Goal: Task Accomplishment & Management: Complete application form

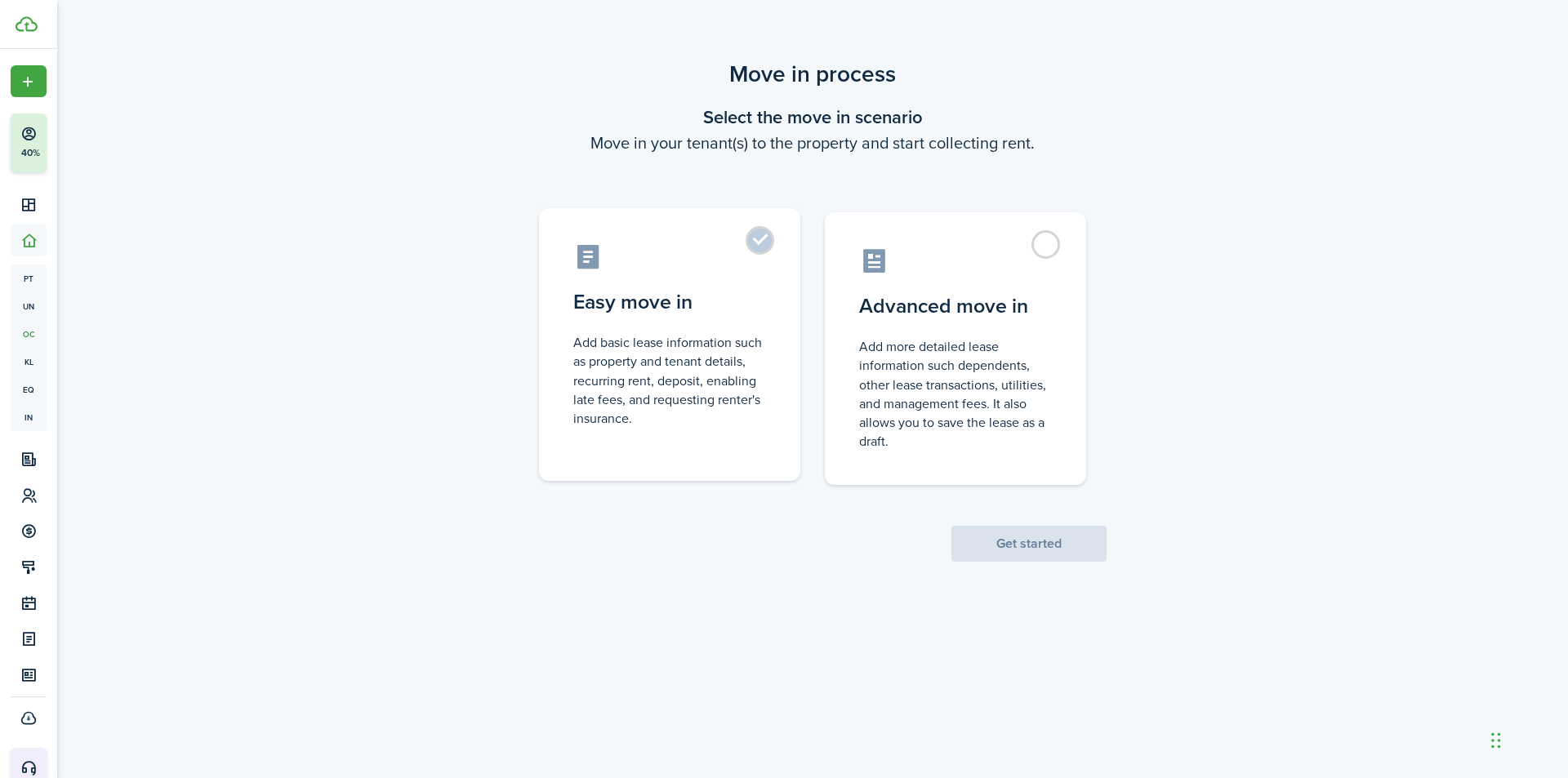
click at [721, 322] on label "Easy move in Add basic lease information such as property and tenant details, r…" at bounding box center [670, 344] width 262 height 272
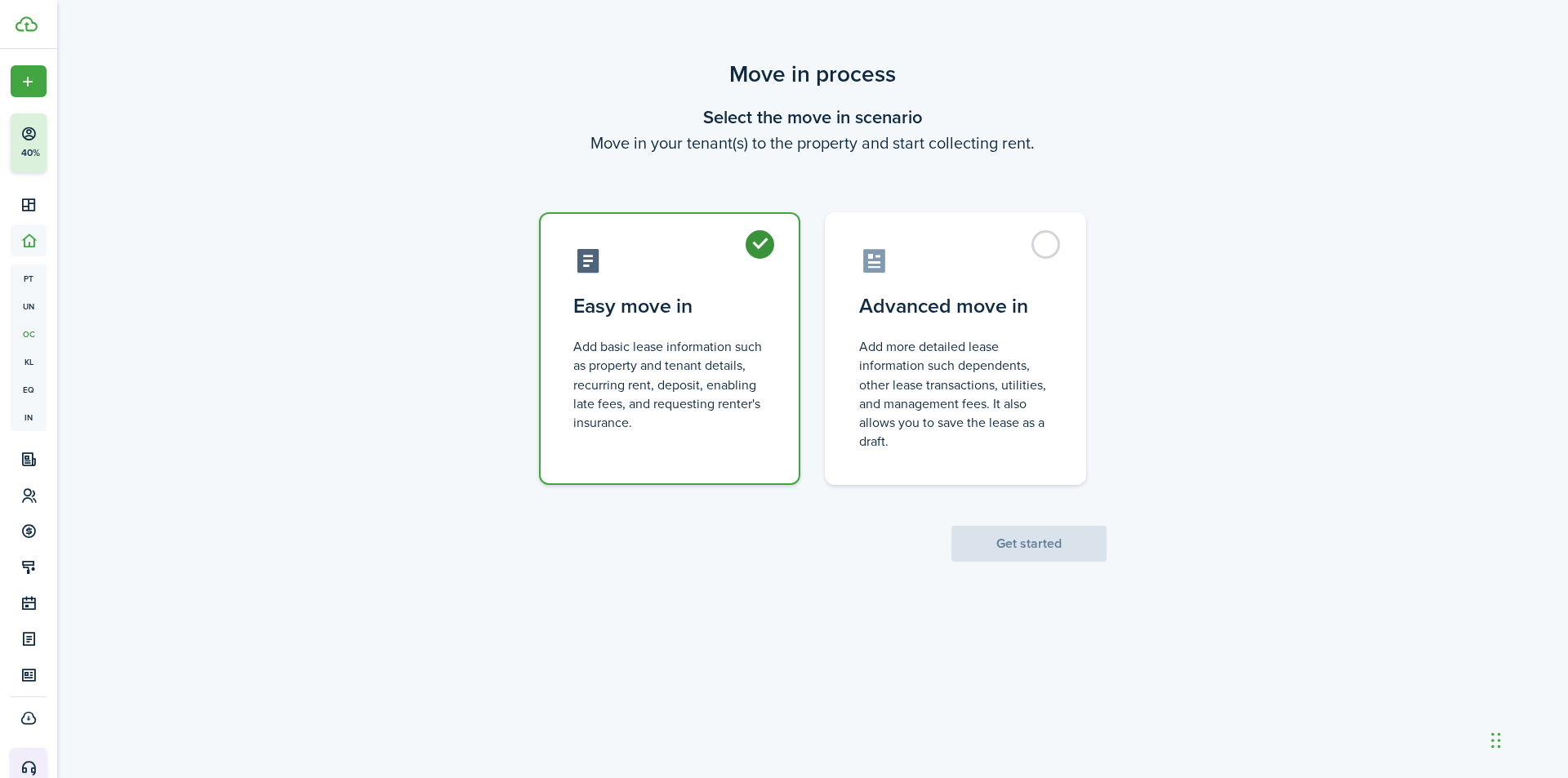
radio input "true"
click at [1000, 543] on button "Get started" at bounding box center [1029, 543] width 155 height 36
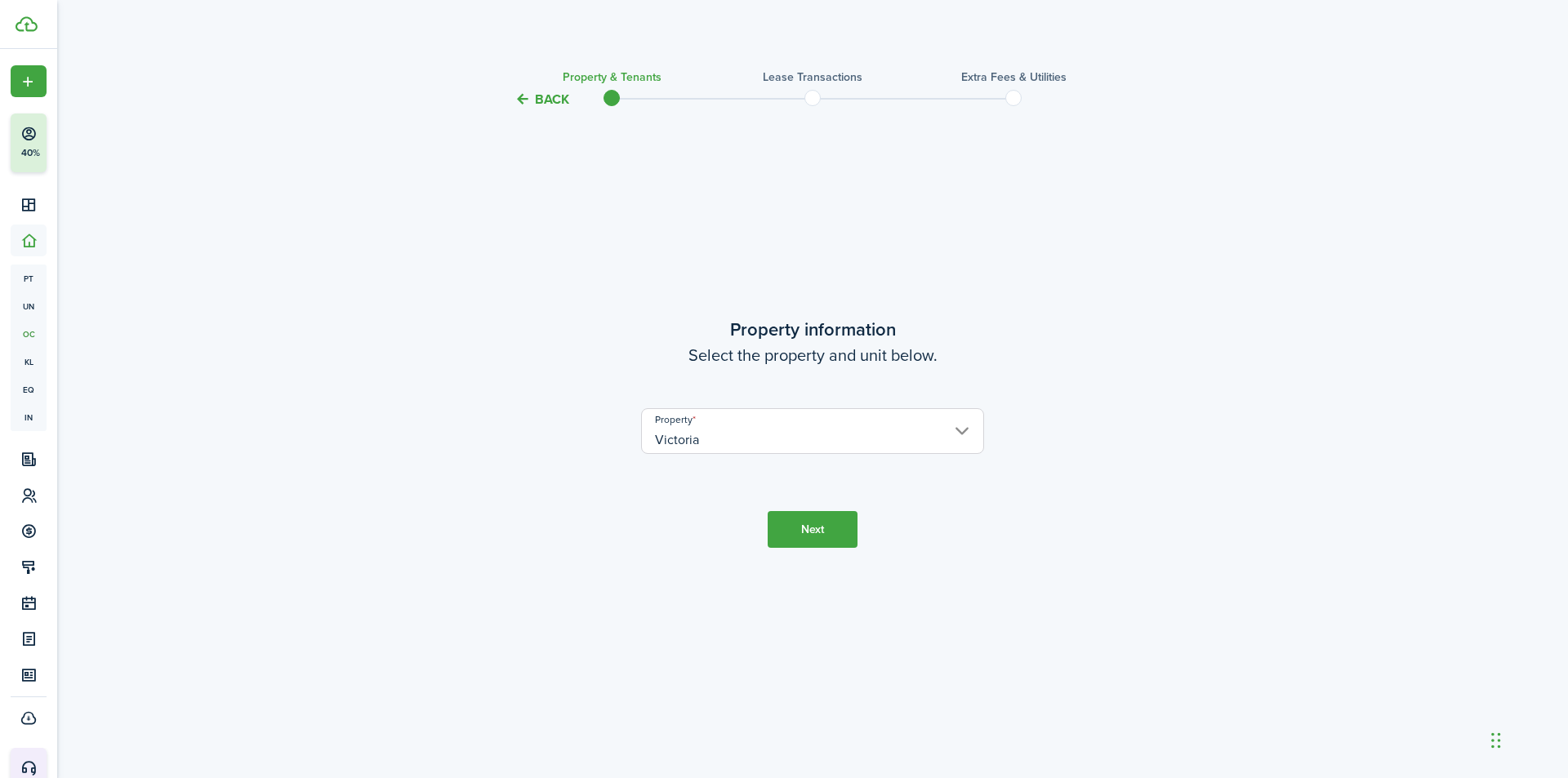
click at [836, 539] on button "Next" at bounding box center [813, 530] width 90 height 37
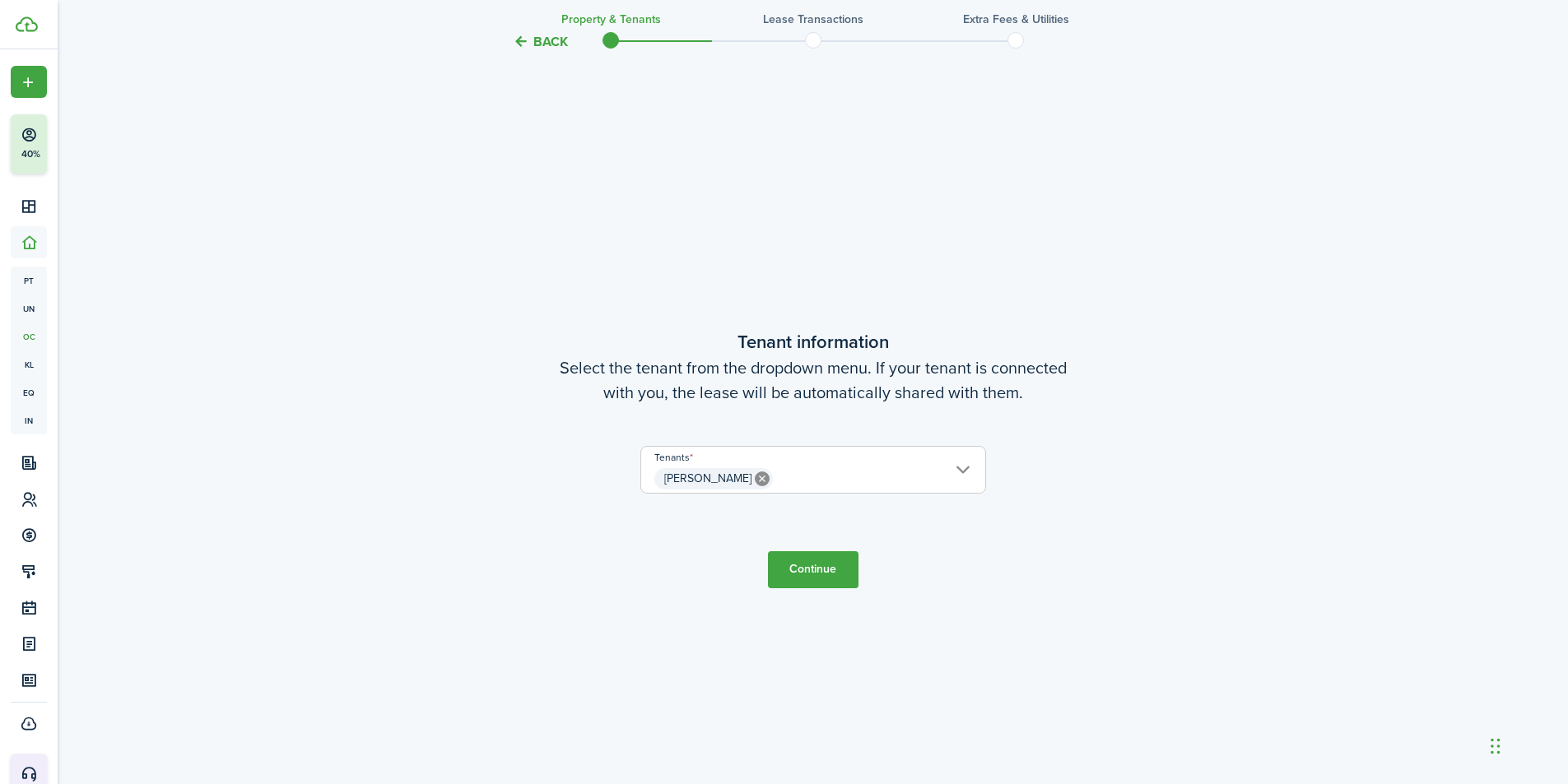
scroll to position [674, 0]
click at [807, 576] on button "Continue" at bounding box center [813, 569] width 90 height 37
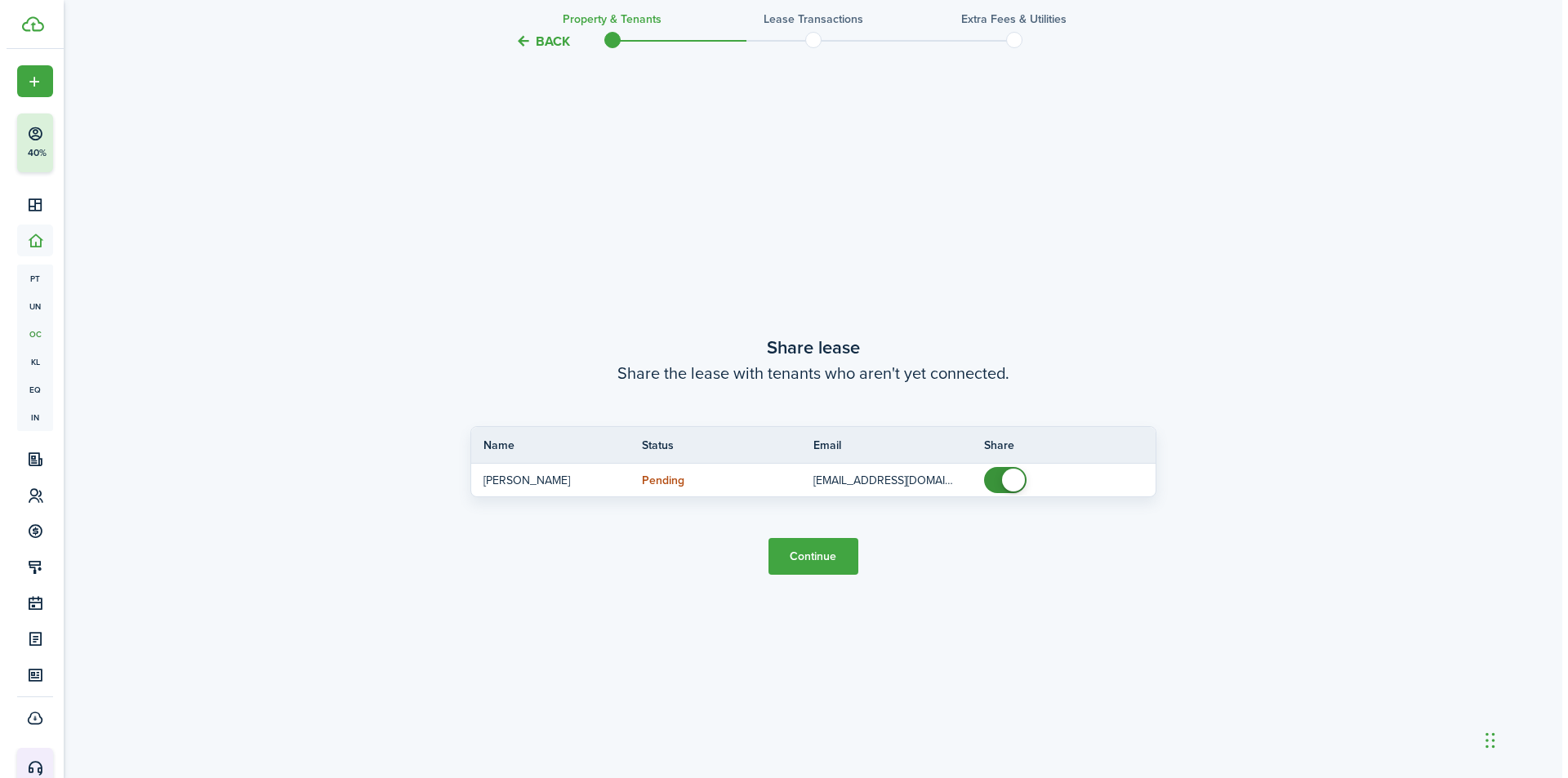
scroll to position [1447, 0]
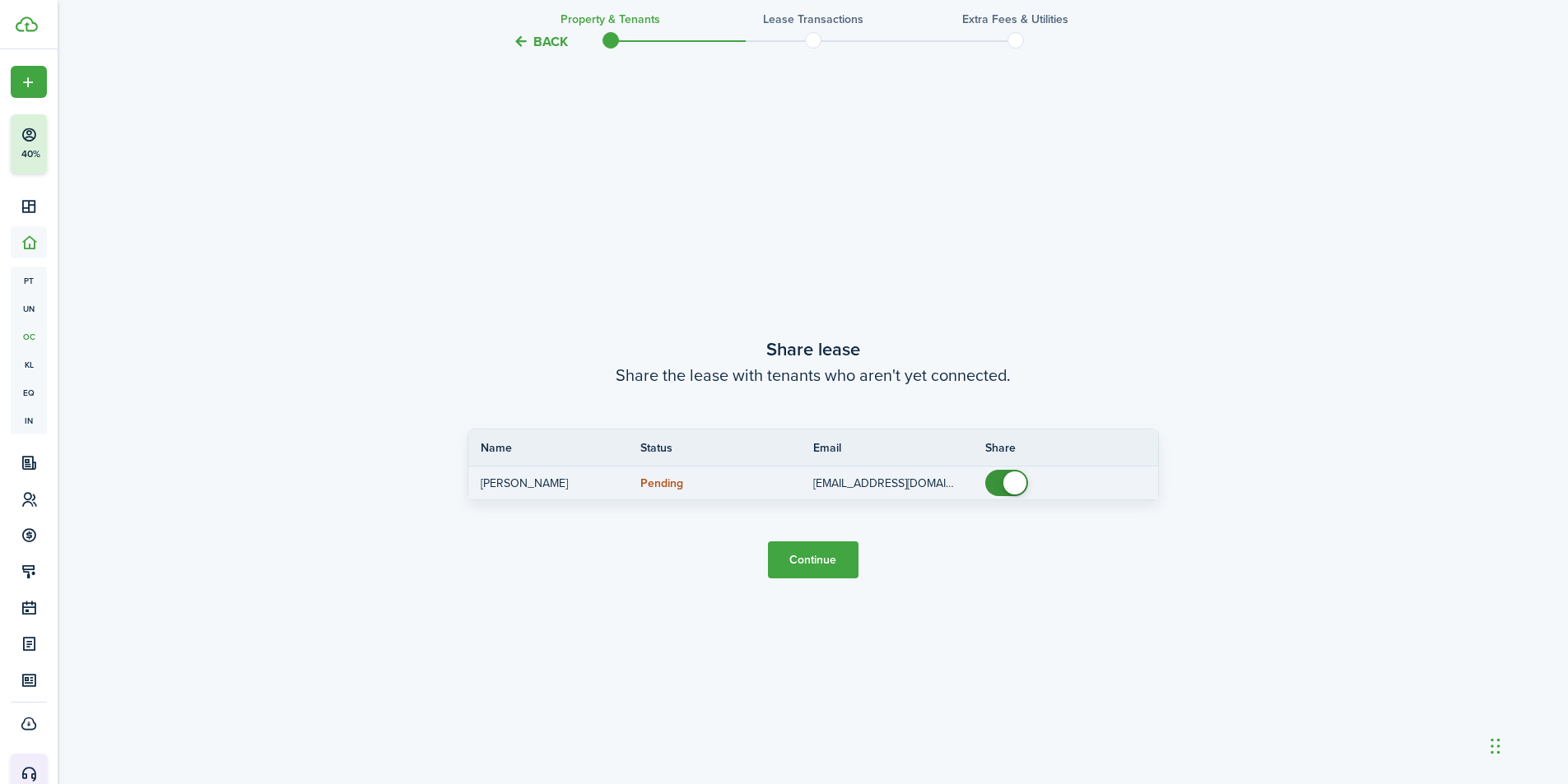
click at [888, 489] on p "[EMAIL_ADDRESS][DOMAIN_NAME]" at bounding box center [886, 483] width 148 height 17
click at [907, 485] on p "[EMAIL_ADDRESS][DOMAIN_NAME]" at bounding box center [886, 483] width 148 height 17
click at [909, 482] on p "[EMAIL_ADDRESS][DOMAIN_NAME]" at bounding box center [886, 483] width 148 height 17
click at [619, 495] on tr "[PERSON_NAME] Pending [EMAIL_ADDRESS][DOMAIN_NAME]" at bounding box center [813, 482] width 689 height 33
click at [840, 479] on p "[EMAIL_ADDRESS][DOMAIN_NAME]" at bounding box center [886, 483] width 148 height 17
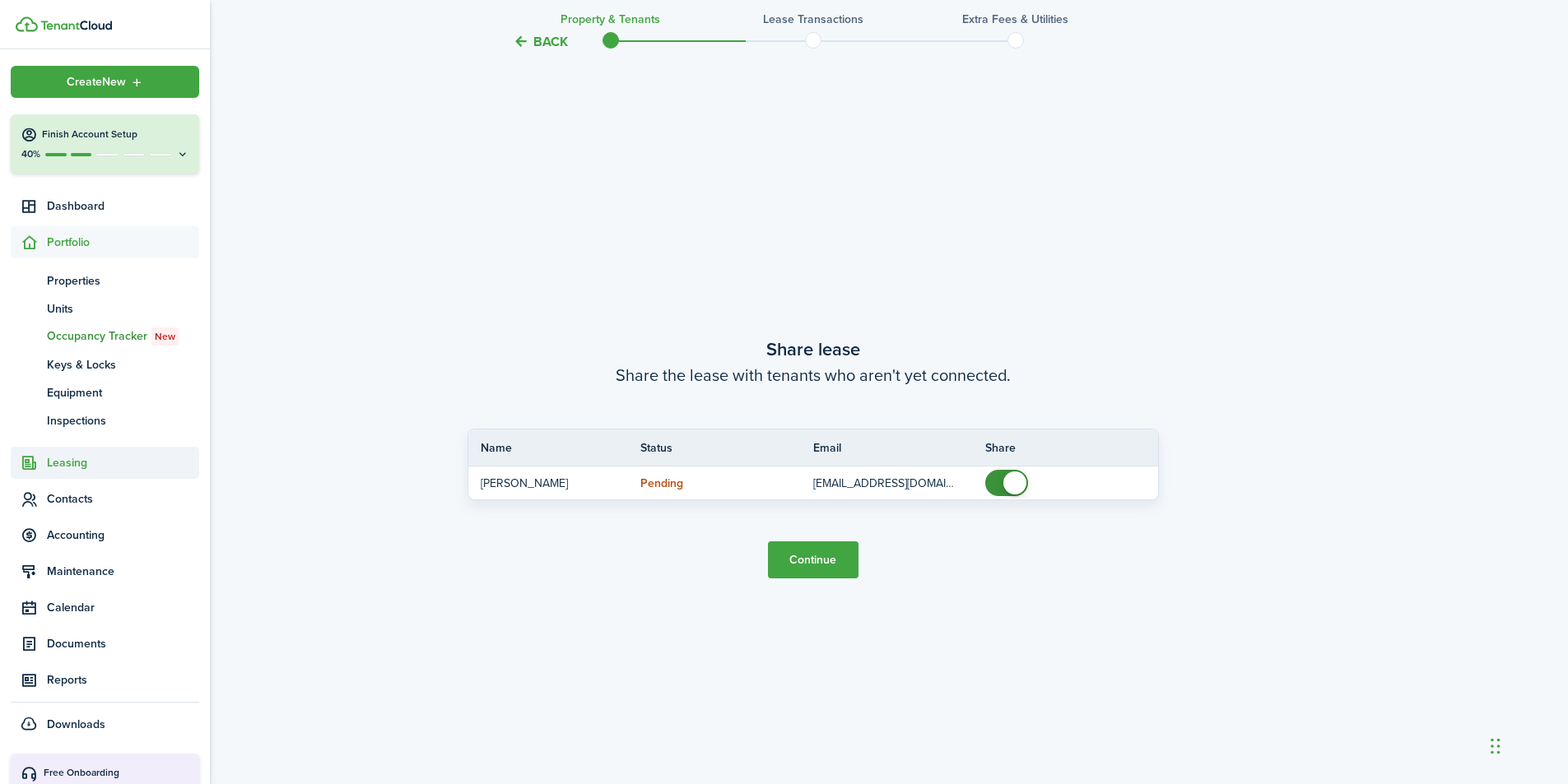
click at [65, 464] on span "Leasing" at bounding box center [123, 463] width 152 height 17
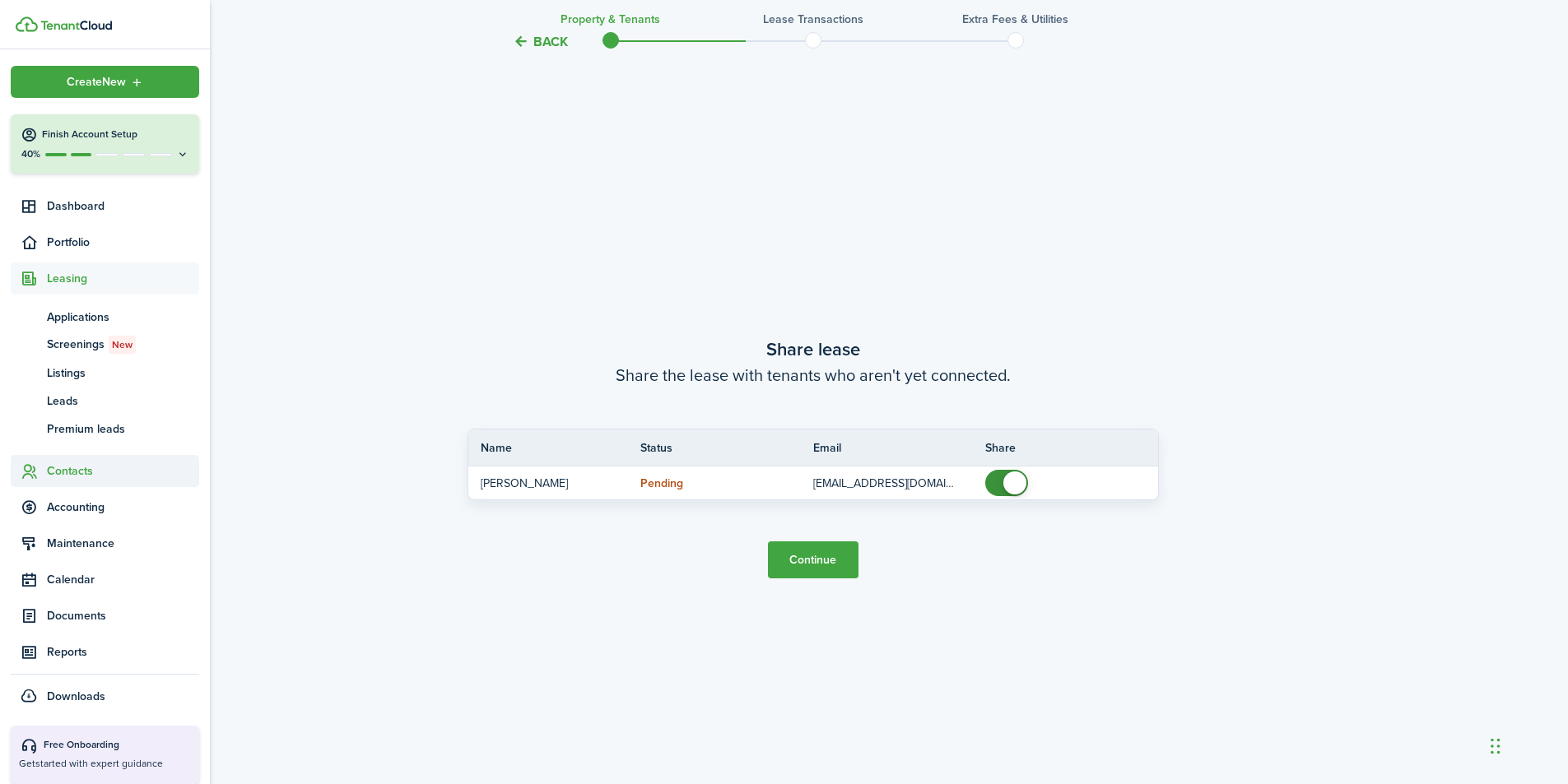
click at [71, 477] on span "Contacts" at bounding box center [123, 471] width 152 height 17
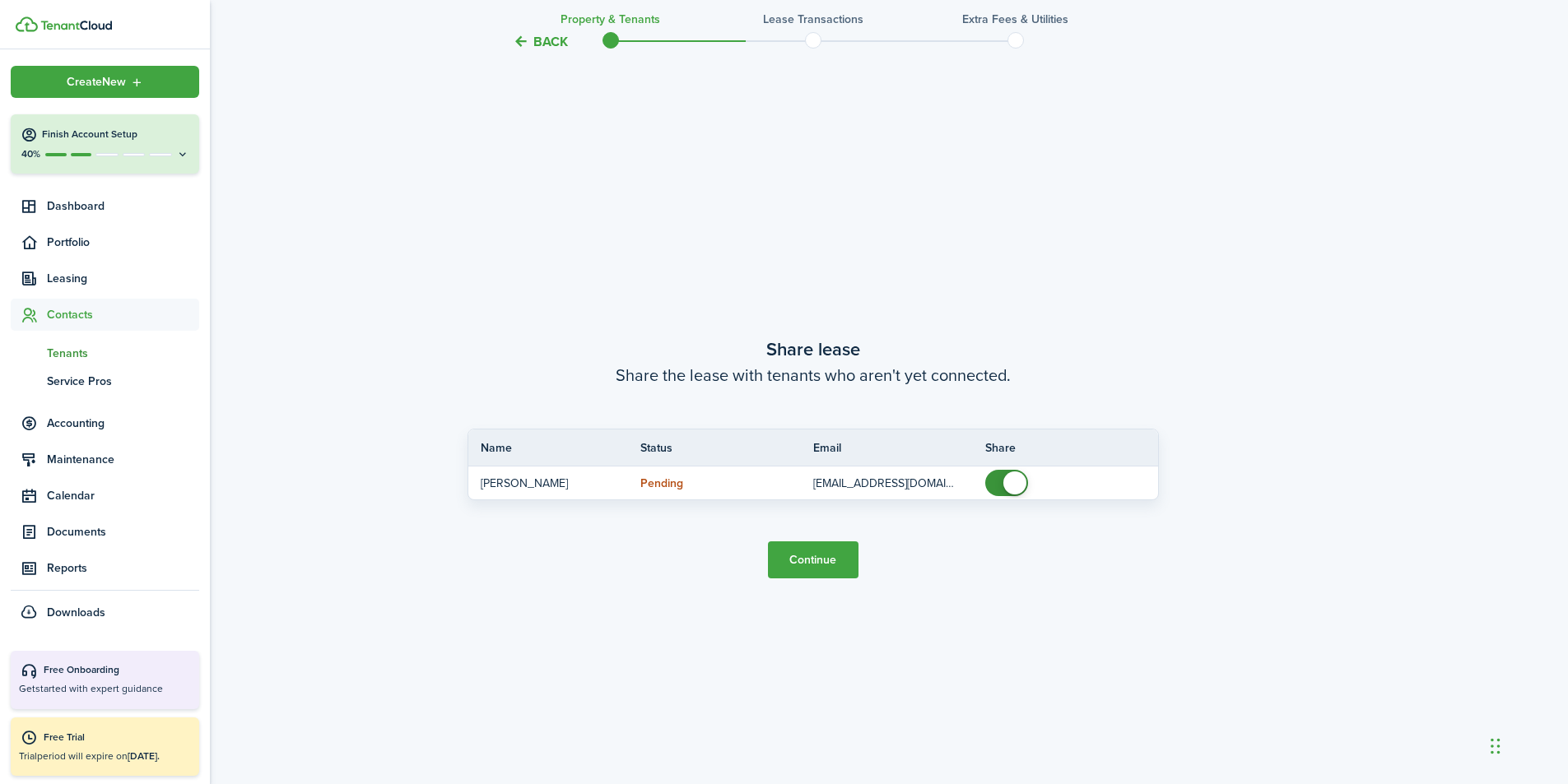
click at [68, 350] on span "Tenants" at bounding box center [123, 353] width 152 height 17
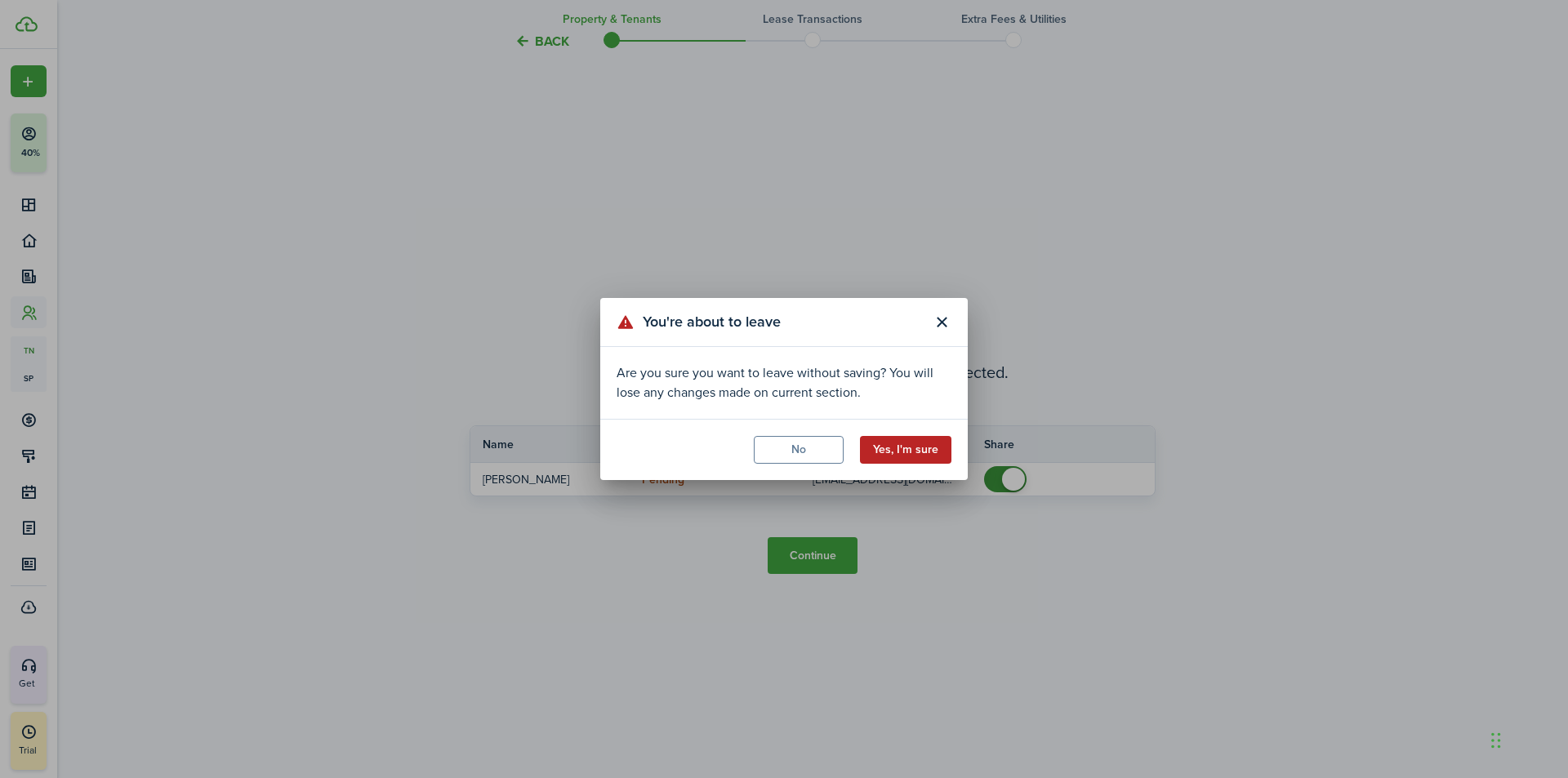
click at [906, 455] on button "Yes, I'm sure" at bounding box center [906, 449] width 91 height 28
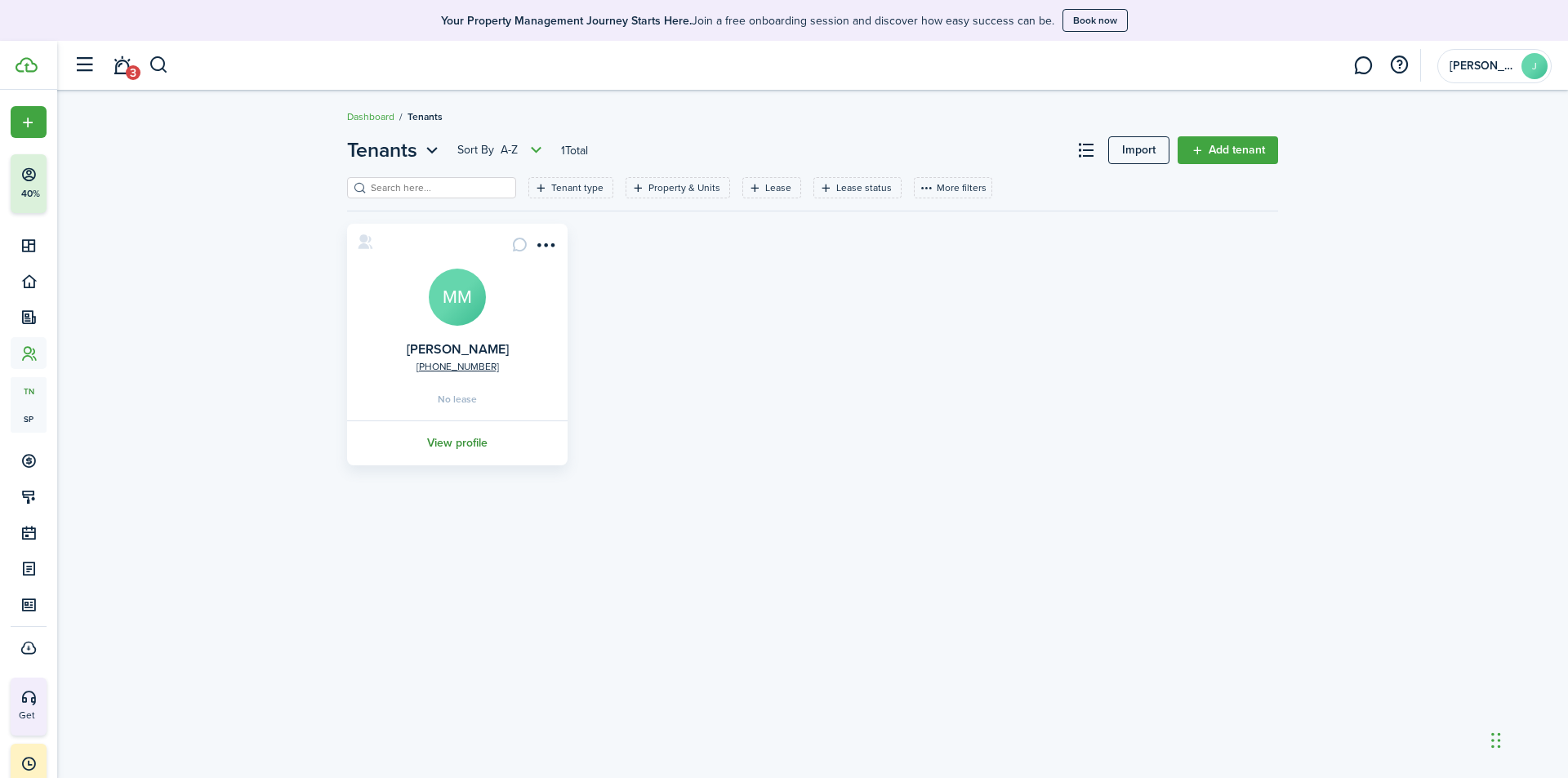
click at [475, 440] on link "View profile" at bounding box center [457, 443] width 226 height 45
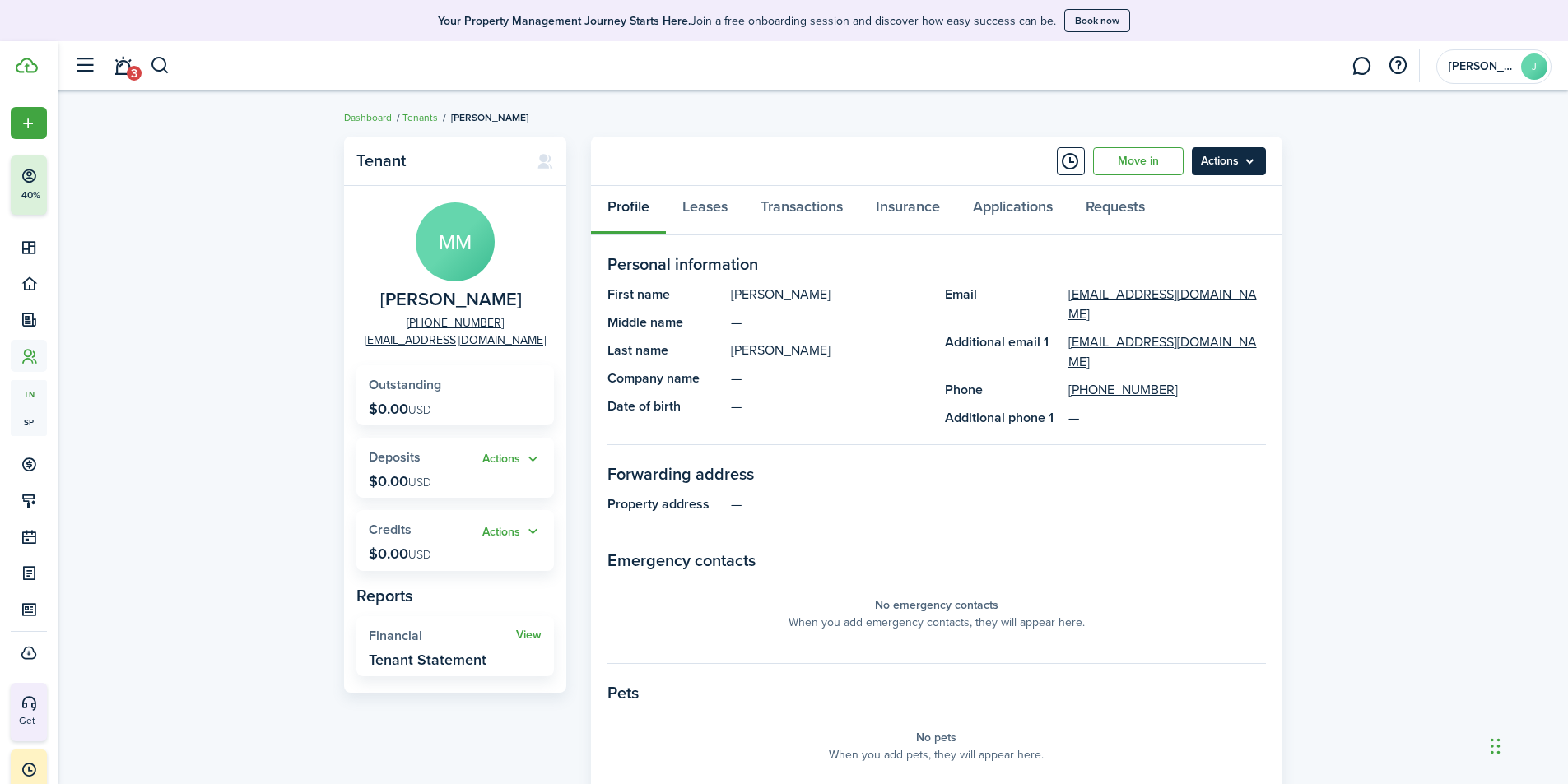
click at [1227, 161] on menu-btn "Actions" at bounding box center [1229, 161] width 74 height 28
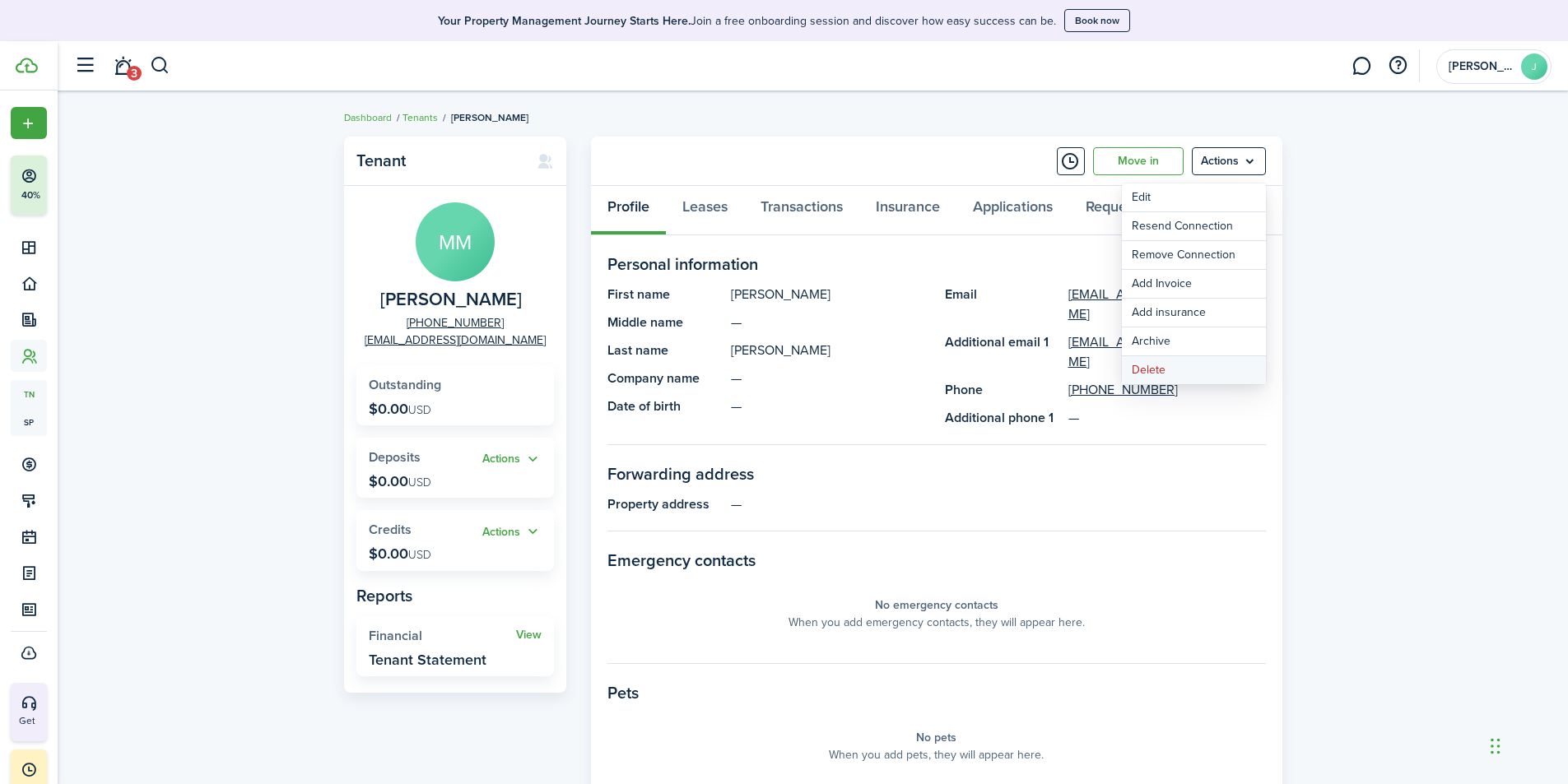
click at [1156, 373] on button "Delete" at bounding box center [1194, 370] width 144 height 28
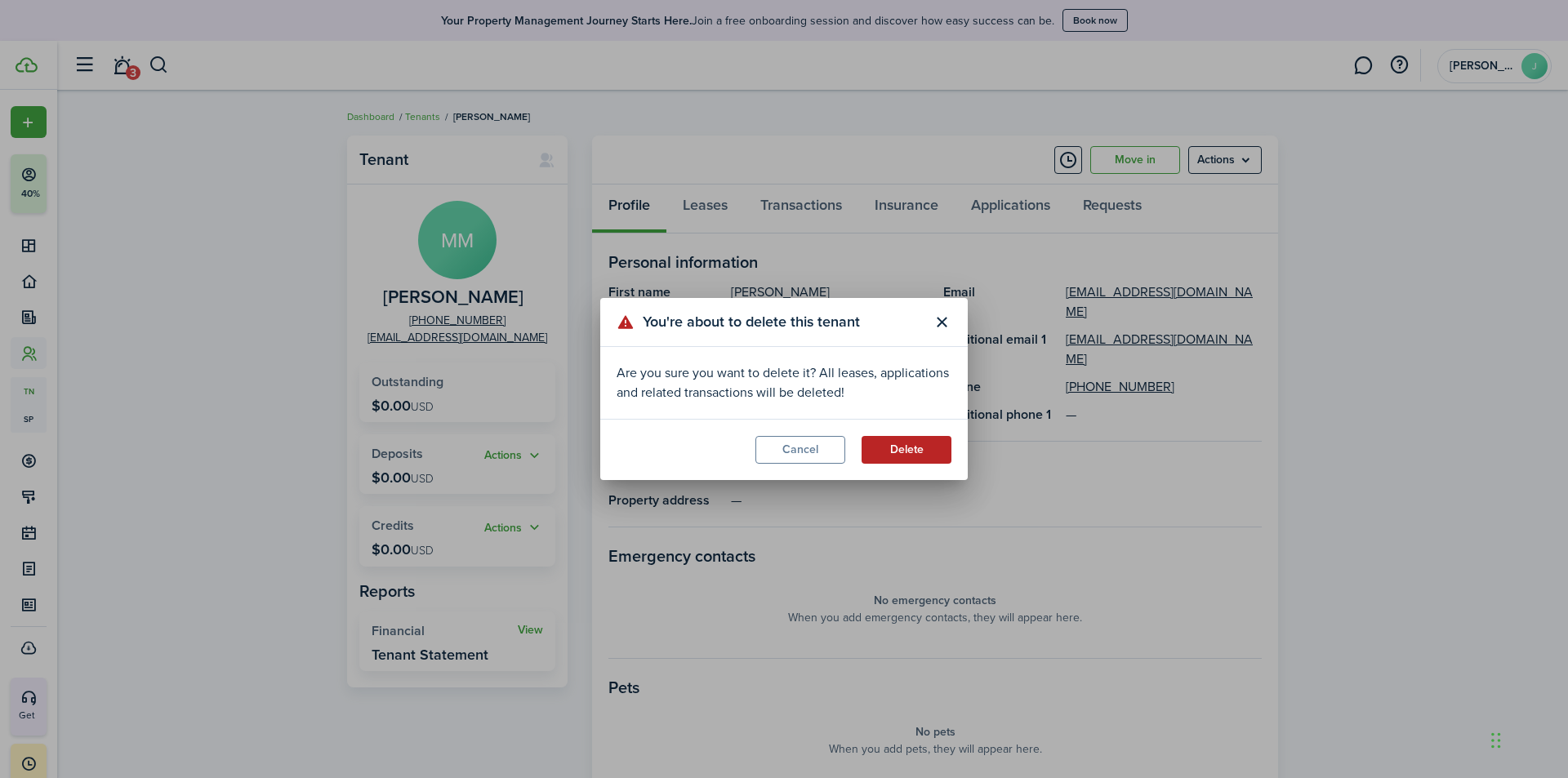
click at [916, 452] on button "Delete" at bounding box center [906, 449] width 90 height 28
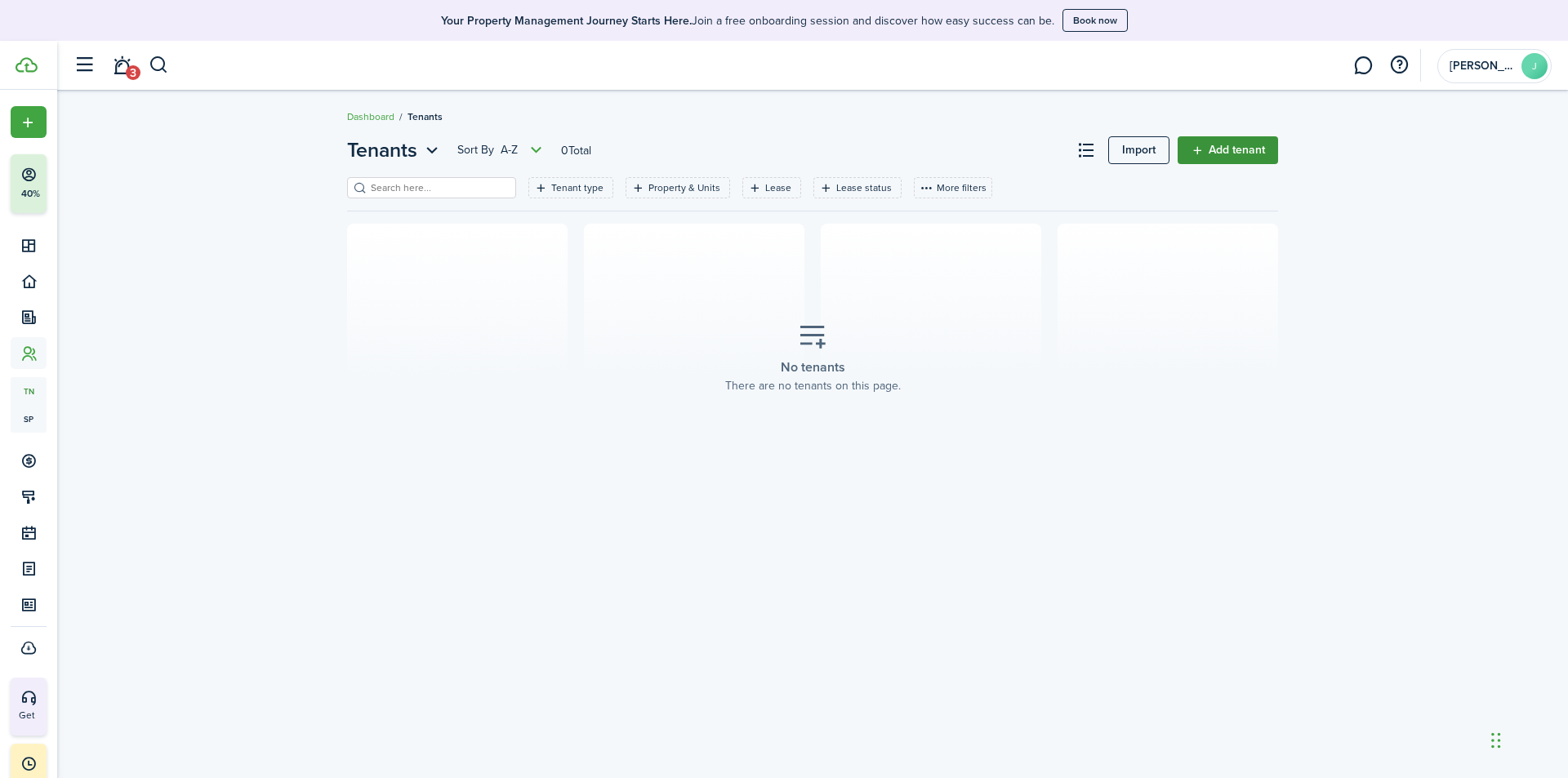
click at [1233, 143] on link "Add tenant" at bounding box center [1228, 150] width 101 height 28
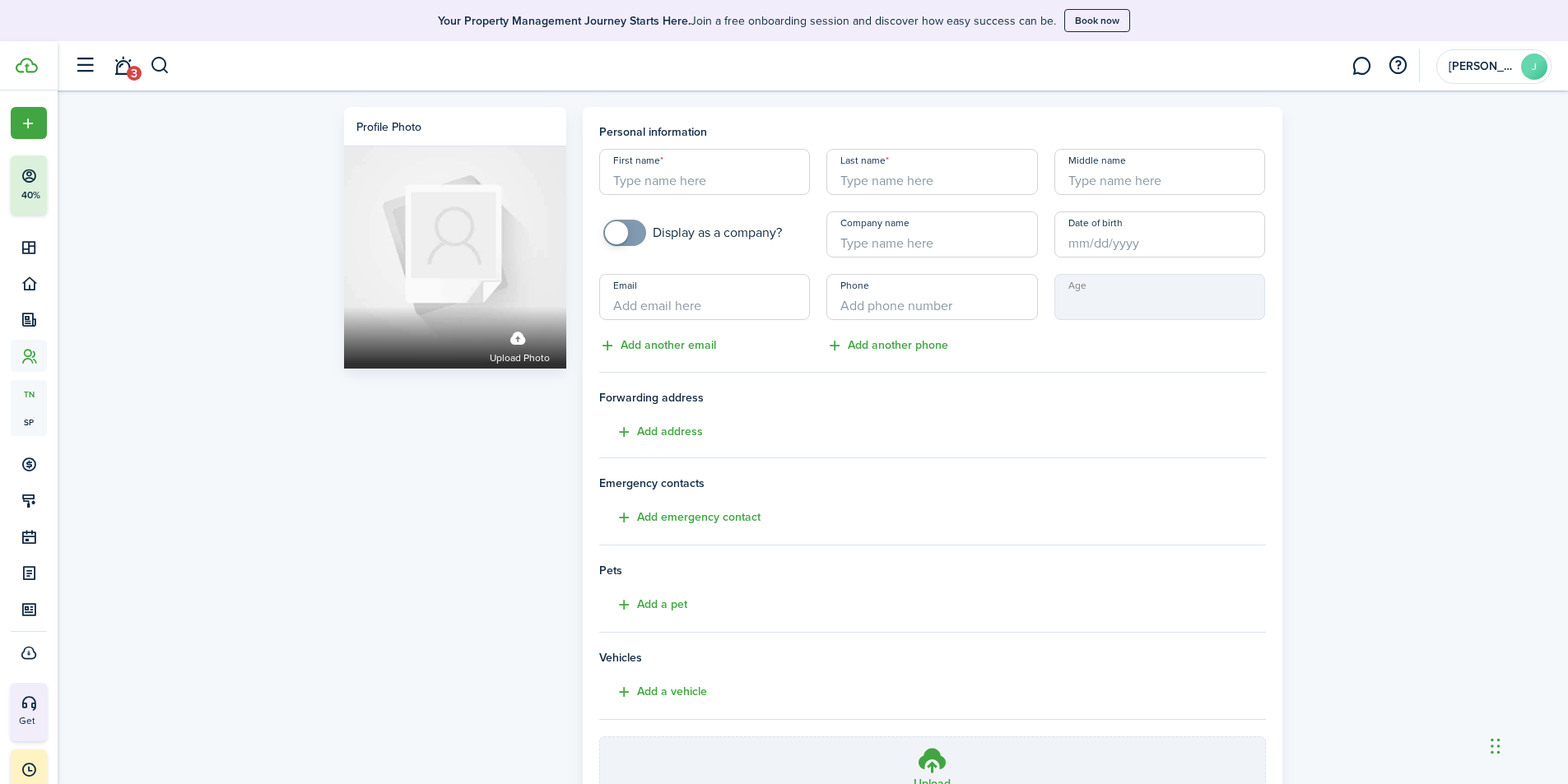
click at [704, 184] on input "First name" at bounding box center [705, 172] width 211 height 46
type input "m"
type input "Marcos"
type input "[PERSON_NAME]"
click at [1101, 237] on input "Date of birth" at bounding box center [1160, 234] width 211 height 46
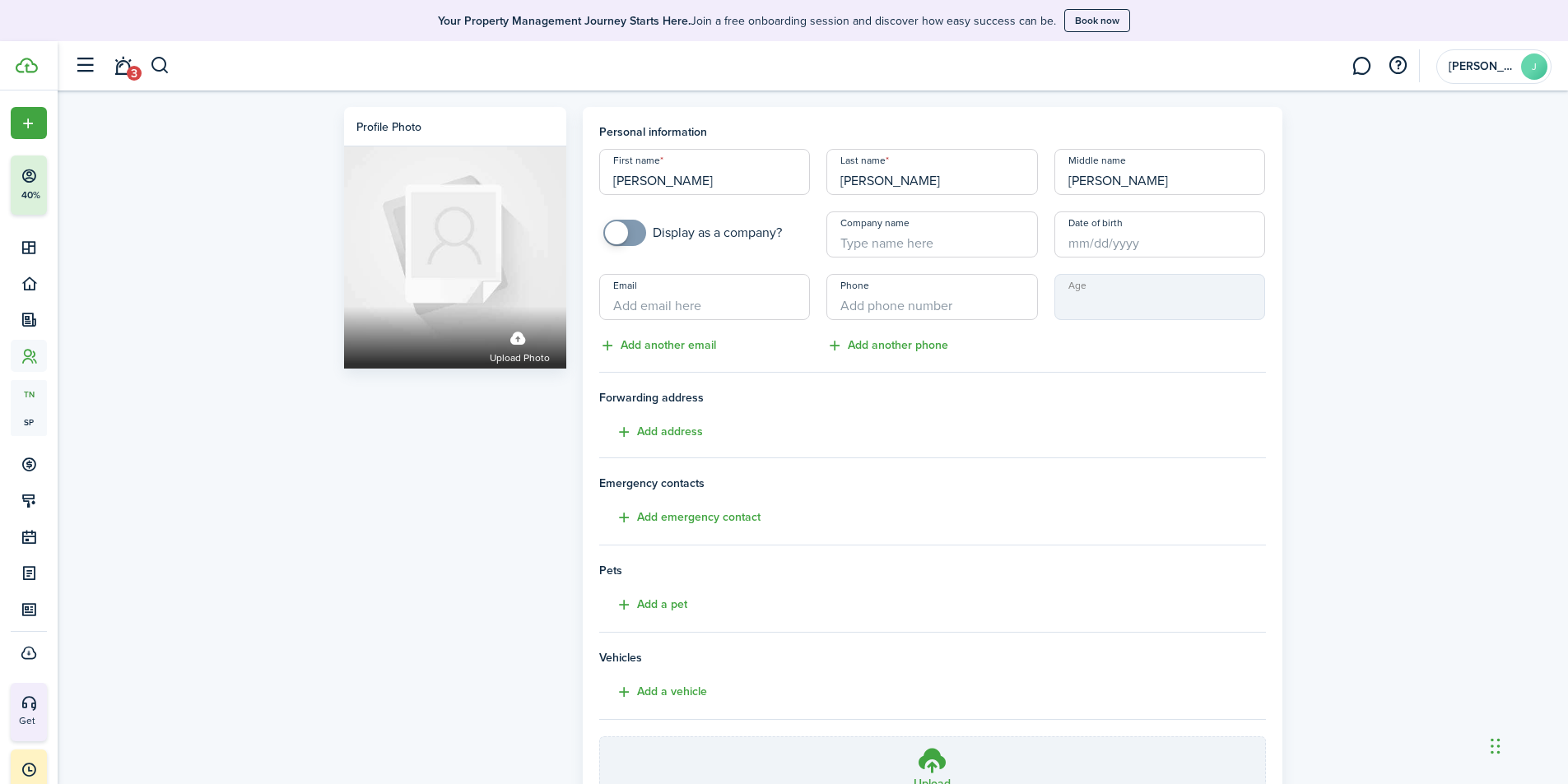
type input "[PERSON_NAME]"
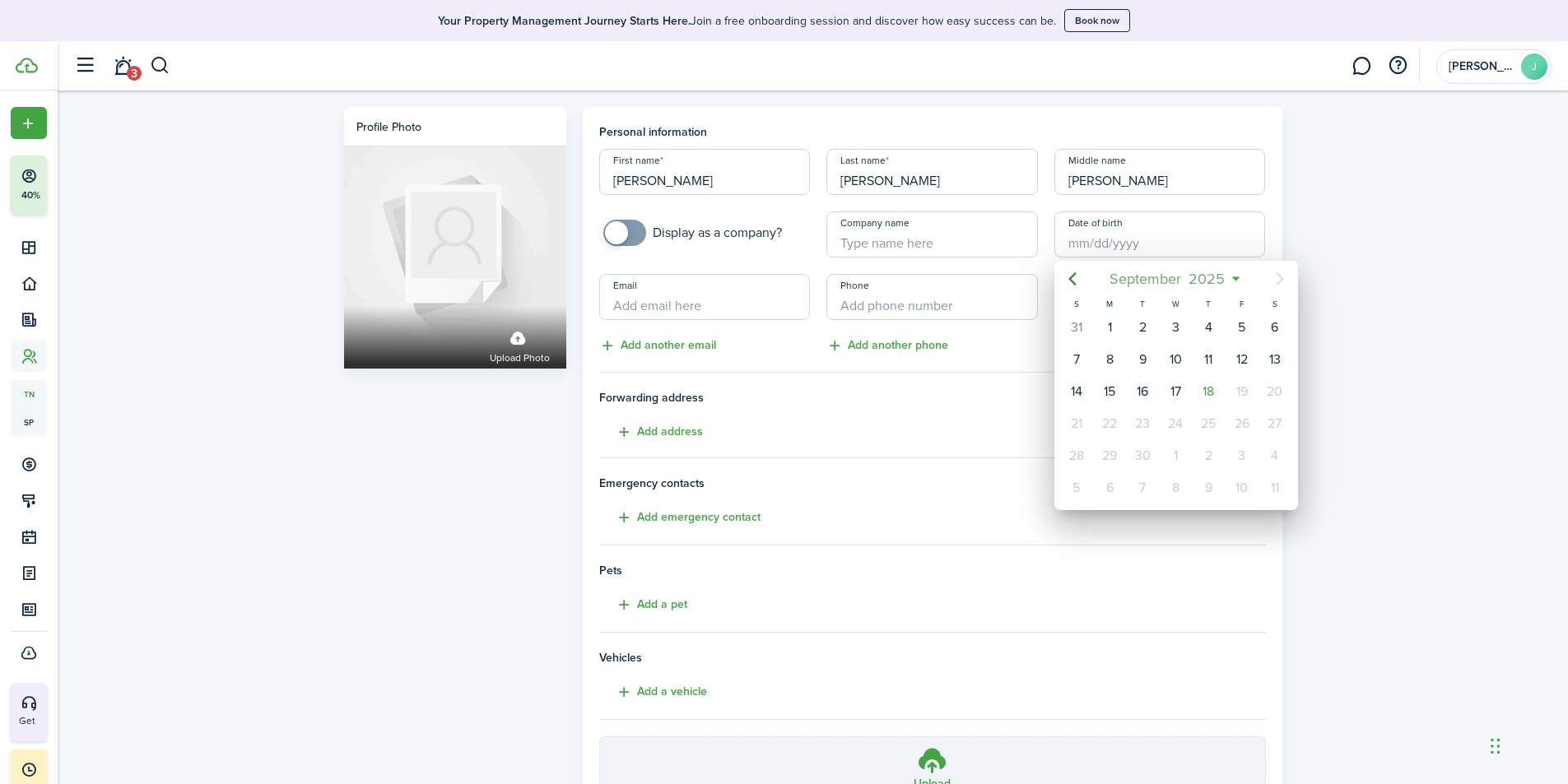
click at [1209, 275] on span "2025" at bounding box center [1207, 279] width 44 height 30
click at [1194, 284] on mbsc-button "2025" at bounding box center [1167, 279] width 57 height 30
click at [1075, 276] on icon "Previous page" at bounding box center [1072, 279] width 19 height 19
click at [1189, 329] on div "1995" at bounding box center [1175, 322] width 59 height 26
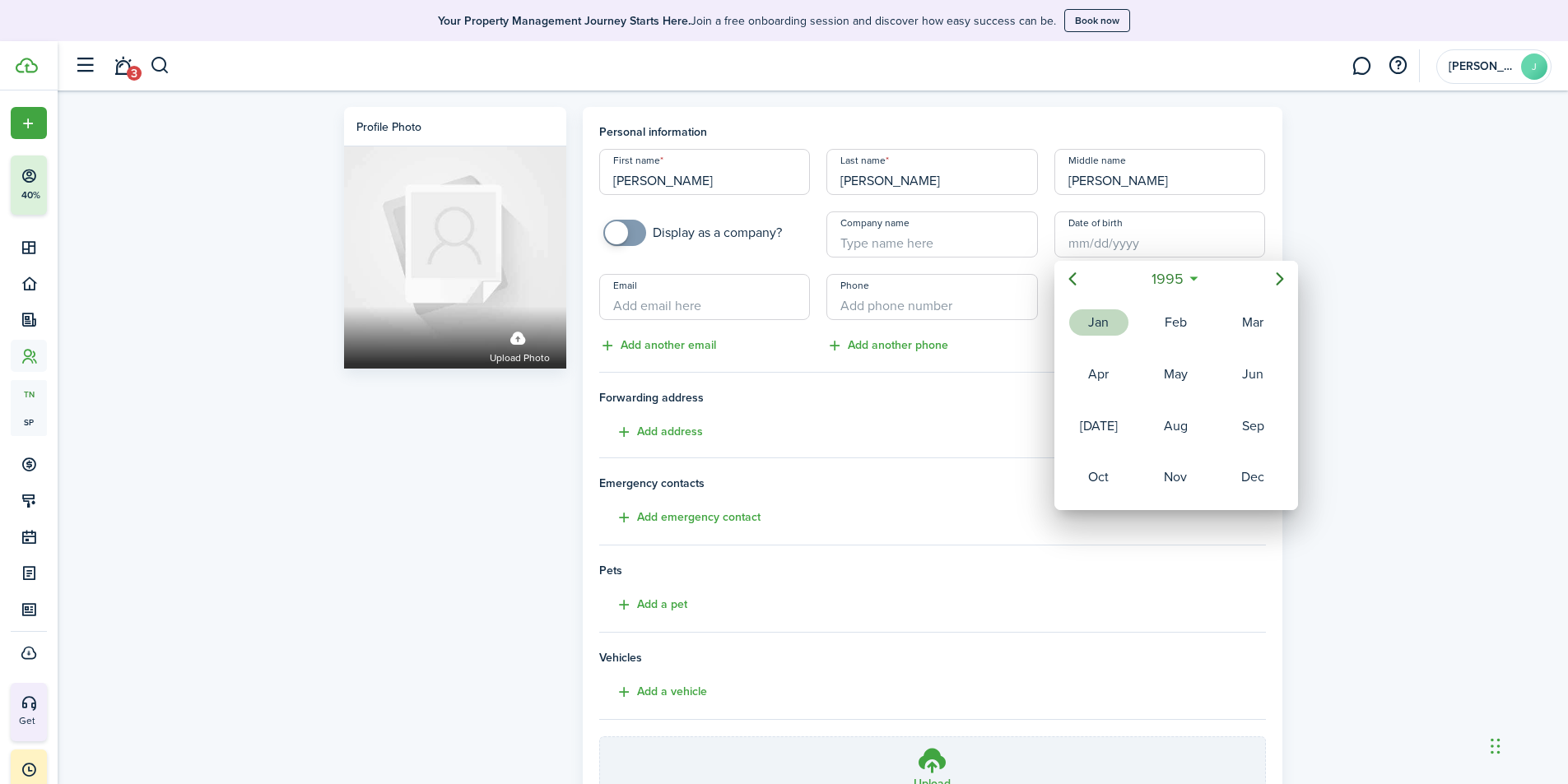
click at [1119, 326] on div "Jan" at bounding box center [1098, 322] width 59 height 26
click at [1205, 423] on div "26" at bounding box center [1207, 423] width 24 height 24
type input "[DATE]"
type input "30"
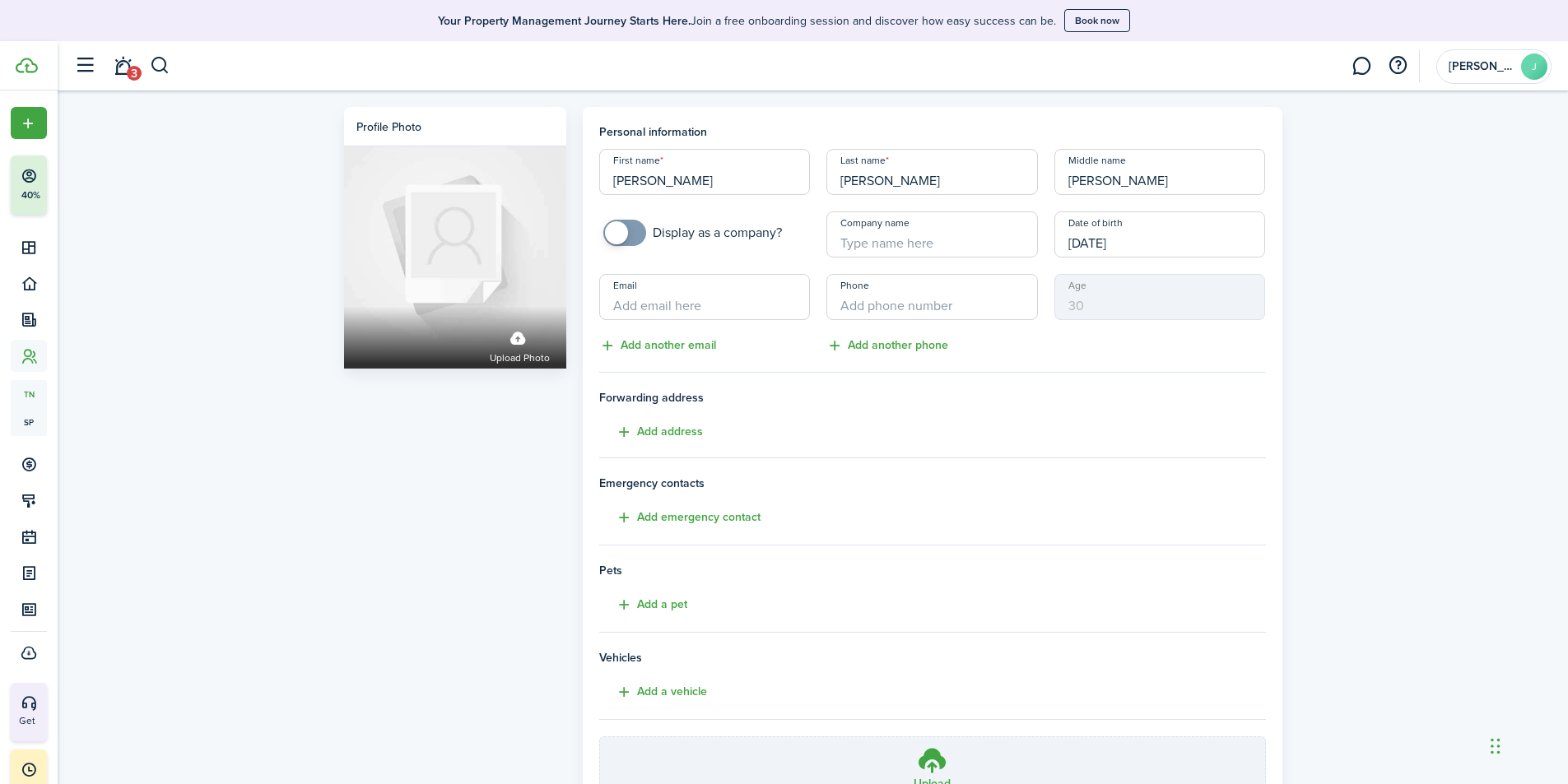
click at [712, 307] on input "Email" at bounding box center [705, 297] width 211 height 46
type input "montano_marcos93@yahoo.com"
click at [901, 307] on input "+1" at bounding box center [932, 297] width 211 height 46
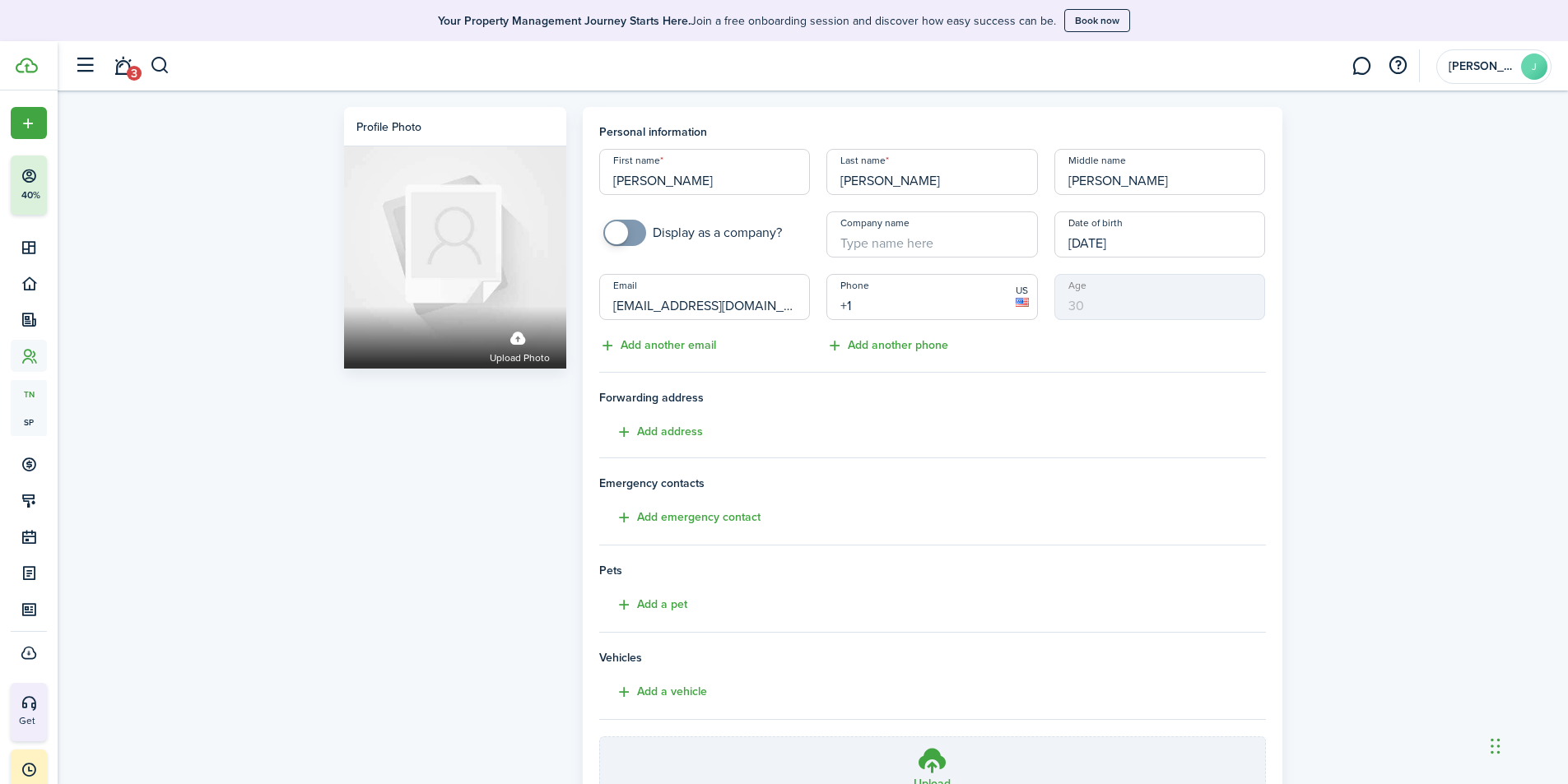
type input "[PHONE_NUMBER]"
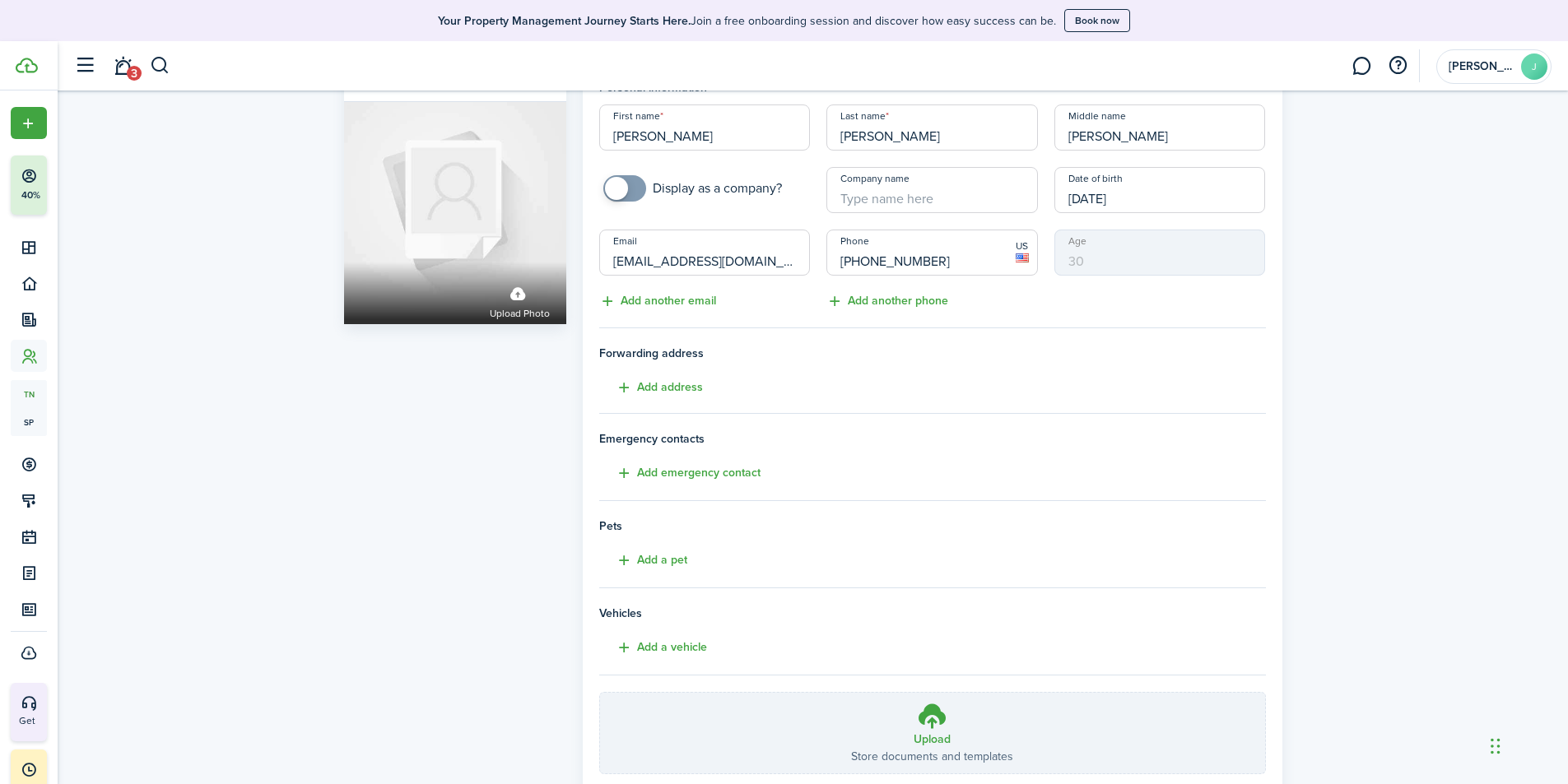
scroll to position [82, 0]
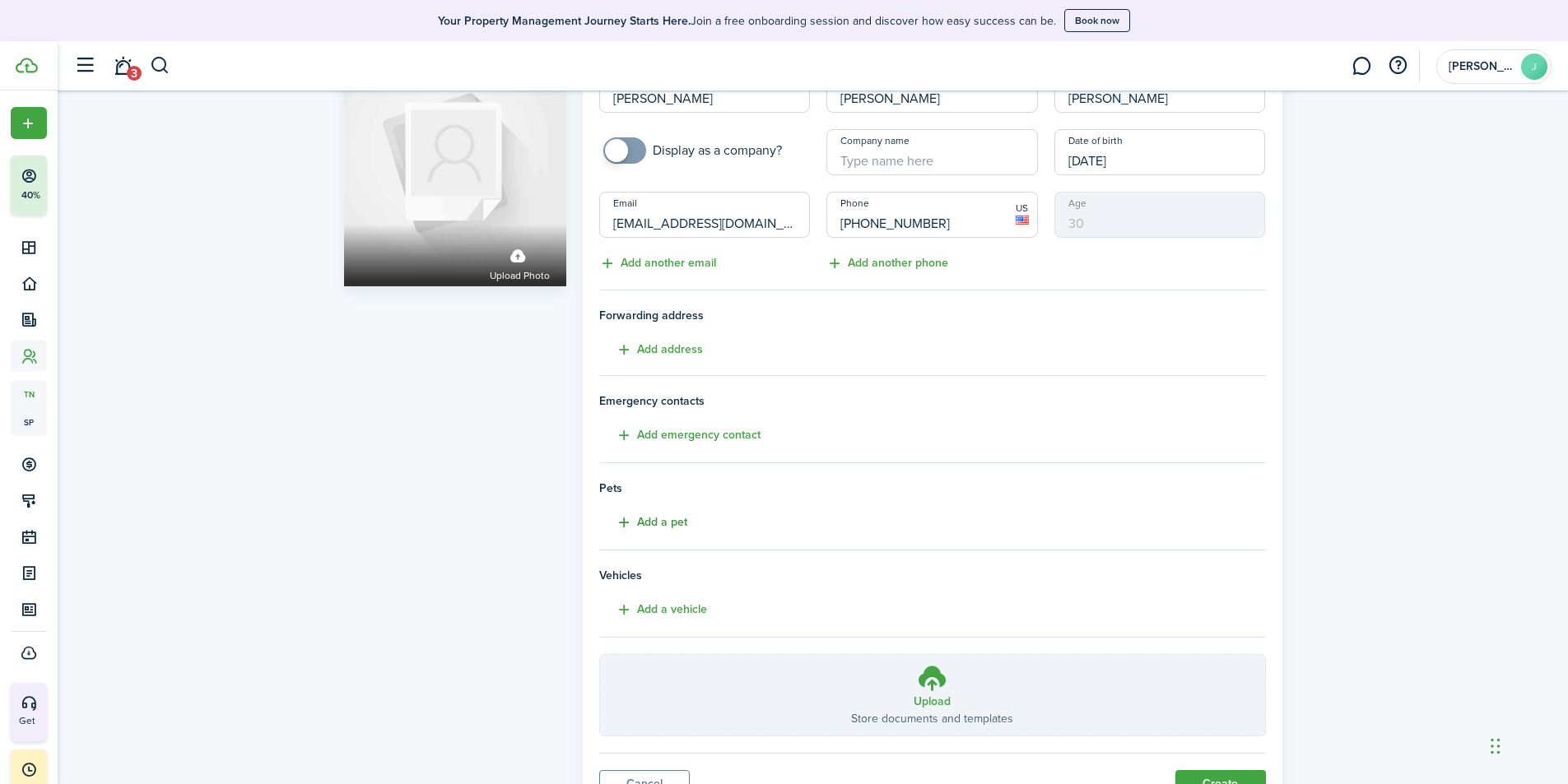
click at [651, 522] on button "Add a pet" at bounding box center [643, 523] width 88 height 19
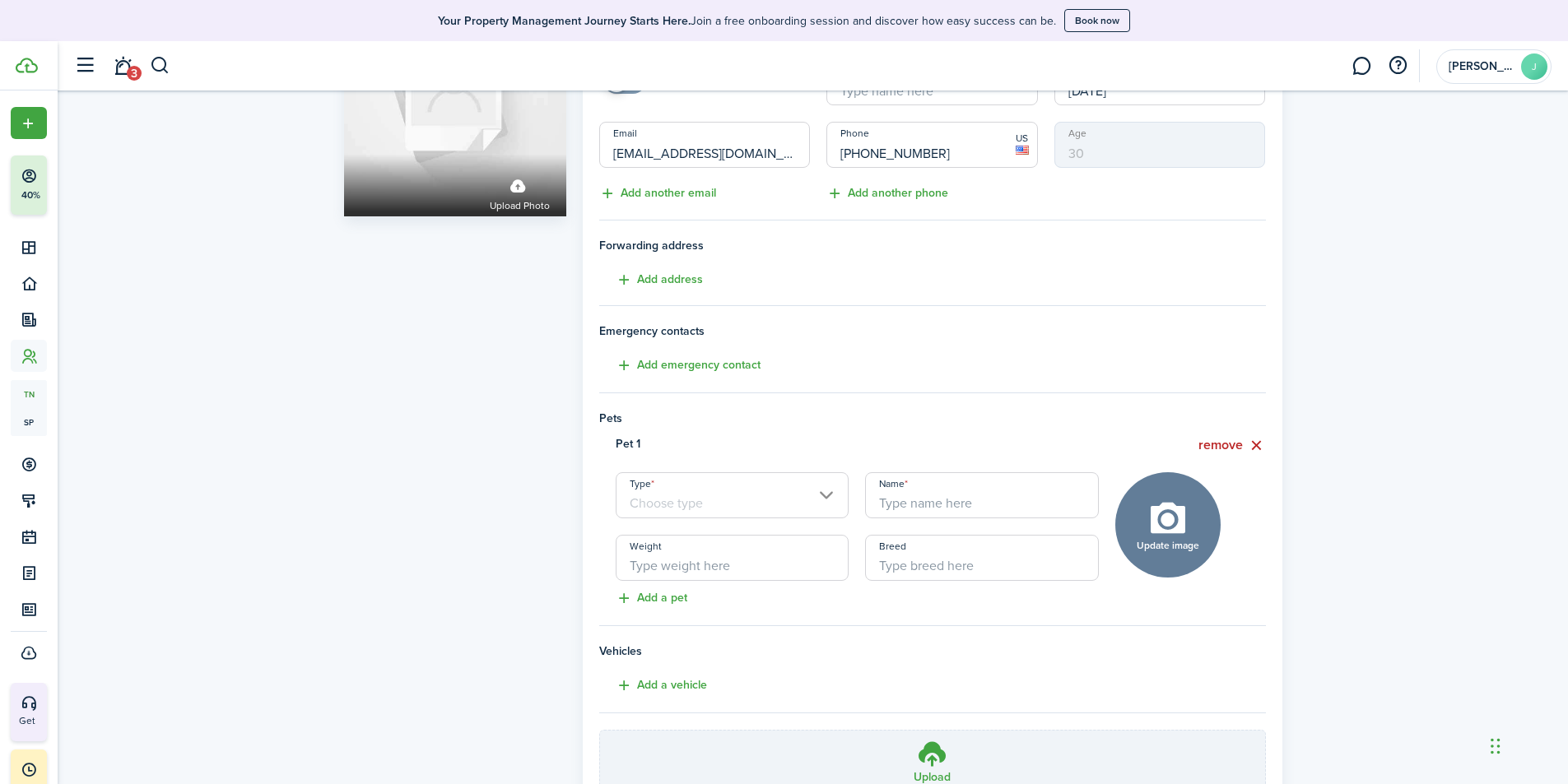
scroll to position [247, 0]
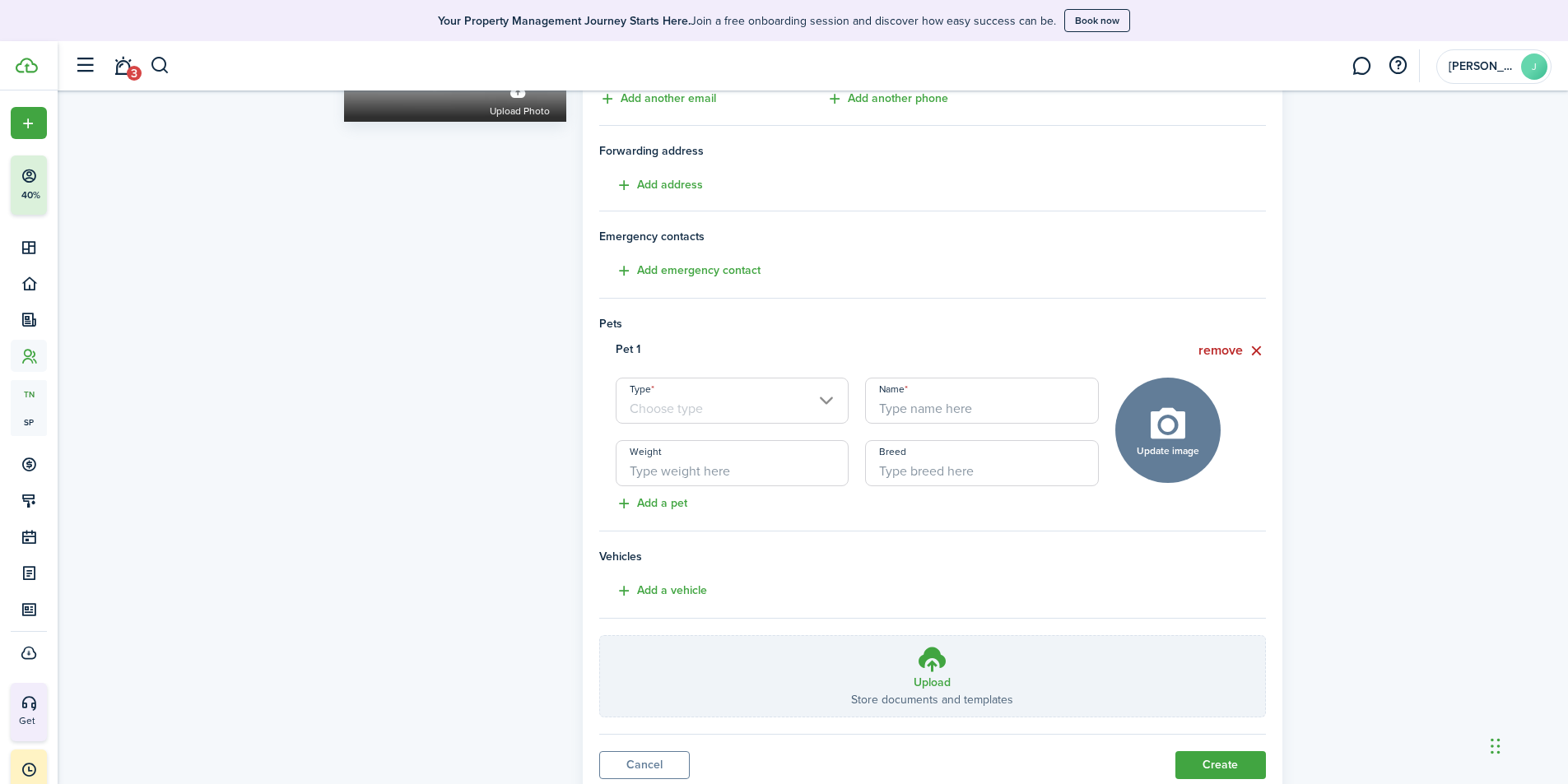
click at [772, 403] on input "Type" at bounding box center [732, 400] width 234 height 46
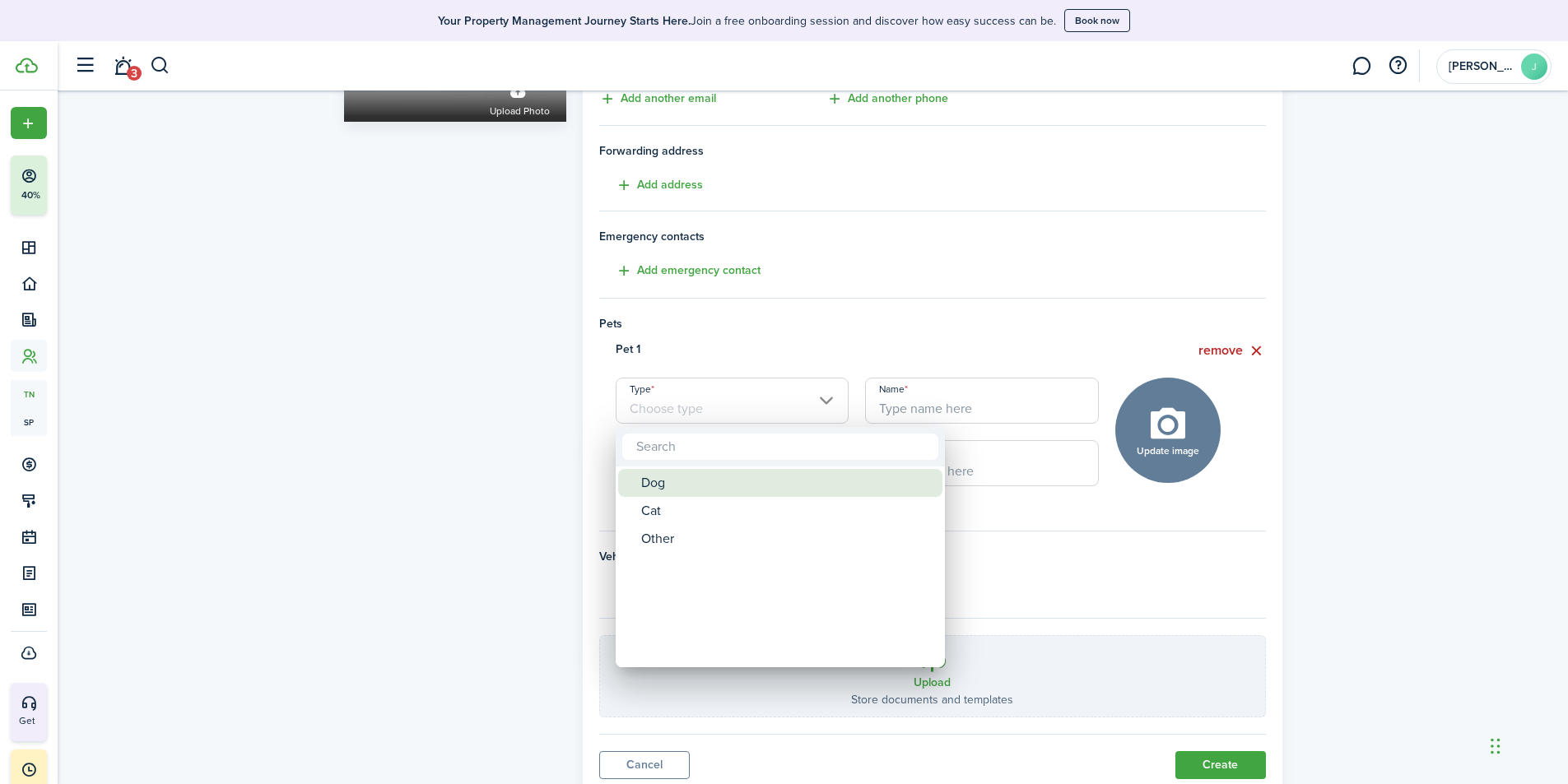
click at [685, 492] on div "Dog" at bounding box center [787, 482] width 291 height 28
type input "Dog"
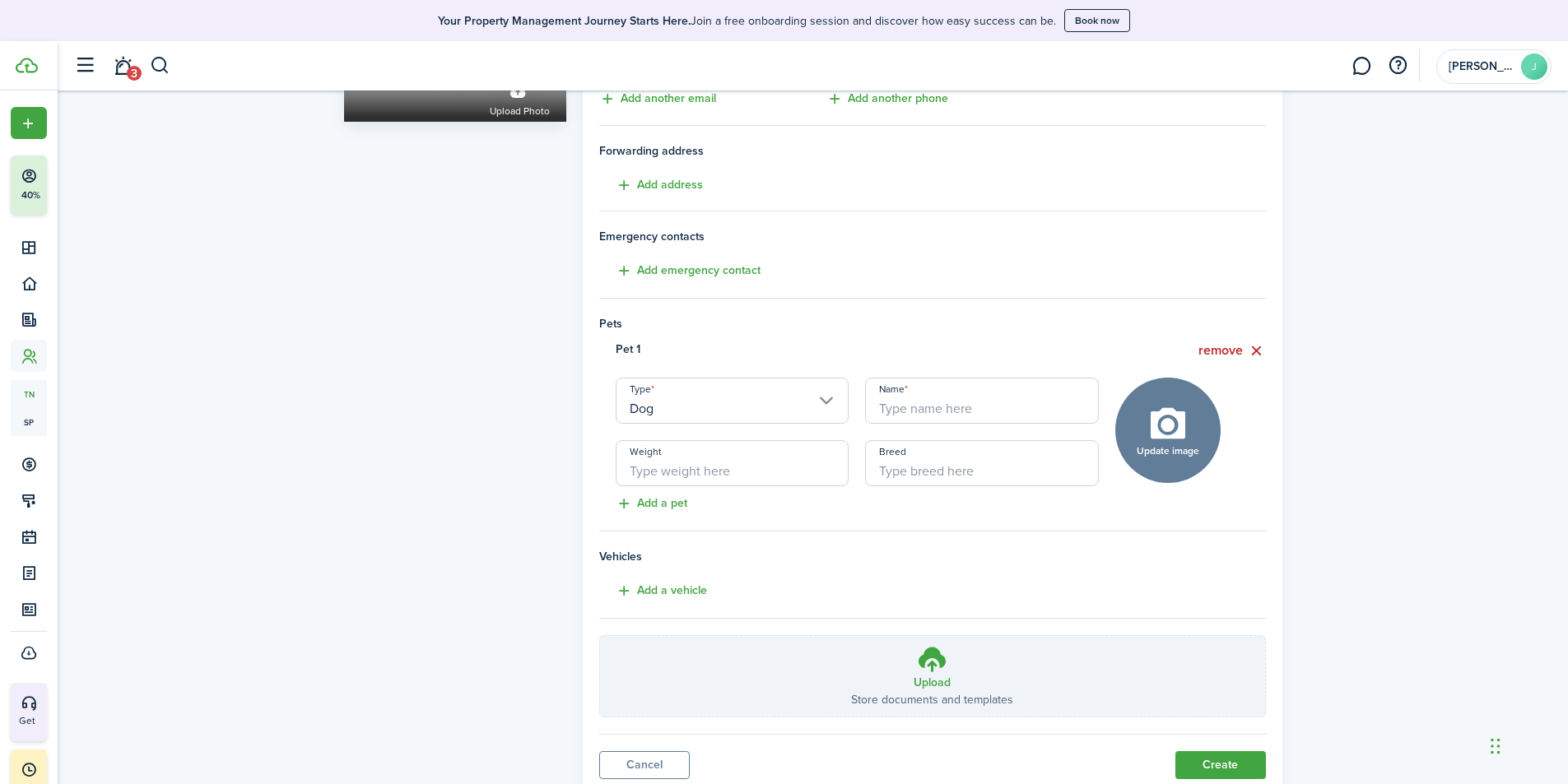
click at [939, 411] on input "Name" at bounding box center [982, 400] width 234 height 46
type input "Hero"
click at [711, 469] on input "Weight" at bounding box center [732, 463] width 234 height 46
type input "80"
click at [921, 470] on input "Breed" at bounding box center [982, 463] width 234 height 46
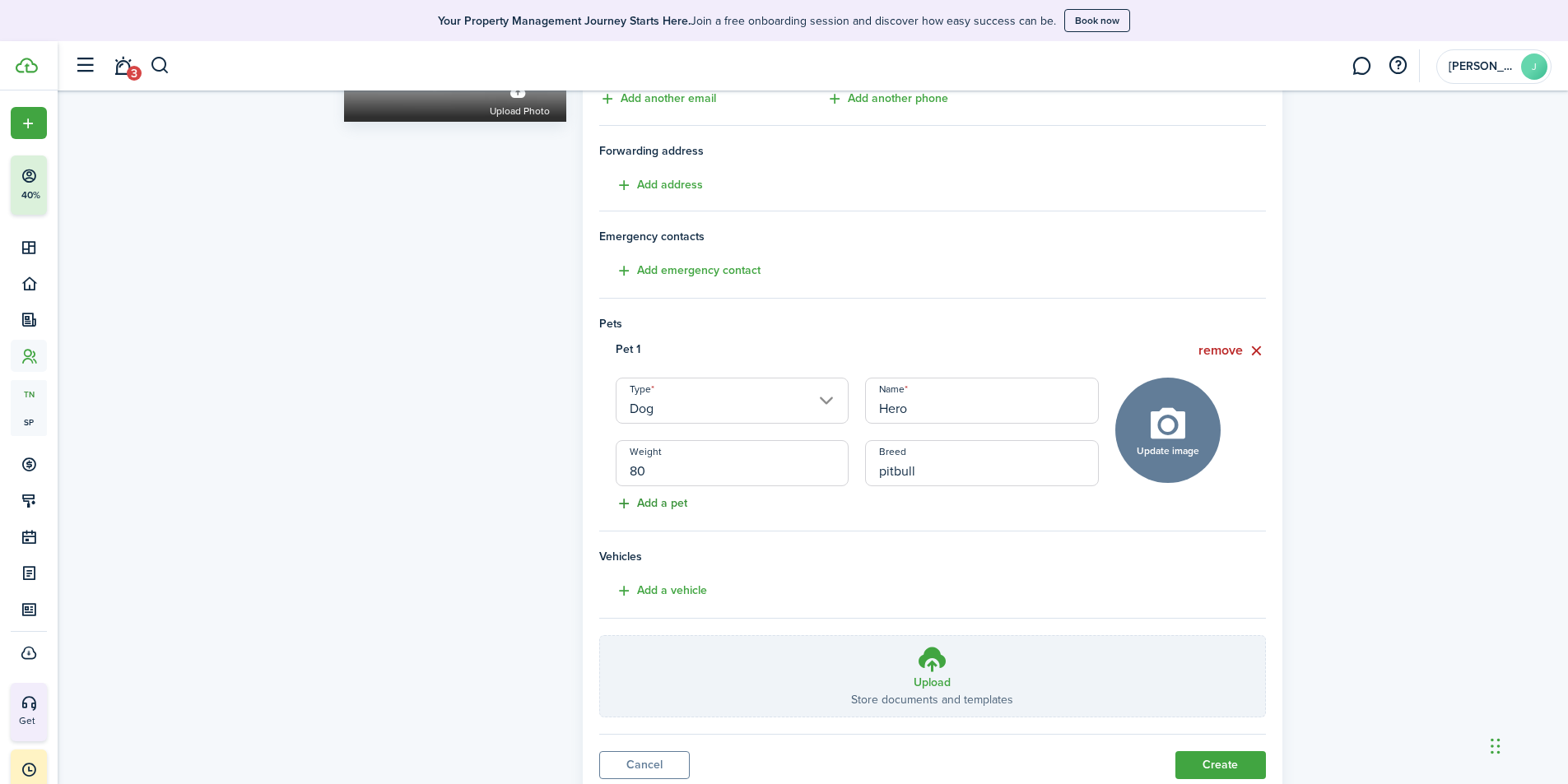
type input "pitbull"
click at [666, 508] on button "Add a pet" at bounding box center [643, 504] width 88 height 19
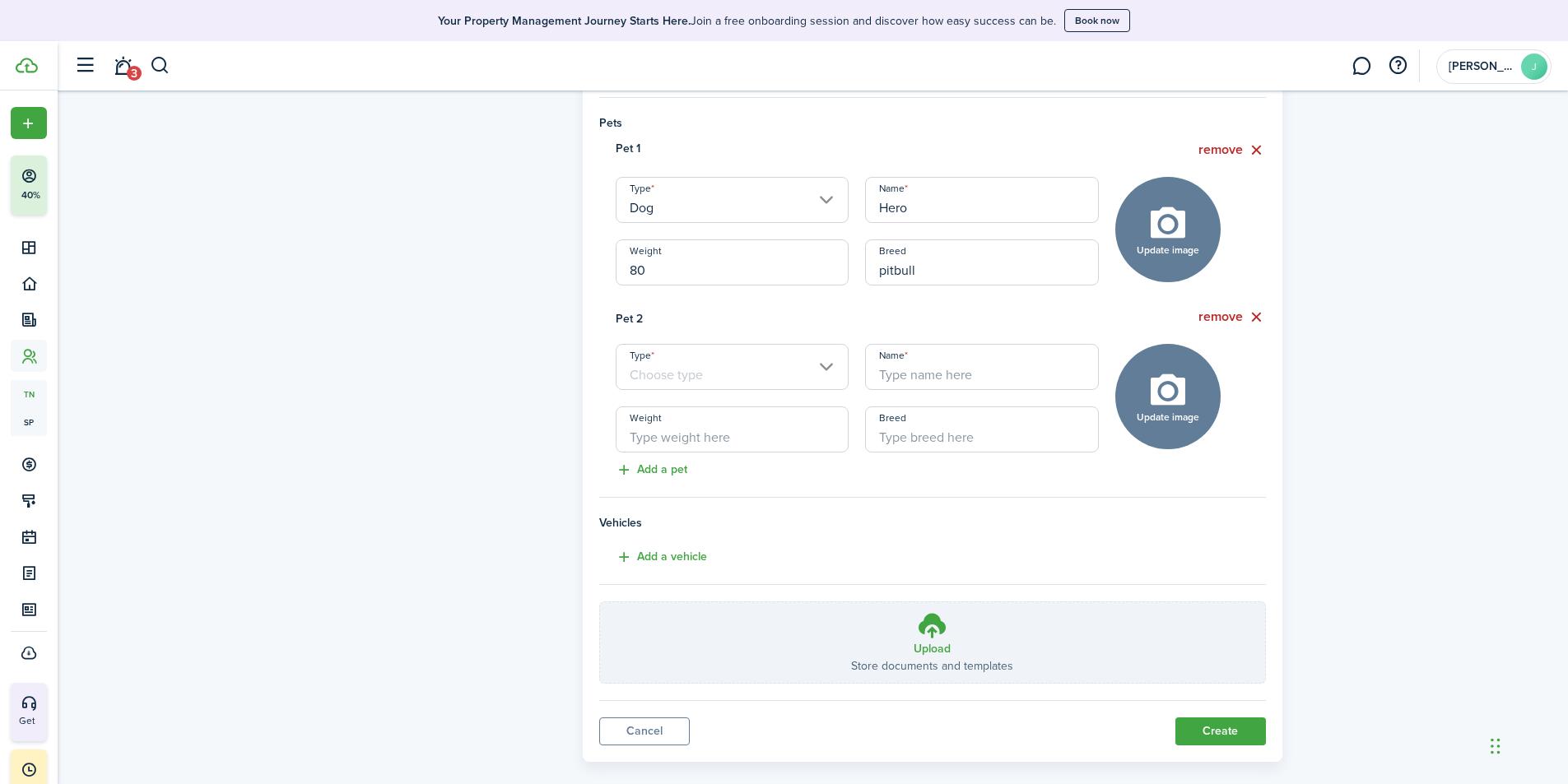
scroll to position [471, 0]
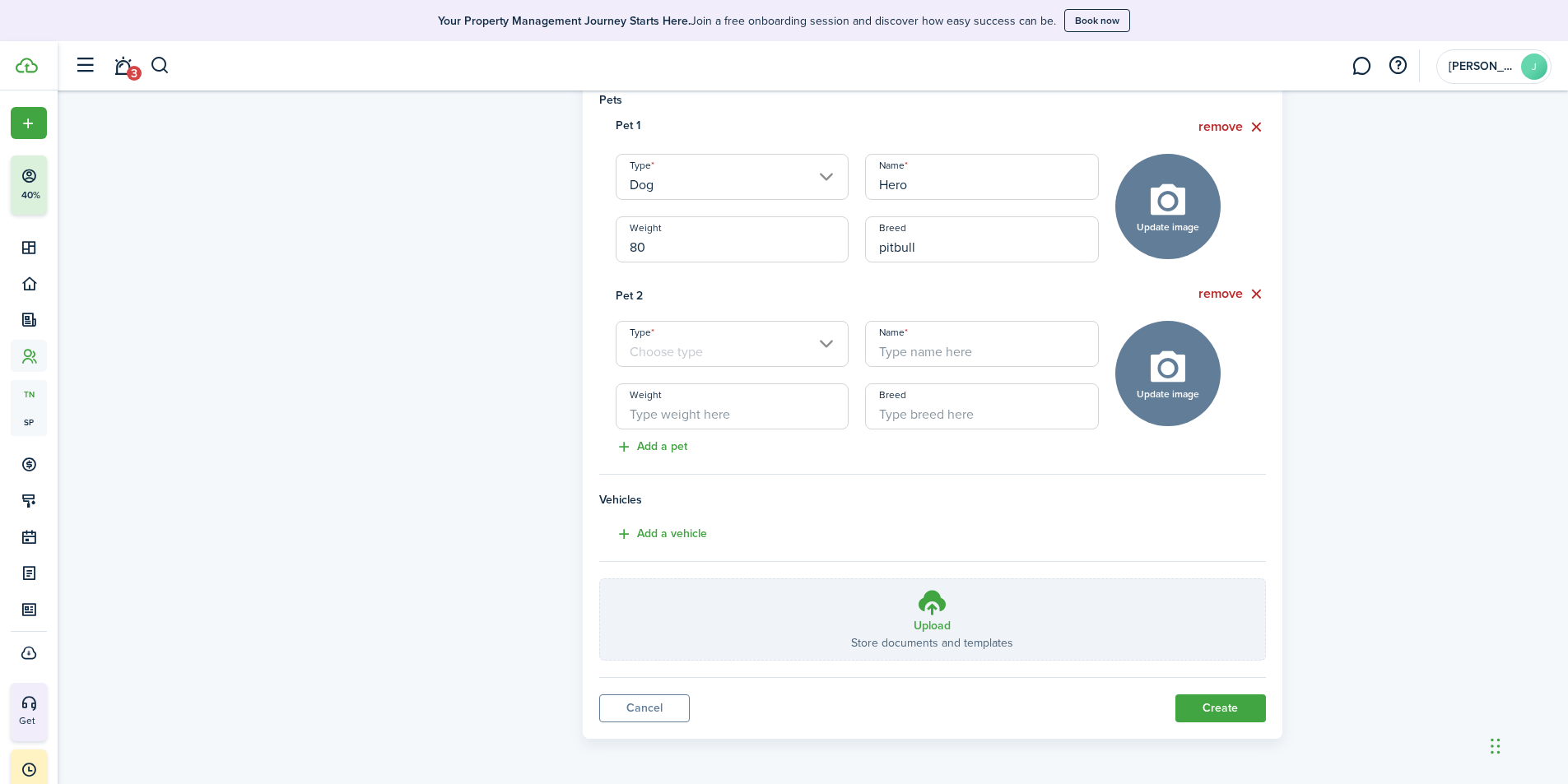
click at [711, 340] on input "Type" at bounding box center [732, 344] width 234 height 46
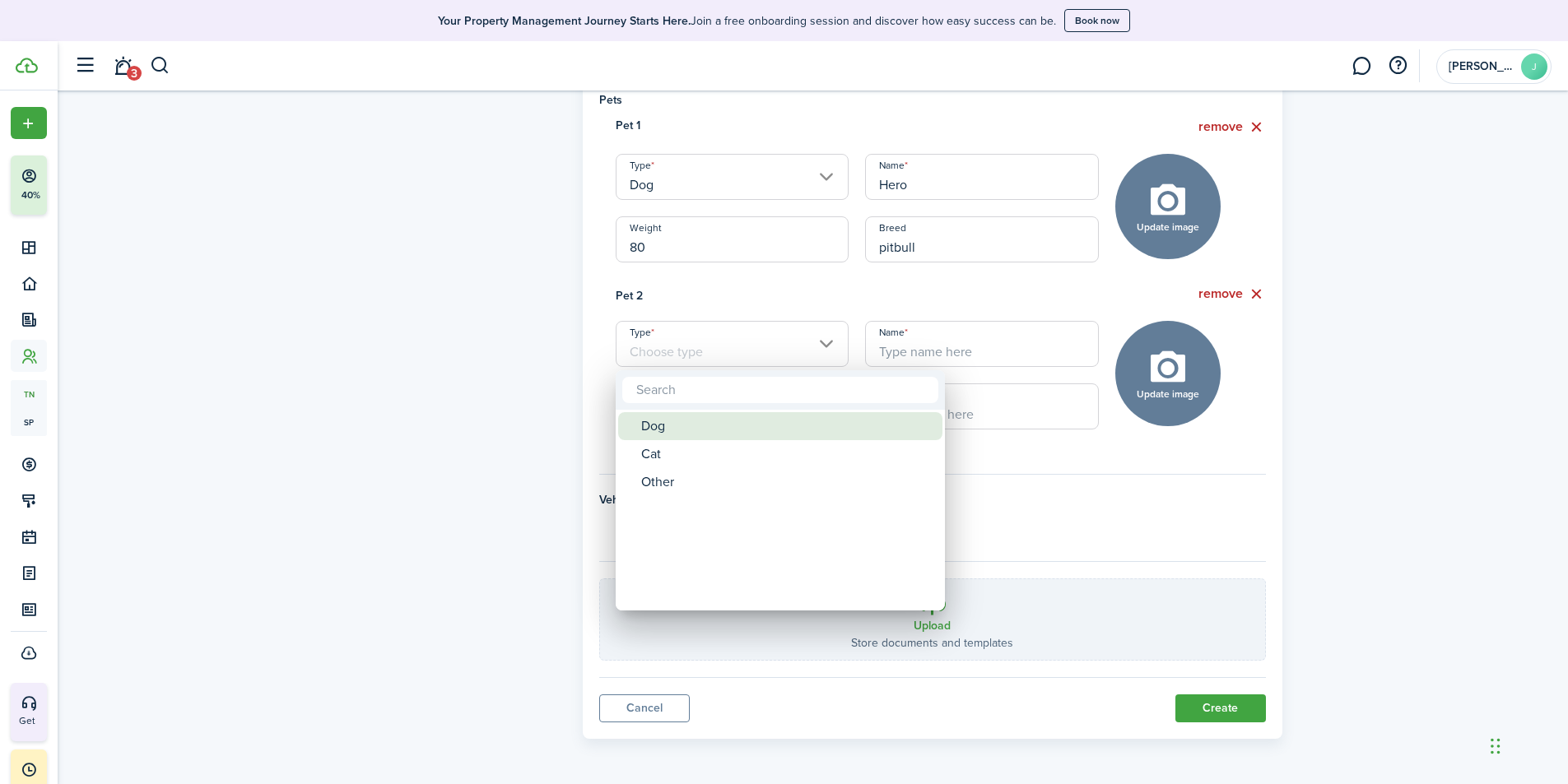
click at [673, 430] on div "Dog" at bounding box center [787, 426] width 291 height 28
type input "Dog"
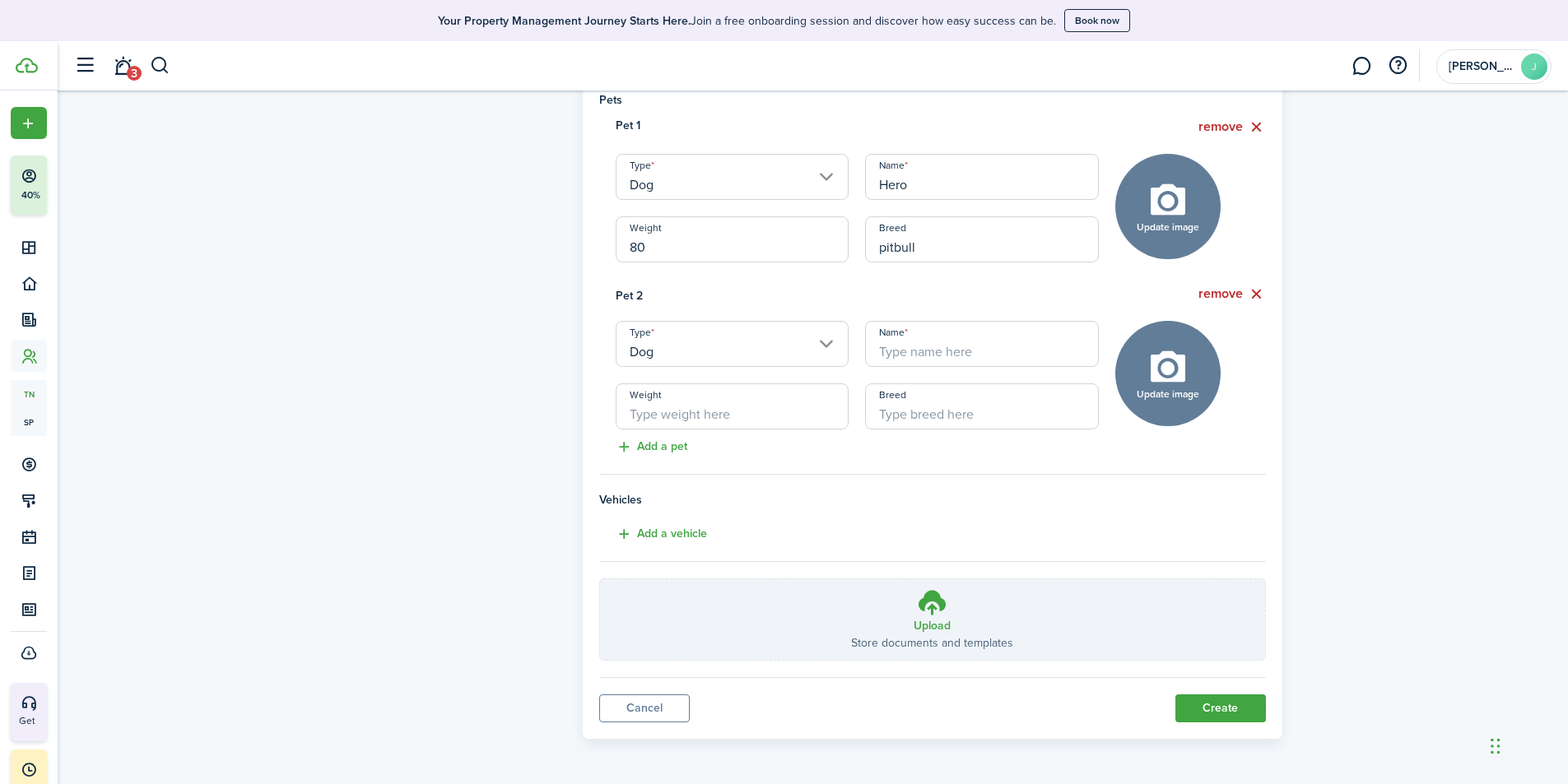
click at [927, 356] on input "Name" at bounding box center [982, 344] width 234 height 46
type input "Reece"
click at [775, 419] on input "Weight" at bounding box center [732, 406] width 234 height 46
type input "70"
click at [927, 411] on input "Breed" at bounding box center [982, 406] width 234 height 46
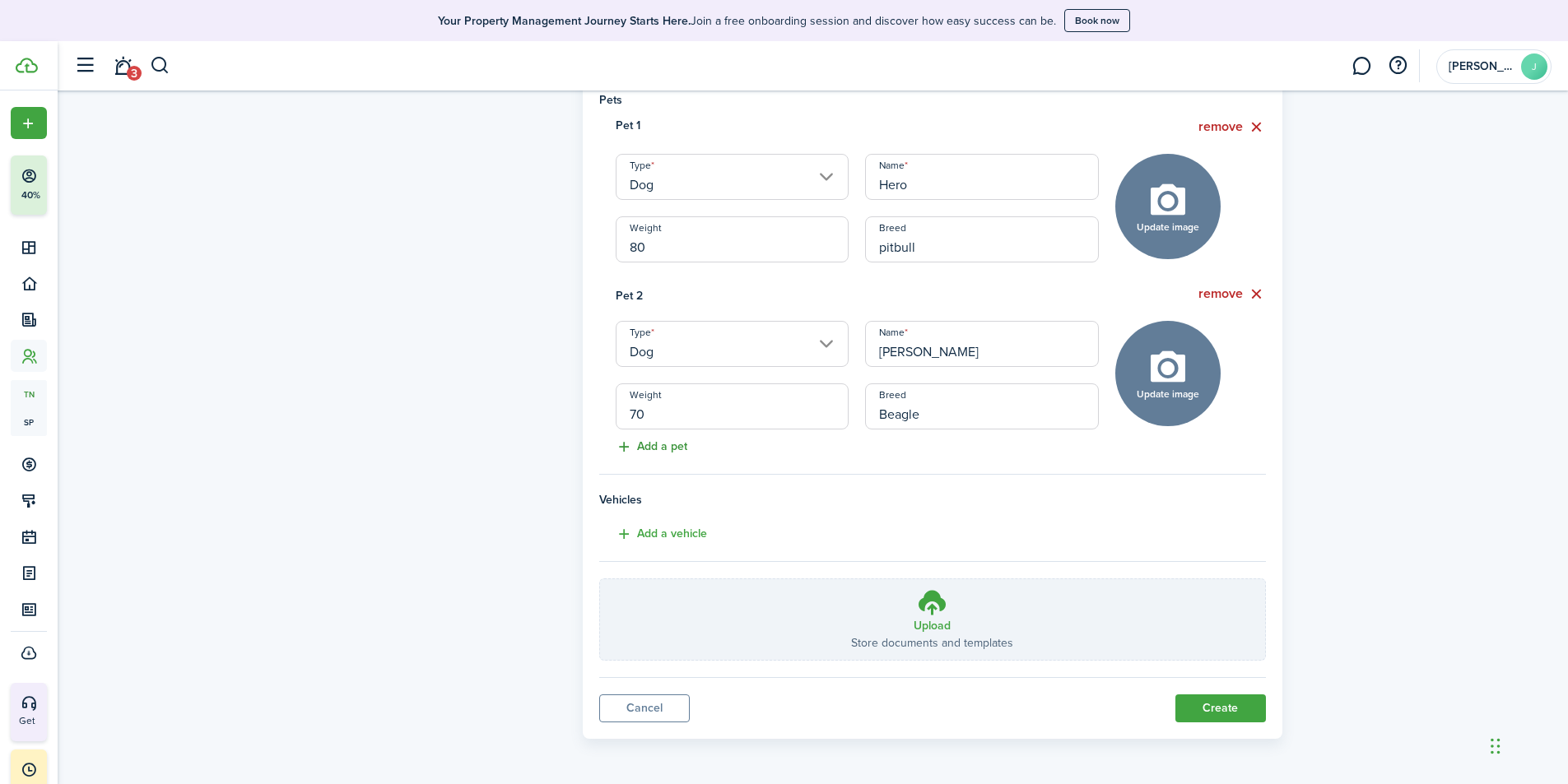
type input "Beagle"
click at [668, 447] on button "Add a pet" at bounding box center [643, 447] width 88 height 19
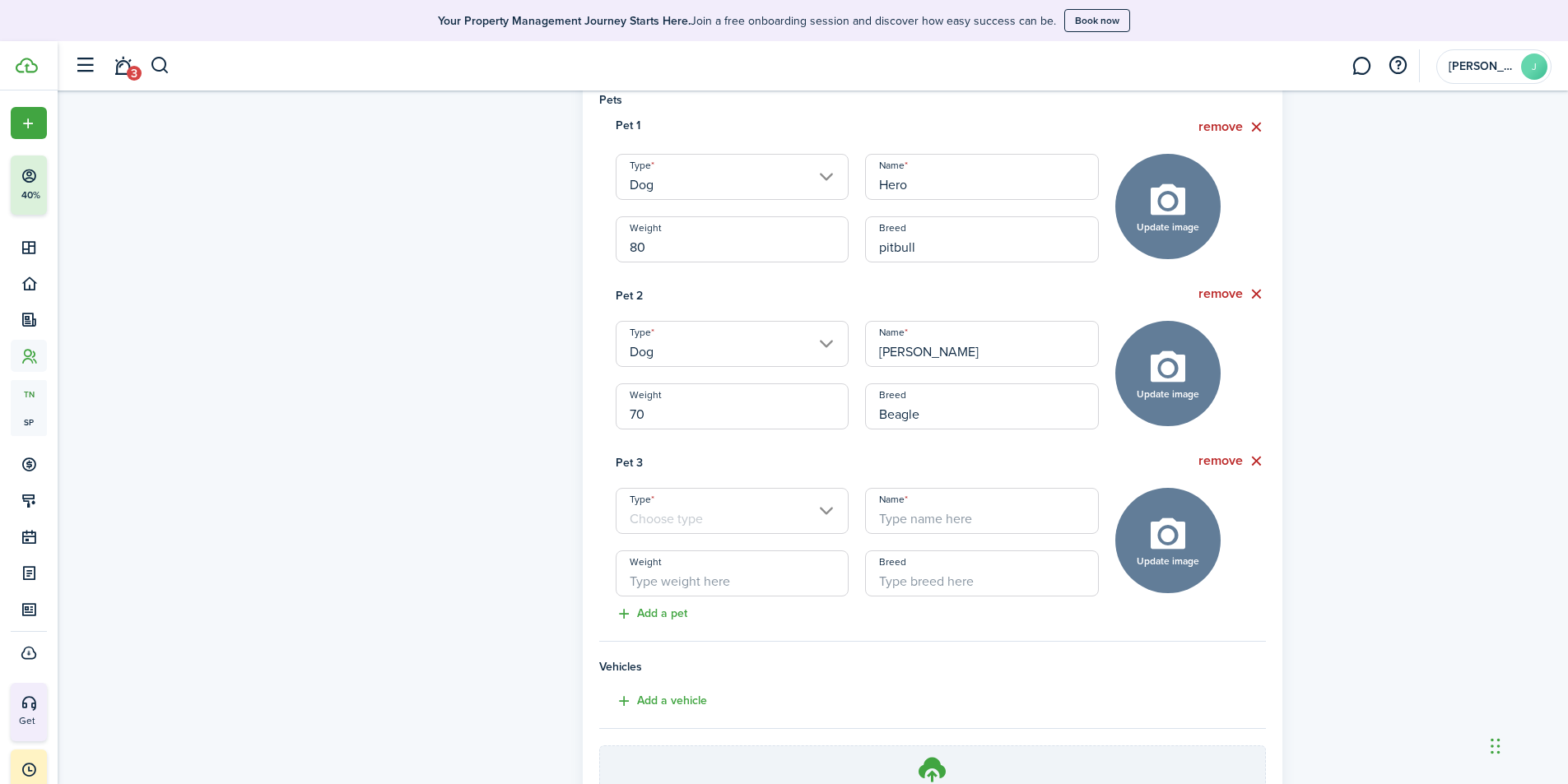
click at [709, 519] on input "Type" at bounding box center [732, 511] width 234 height 46
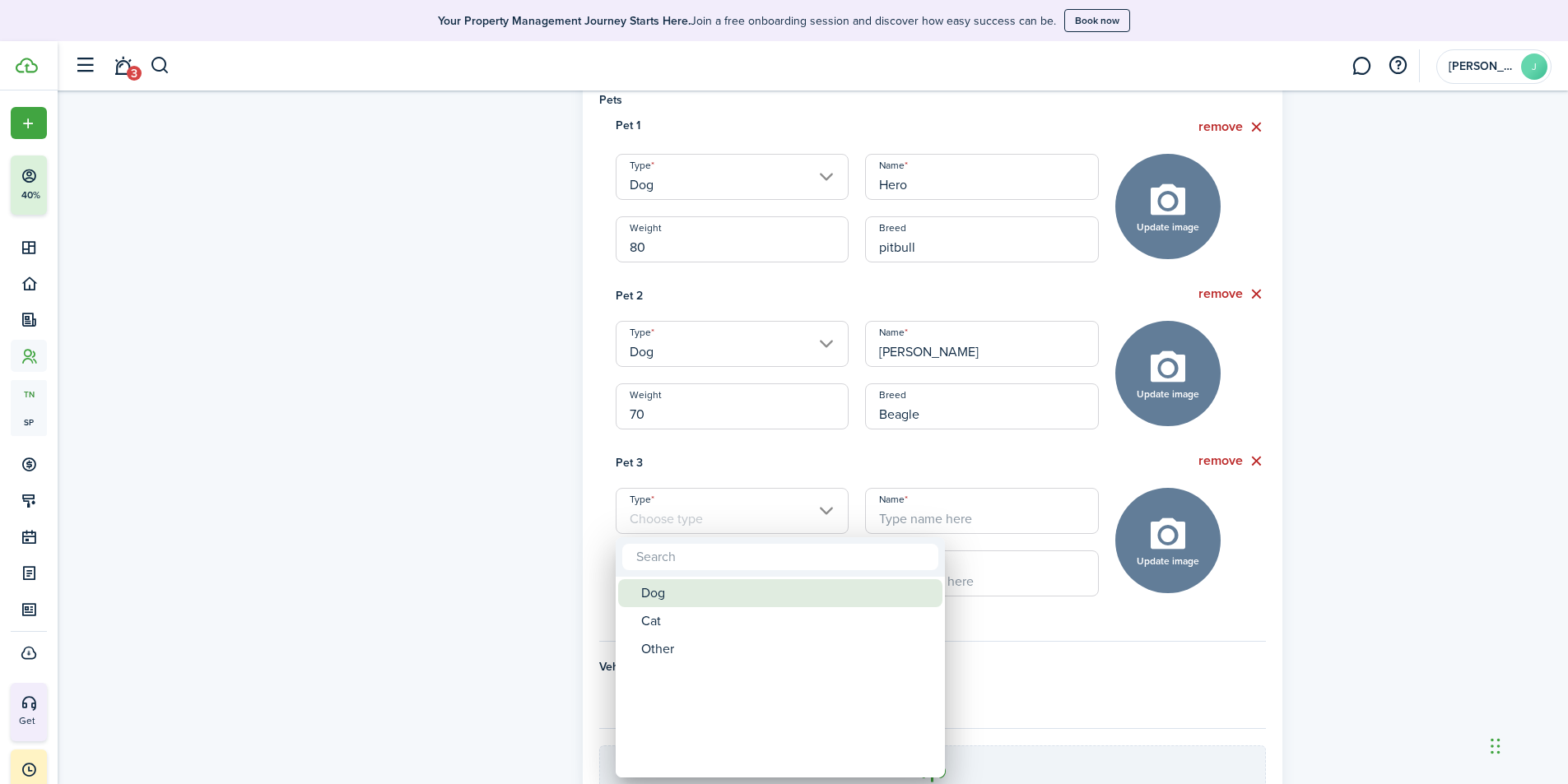
click at [695, 589] on div "Dog" at bounding box center [787, 593] width 291 height 28
click at [701, 592] on div "Dog" at bounding box center [787, 593] width 291 height 28
type input "Dog"
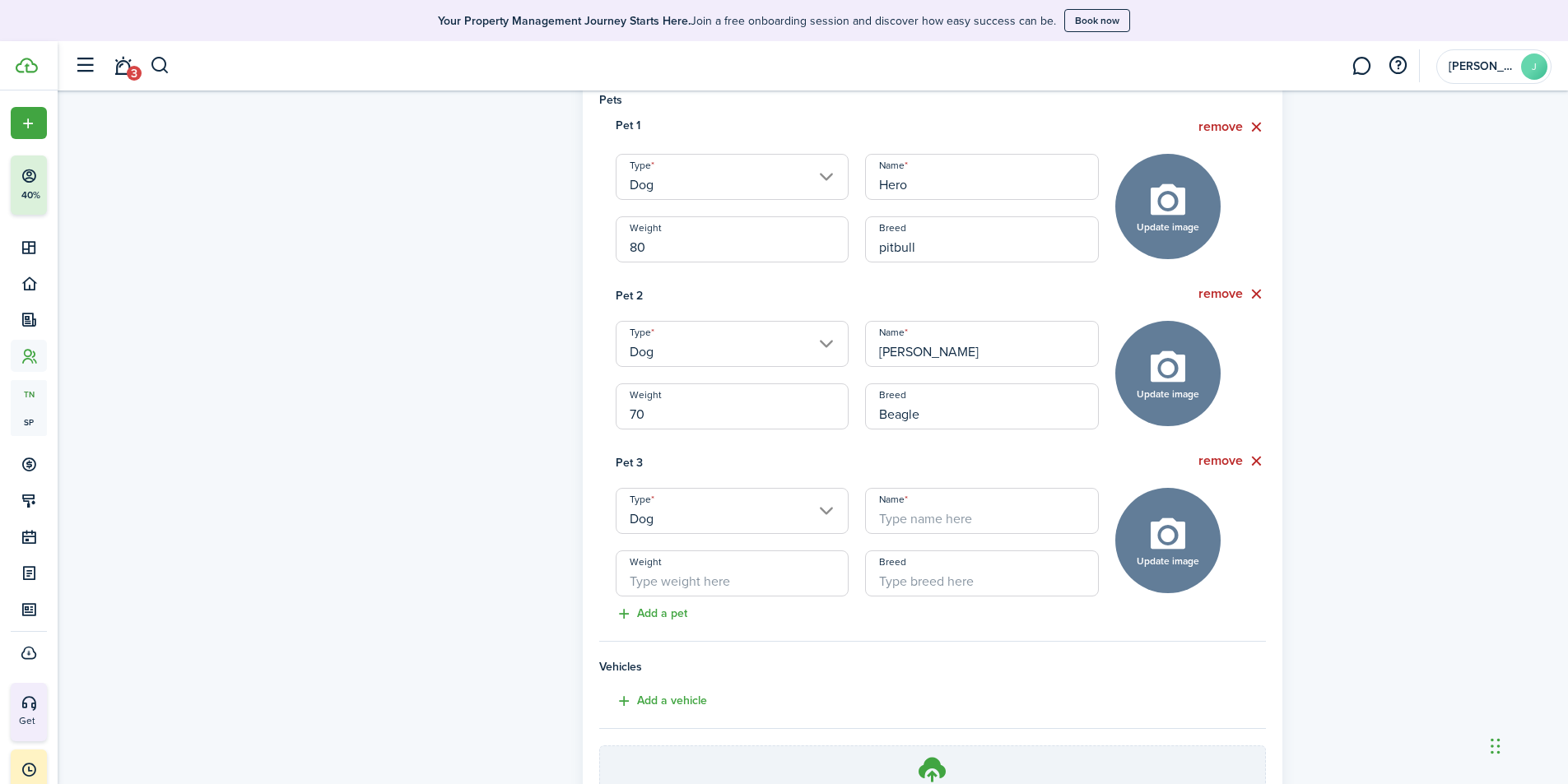
click at [912, 512] on input "Name" at bounding box center [982, 511] width 234 height 46
type input "Iris"
click at [684, 591] on input "Weight" at bounding box center [732, 574] width 234 height 46
type input "6"
type input "55"
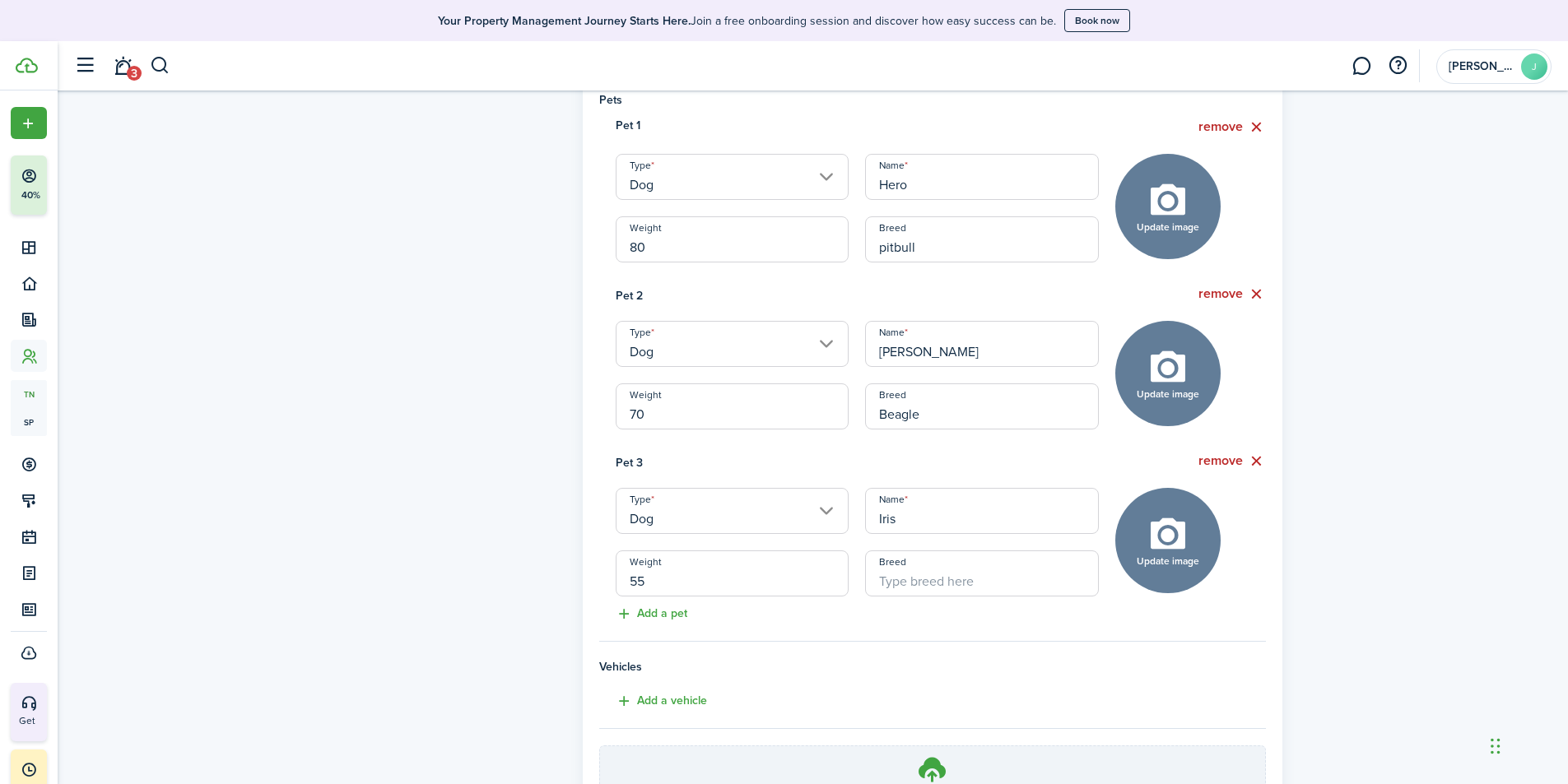
click at [927, 579] on input "Breed" at bounding box center [982, 574] width 234 height 46
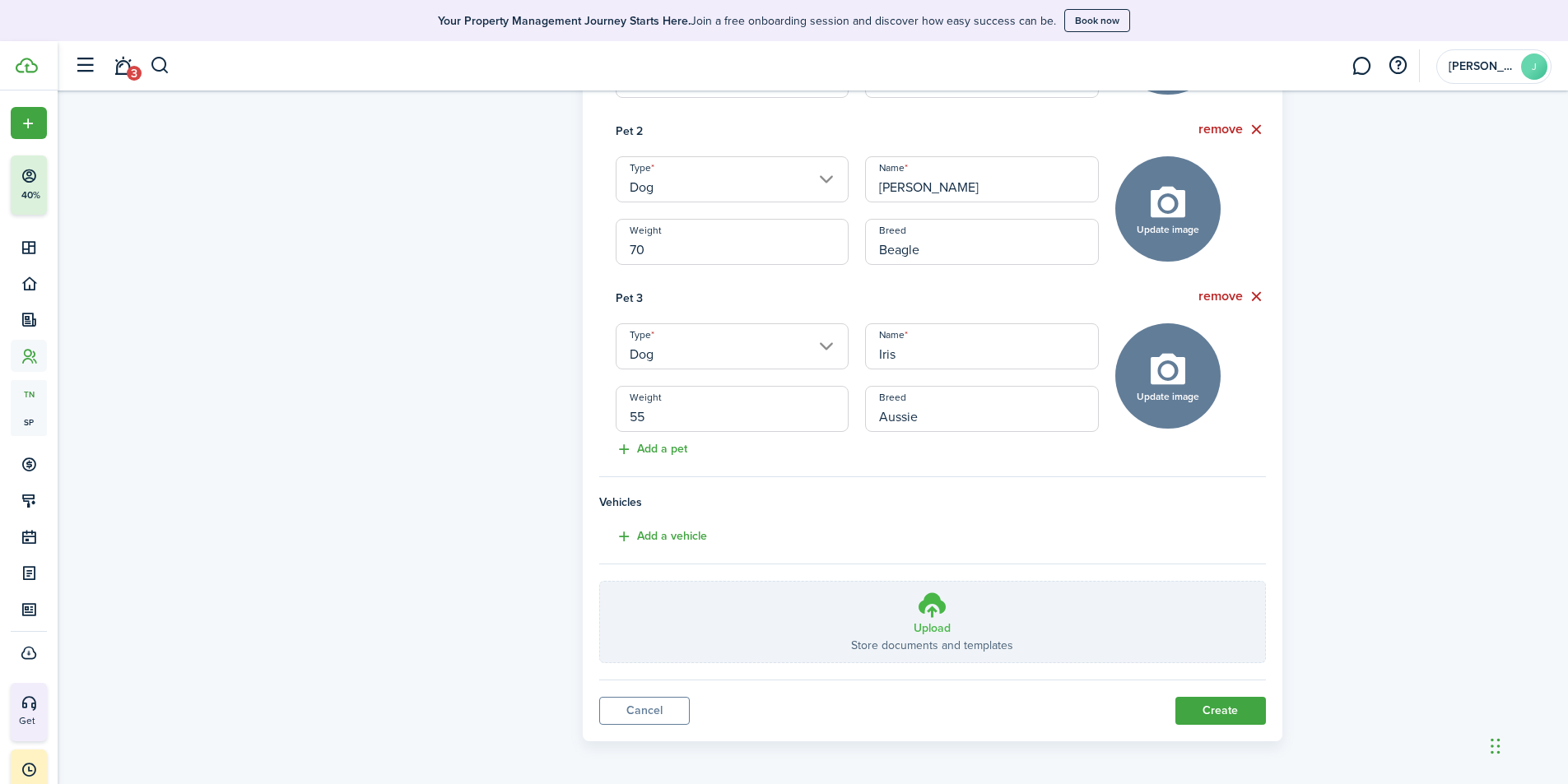
scroll to position [638, 0]
type input "Aussie"
click at [662, 531] on button "Add a vehicle" at bounding box center [653, 535] width 108 height 19
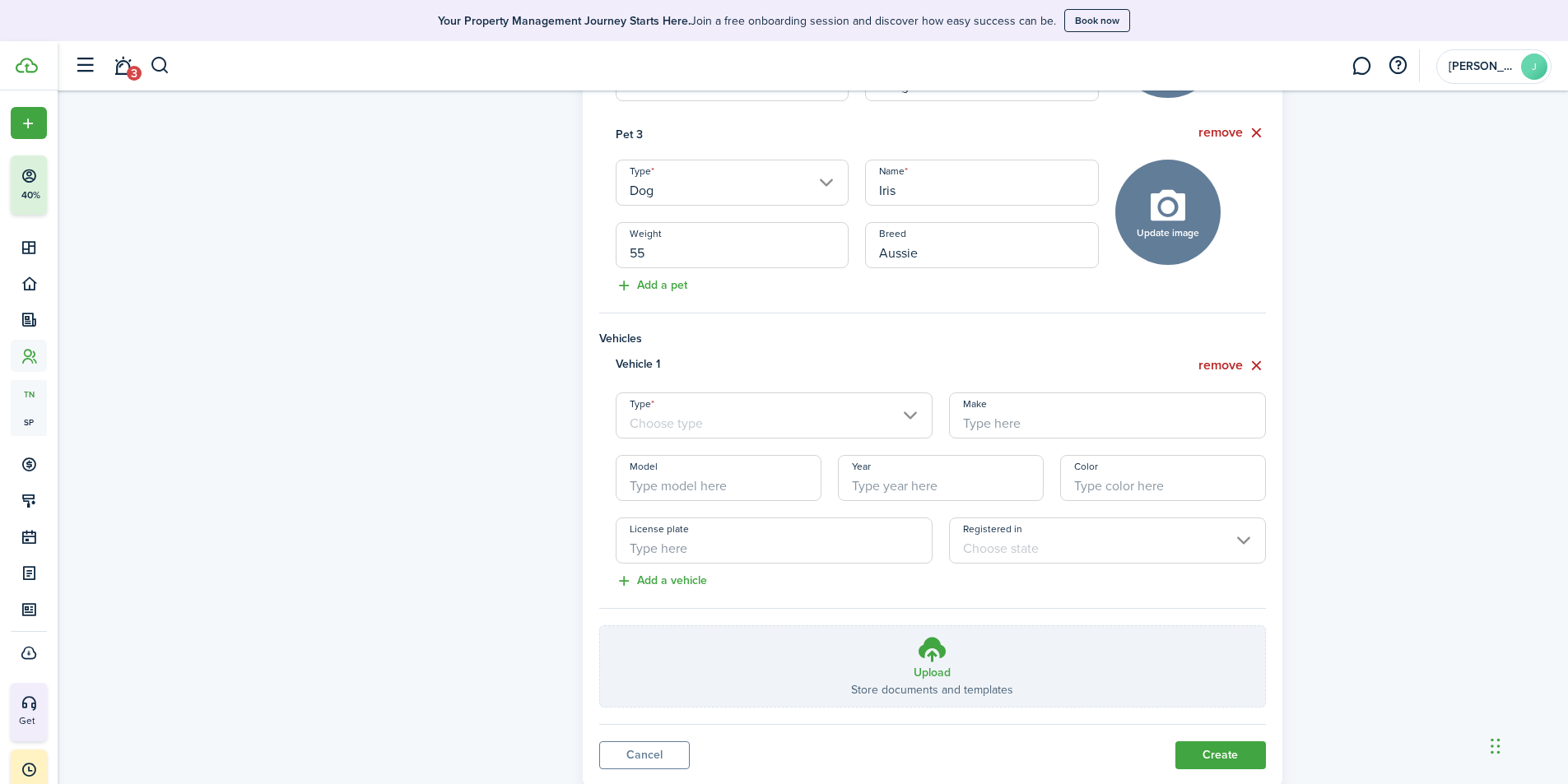
scroll to position [803, 0]
click at [840, 421] on input "Type" at bounding box center [774, 412] width 317 height 46
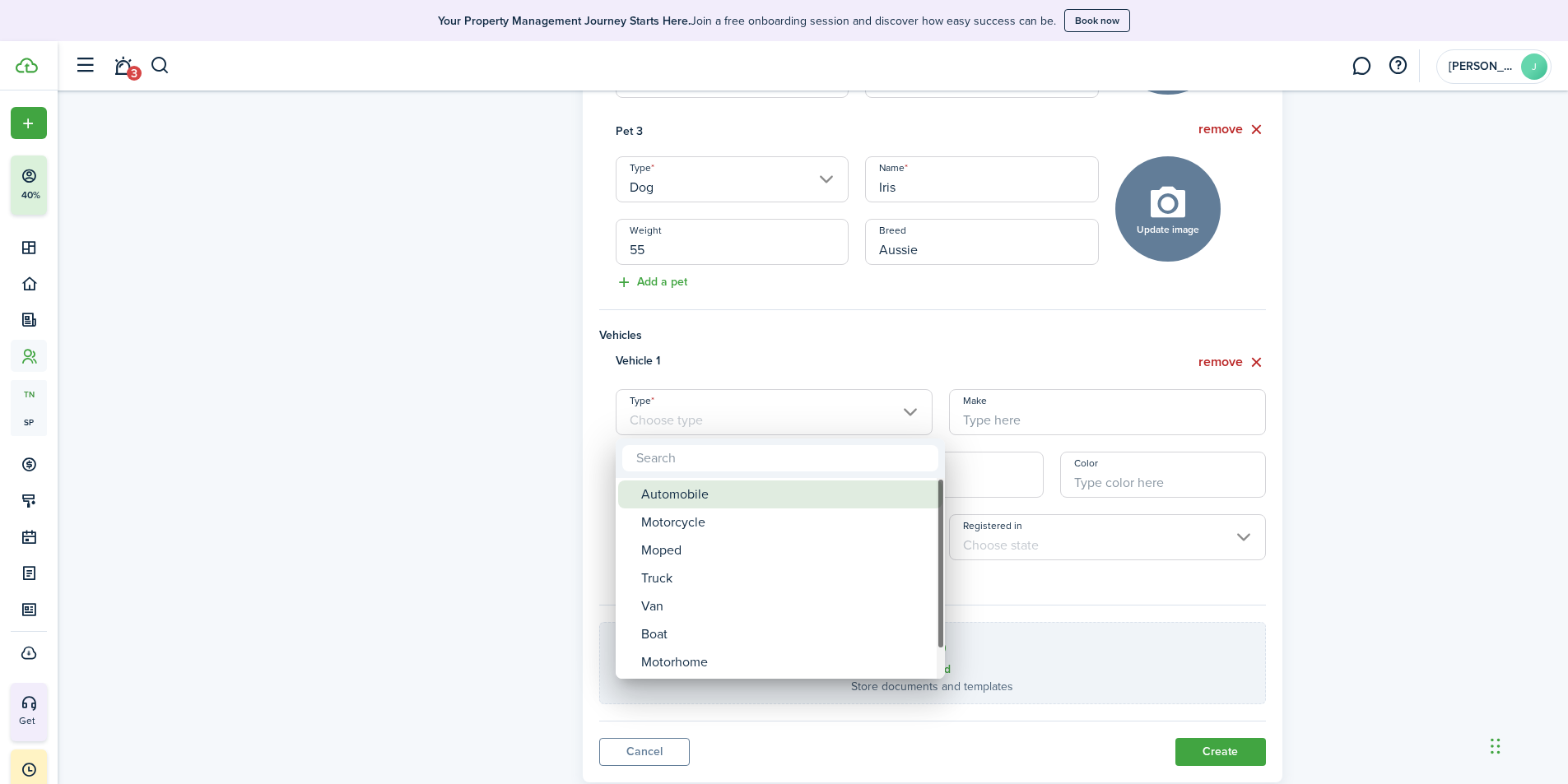
click at [689, 500] on div "Automobile" at bounding box center [787, 494] width 291 height 28
type input "Automobile"
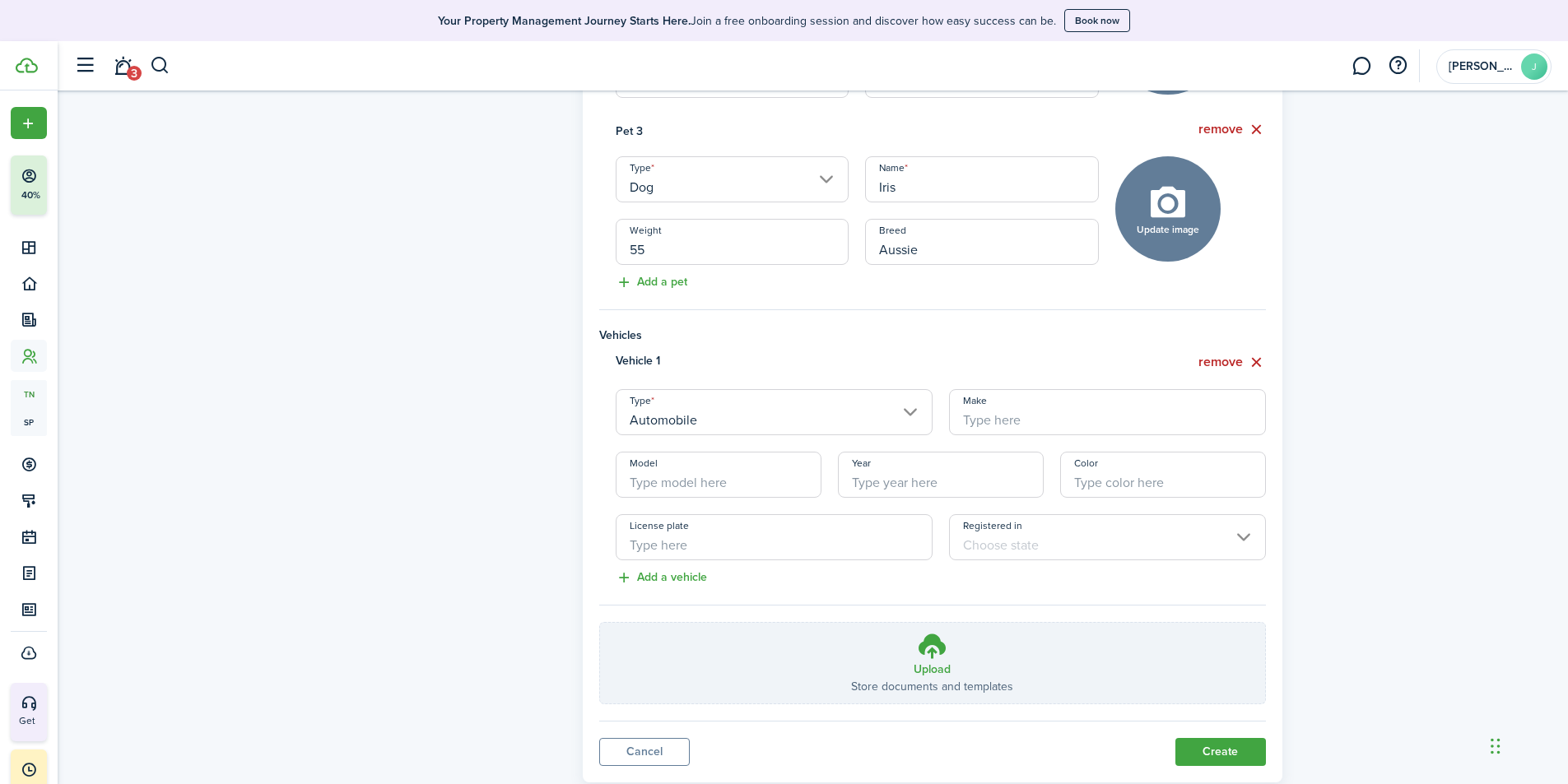
click at [1014, 421] on input "Make" at bounding box center [1107, 412] width 317 height 46
type input "n"
type input "honda"
click at [713, 466] on input "Model" at bounding box center [719, 475] width 206 height 46
type input "fit"
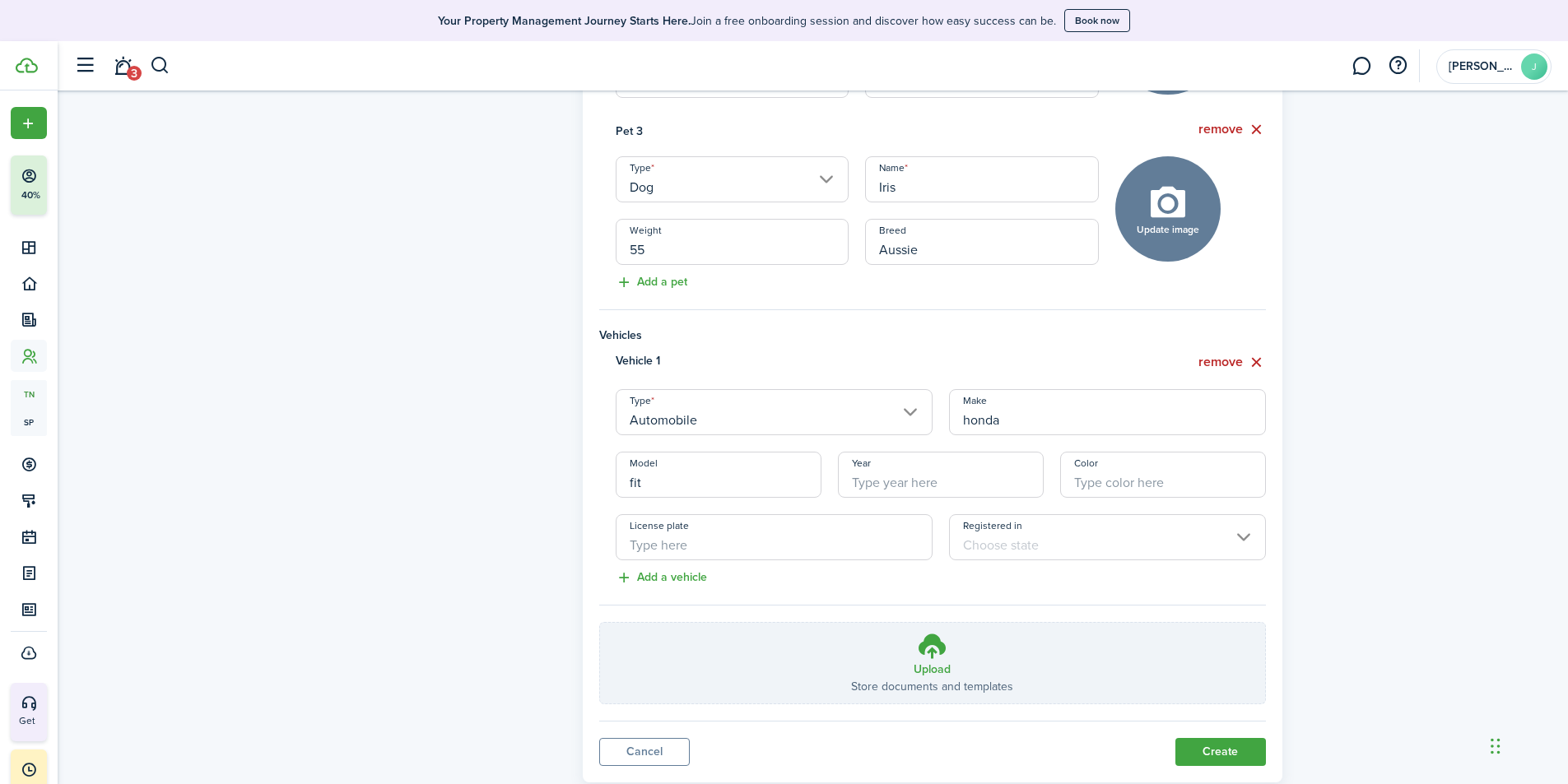
click at [889, 475] on input "Year" at bounding box center [941, 475] width 206 height 46
type input "2015"
click at [1116, 487] on input "Color" at bounding box center [1163, 475] width 206 height 46
click at [1113, 545] on input "Registered in" at bounding box center [1107, 537] width 317 height 46
type input "white"
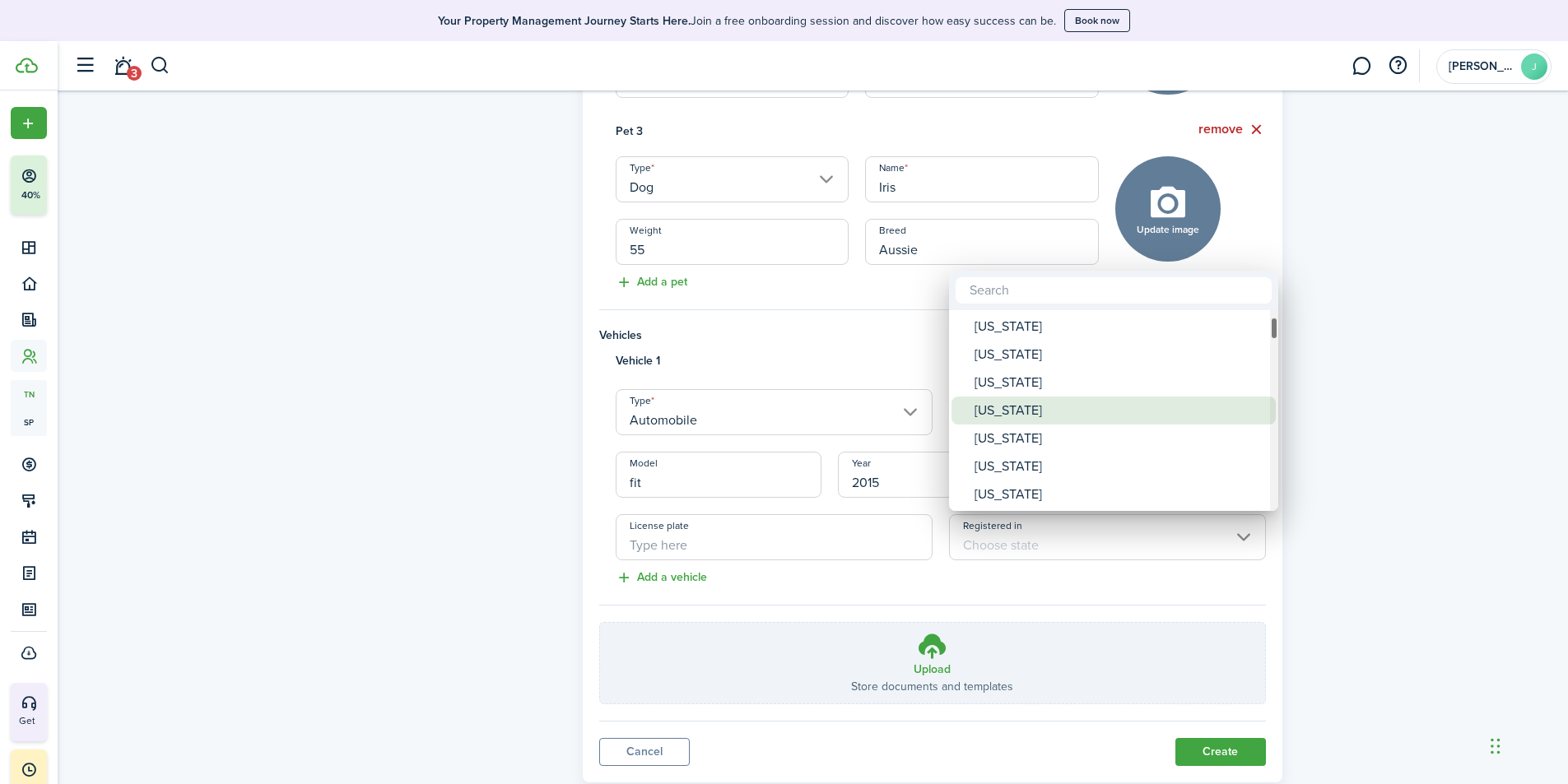
click at [1043, 412] on div "[US_STATE]" at bounding box center [1119, 411] width 291 height 28
type input "[US_STATE]"
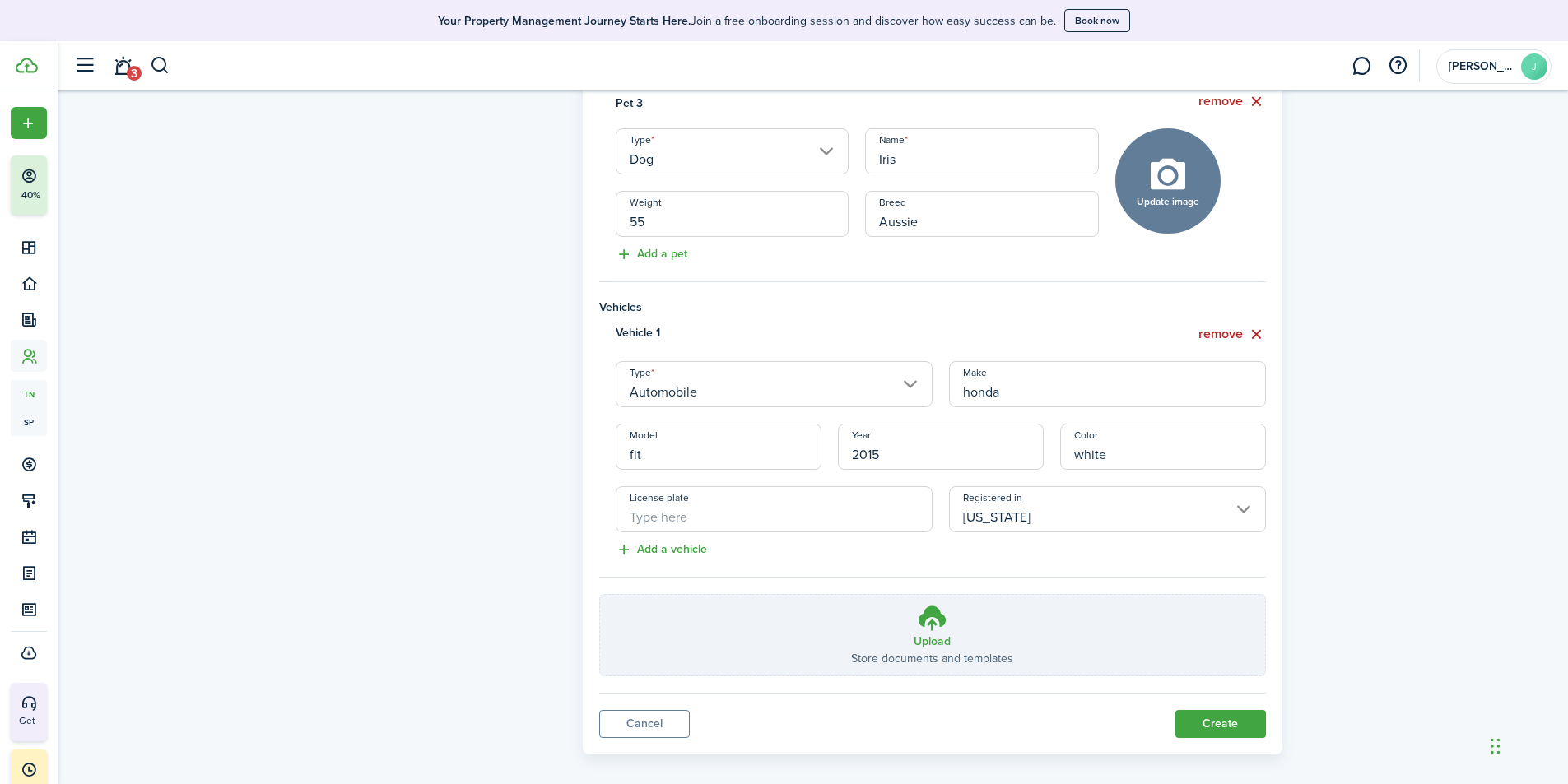
scroll to position [846, 0]
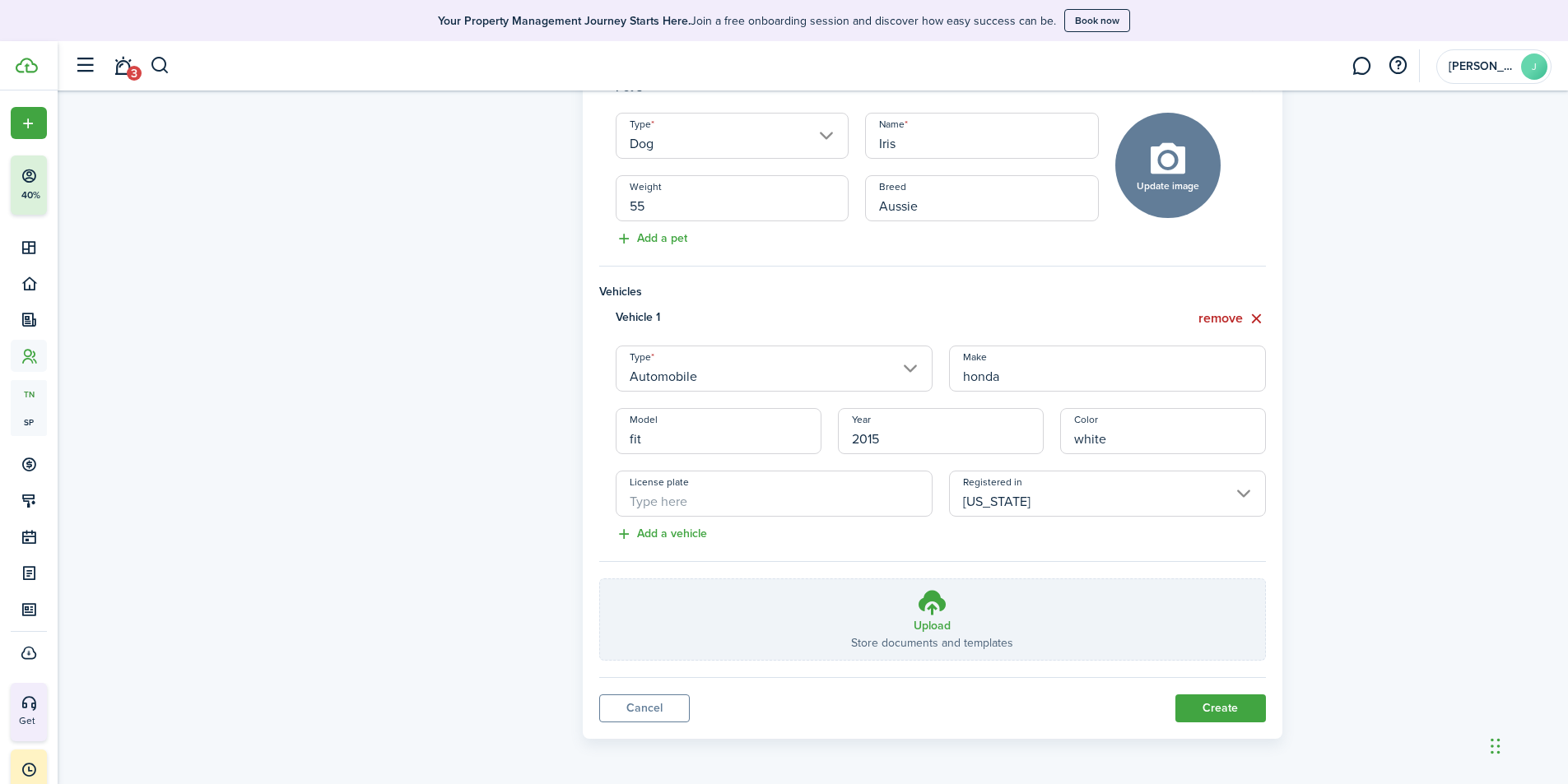
click at [759, 502] on input "License plate" at bounding box center [774, 493] width 317 height 46
type input "7gkd190"
click at [1201, 709] on button "Create" at bounding box center [1220, 708] width 90 height 28
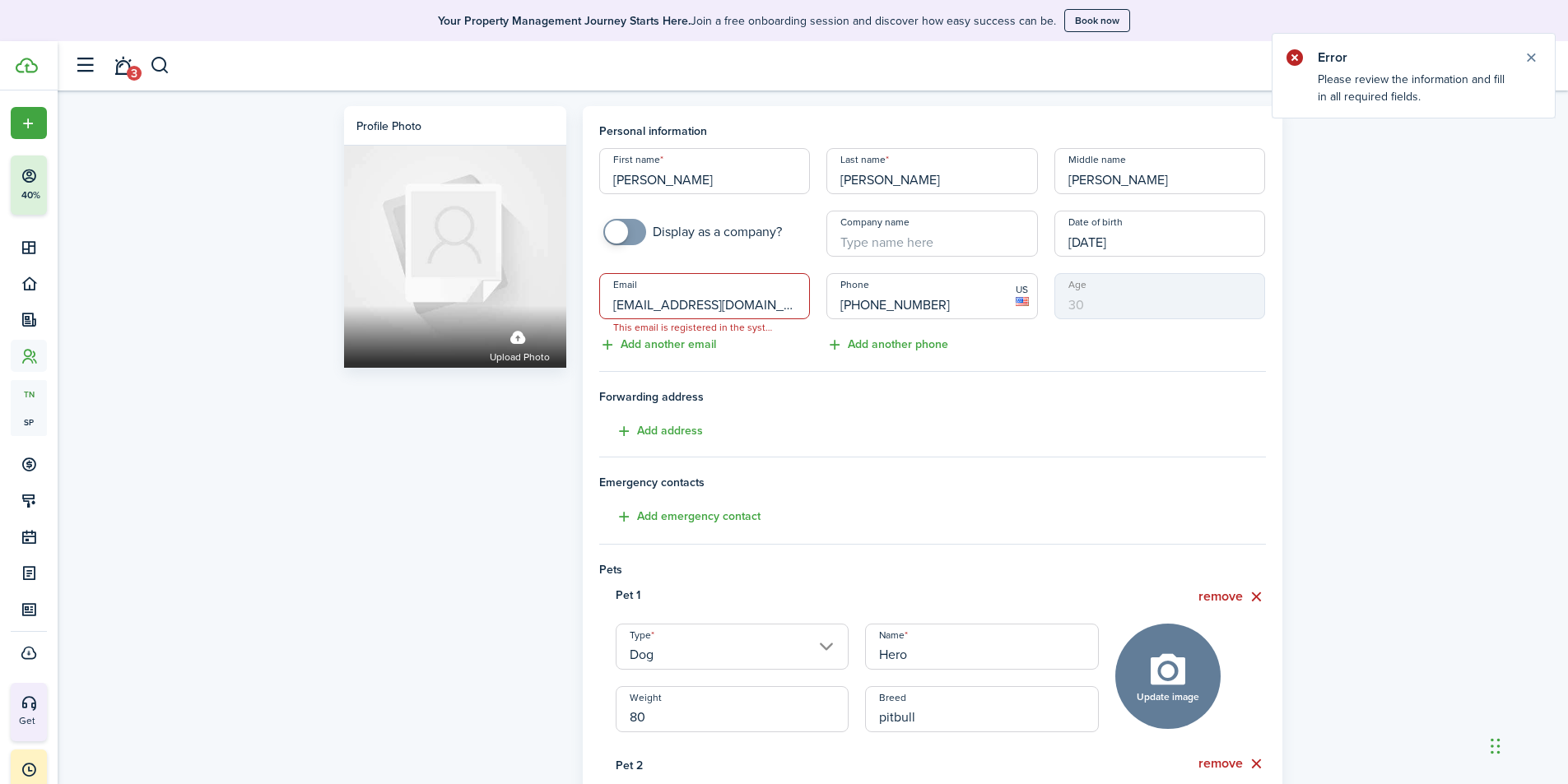
scroll to position [0, 0]
click at [795, 308] on input "montano_marcos93@yahoo.com" at bounding box center [705, 297] width 211 height 46
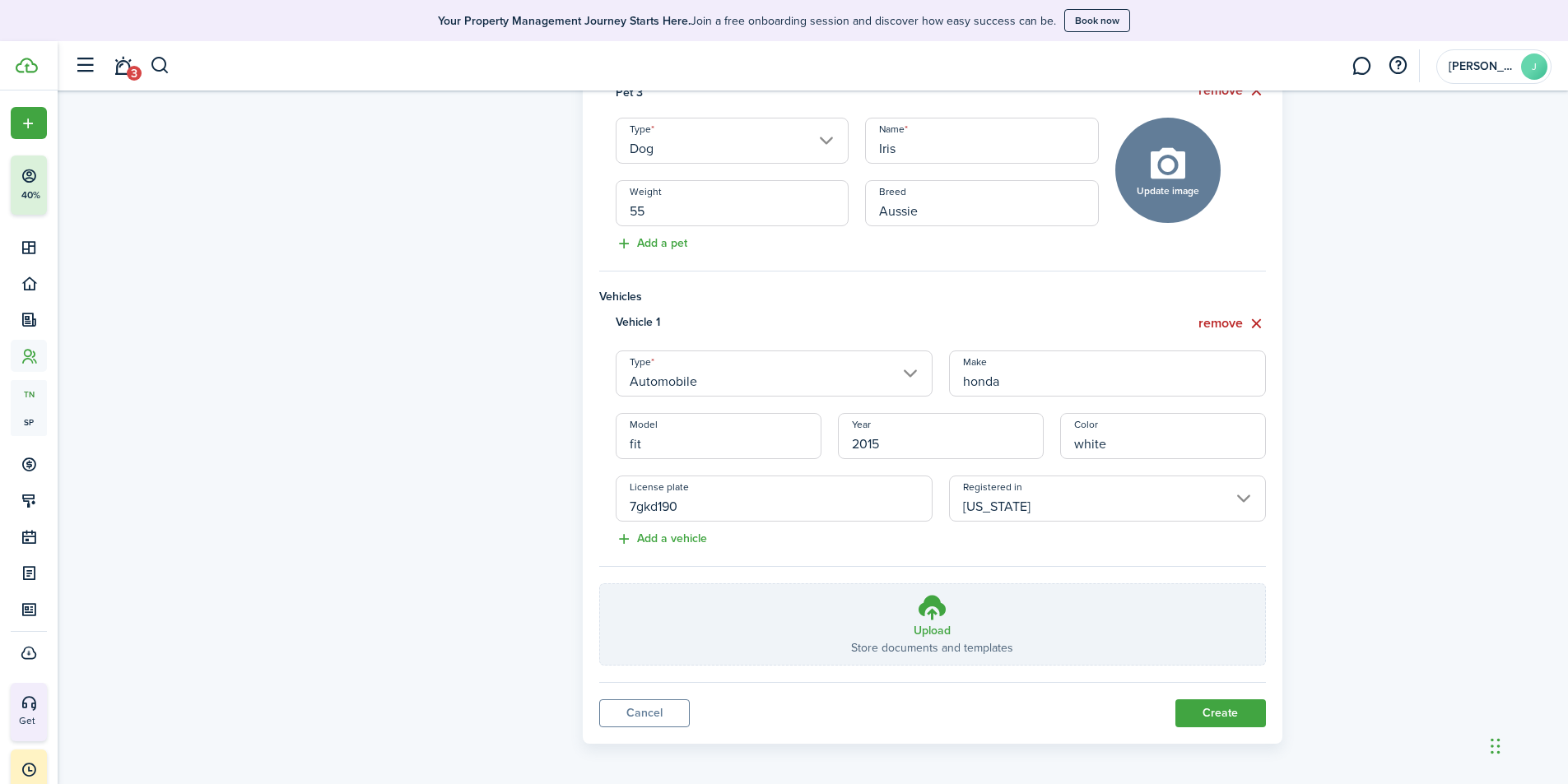
scroll to position [846, 0]
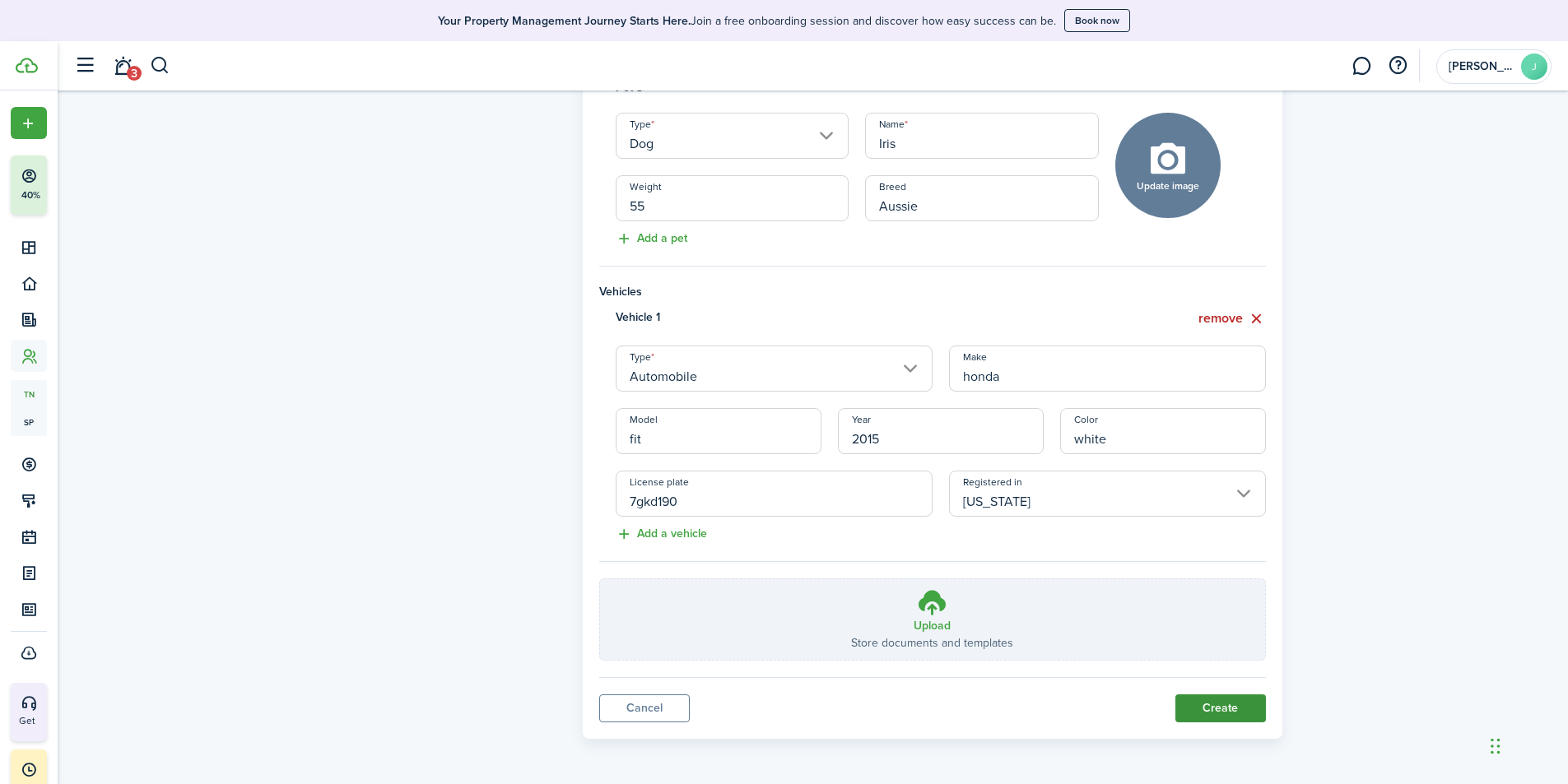
click at [1218, 707] on button "Create" at bounding box center [1220, 708] width 90 height 28
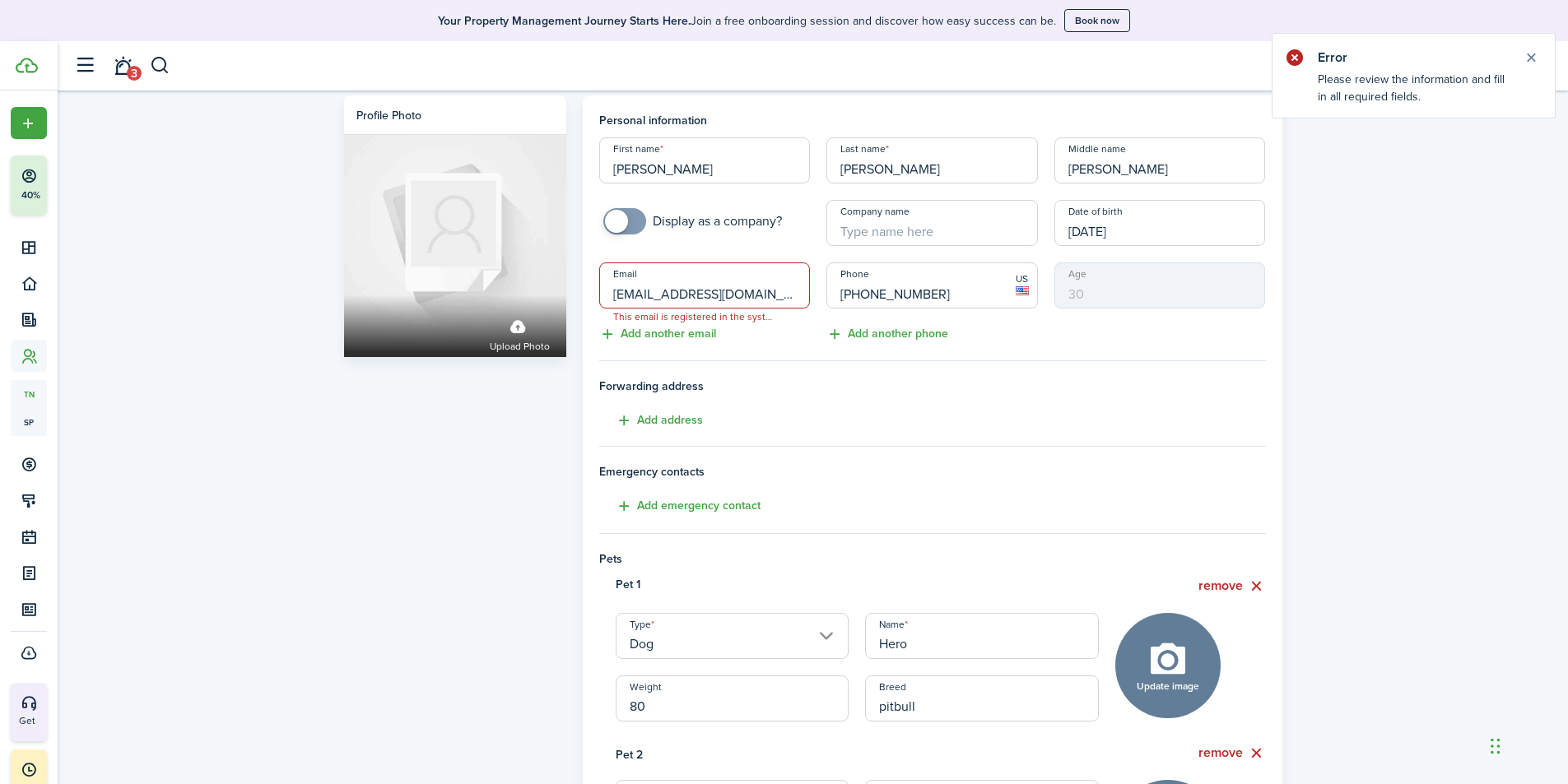
scroll to position [0, 0]
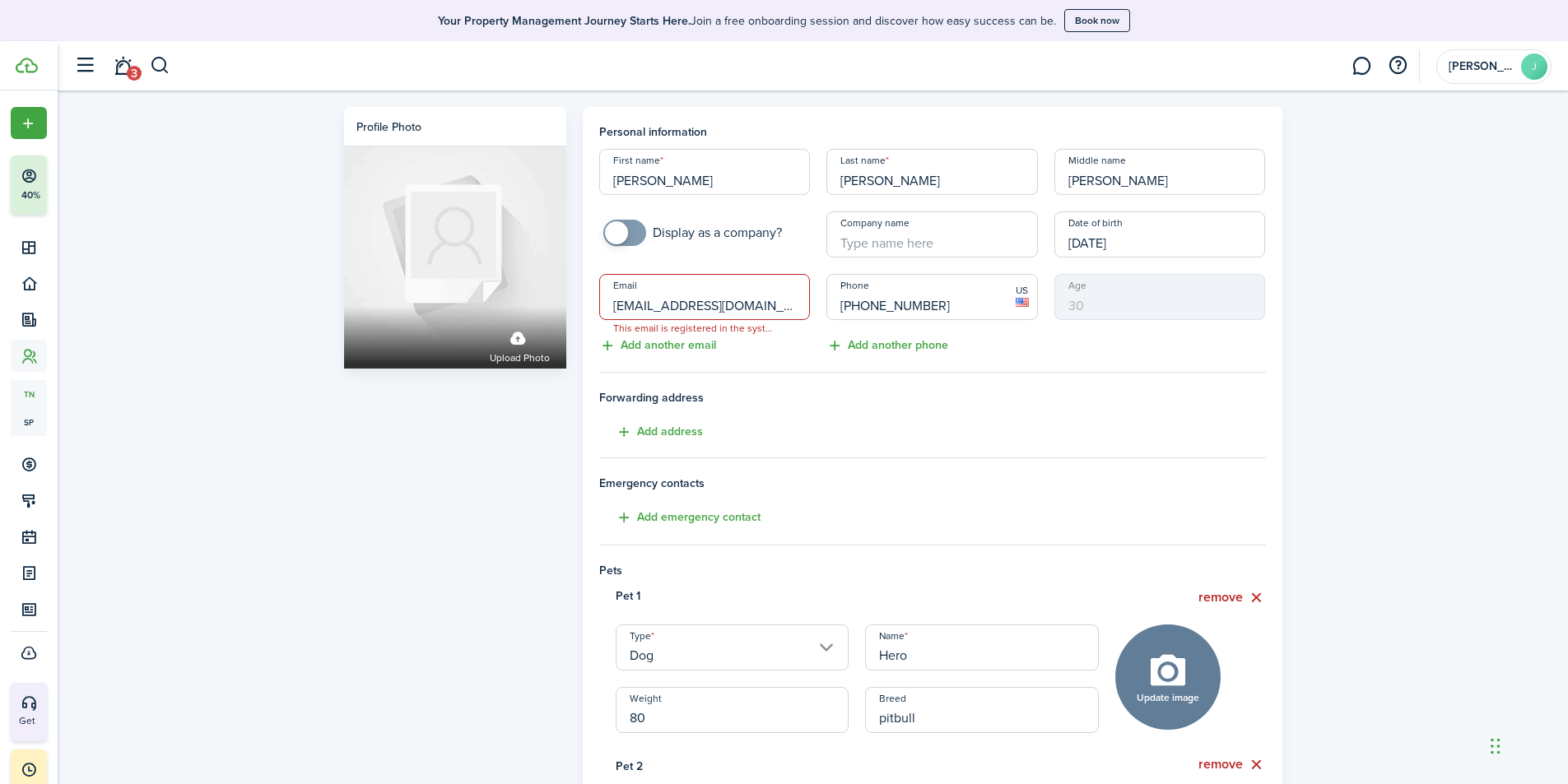
click at [727, 312] on input "montano_marcos93@yahoo.com" at bounding box center [705, 297] width 211 height 46
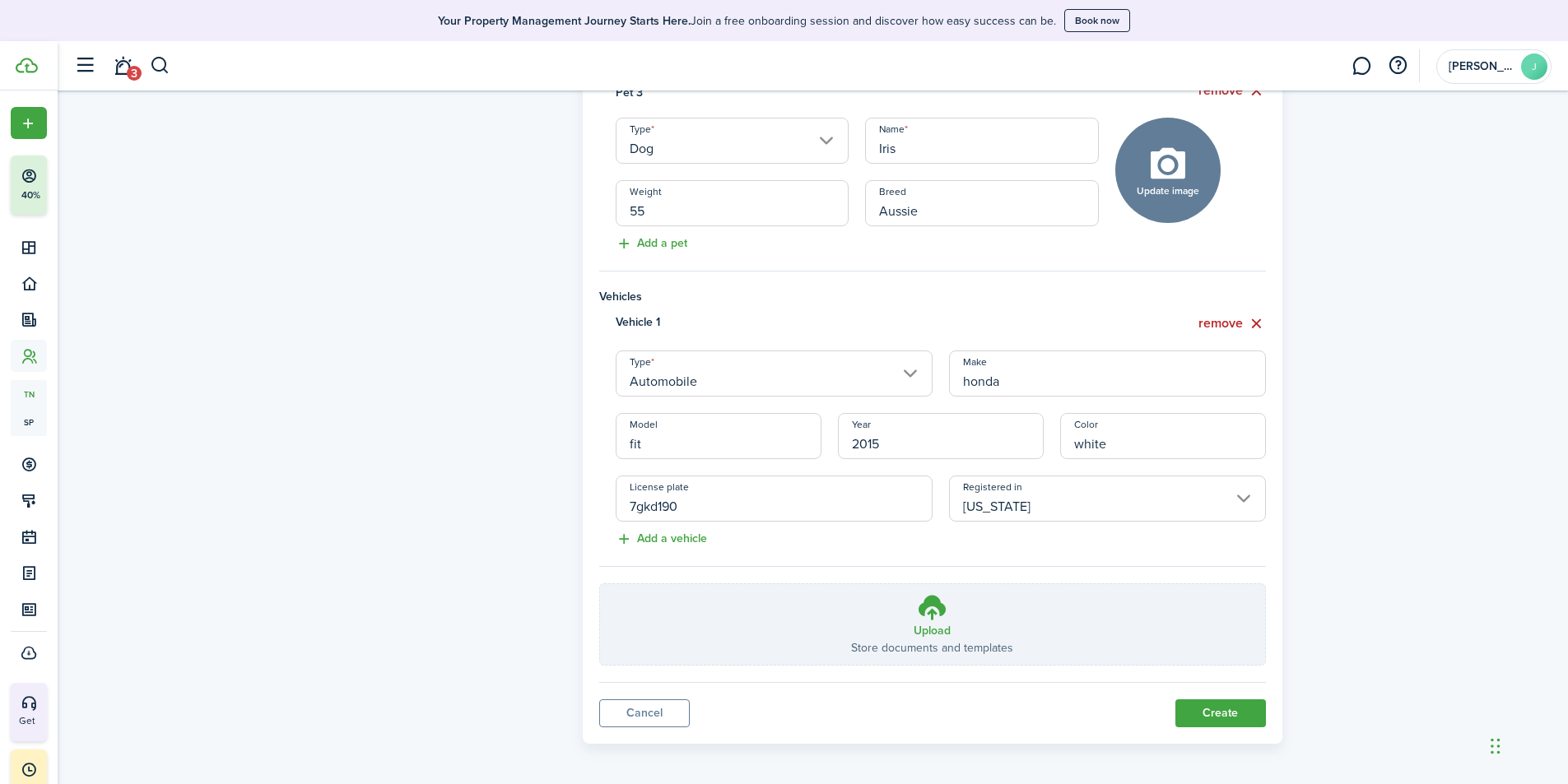
scroll to position [846, 0]
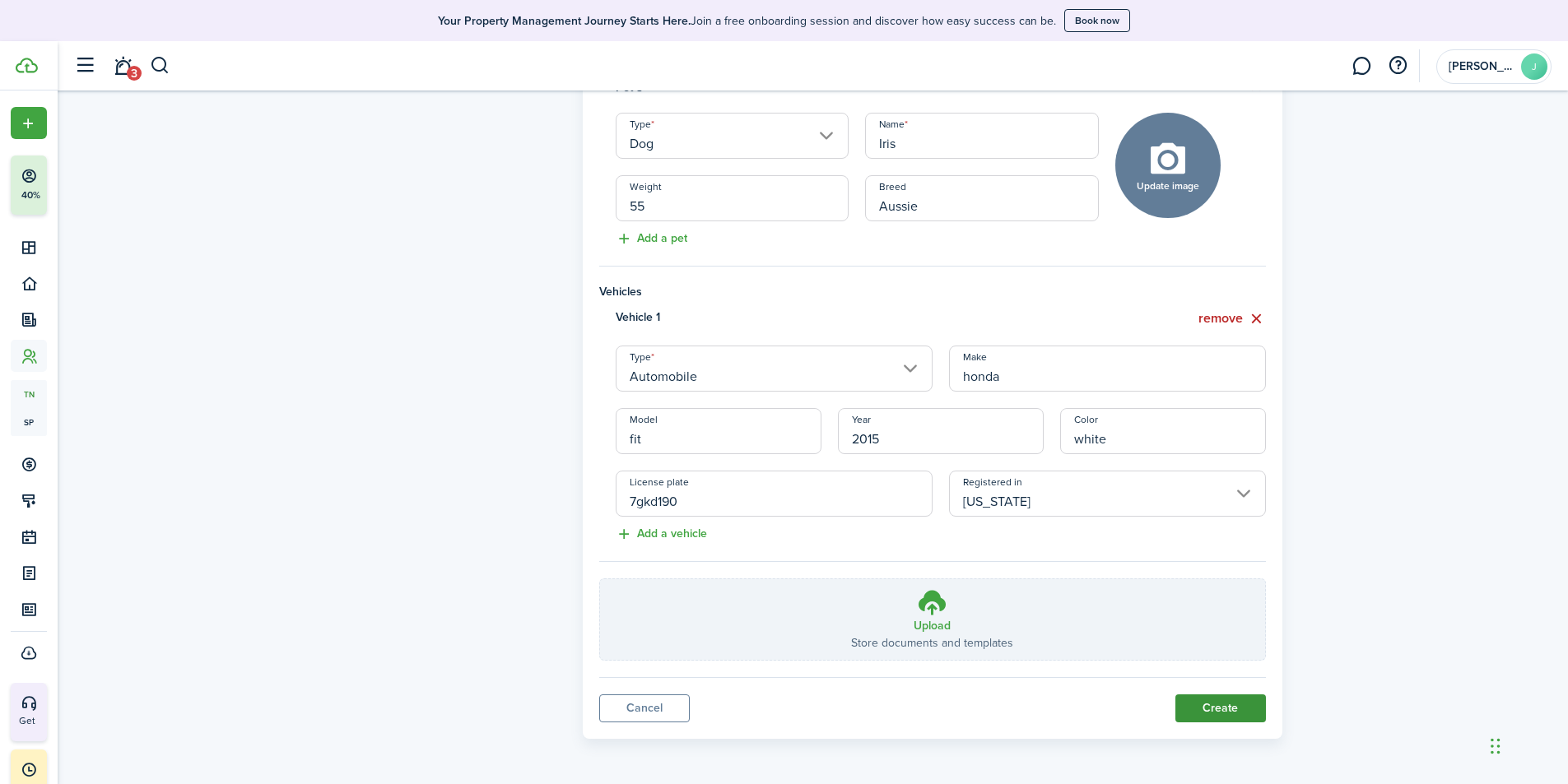
type input "[EMAIL_ADDRESS][DOMAIN_NAME]"
click at [1202, 697] on button "Create" at bounding box center [1220, 708] width 90 height 28
click at [1208, 705] on button "Create" at bounding box center [1220, 708] width 90 height 28
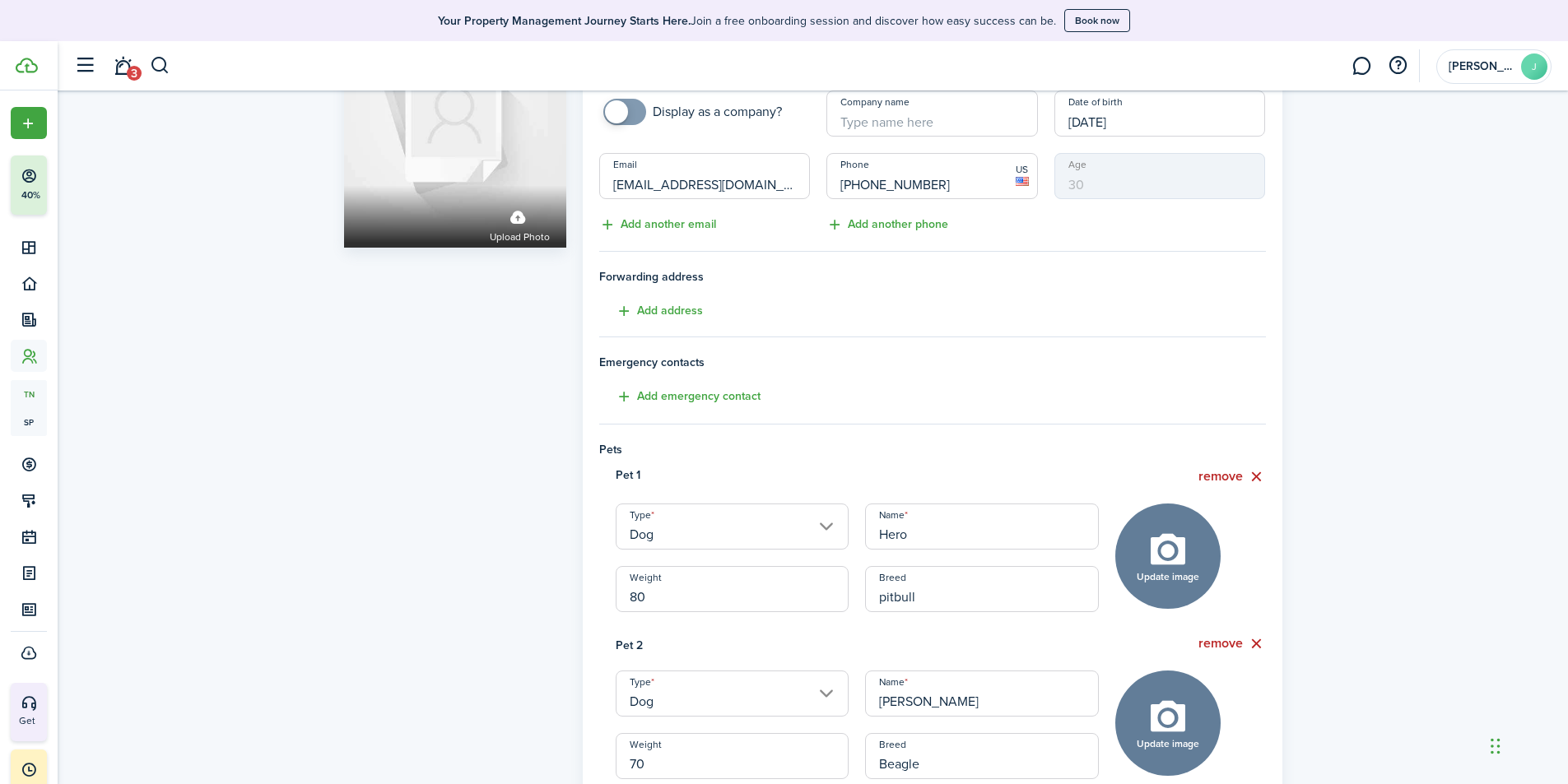
scroll to position [247, 0]
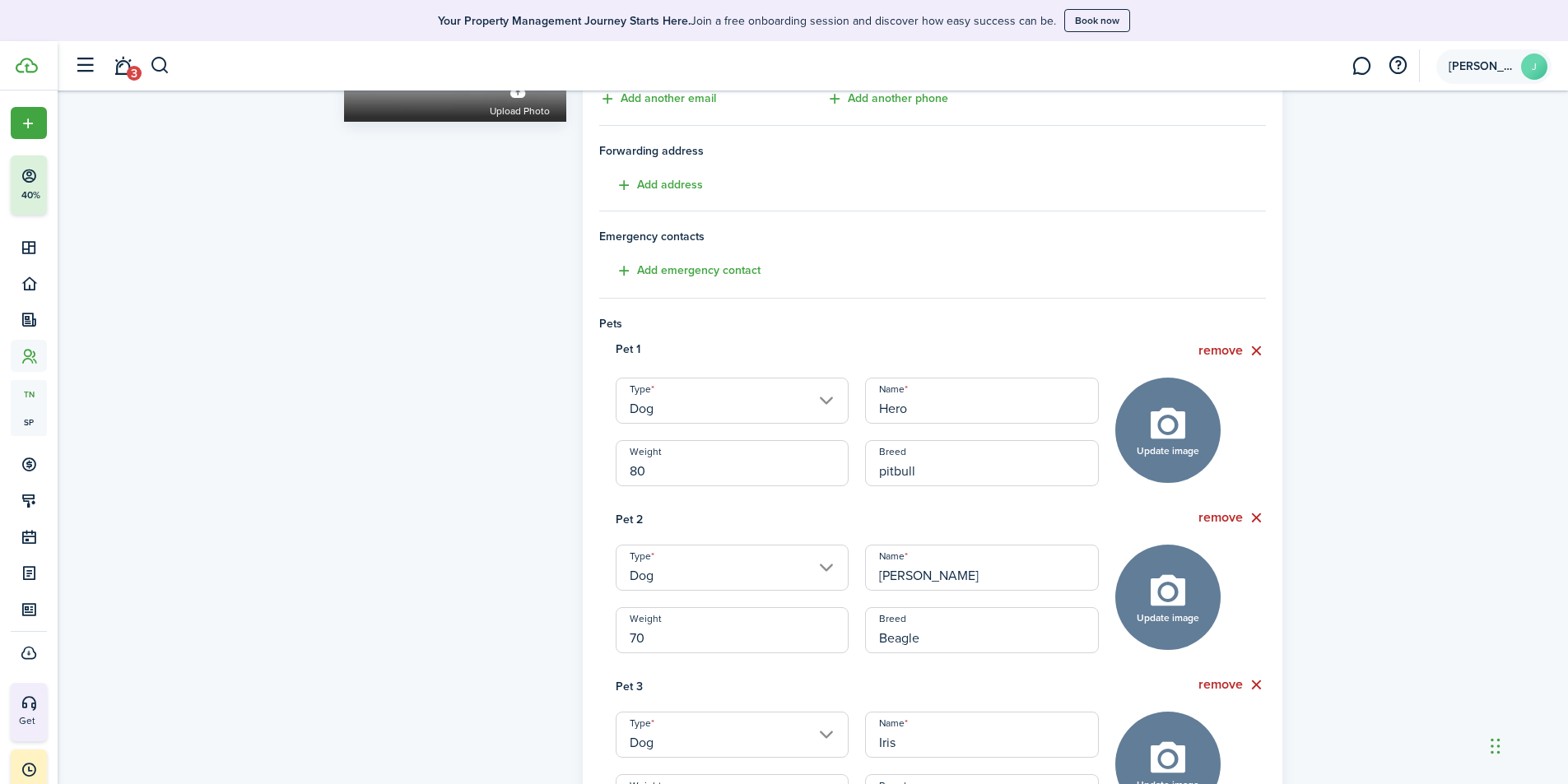
click at [1500, 63] on span "[PERSON_NAME]" at bounding box center [1482, 67] width 66 height 12
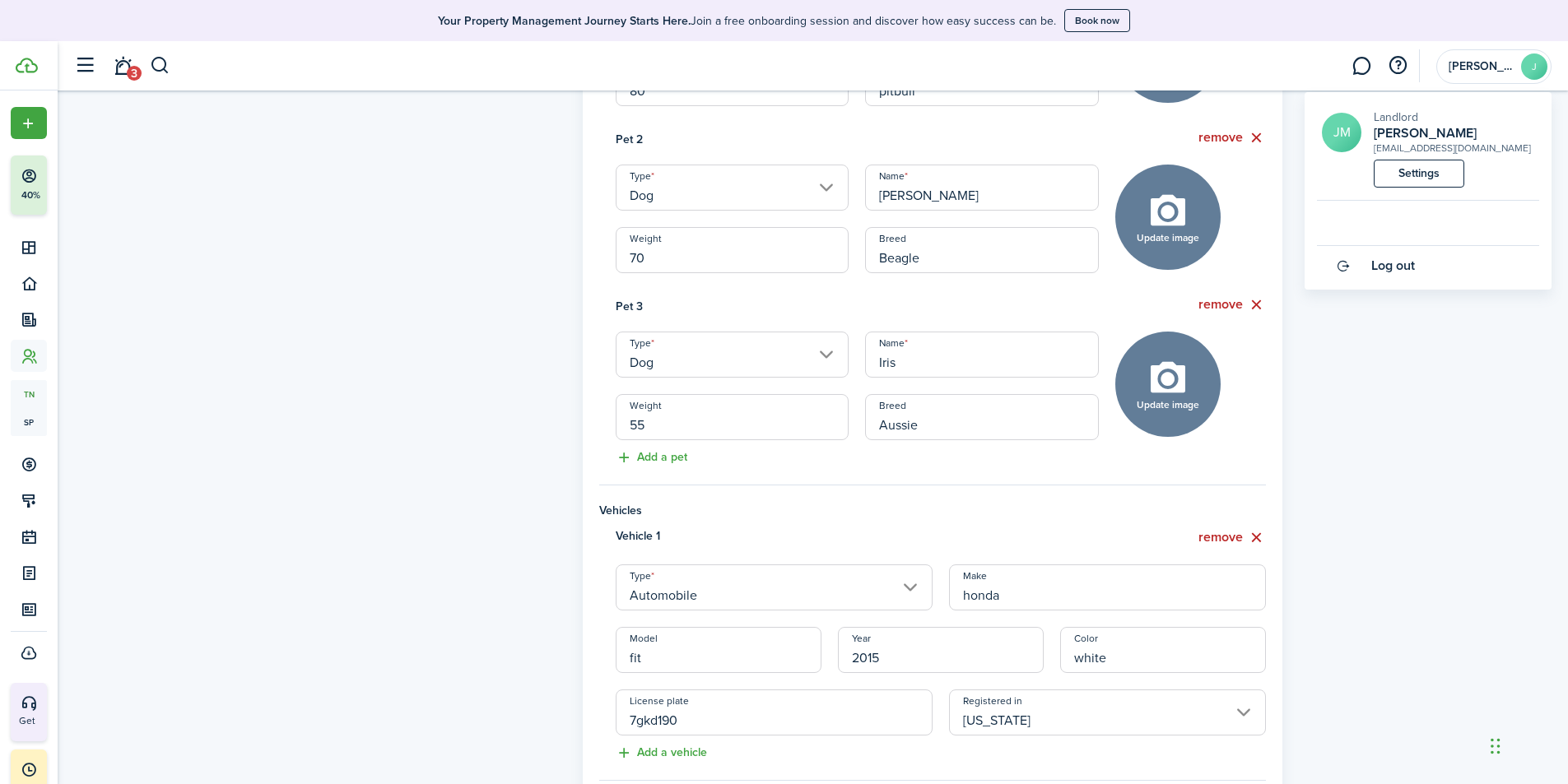
scroll to position [846, 0]
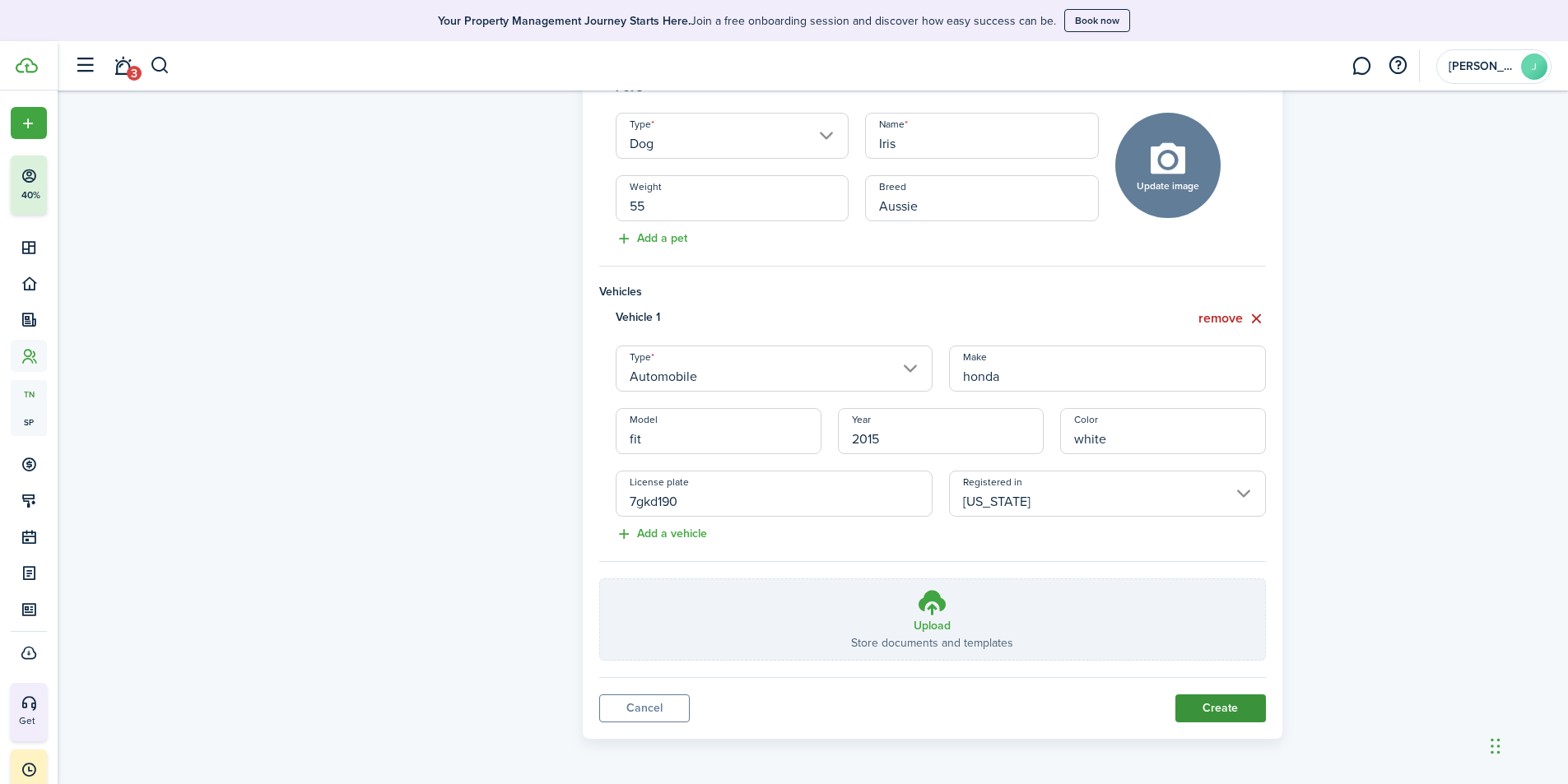
click at [1217, 705] on button "Create" at bounding box center [1220, 708] width 90 height 28
click at [1217, 705] on button "Create" at bounding box center [1220, 708] width 90 height 28
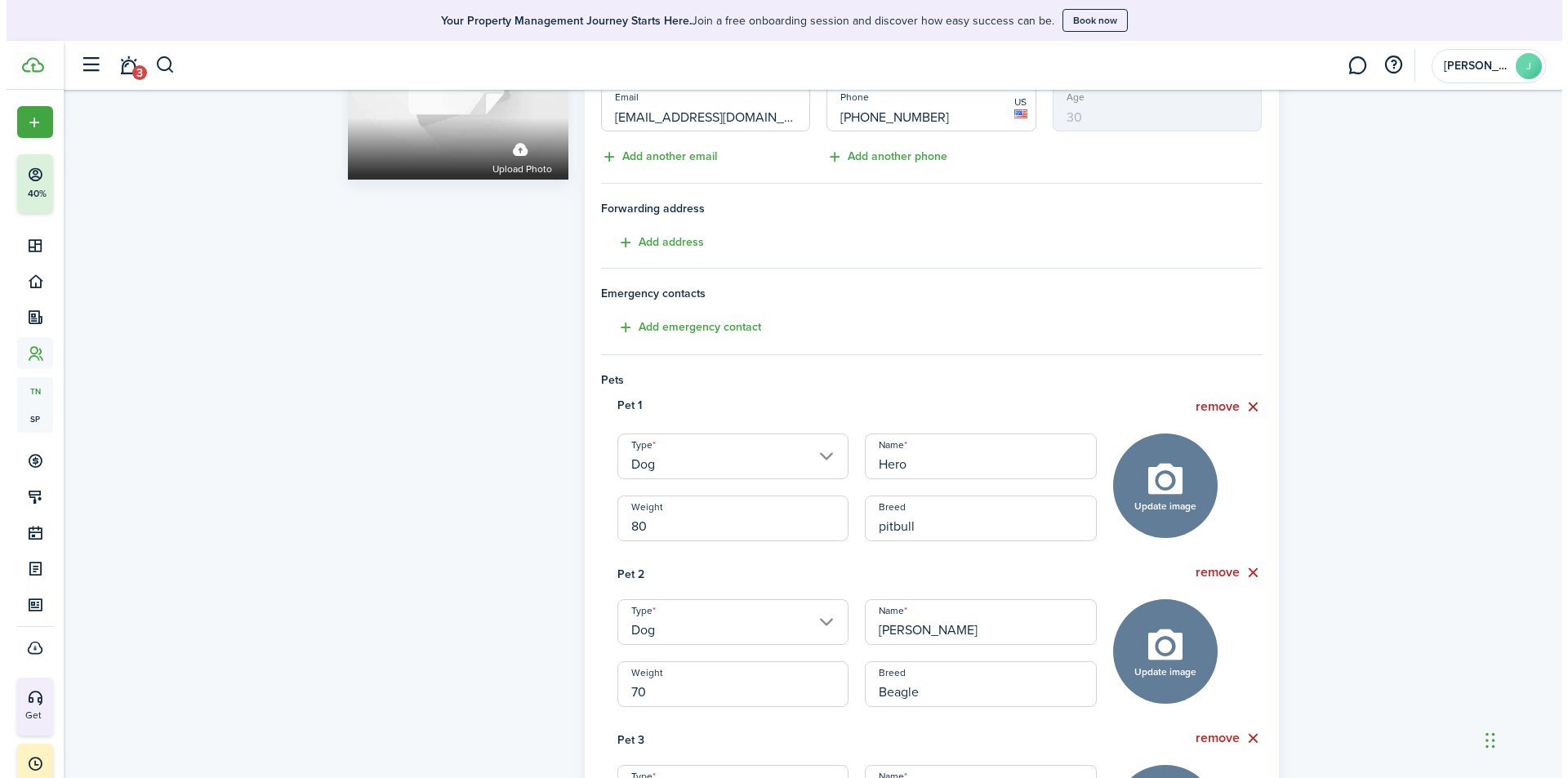
scroll to position [0, 0]
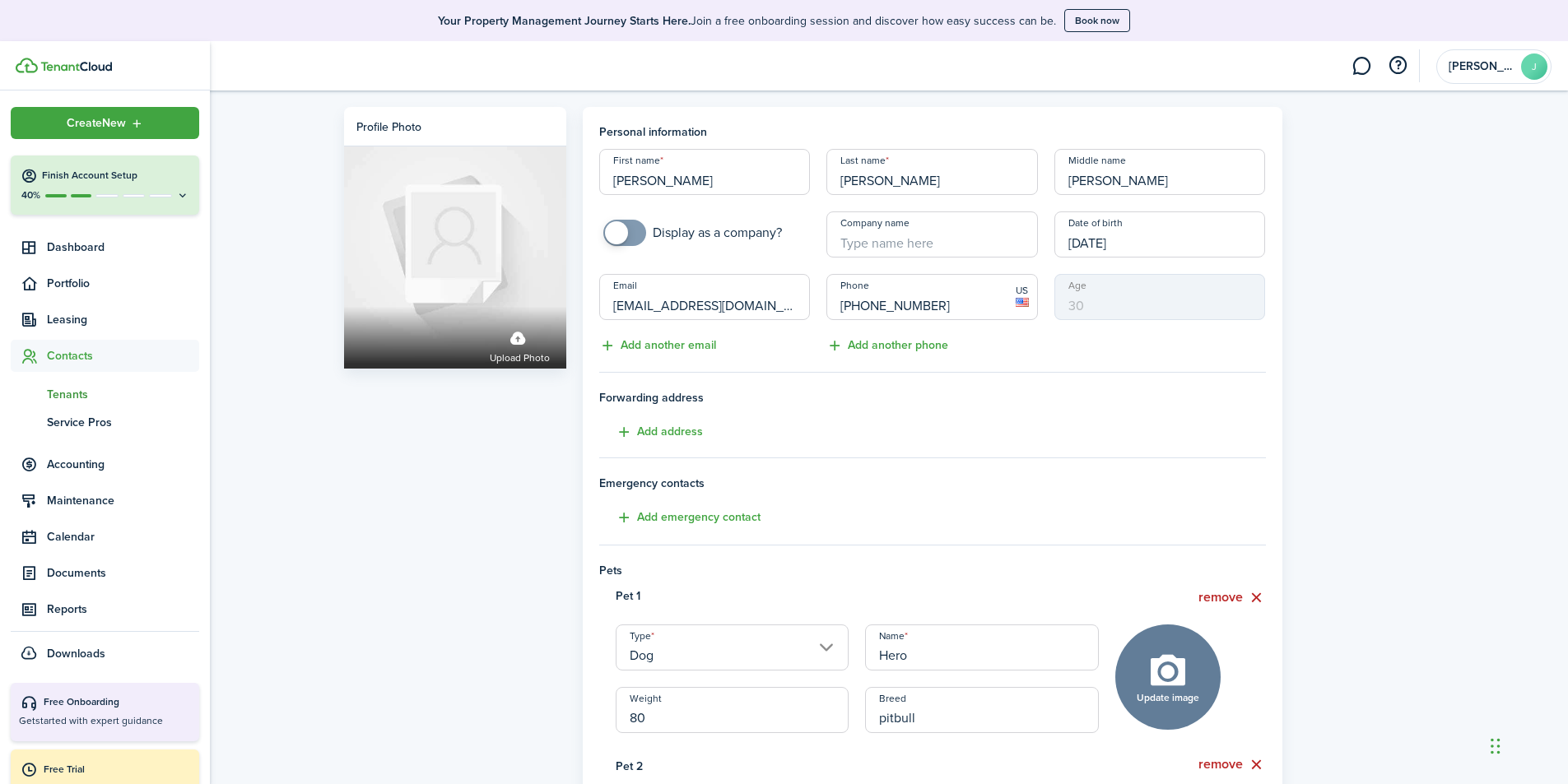
click at [62, 392] on span "Tenants" at bounding box center [123, 395] width 152 height 17
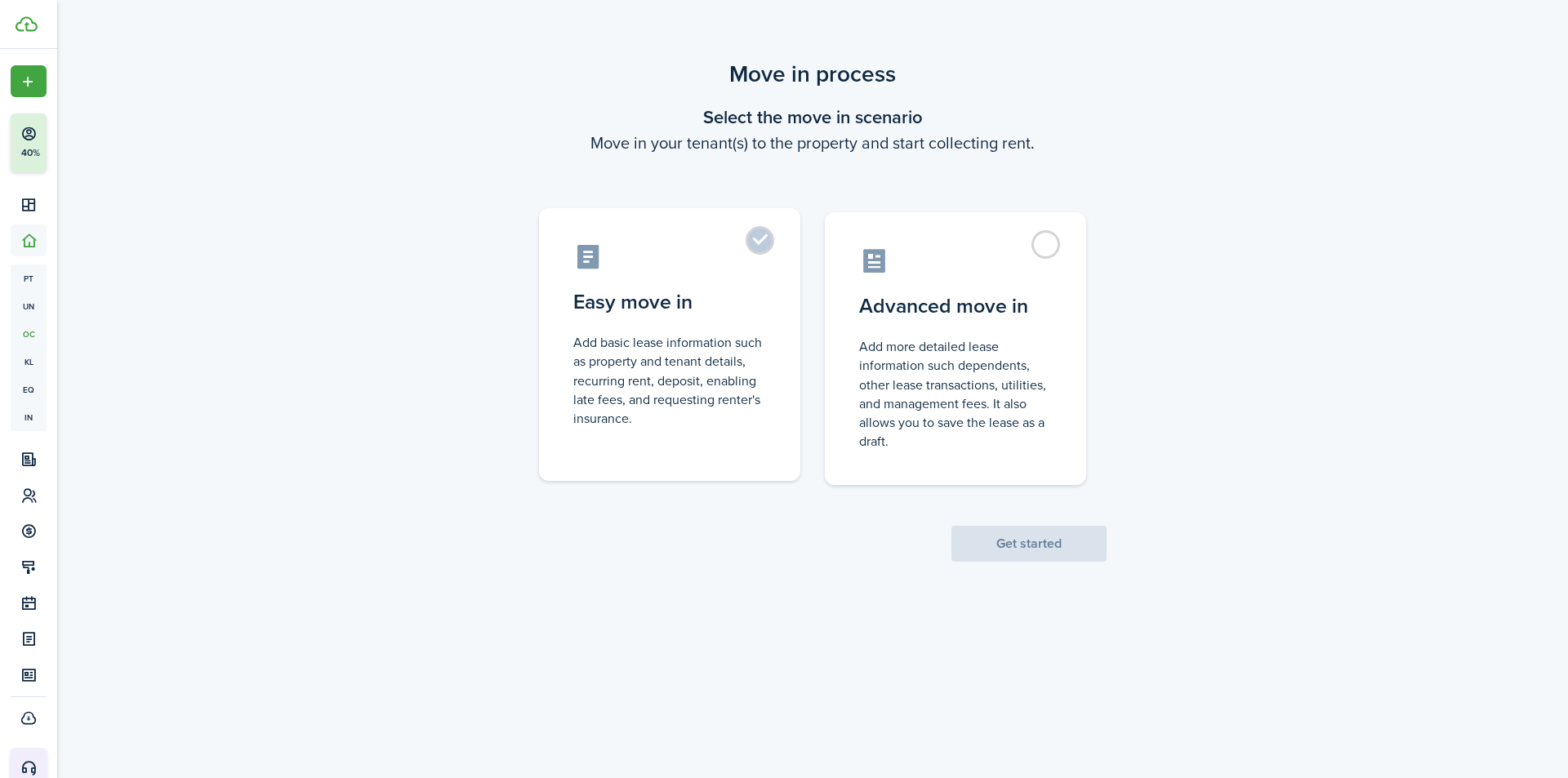
click at [714, 362] on control-radio-card-description "Add basic lease information such as property and tenant details, recurring rent…" at bounding box center [670, 380] width 193 height 95
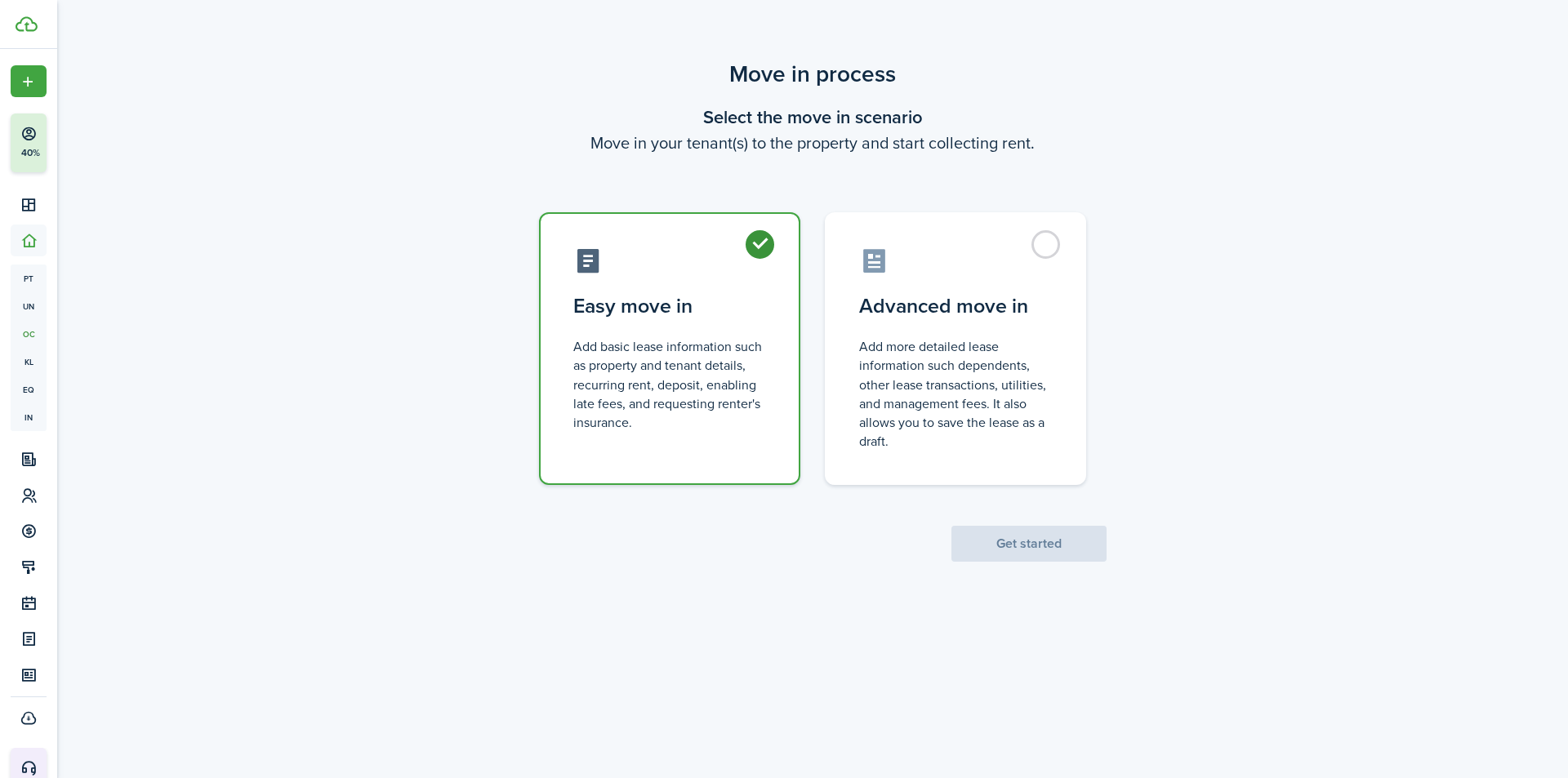
radio input "true"
click at [988, 537] on button "Get started" at bounding box center [1029, 543] width 155 height 36
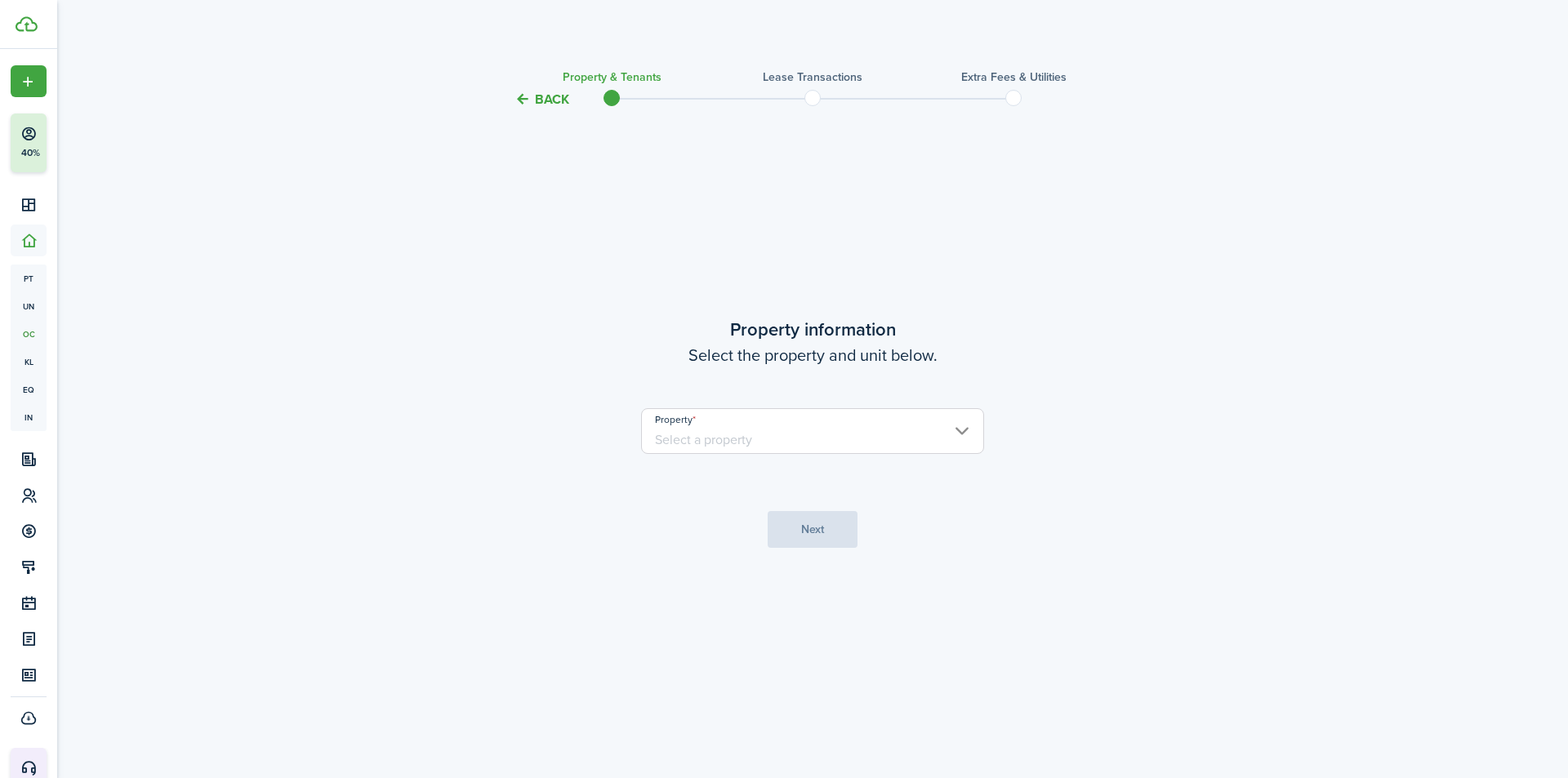
click at [859, 454] on property-select "Property" at bounding box center [813, 439] width 343 height 62
click at [864, 433] on input "Property" at bounding box center [813, 431] width 343 height 46
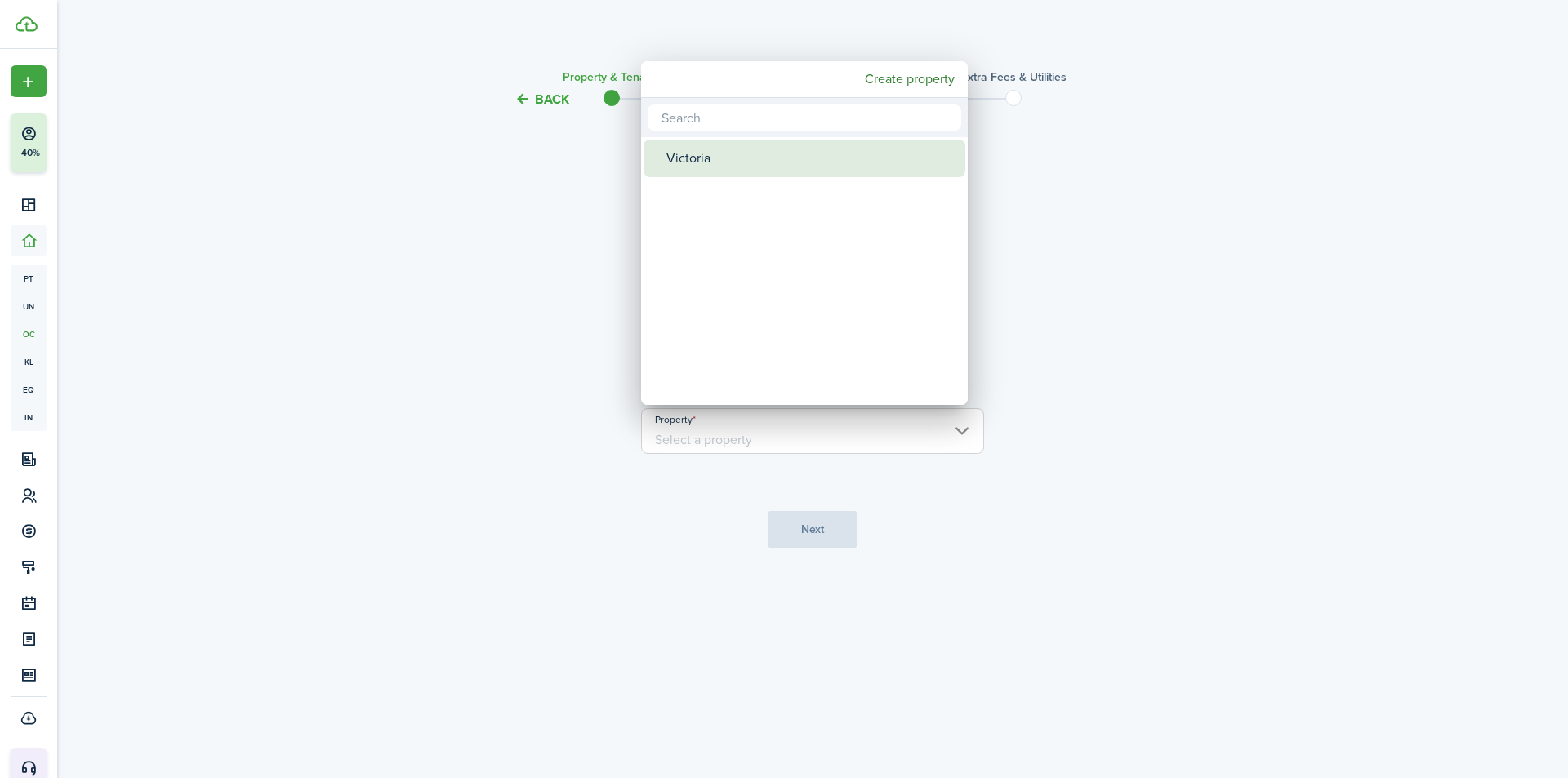
click at [726, 155] on div "Victoria" at bounding box center [811, 158] width 289 height 38
type input "Victoria"
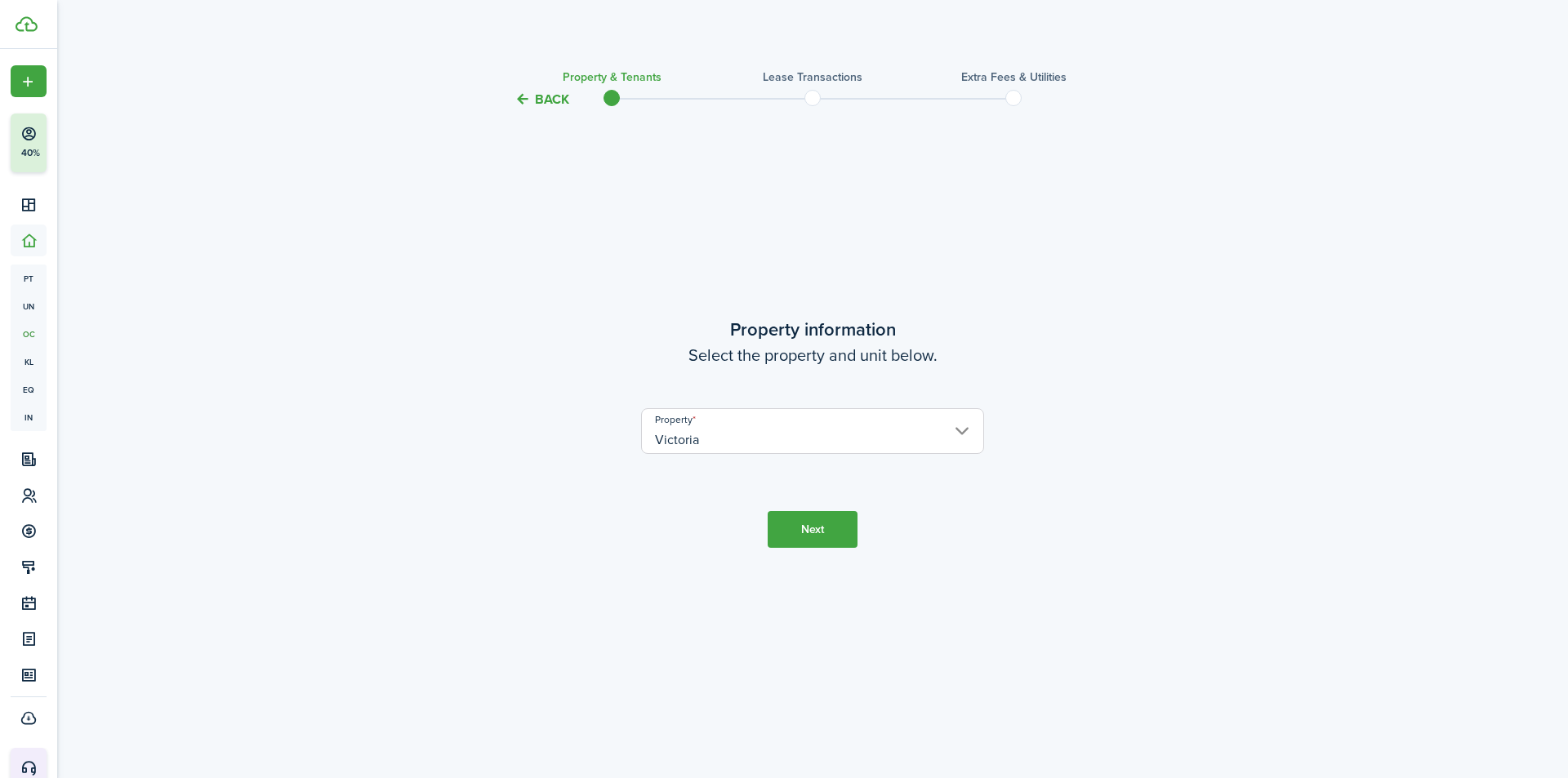
click at [807, 526] on button "Next" at bounding box center [813, 530] width 90 height 37
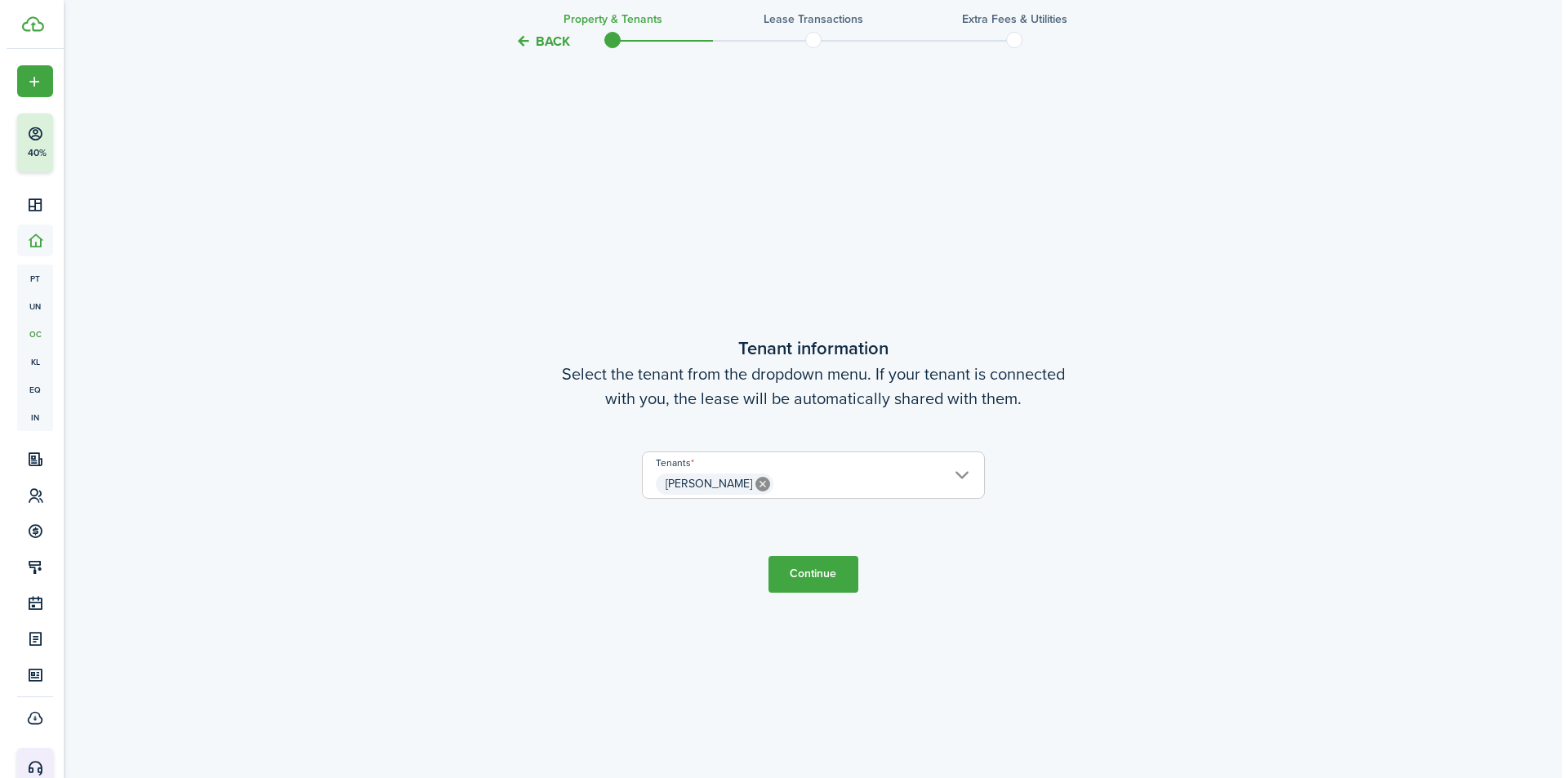
scroll to position [669, 0]
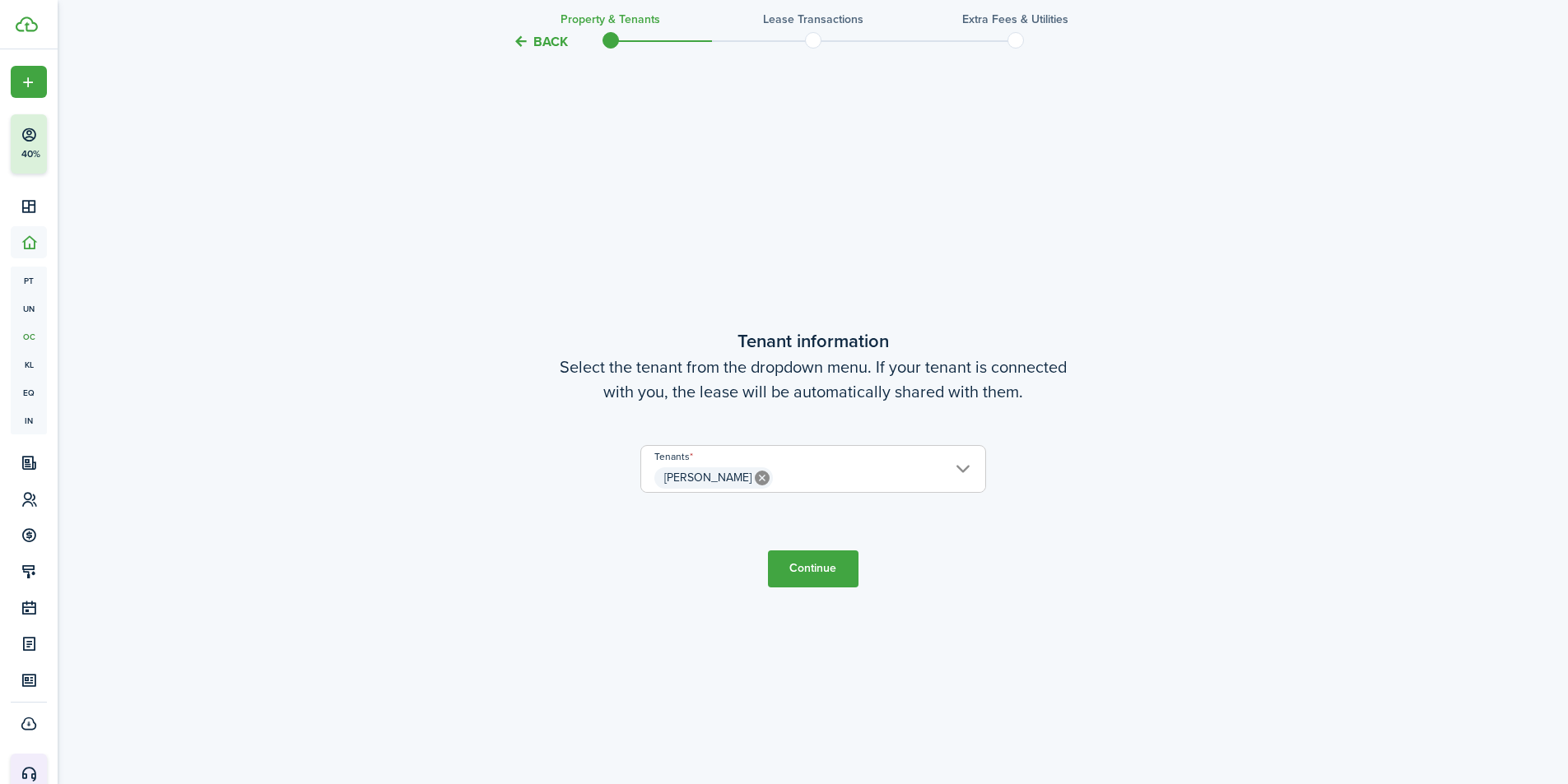
click at [718, 479] on span "[PERSON_NAME]" at bounding box center [707, 477] width 87 height 17
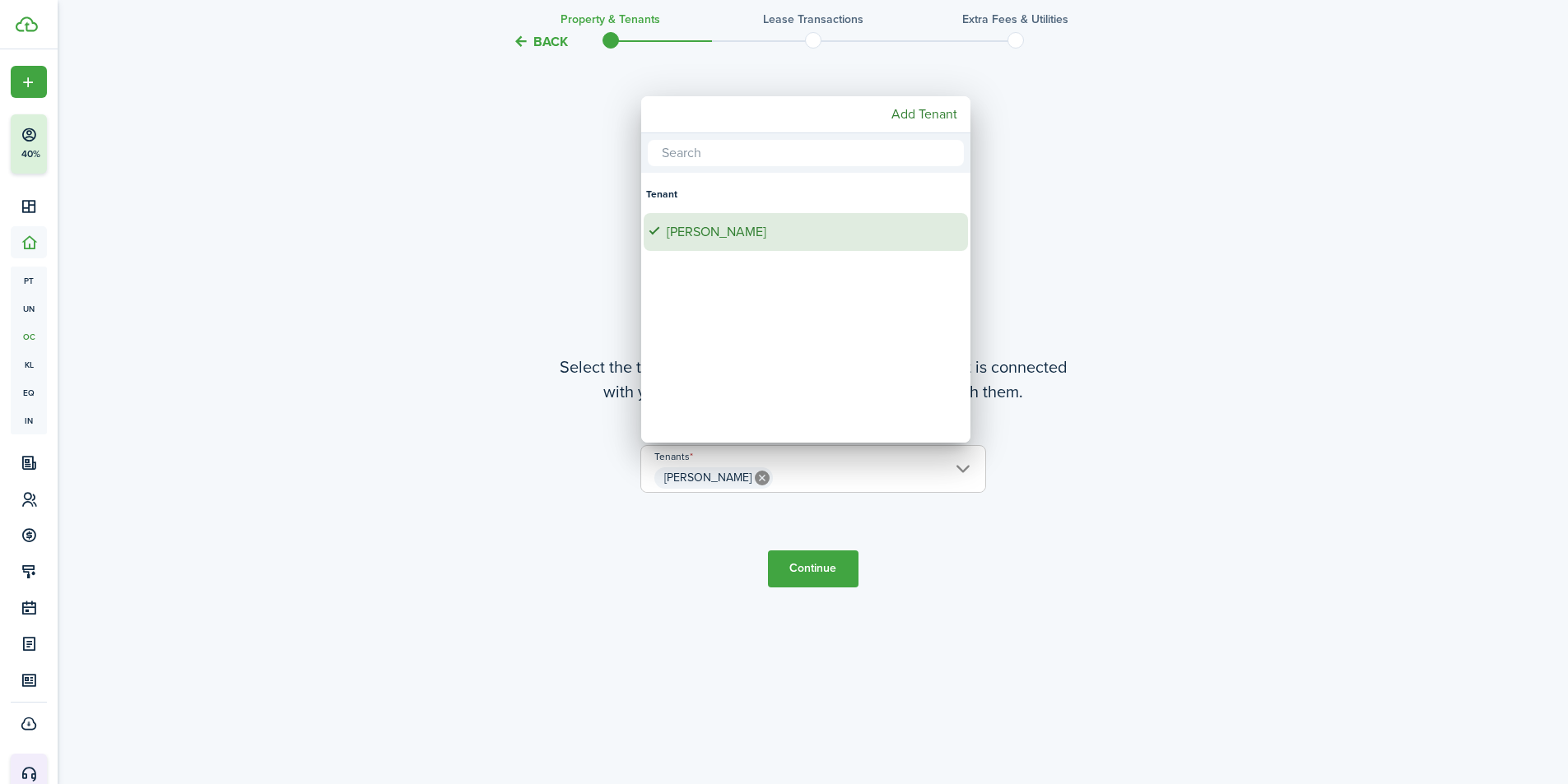
click at [749, 239] on div "[PERSON_NAME]" at bounding box center [812, 231] width 291 height 38
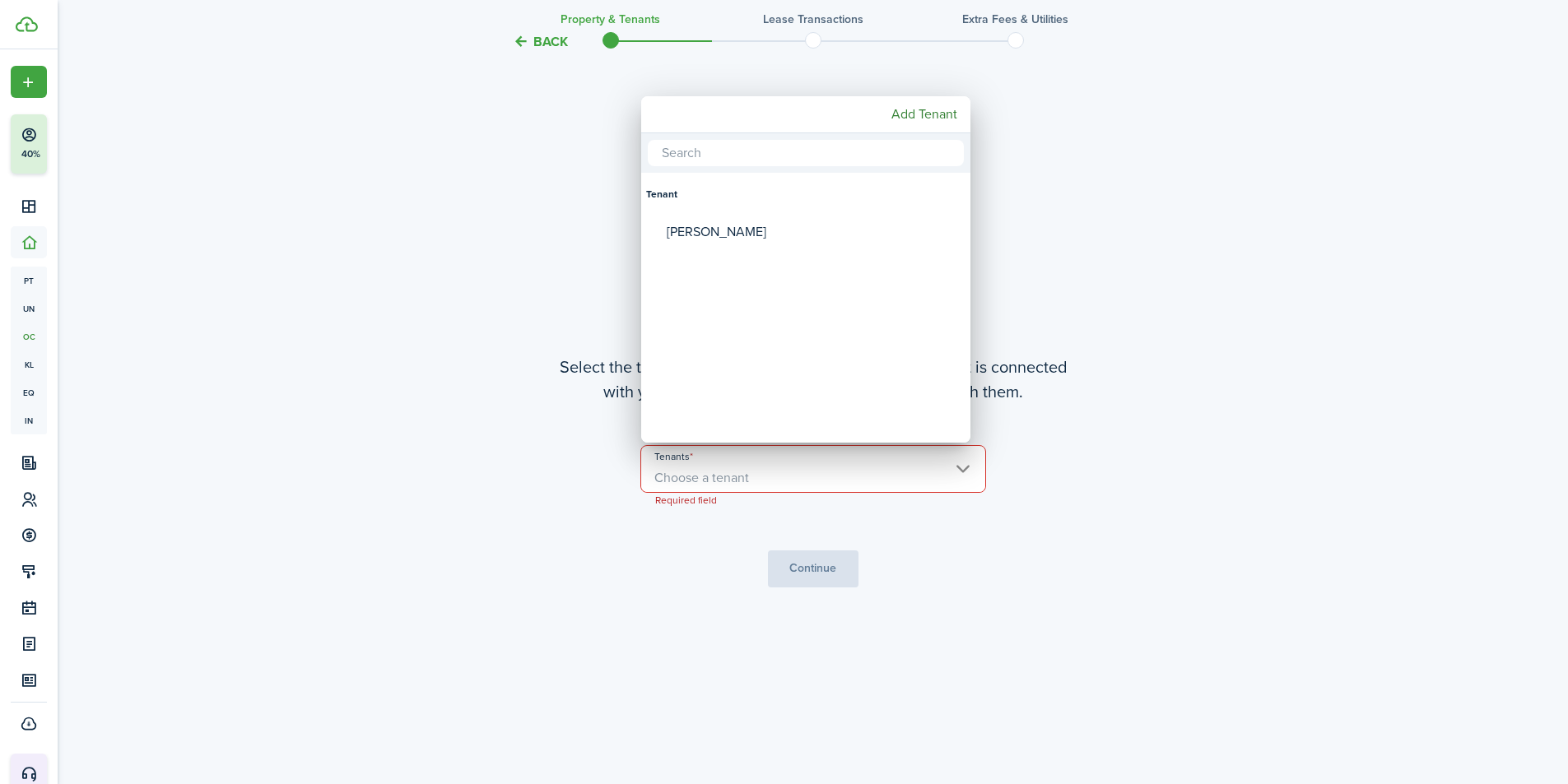
click at [533, 429] on div at bounding box center [784, 392] width 1832 height 1048
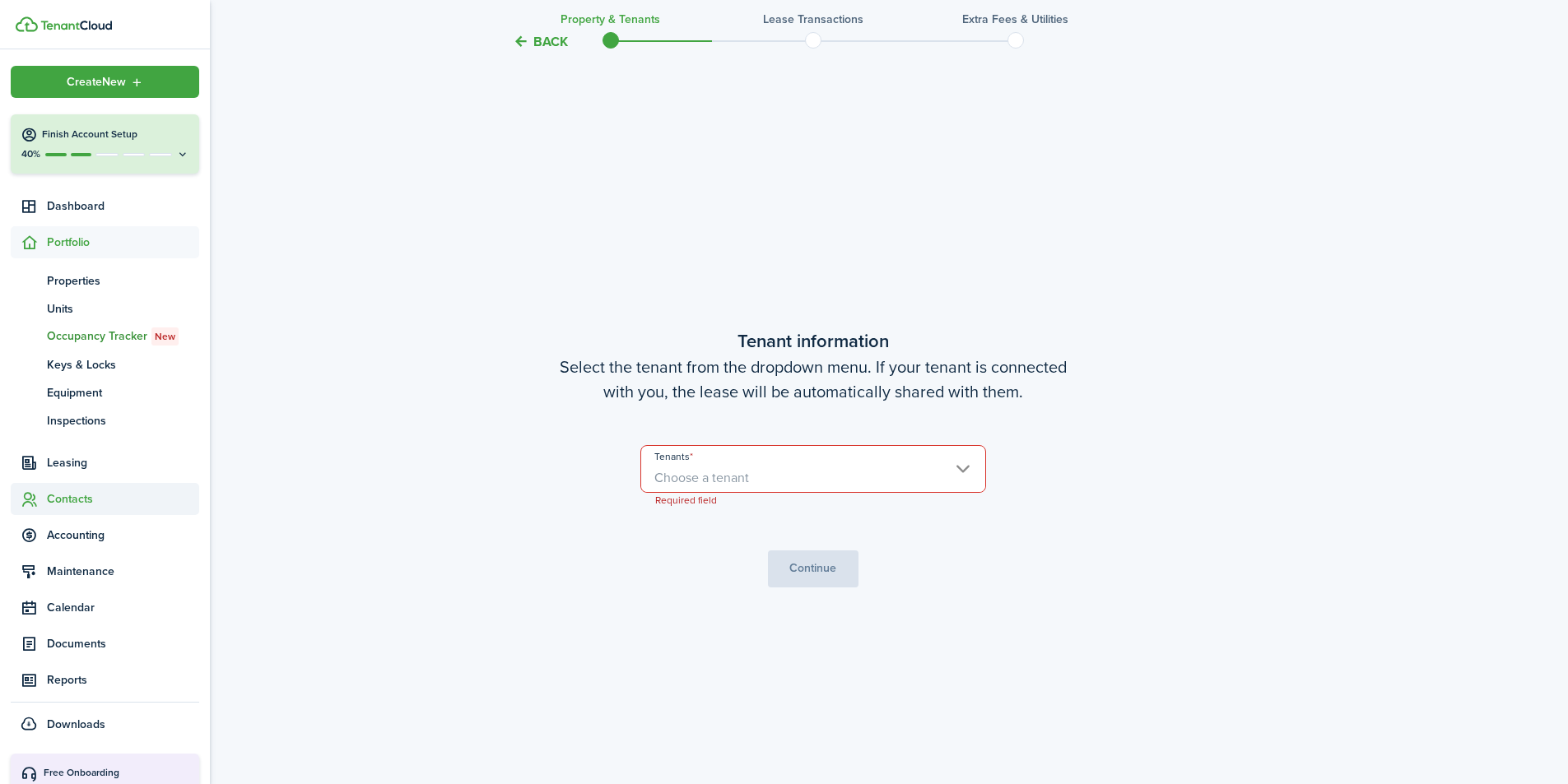
click at [62, 502] on span "Contacts" at bounding box center [123, 499] width 152 height 17
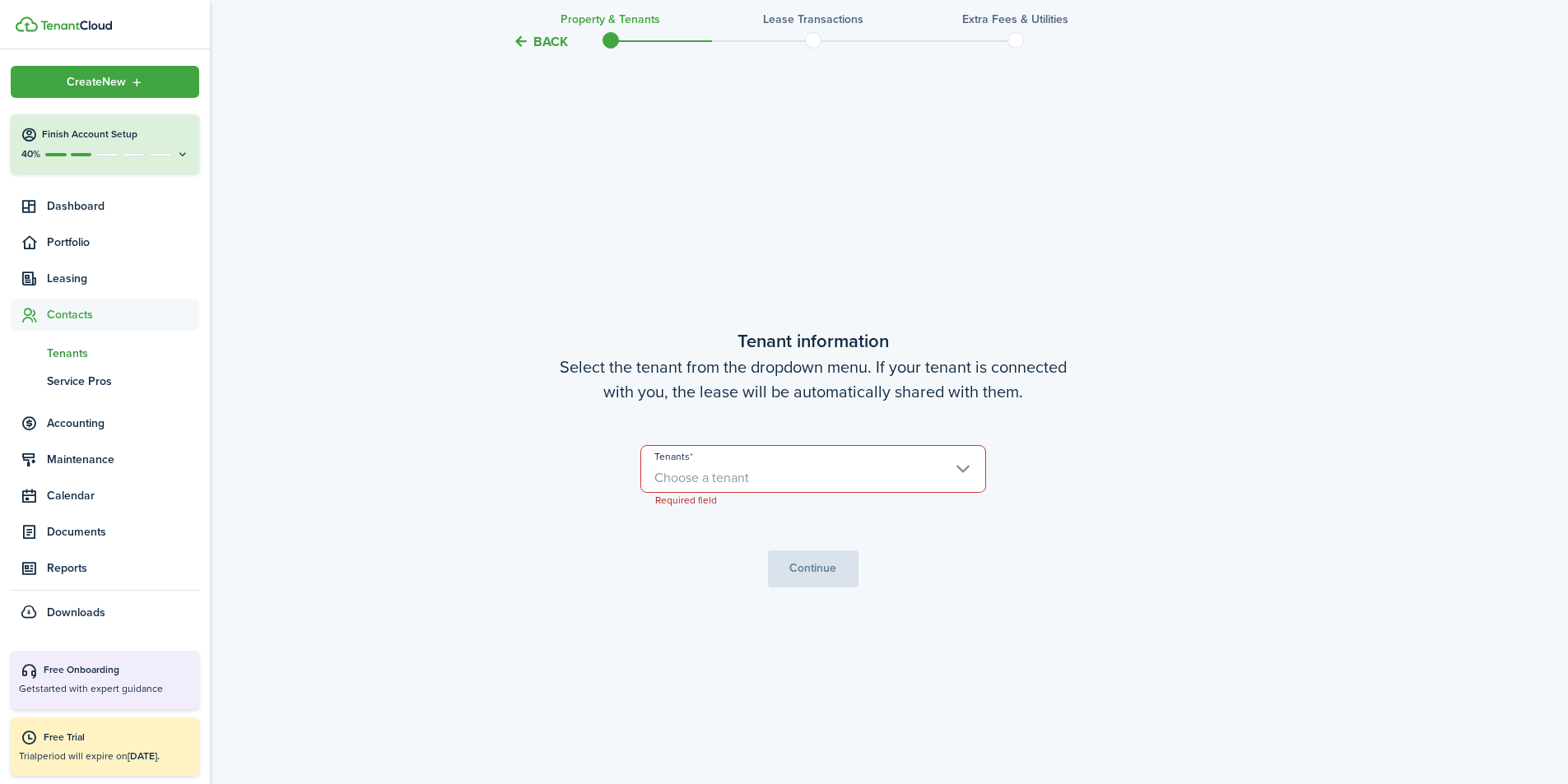
click at [75, 357] on span "Tenants" at bounding box center [123, 353] width 152 height 17
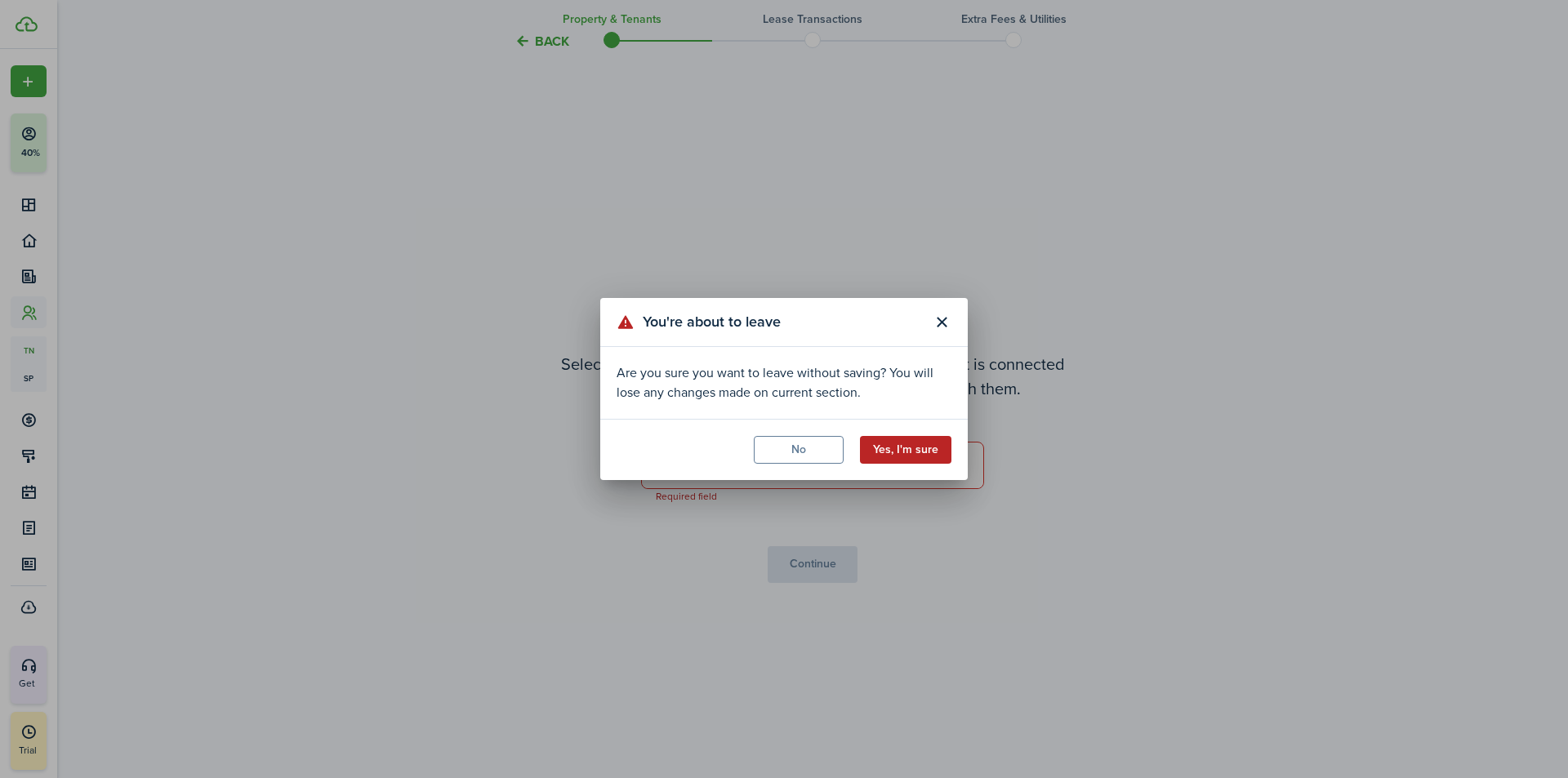
click at [933, 453] on button "Yes, I'm sure" at bounding box center [906, 449] width 91 height 28
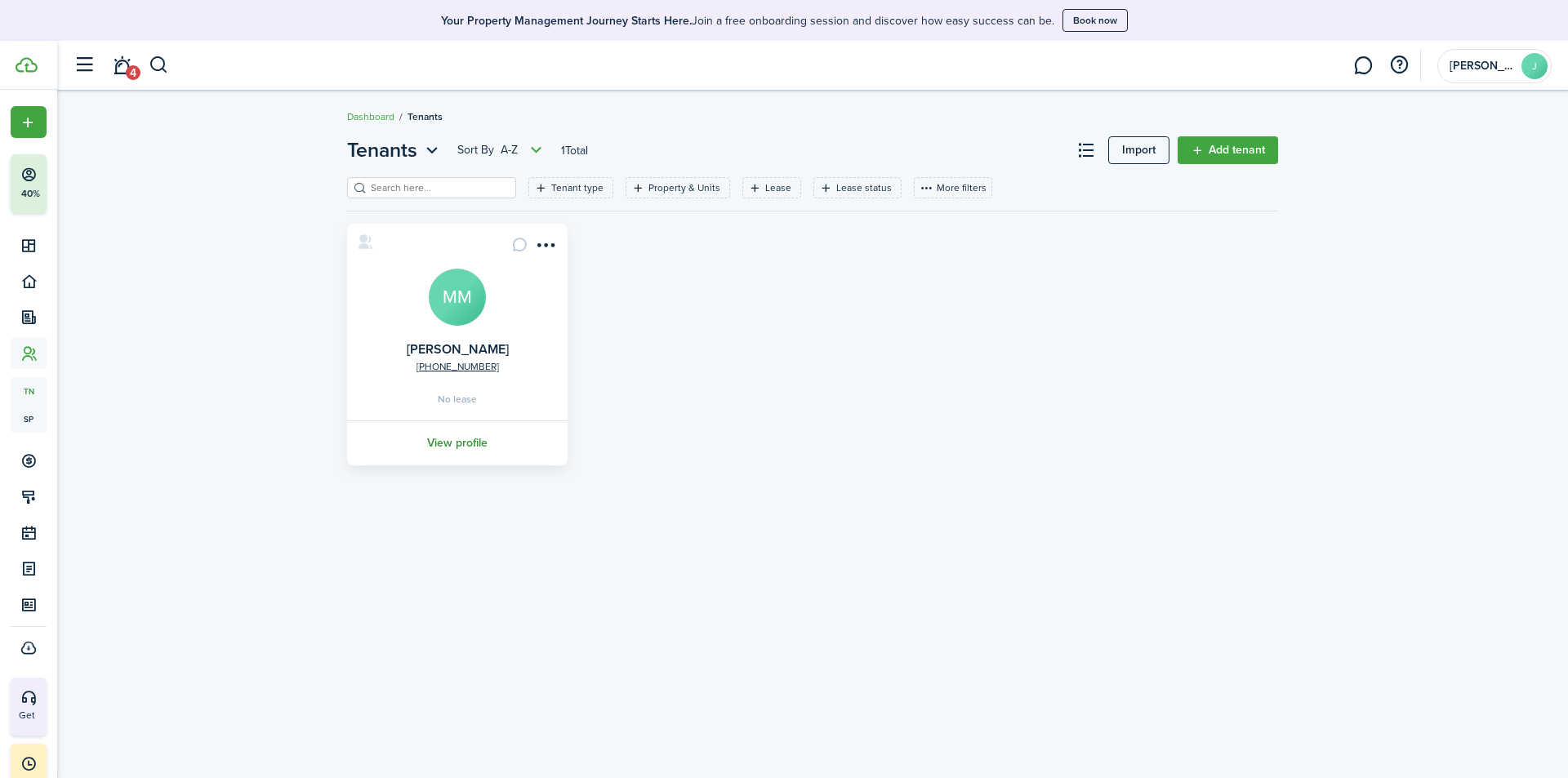
click at [460, 452] on link "View profile" at bounding box center [457, 443] width 226 height 45
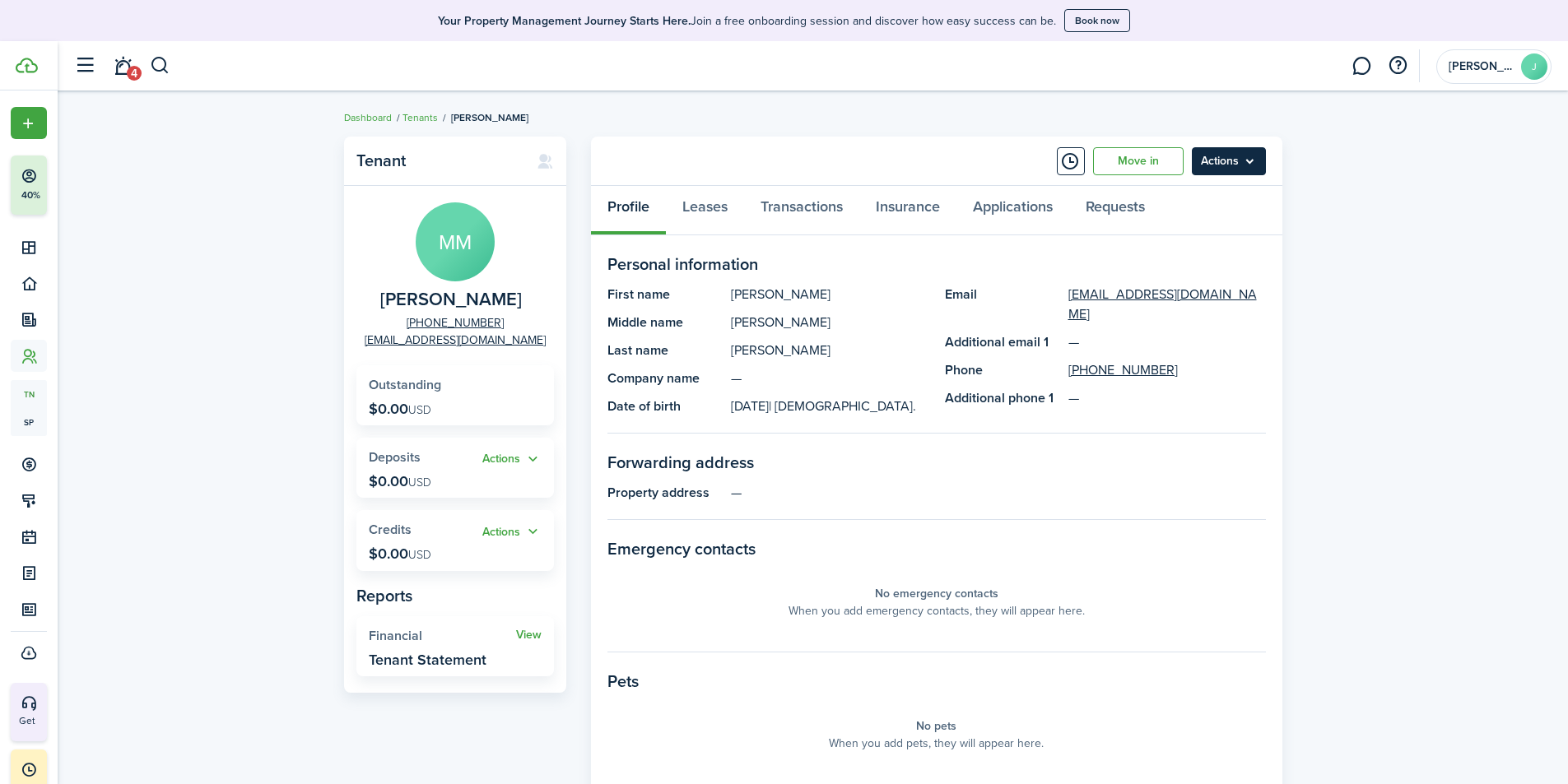
click at [1236, 160] on menu-btn "Actions" at bounding box center [1229, 161] width 74 height 28
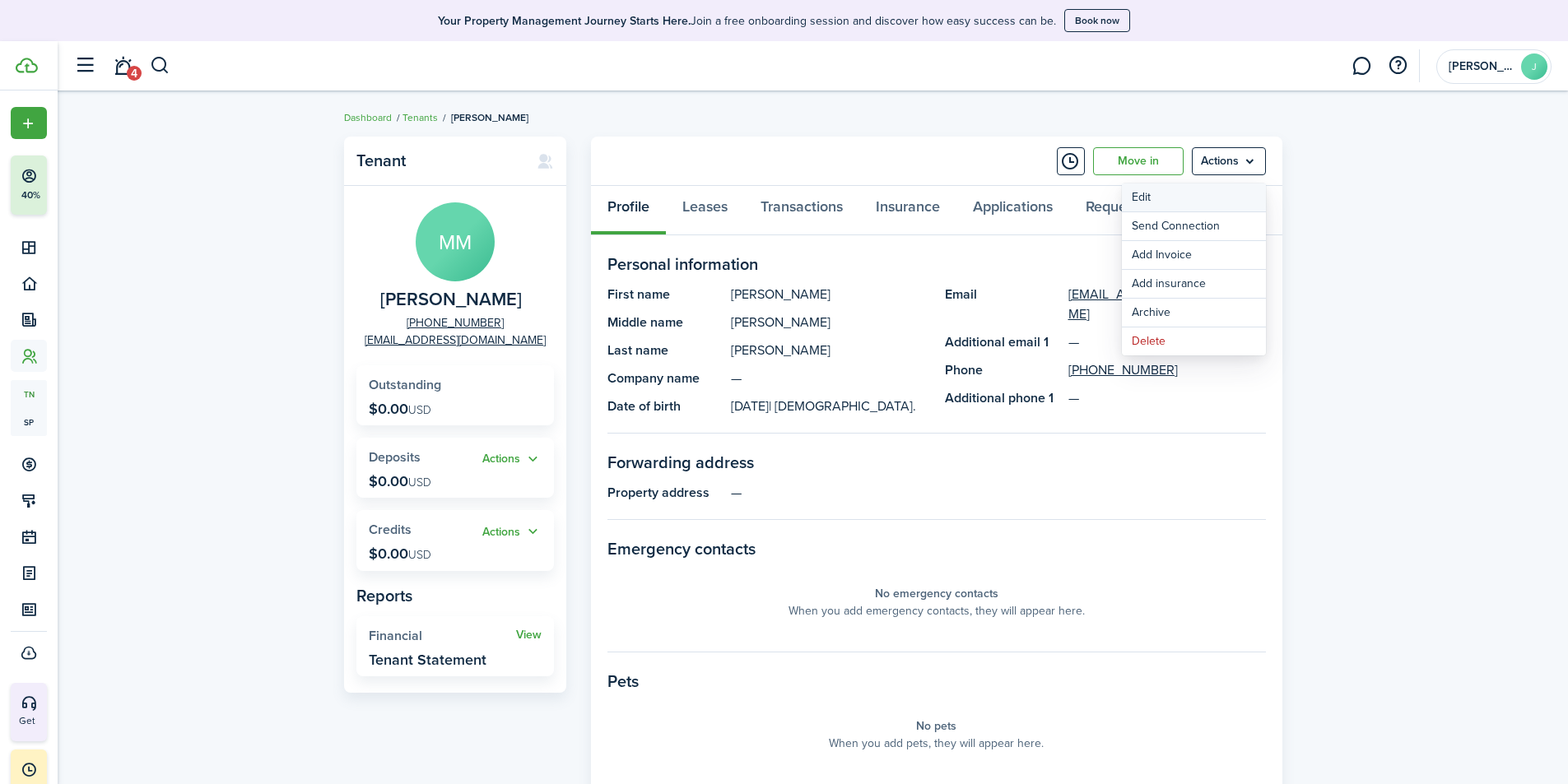
click at [1164, 202] on link "Edit" at bounding box center [1194, 197] width 144 height 28
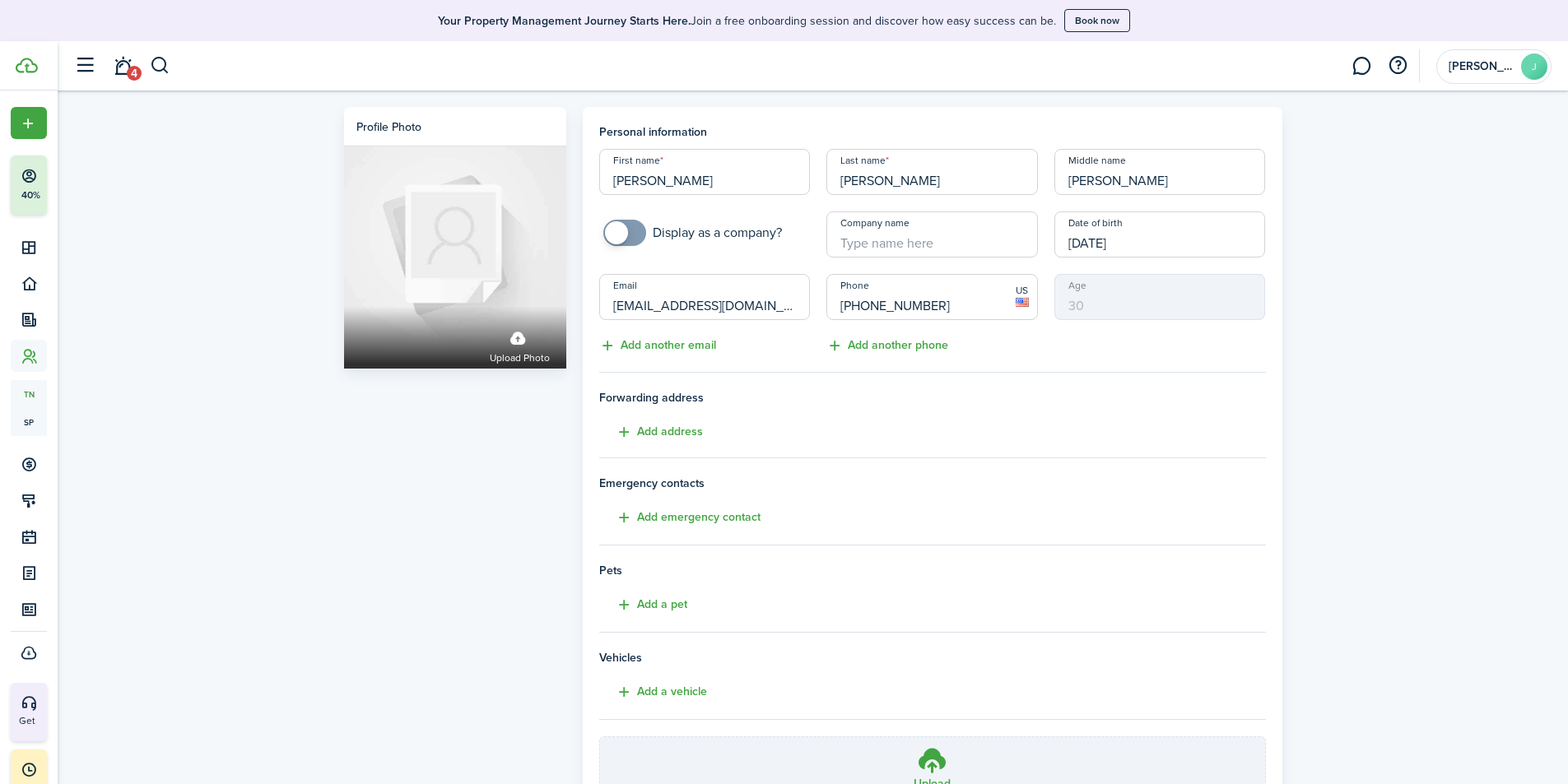
click at [942, 177] on input "[PERSON_NAME]" at bounding box center [932, 172] width 211 height 46
type input "[PERSON_NAME]"
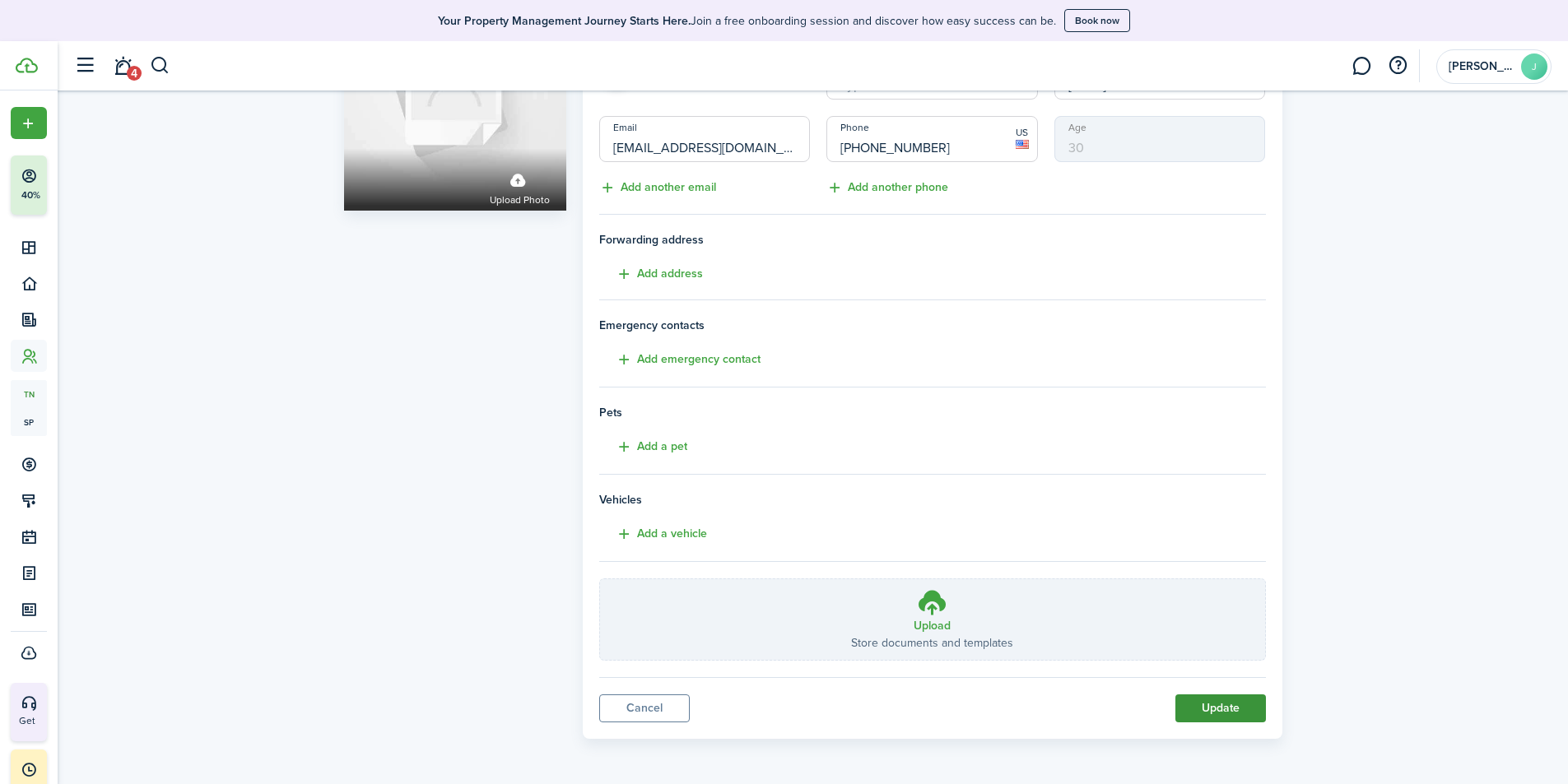
click at [1227, 710] on button "Update" at bounding box center [1220, 708] width 90 height 28
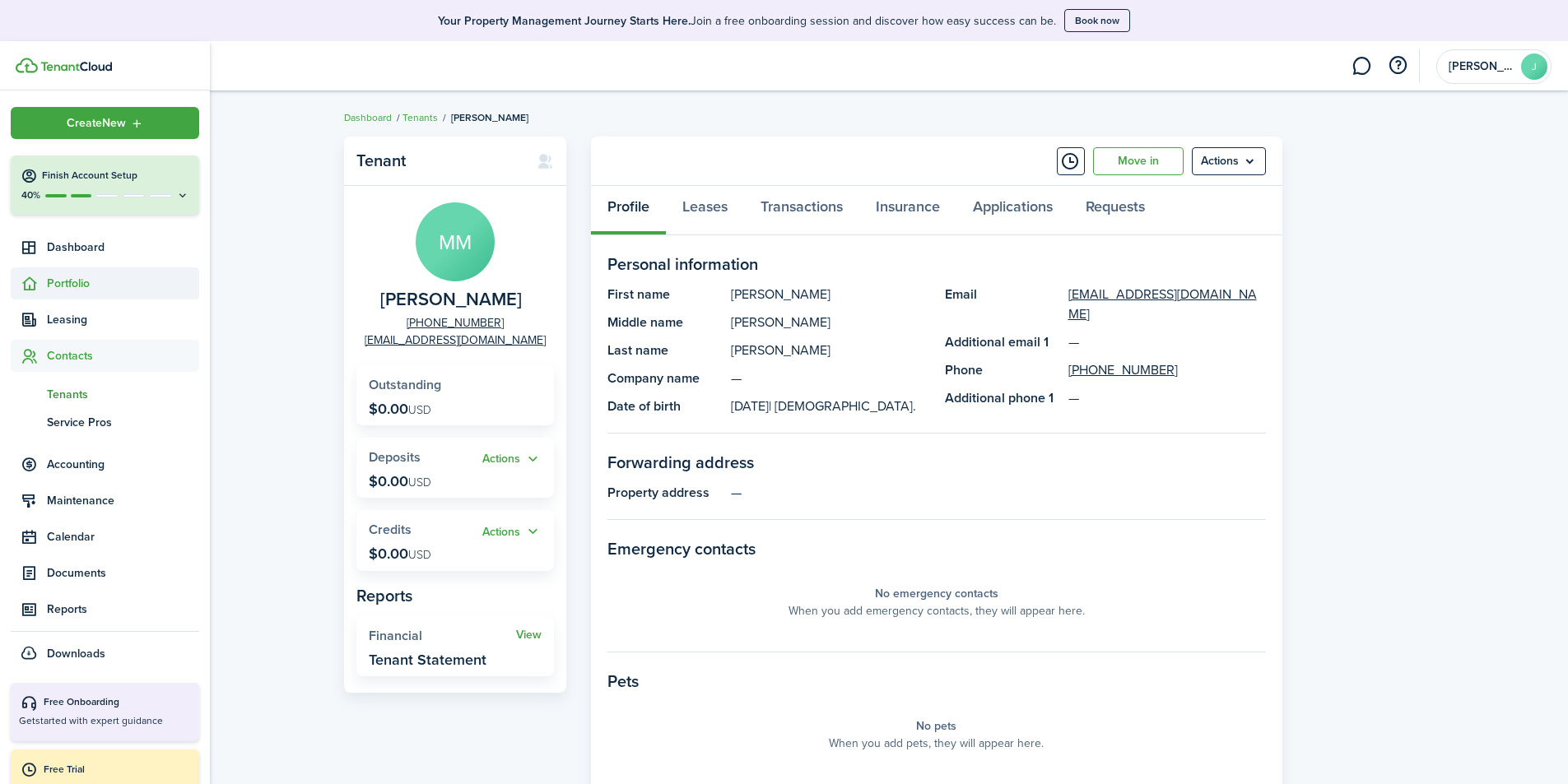
click at [69, 286] on span "Portfolio" at bounding box center [123, 283] width 152 height 17
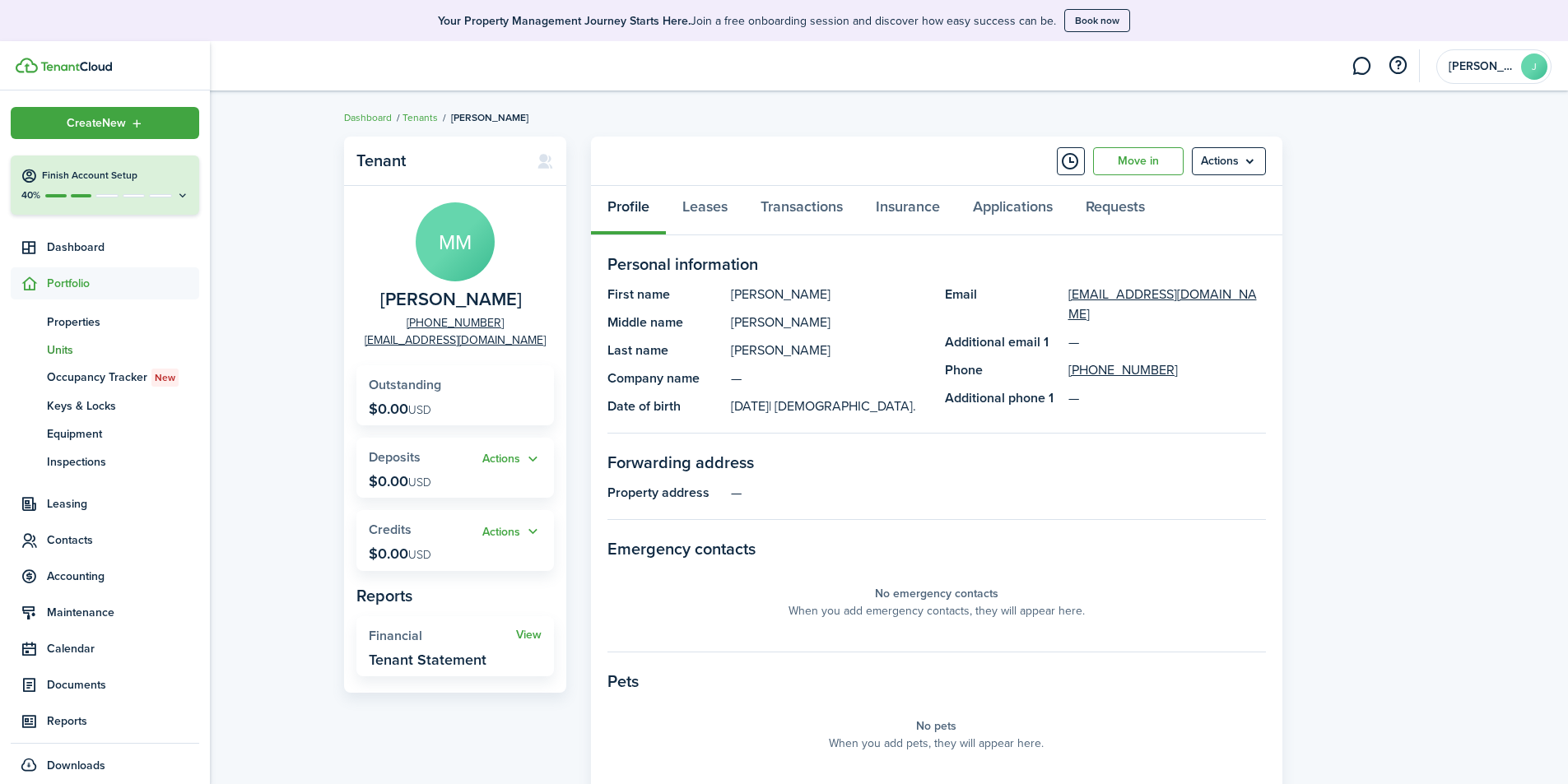
click at [58, 351] on span "Units" at bounding box center [123, 350] width 152 height 17
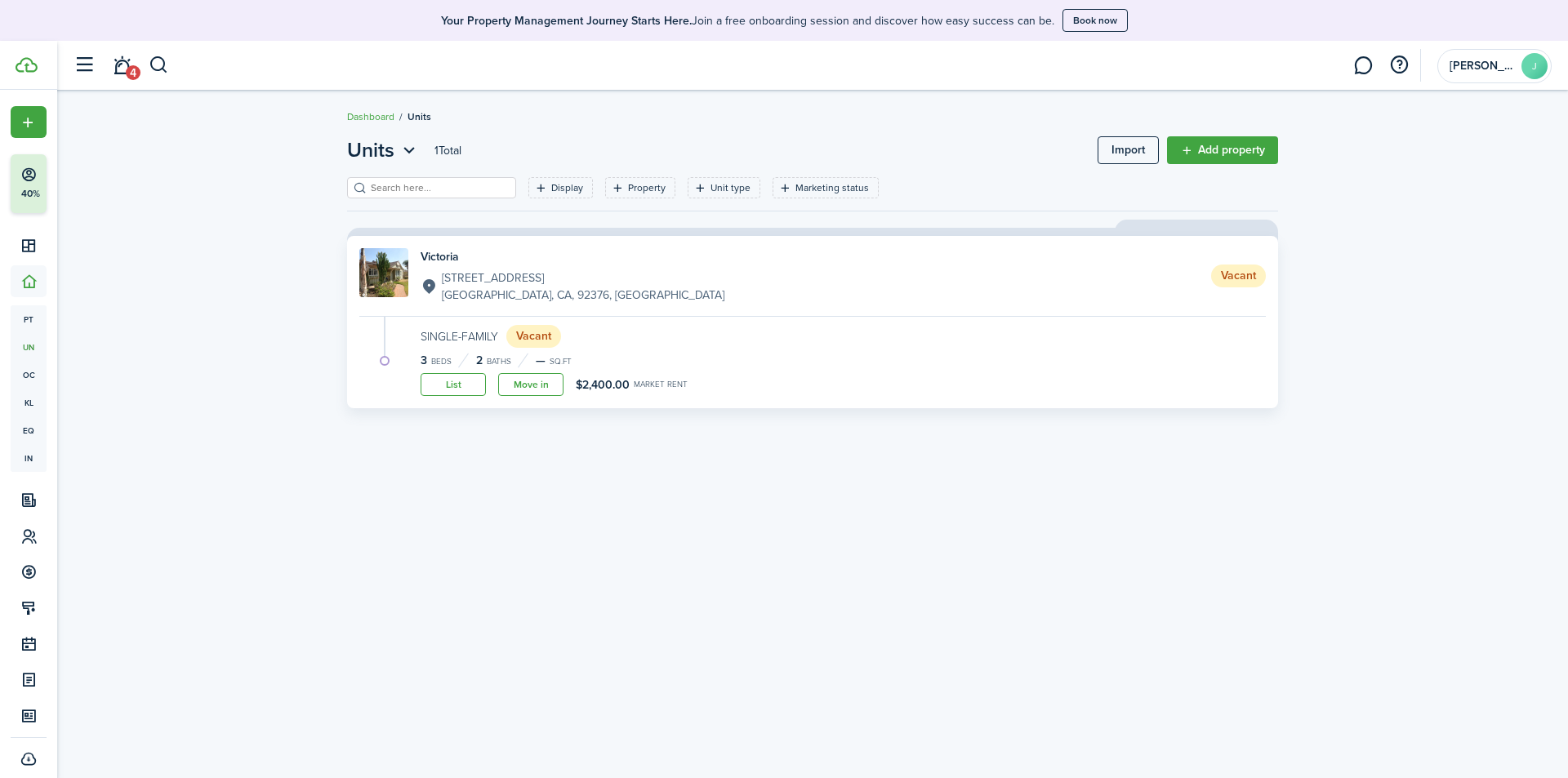
click at [596, 299] on link "Victoria [STREET_ADDRESS] Vacant" at bounding box center [813, 276] width 906 height 55
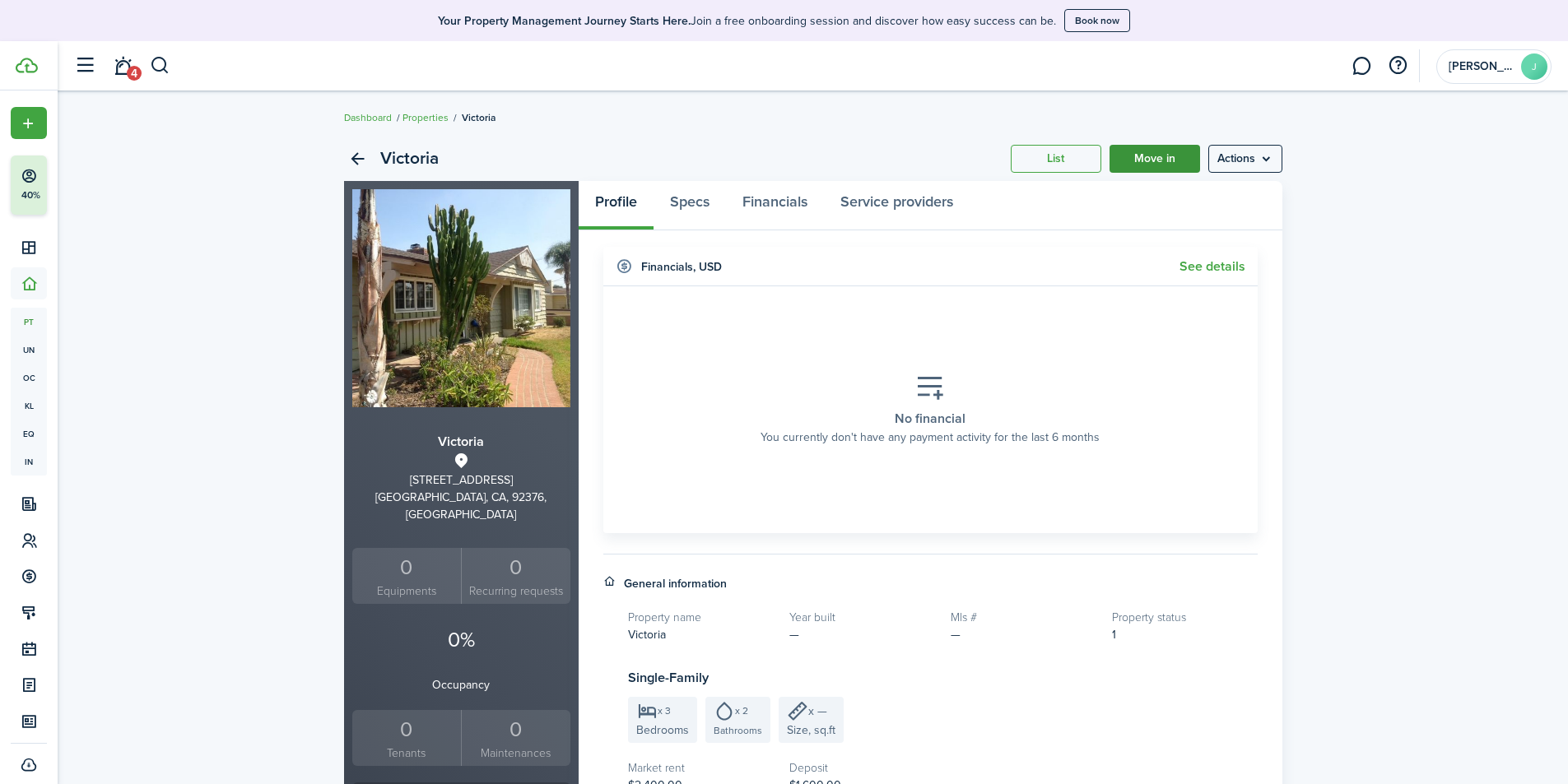
click at [1157, 155] on link "Move in" at bounding box center [1154, 158] width 90 height 28
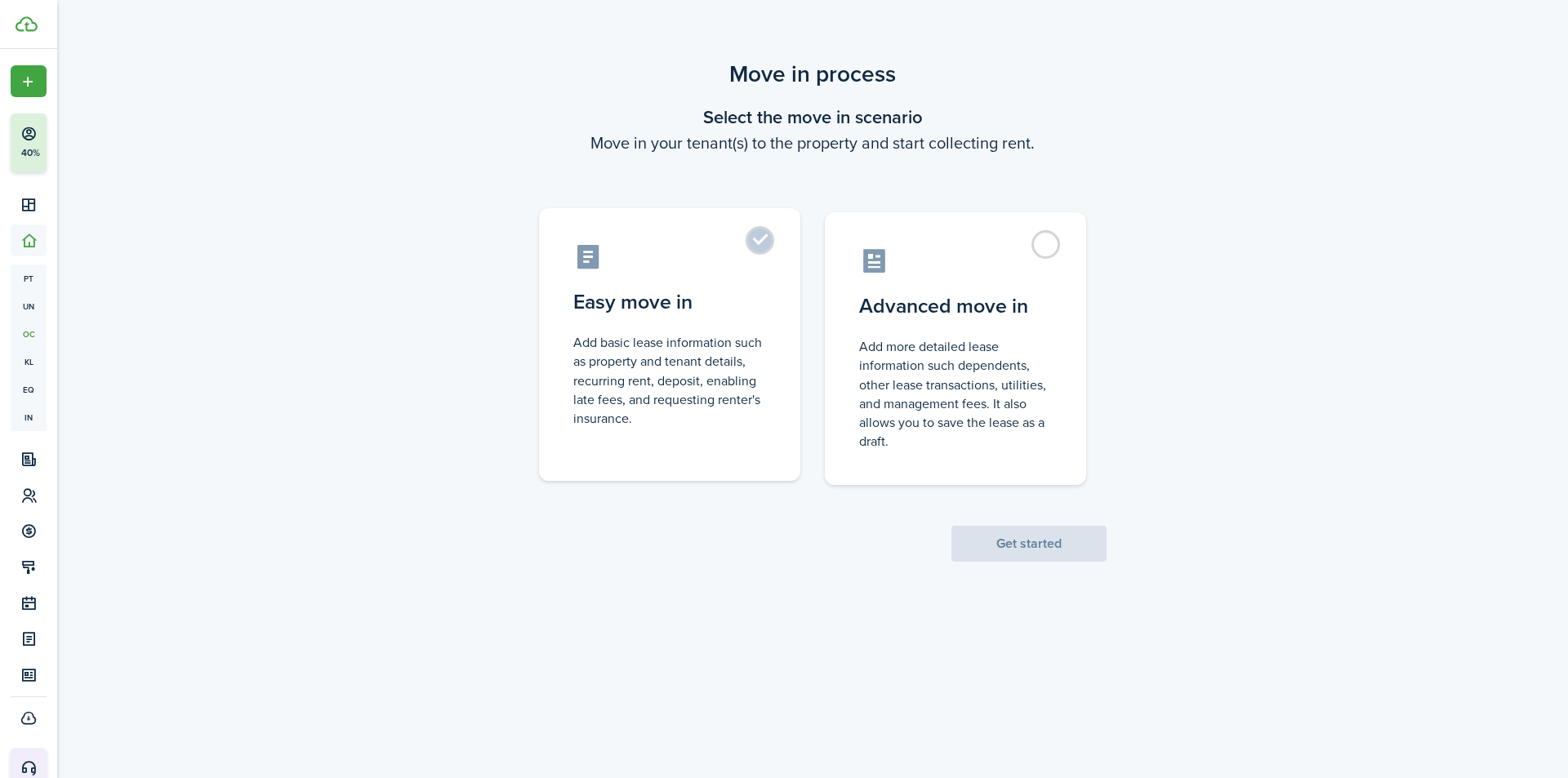
click at [680, 309] on control-radio-card-title "Easy move in" at bounding box center [670, 302] width 193 height 29
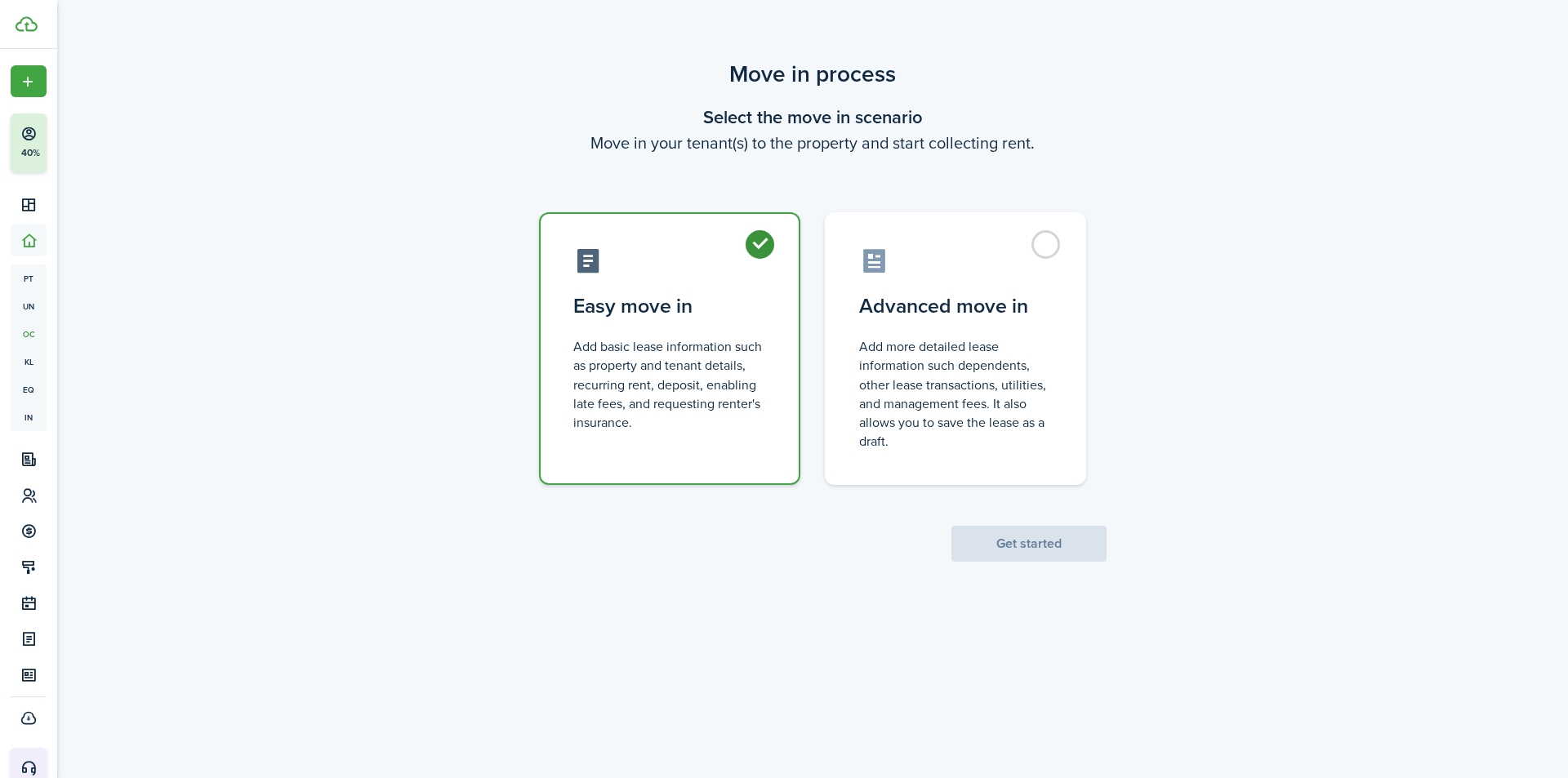
radio input "true"
click at [987, 540] on button "Get started" at bounding box center [1029, 543] width 155 height 36
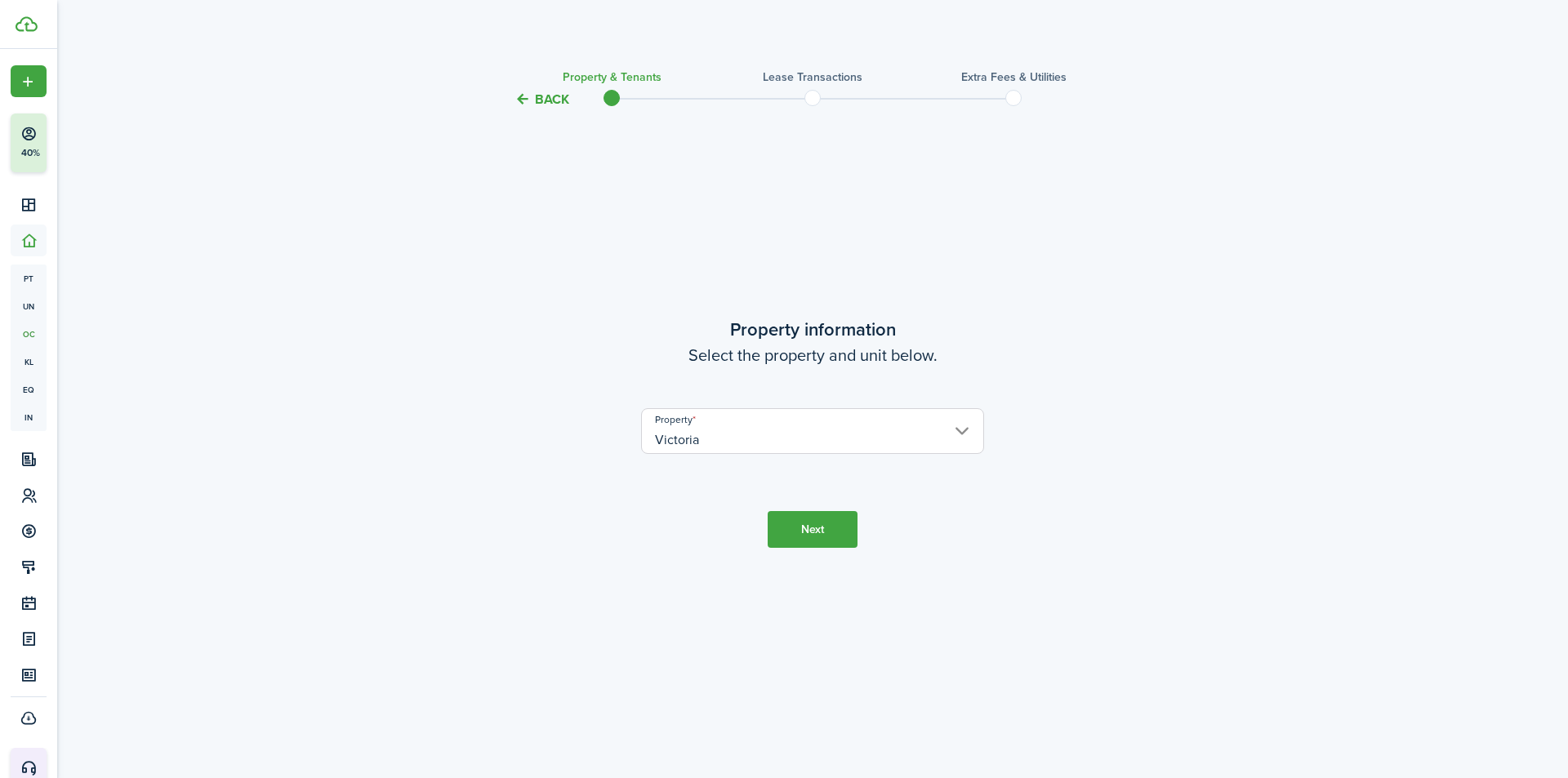
click at [781, 529] on button "Next" at bounding box center [813, 530] width 90 height 37
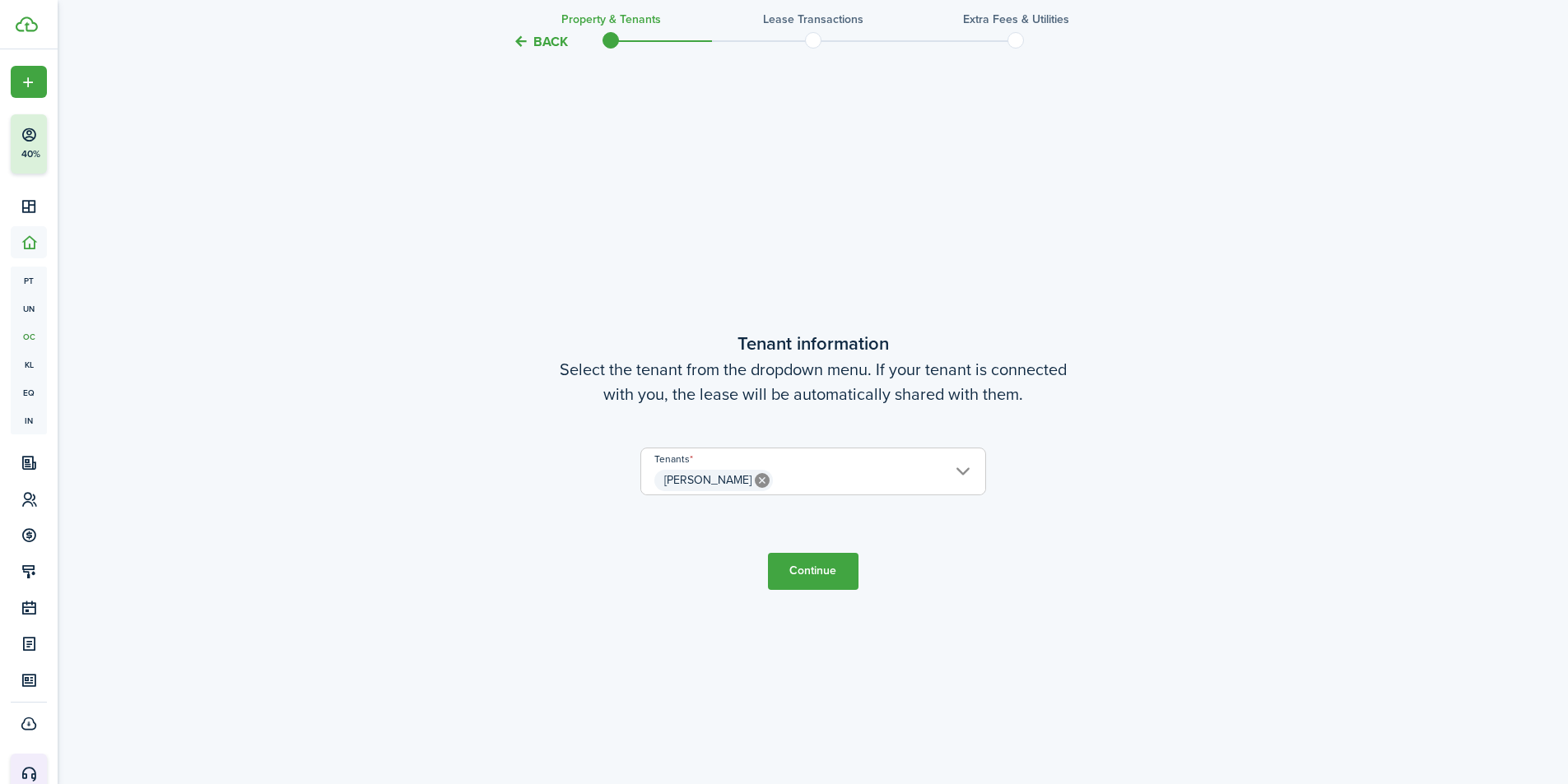
scroll to position [674, 0]
click at [802, 572] on button "Continue" at bounding box center [813, 569] width 90 height 37
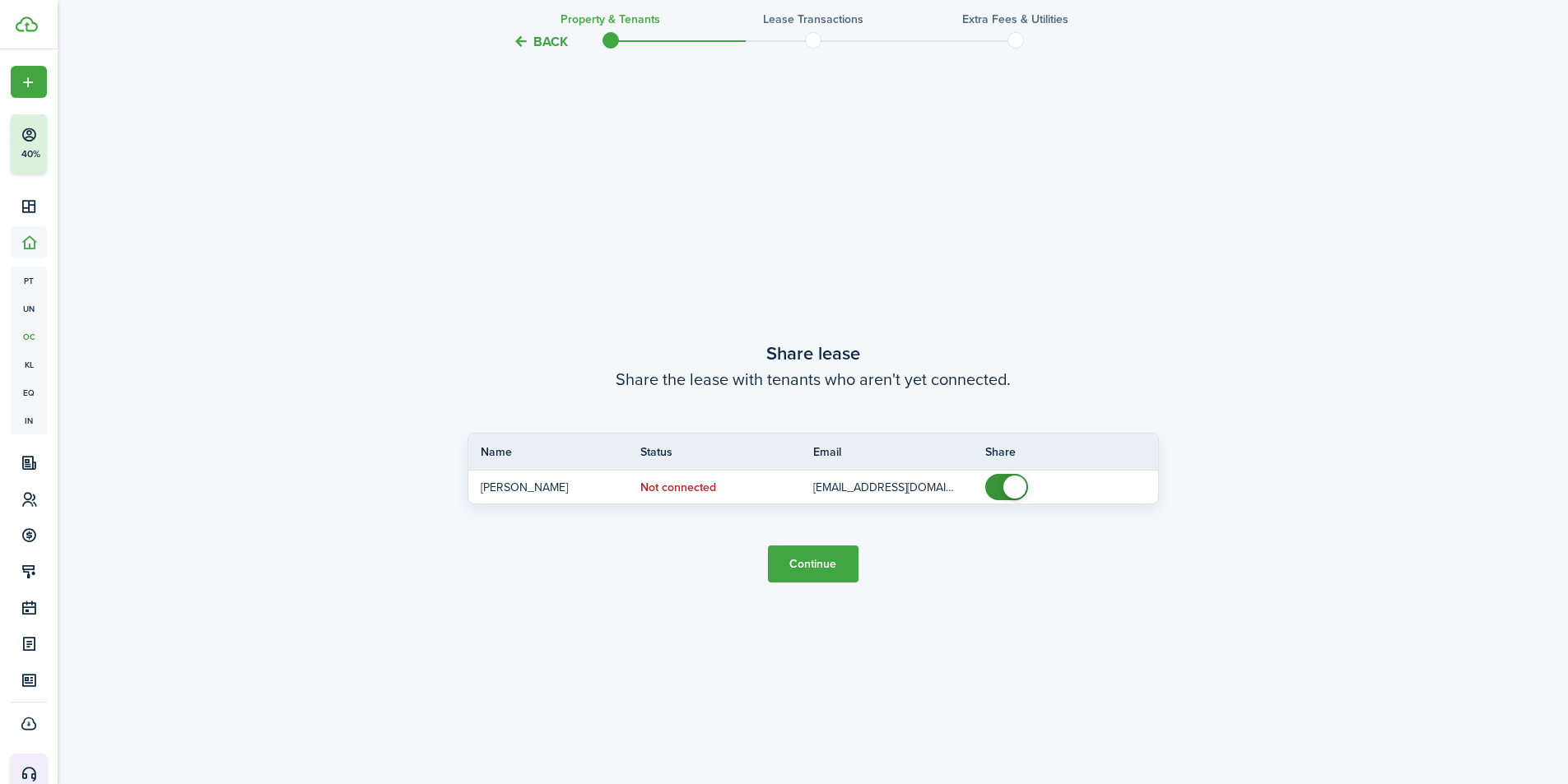
scroll to position [1458, 0]
click at [788, 554] on button "Continue" at bounding box center [813, 560] width 90 height 37
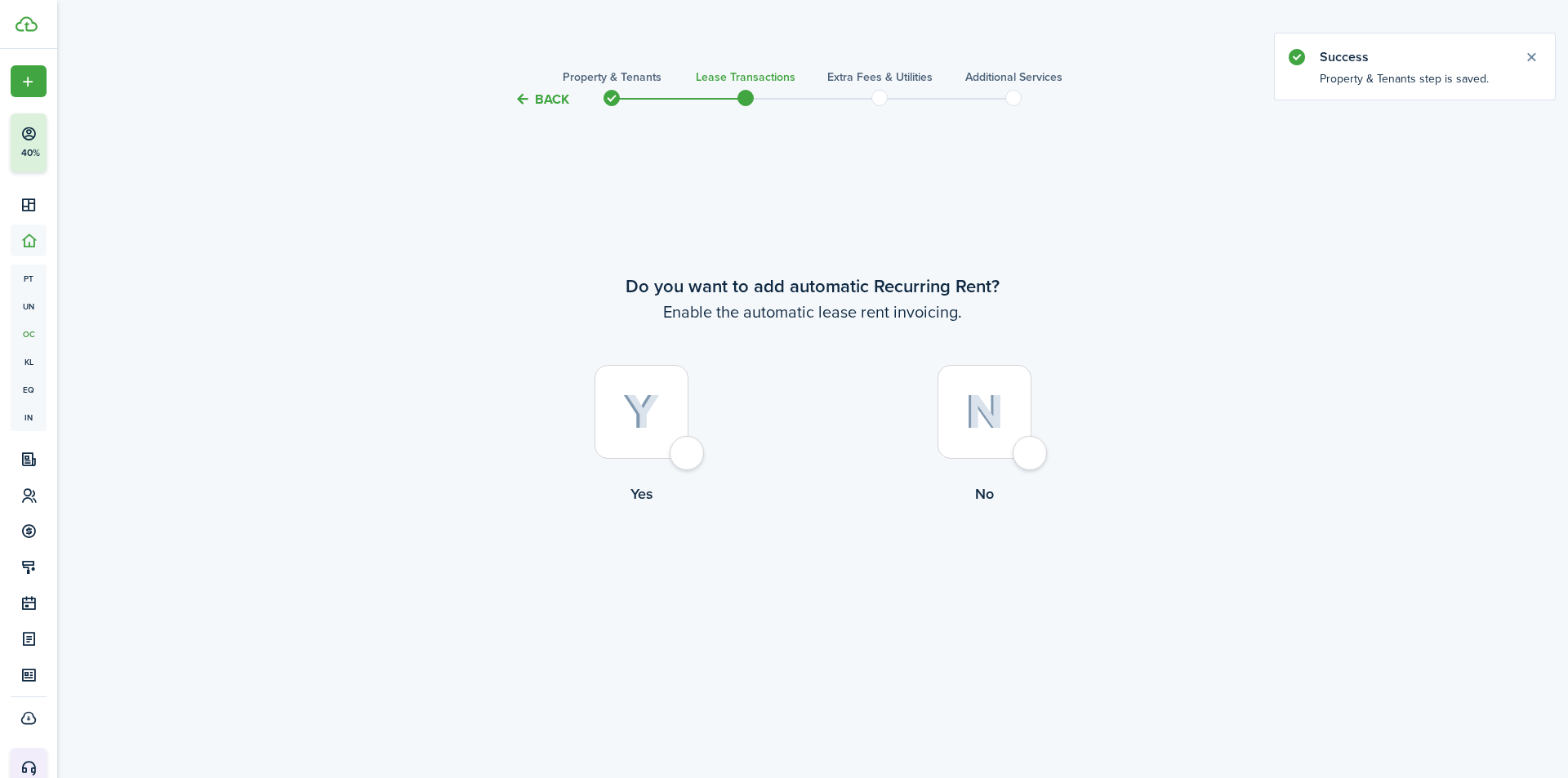
click at [992, 441] on div at bounding box center [984, 412] width 94 height 94
radio input "true"
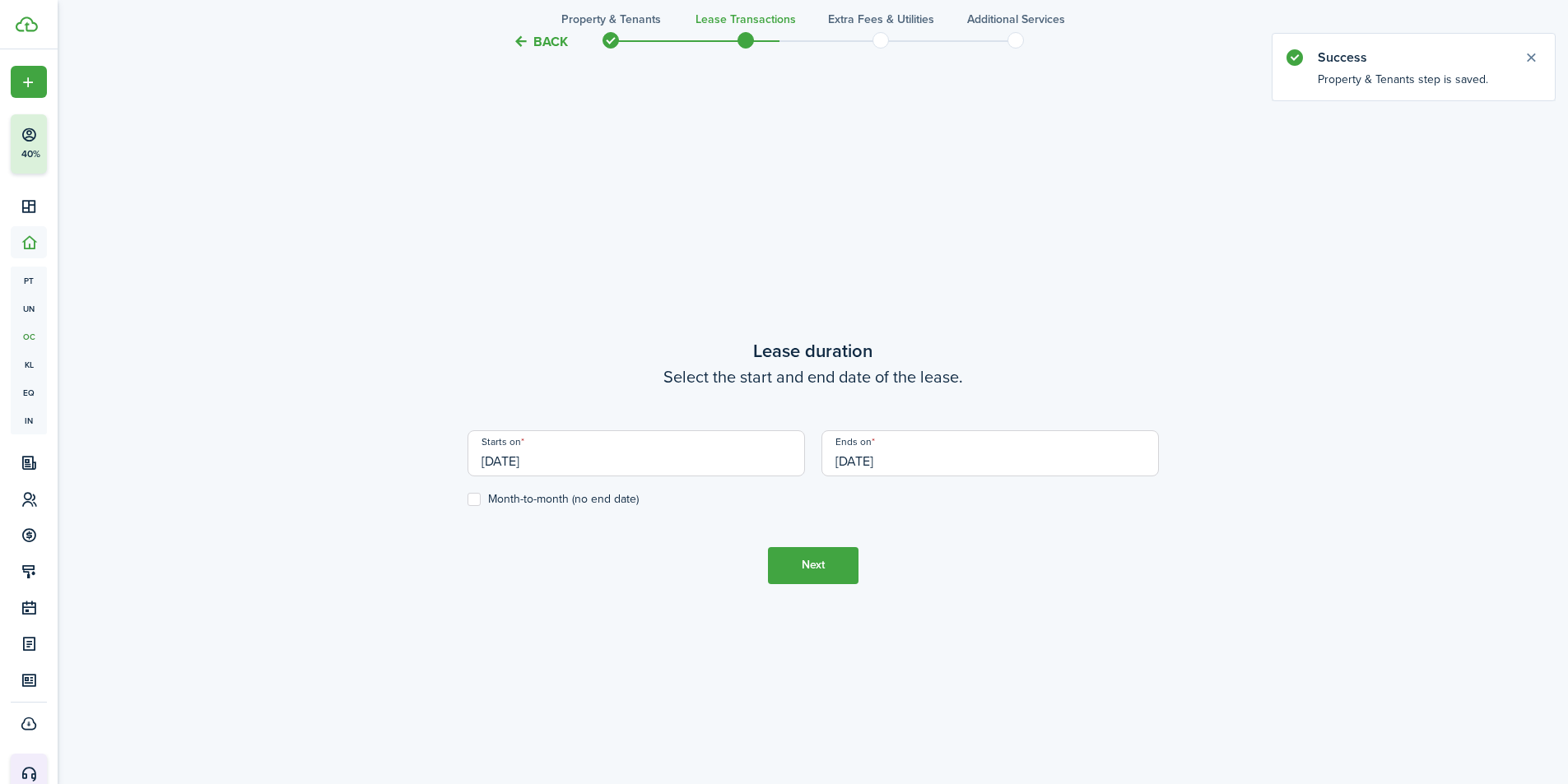
scroll to position [674, 0]
click at [579, 456] on input "[DATE]" at bounding box center [635, 450] width 337 height 46
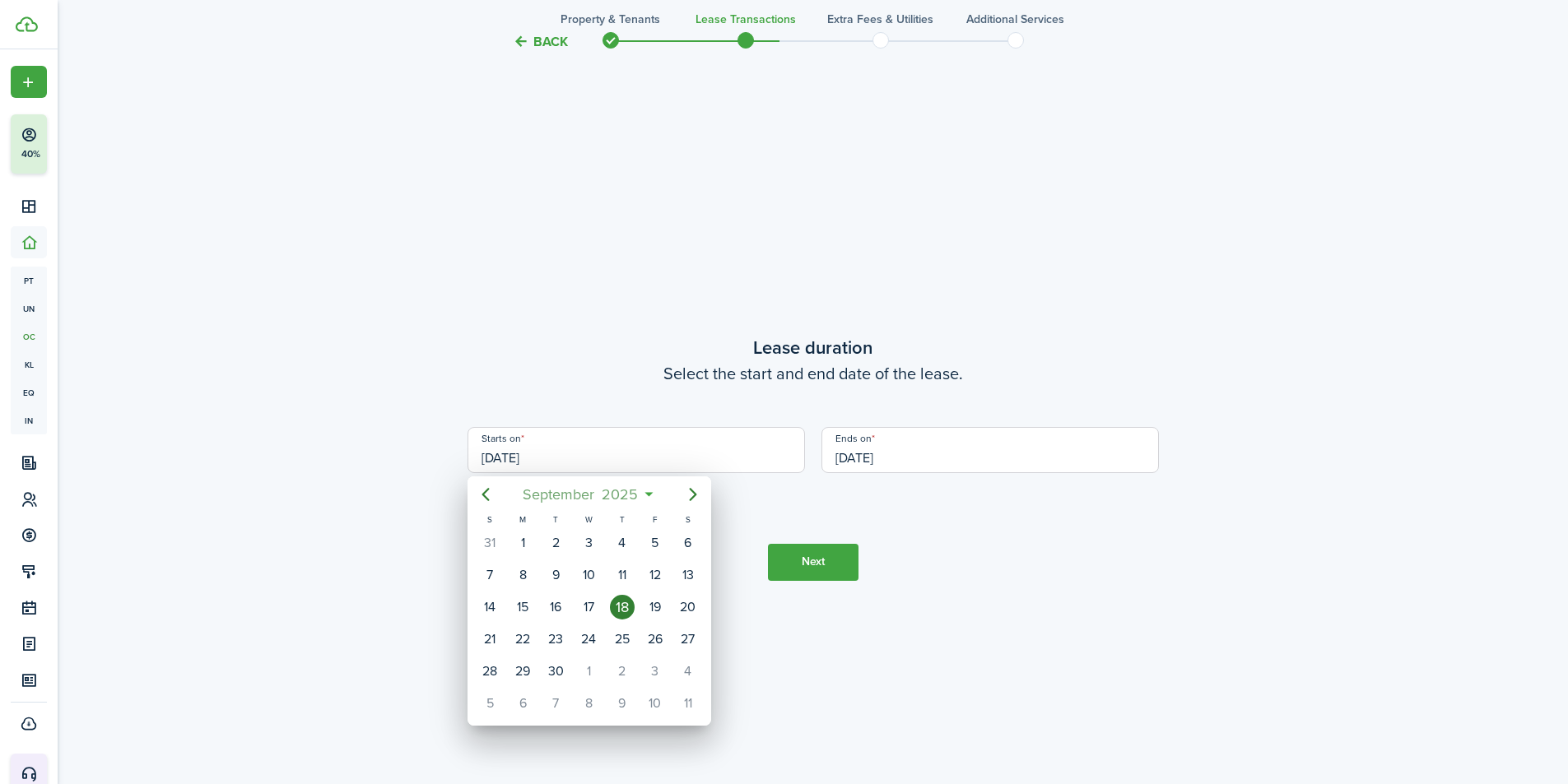
click at [625, 495] on span "2025" at bounding box center [620, 494] width 44 height 30
click at [598, 497] on span "2025" at bounding box center [580, 494] width 44 height 30
click at [514, 650] on div "2024" at bounding box center [511, 640] width 59 height 26
click at [669, 543] on div "Mar" at bounding box center [666, 538] width 59 height 26
click at [526, 581] on div "4" at bounding box center [522, 574] width 24 height 24
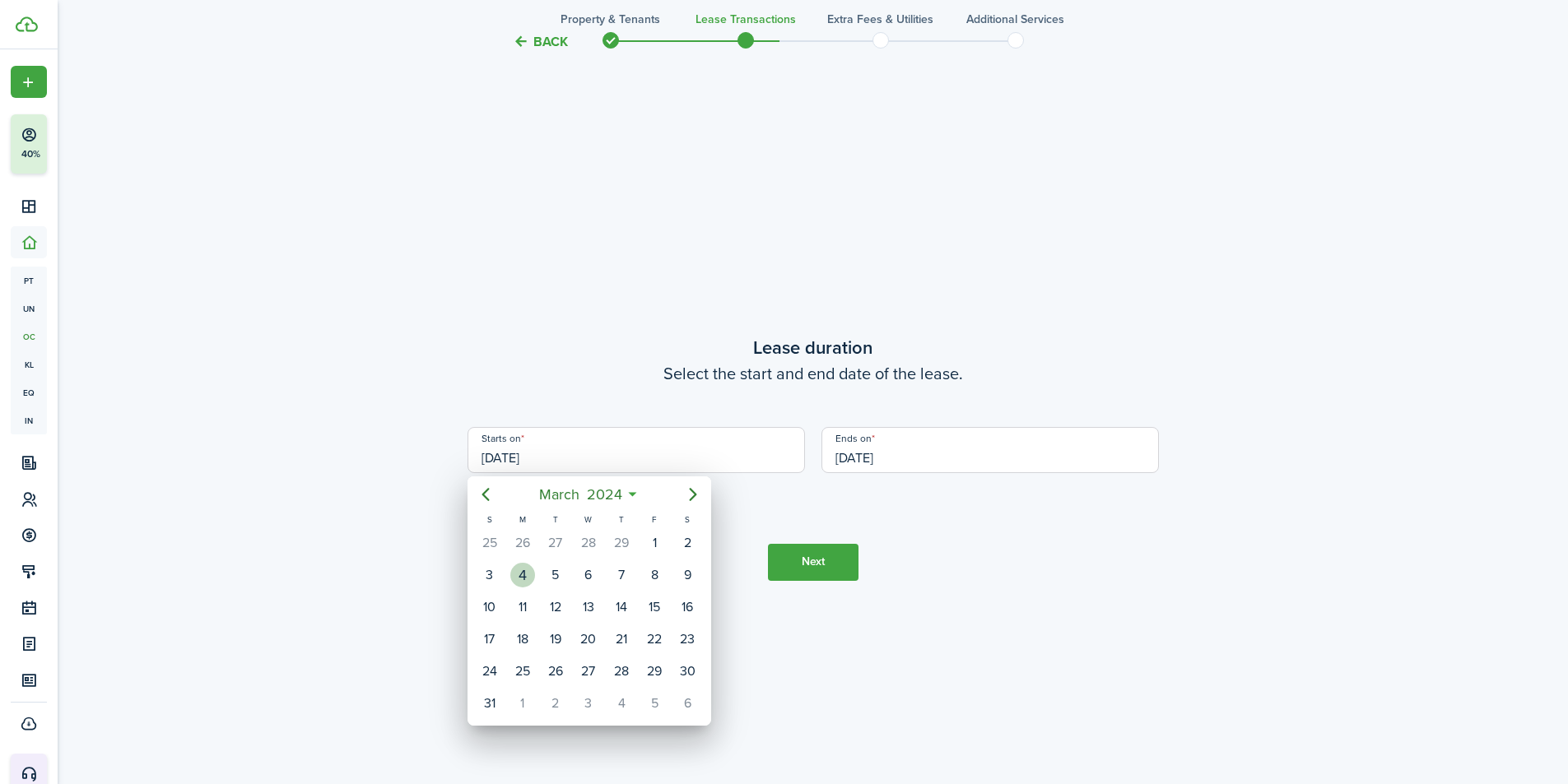
type input "[DATE]"
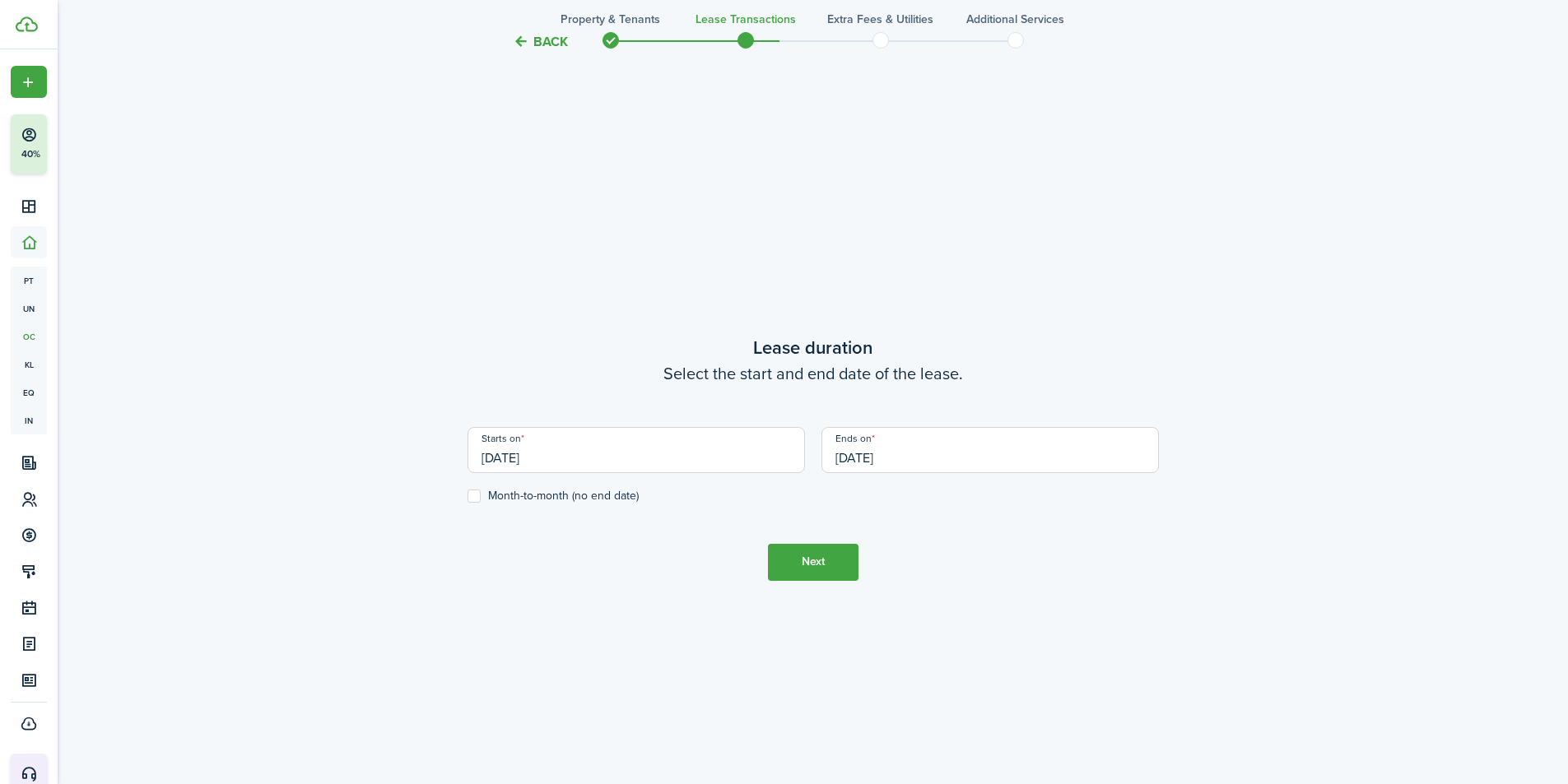
click at [907, 457] on input "[DATE]" at bounding box center [989, 450] width 337 height 46
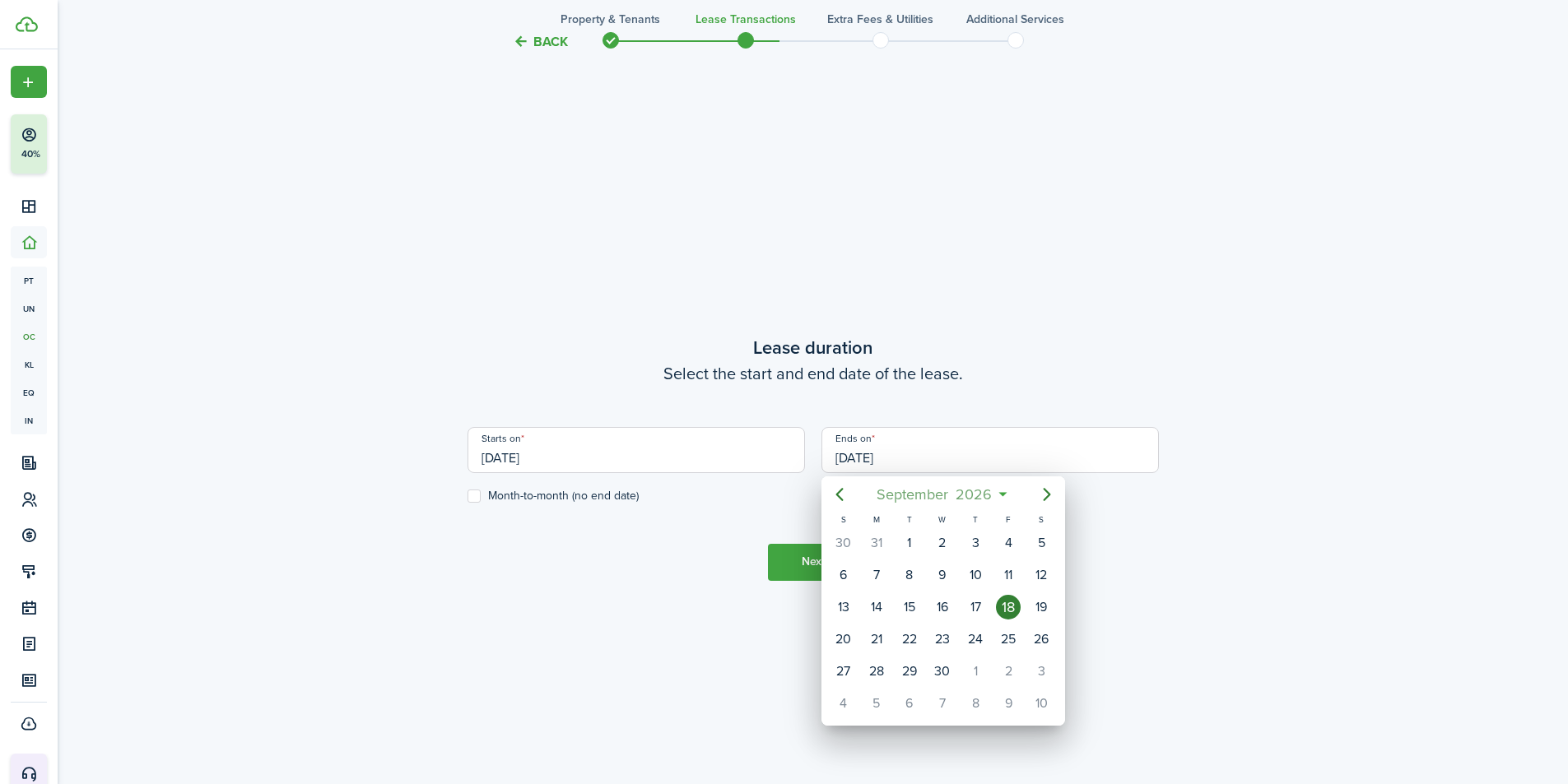
click at [982, 495] on span "2026" at bounding box center [974, 494] width 44 height 30
click at [961, 498] on mbsc-button "2026" at bounding box center [934, 494] width 57 height 30
click at [949, 640] on div "2025" at bounding box center [942, 640] width 59 height 26
click at [955, 491] on span "2025" at bounding box center [934, 494] width 44 height 30
click at [918, 496] on span "September" at bounding box center [913, 494] width 79 height 30
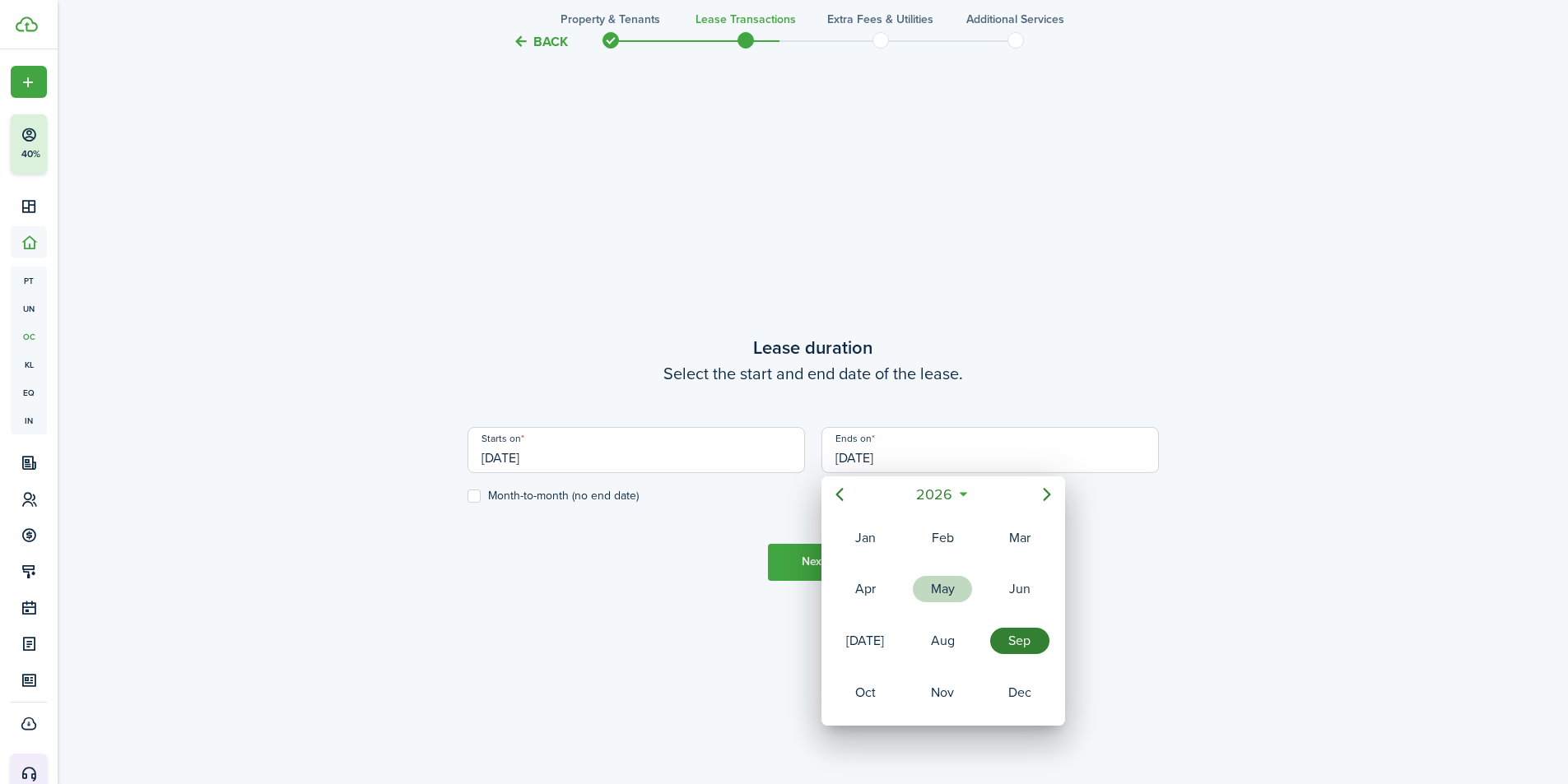
click at [946, 591] on div "May" at bounding box center [942, 589] width 59 height 26
click at [928, 494] on span "September" at bounding box center [913, 494] width 79 height 30
click at [1002, 538] on div "Mar" at bounding box center [1020, 538] width 59 height 26
click at [948, 550] on div "4" at bounding box center [942, 542] width 24 height 24
type input "[DATE]"
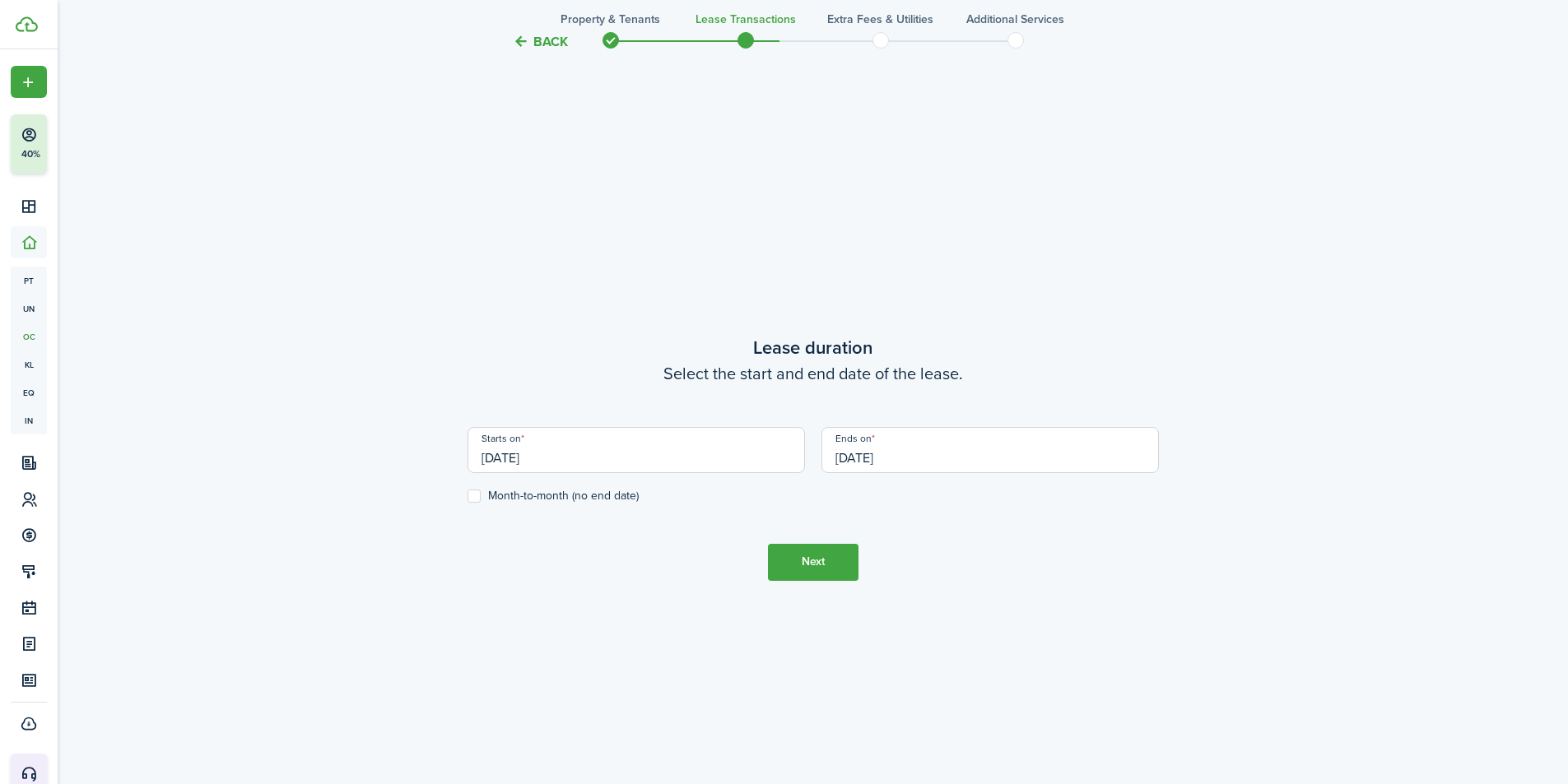
click at [537, 462] on input "[DATE]" at bounding box center [635, 450] width 337 height 46
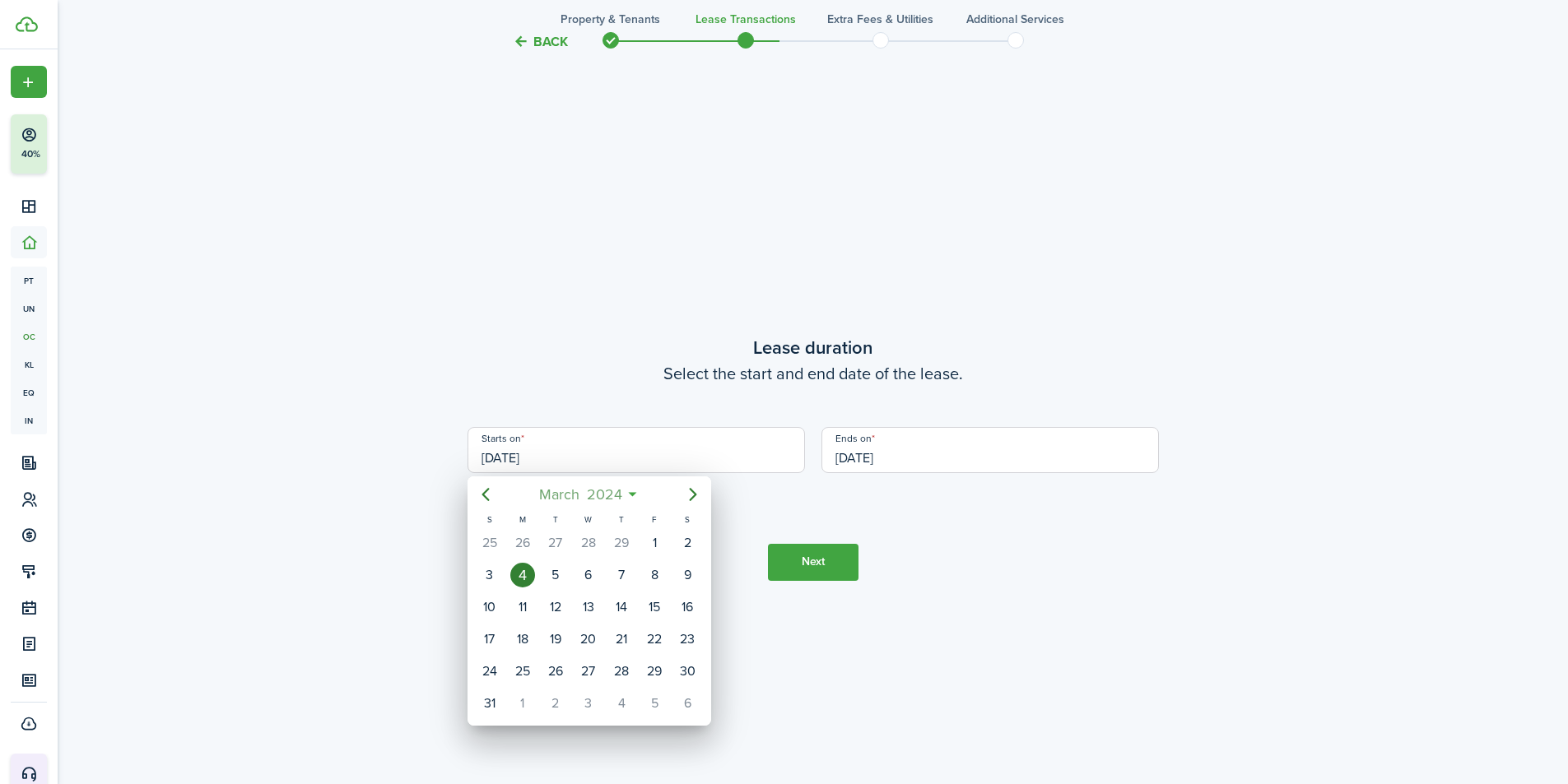
click at [624, 492] on span "2024" at bounding box center [604, 494] width 43 height 30
click at [609, 492] on icon at bounding box center [608, 494] width 17 height 16
click at [610, 499] on span "2024" at bounding box center [604, 494] width 43 height 30
click at [601, 495] on span "2024" at bounding box center [580, 494] width 43 height 30
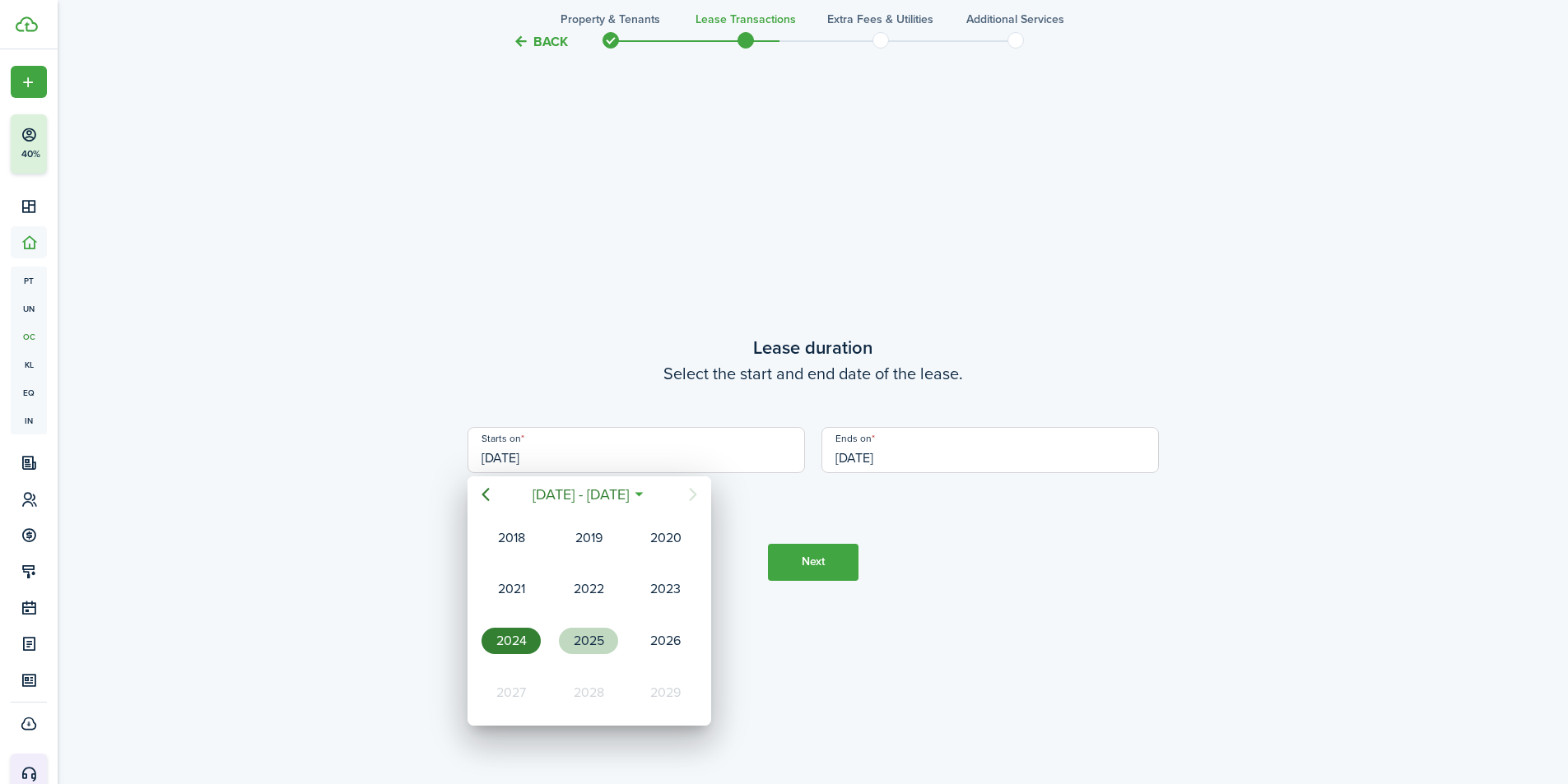
click at [580, 645] on div "2025" at bounding box center [588, 640] width 59 height 26
click at [683, 542] on div "Mar" at bounding box center [666, 538] width 59 height 26
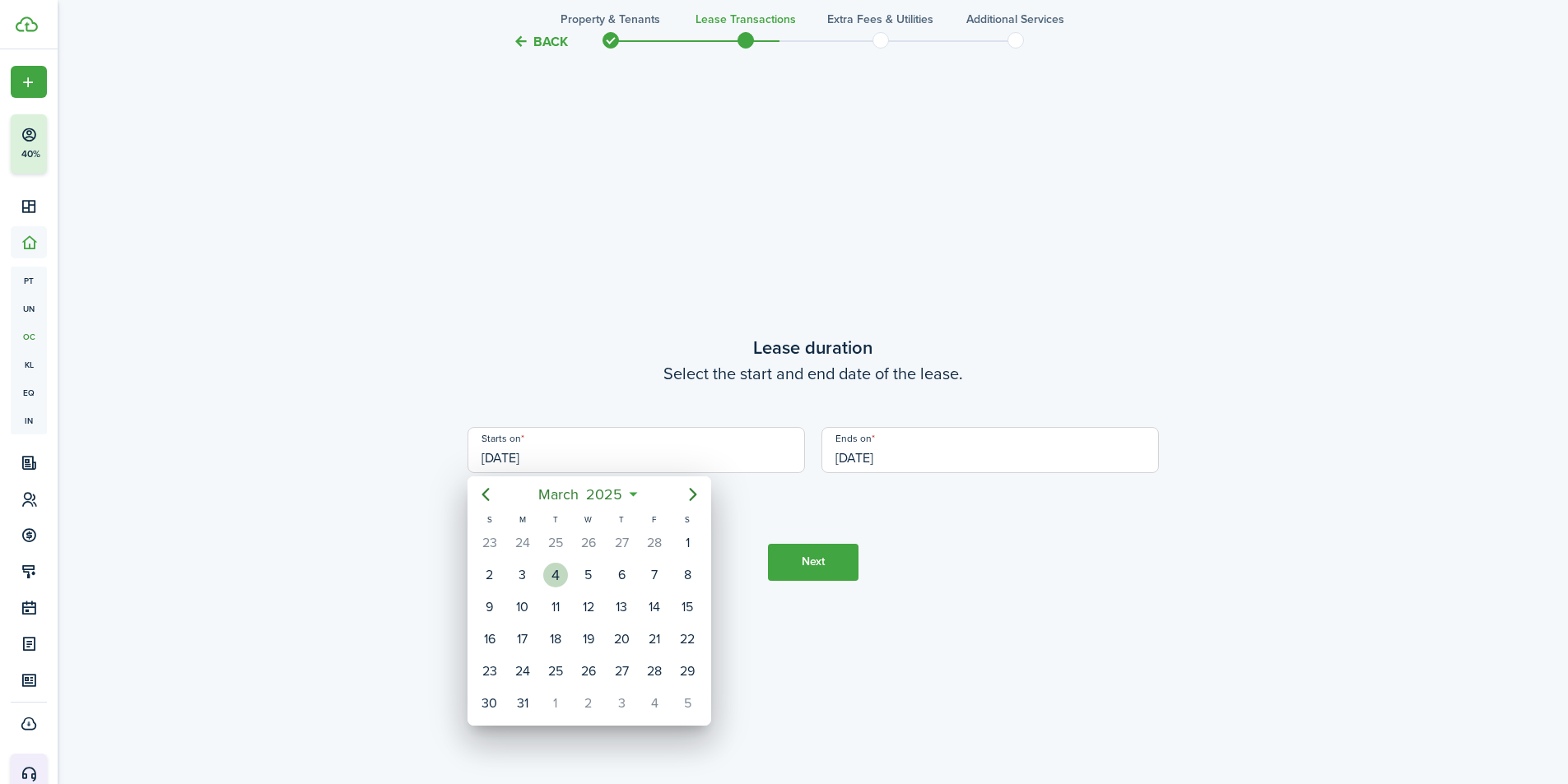
click at [558, 580] on div "4" at bounding box center [555, 574] width 24 height 24
type input "[DATE]"
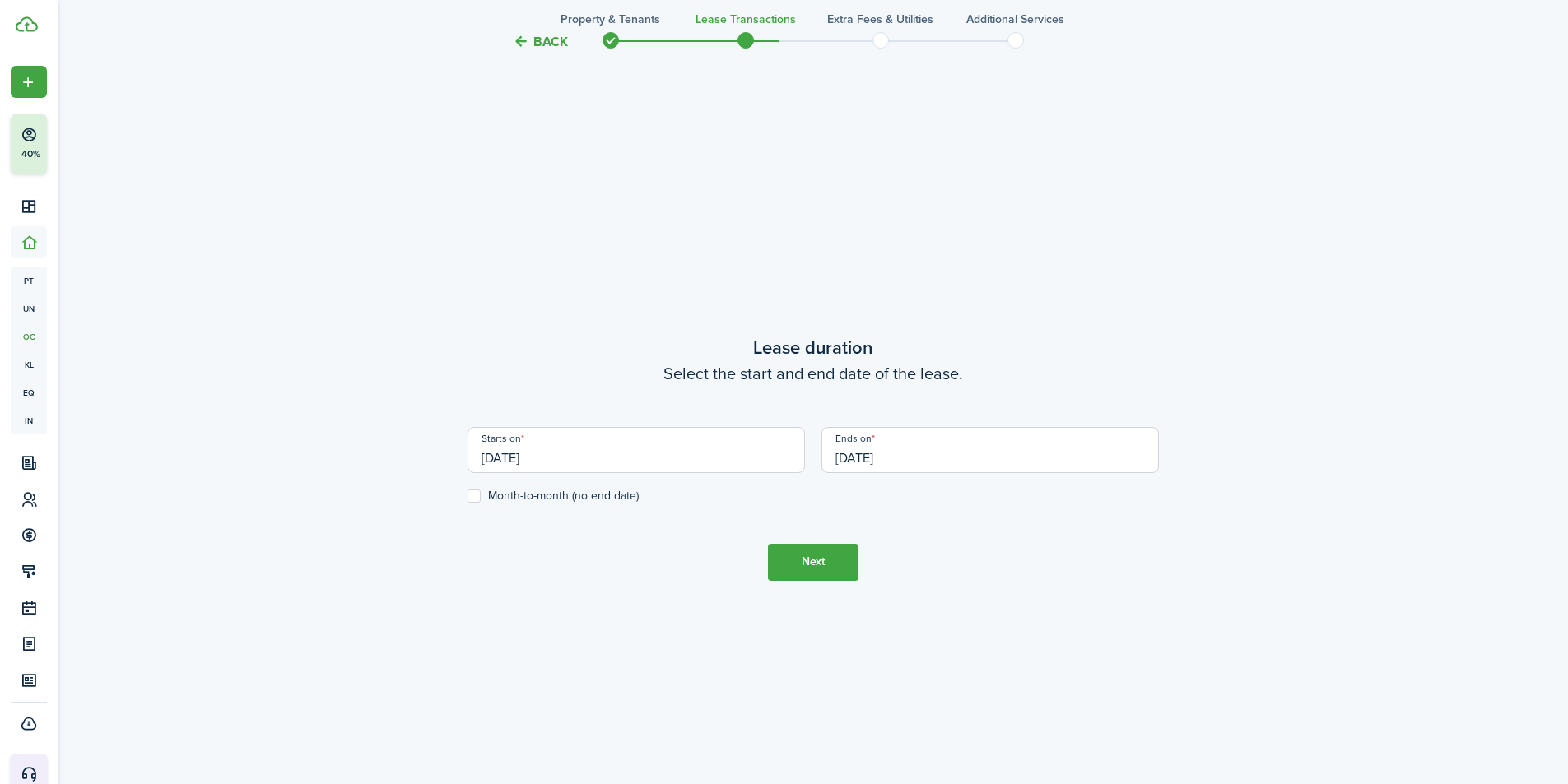
click at [914, 458] on input "[DATE]" at bounding box center [989, 450] width 337 height 46
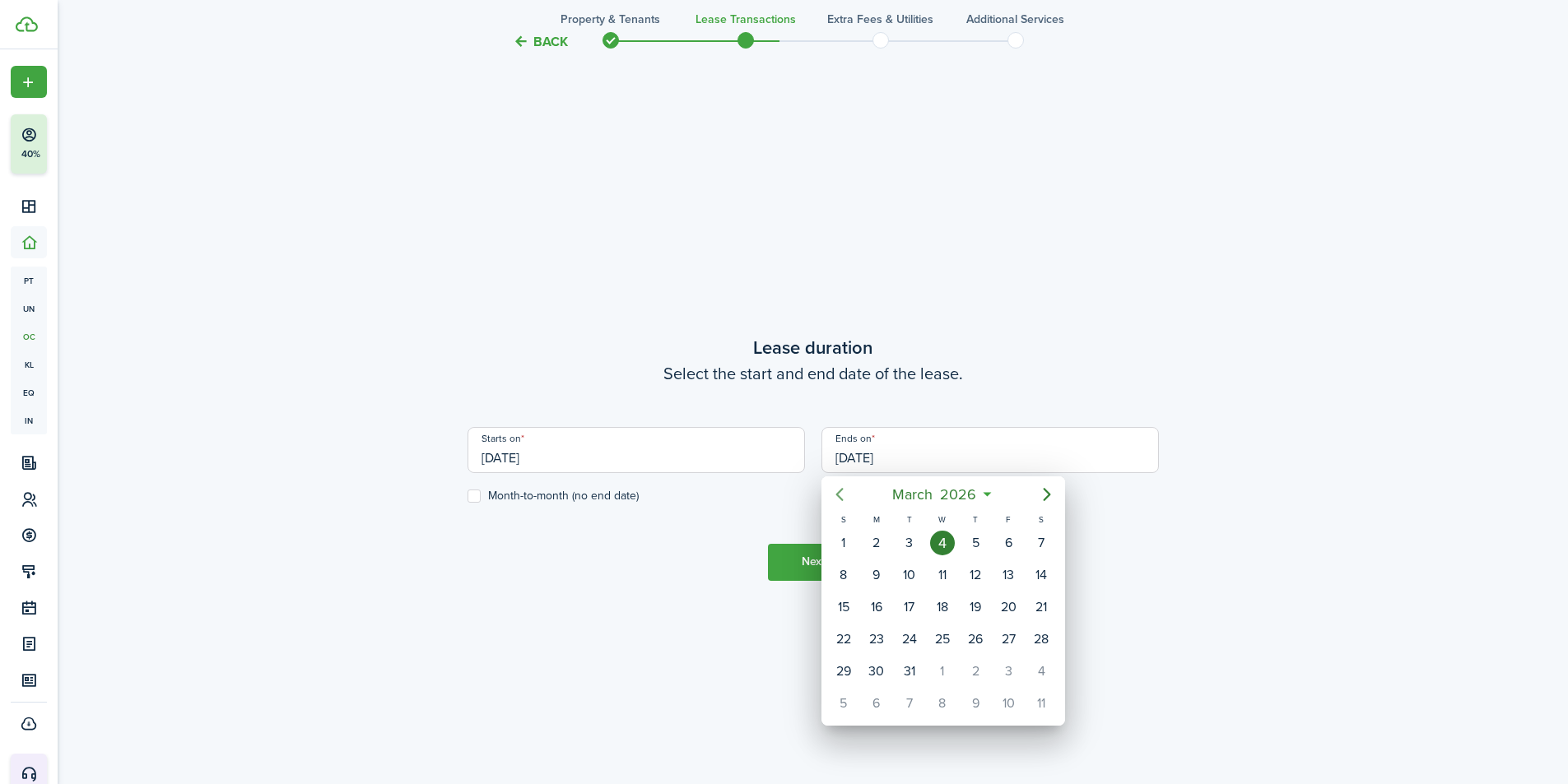
click at [842, 495] on icon "Previous page" at bounding box center [839, 494] width 19 height 19
click at [1012, 639] on div "27" at bounding box center [1008, 639] width 24 height 24
type input "[DATE]"
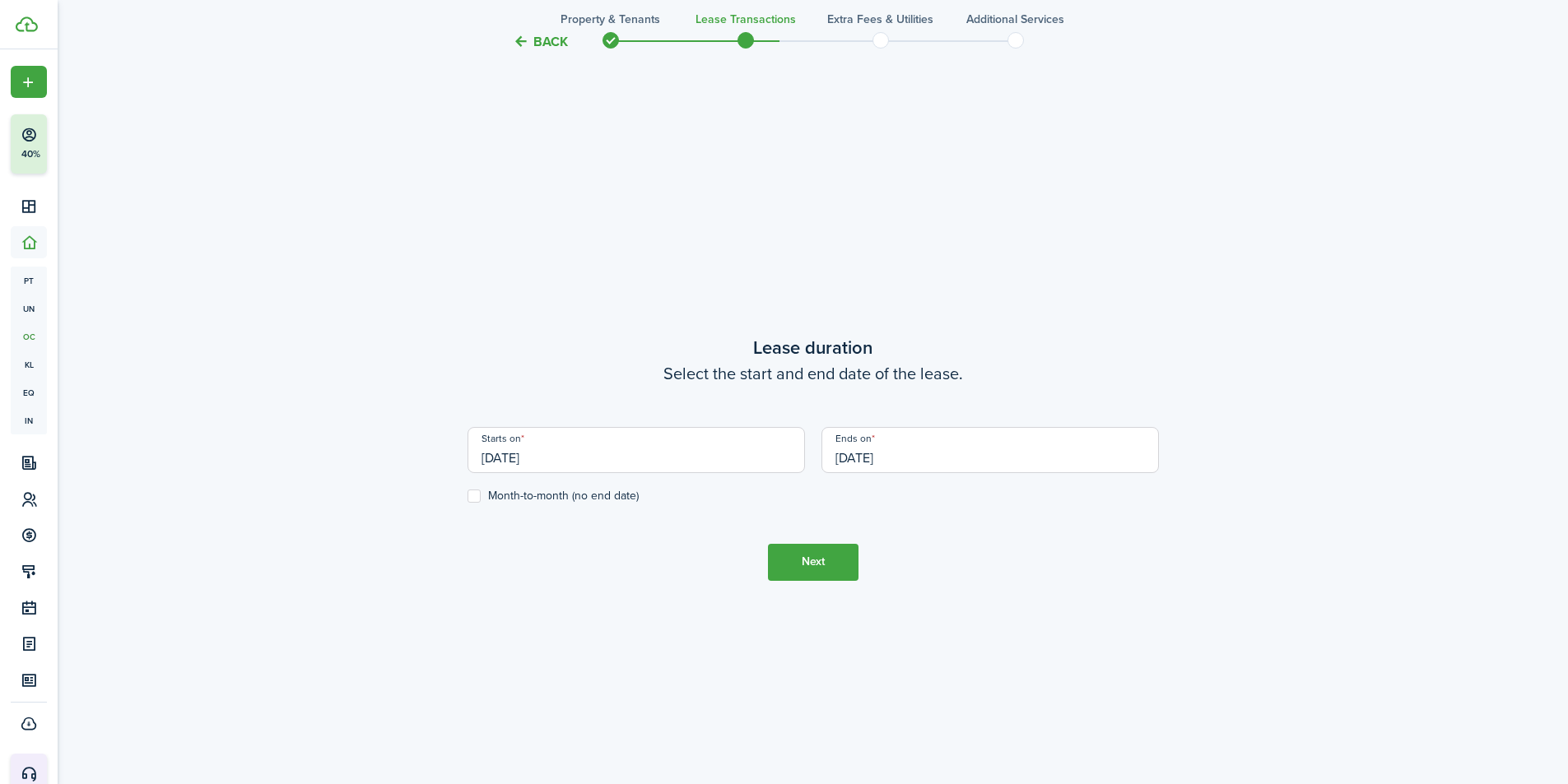
click at [834, 569] on button "Next" at bounding box center [813, 563] width 90 height 37
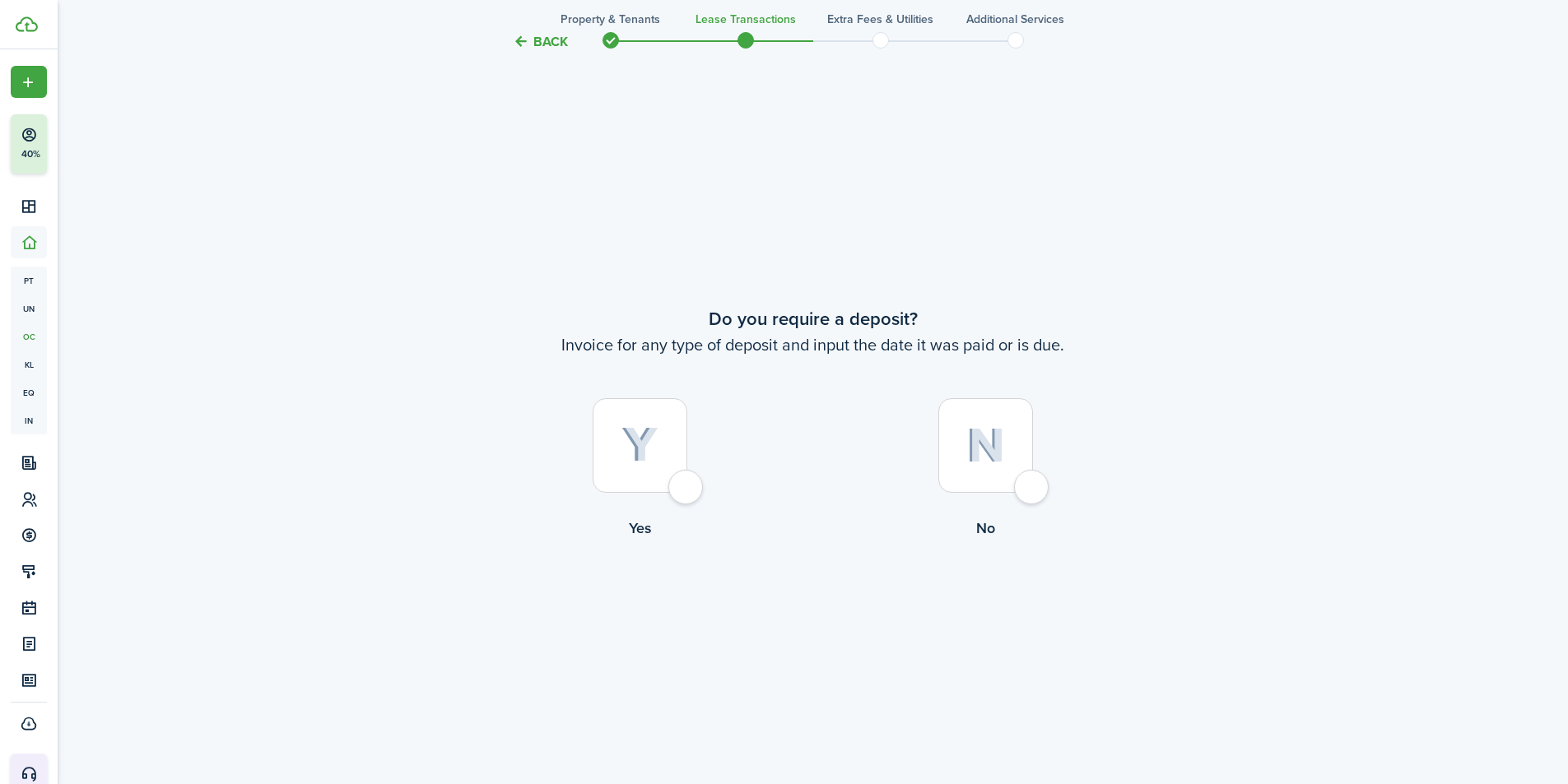
scroll to position [1458, 0]
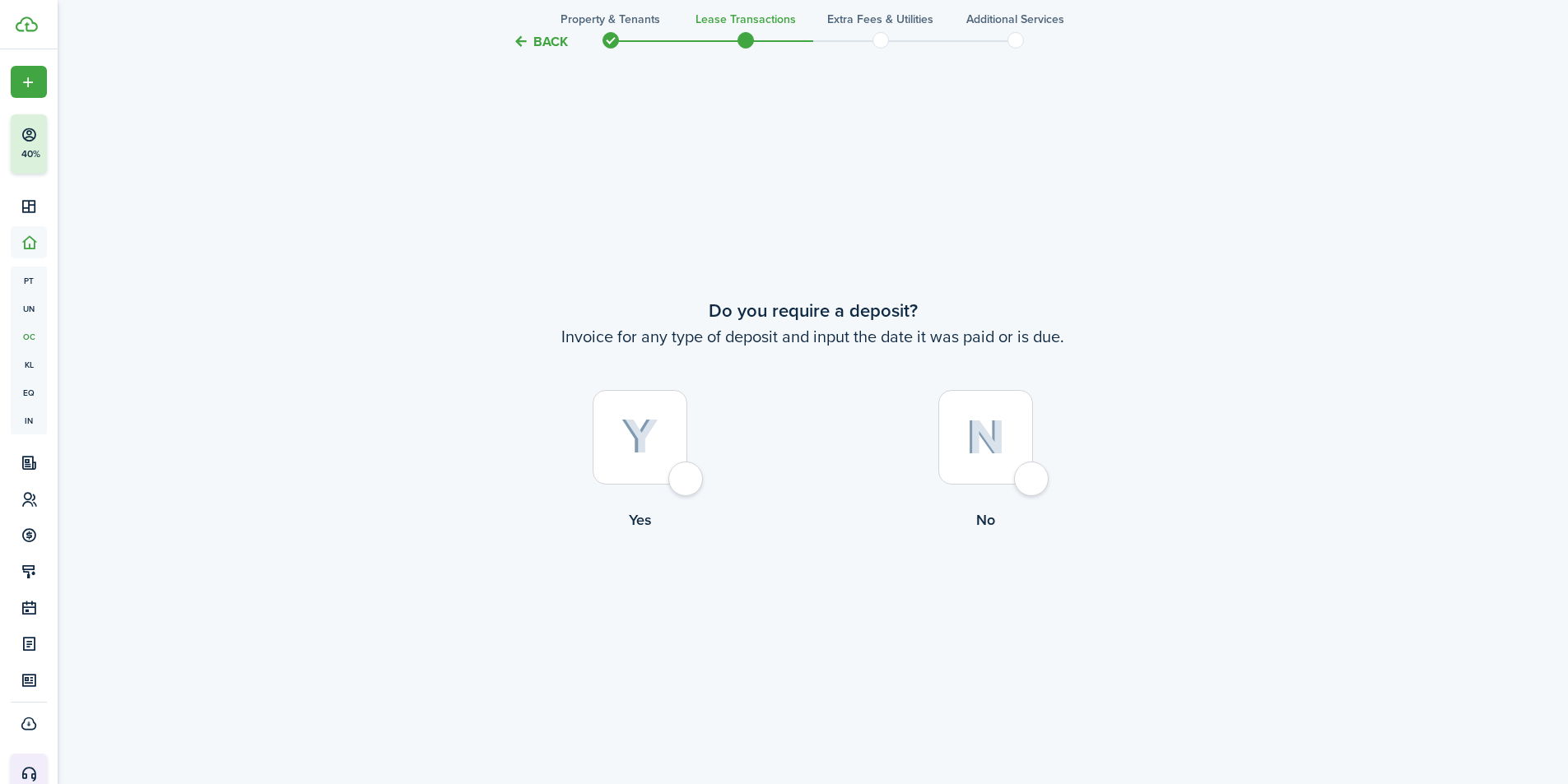
click at [542, 38] on button "Back" at bounding box center [540, 41] width 55 height 17
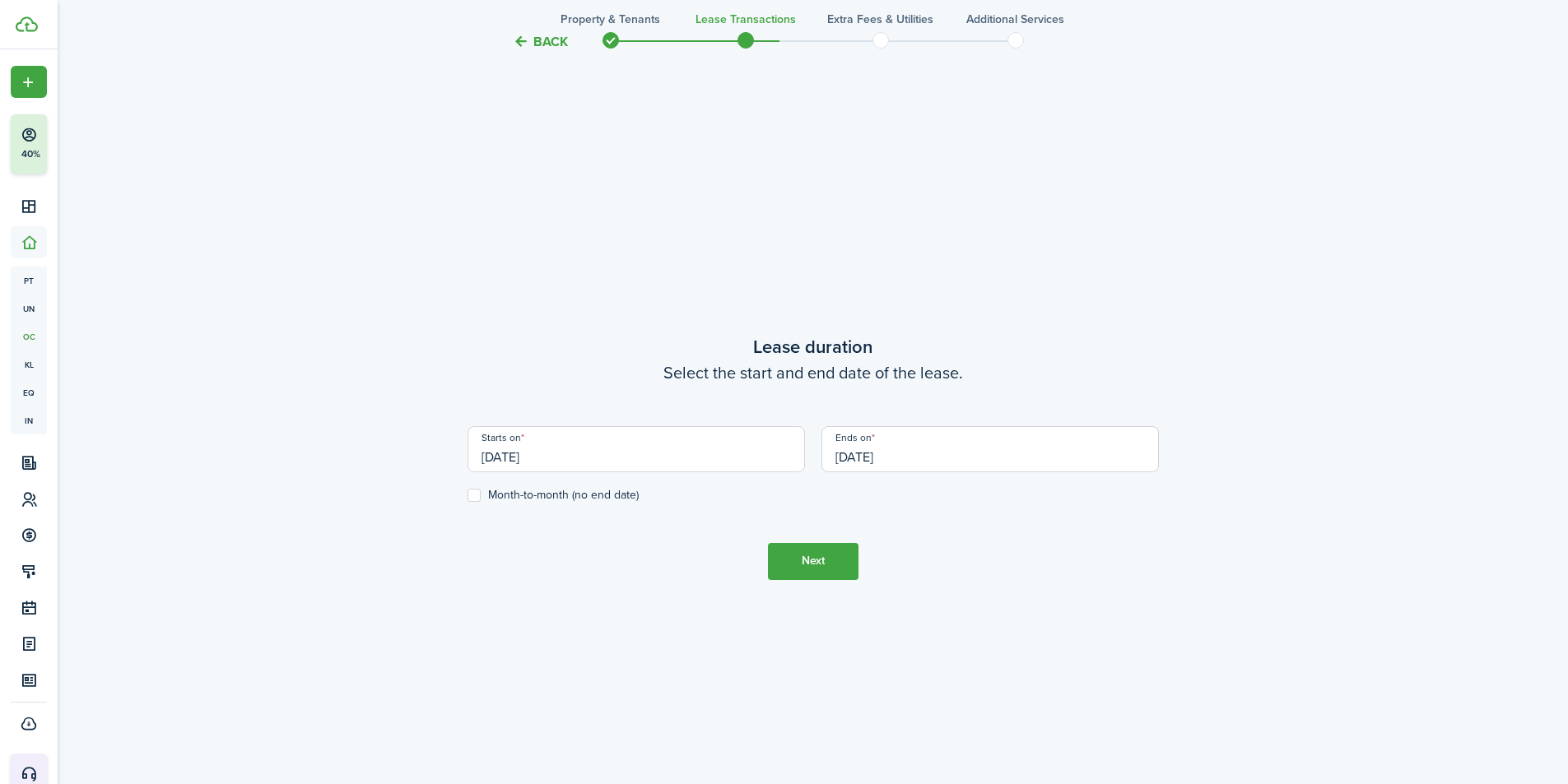
scroll to position [674, 0]
click at [564, 471] on input "[DATE]" at bounding box center [635, 450] width 337 height 46
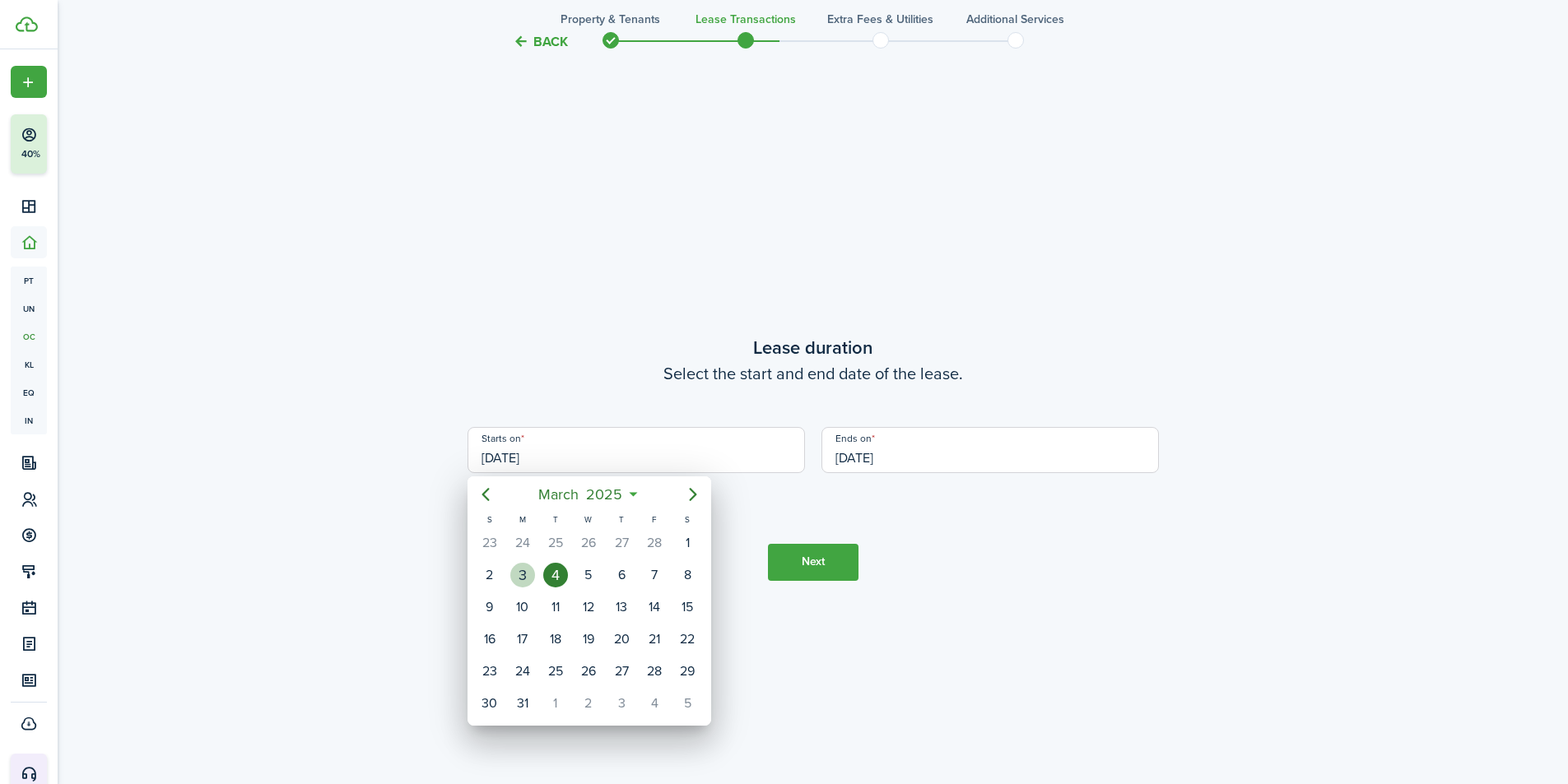
click at [520, 576] on div "3" at bounding box center [522, 574] width 24 height 24
type input "[DATE]"
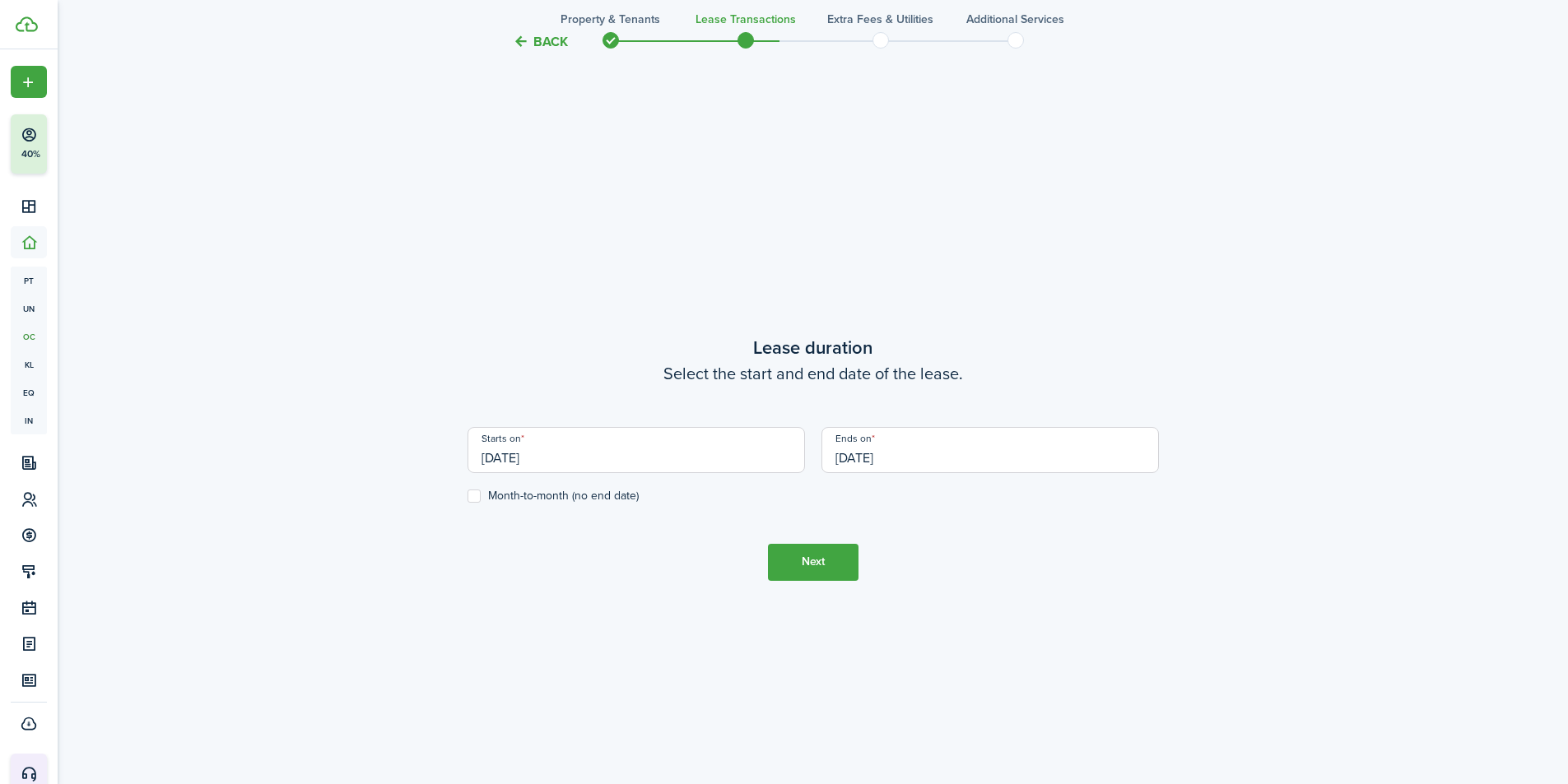
click at [912, 457] on input "[DATE]" at bounding box center [989, 450] width 337 height 46
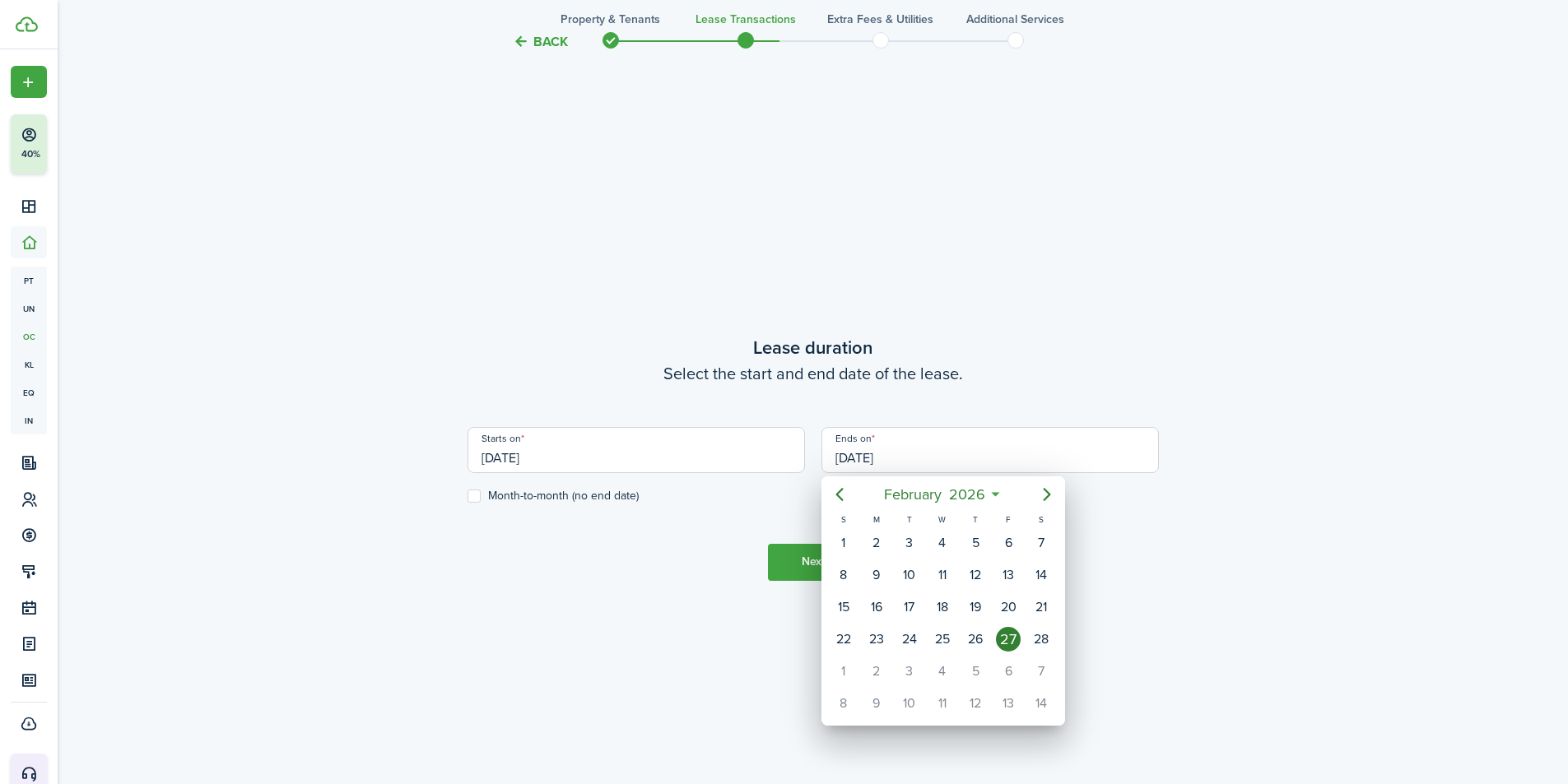
click at [781, 683] on div at bounding box center [784, 392] width 1832 height 1048
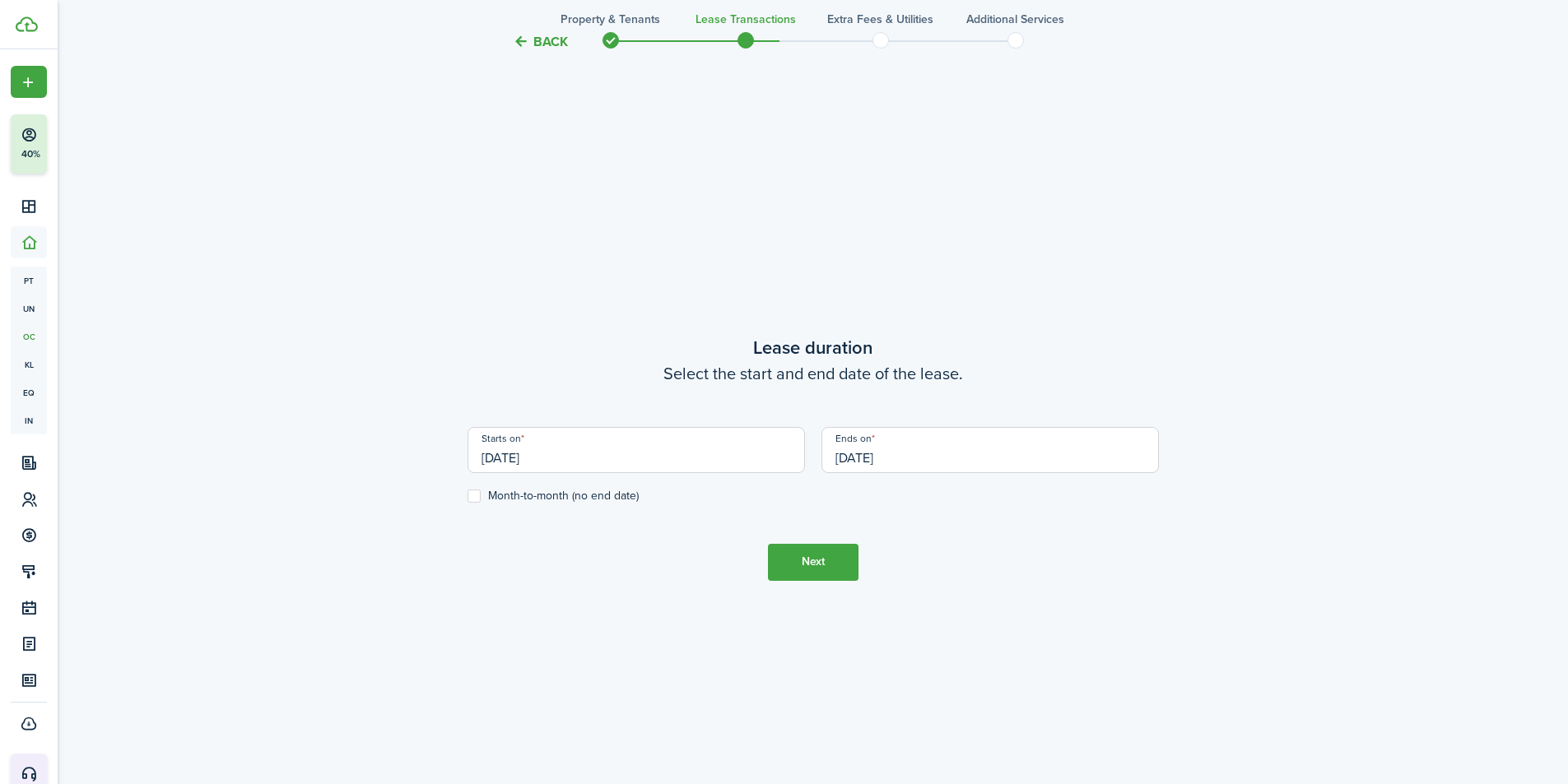
click at [821, 563] on button "Next" at bounding box center [813, 563] width 90 height 37
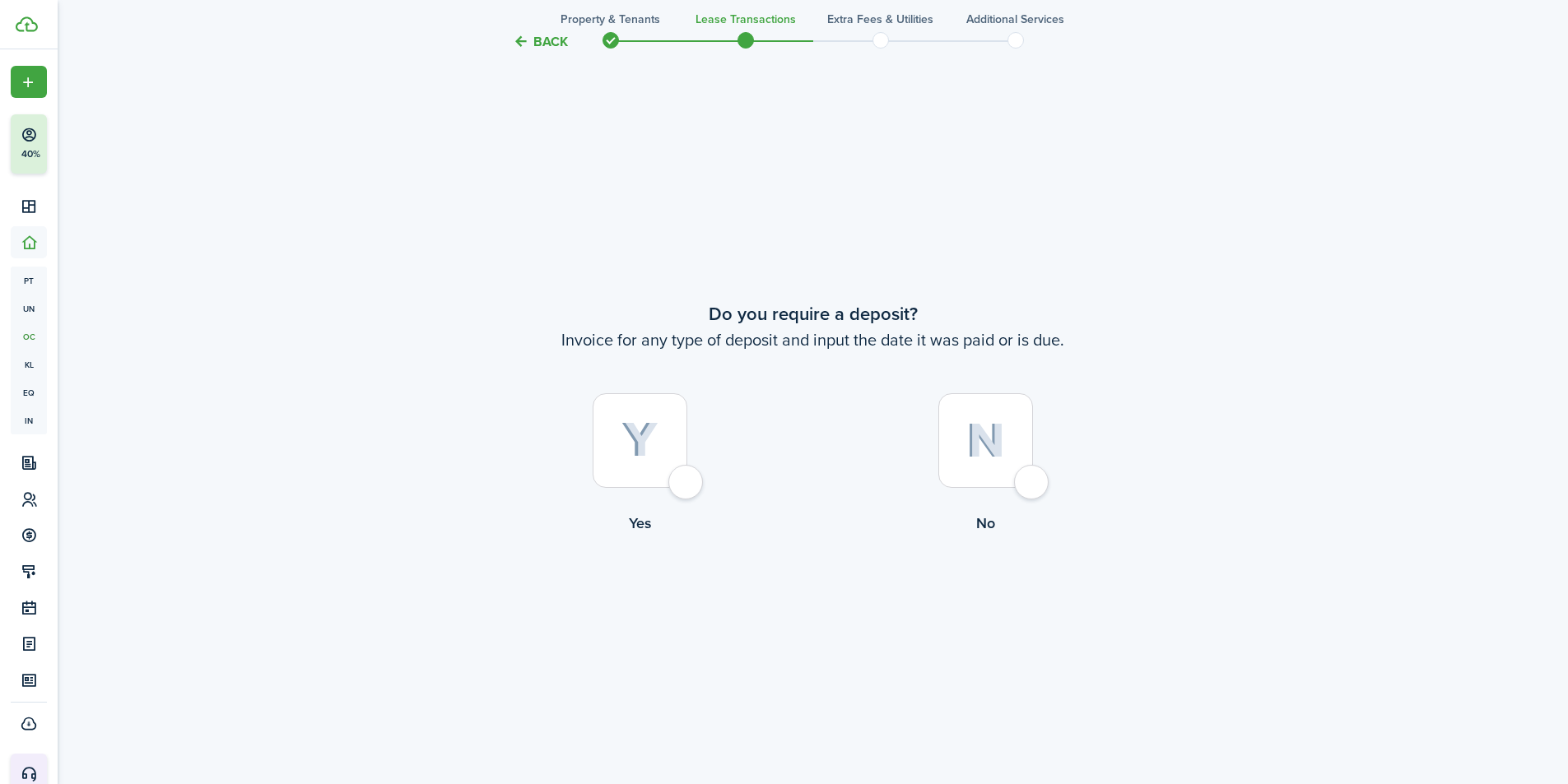
scroll to position [1458, 0]
click at [640, 476] on div at bounding box center [640, 438] width 95 height 95
radio input "true"
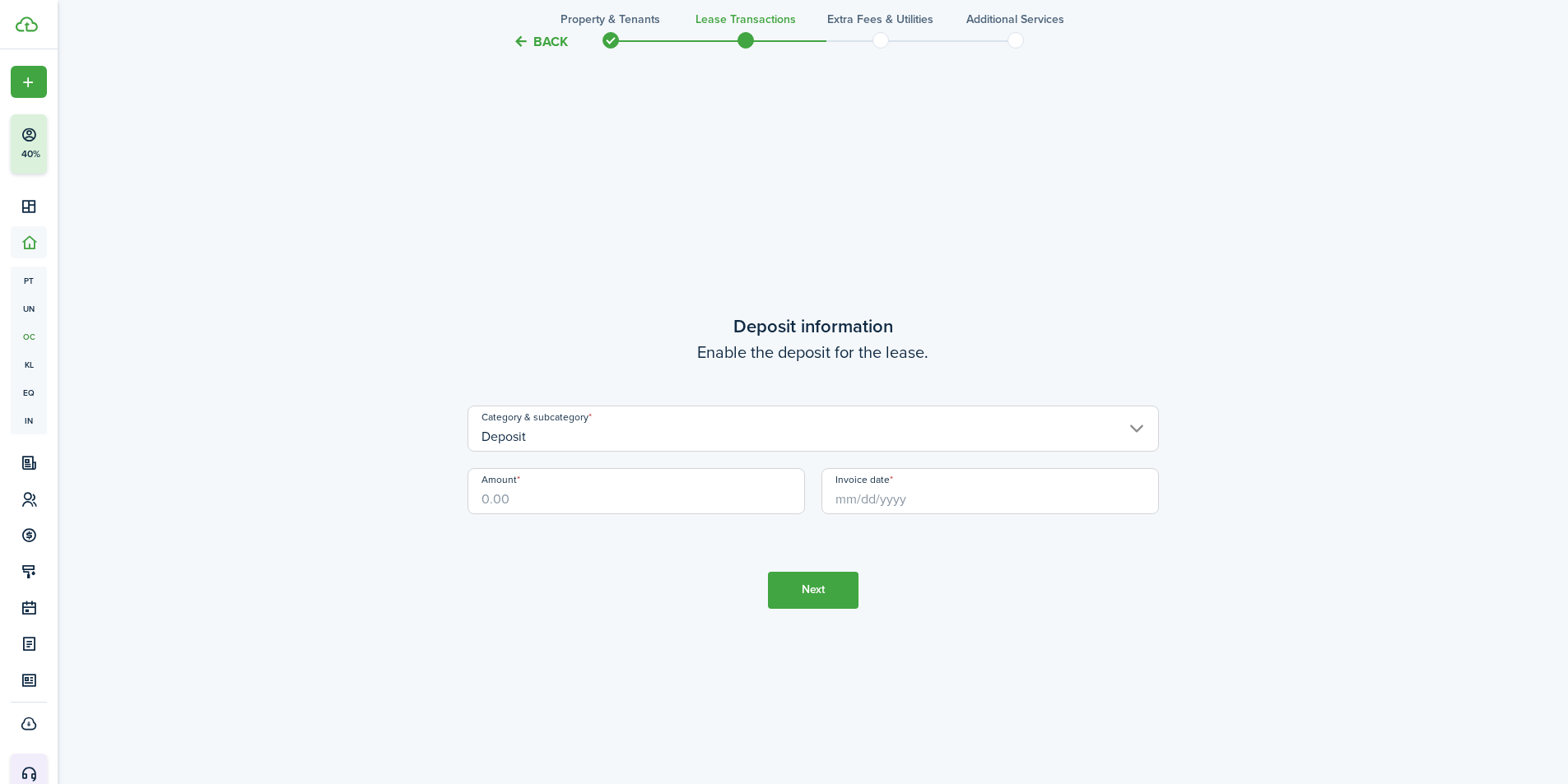
scroll to position [2243, 0]
click at [630, 491] on input "Amount" at bounding box center [635, 487] width 337 height 46
click at [906, 503] on input "Invoice date" at bounding box center [989, 487] width 337 height 46
type input "$1,600.00"
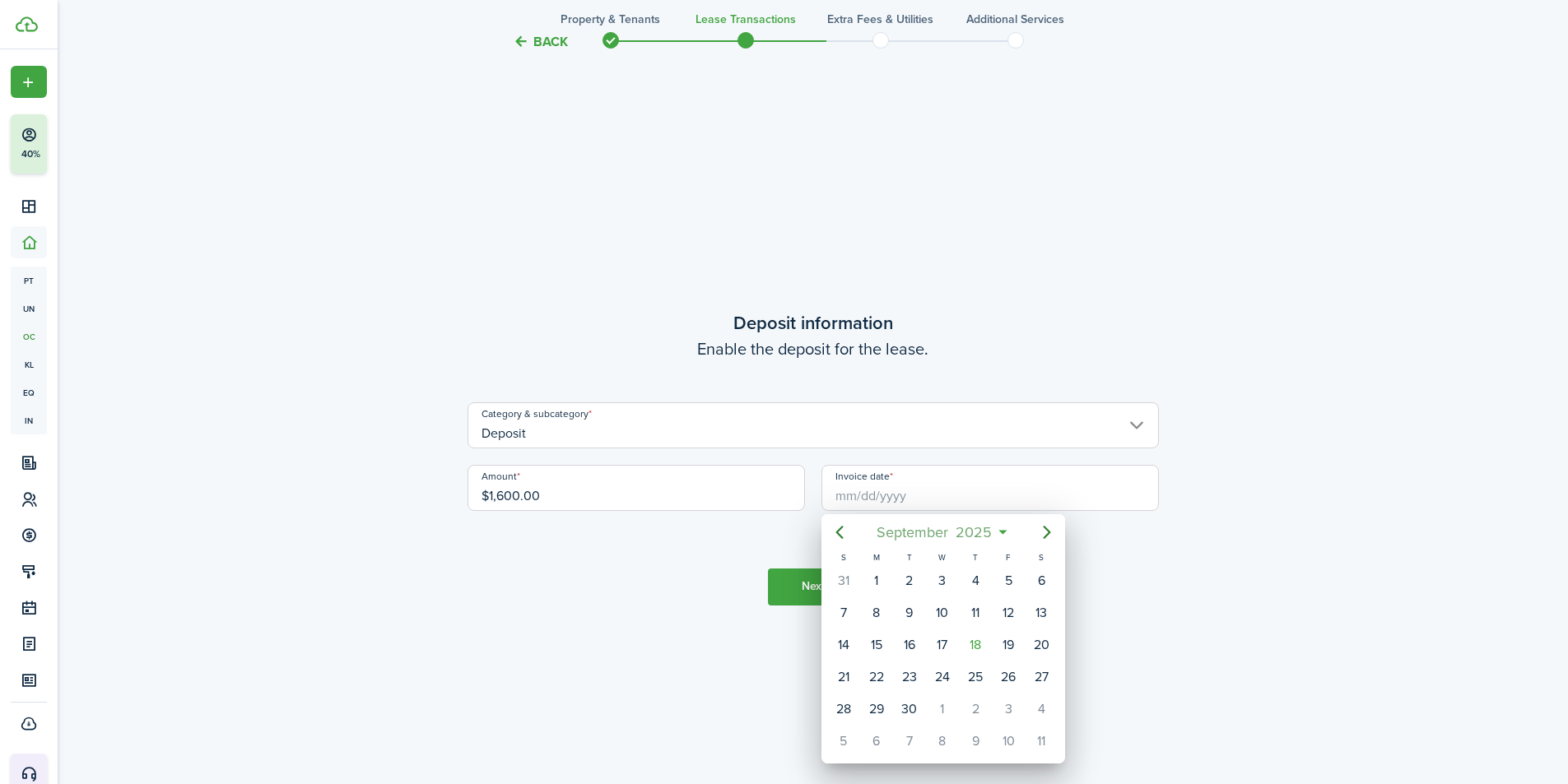
click at [937, 532] on span "September" at bounding box center [913, 532] width 79 height 30
click at [1025, 581] on div "Mar" at bounding box center [1020, 575] width 59 height 26
click at [883, 614] on div "3" at bounding box center [876, 612] width 24 height 24
type input "[DATE]"
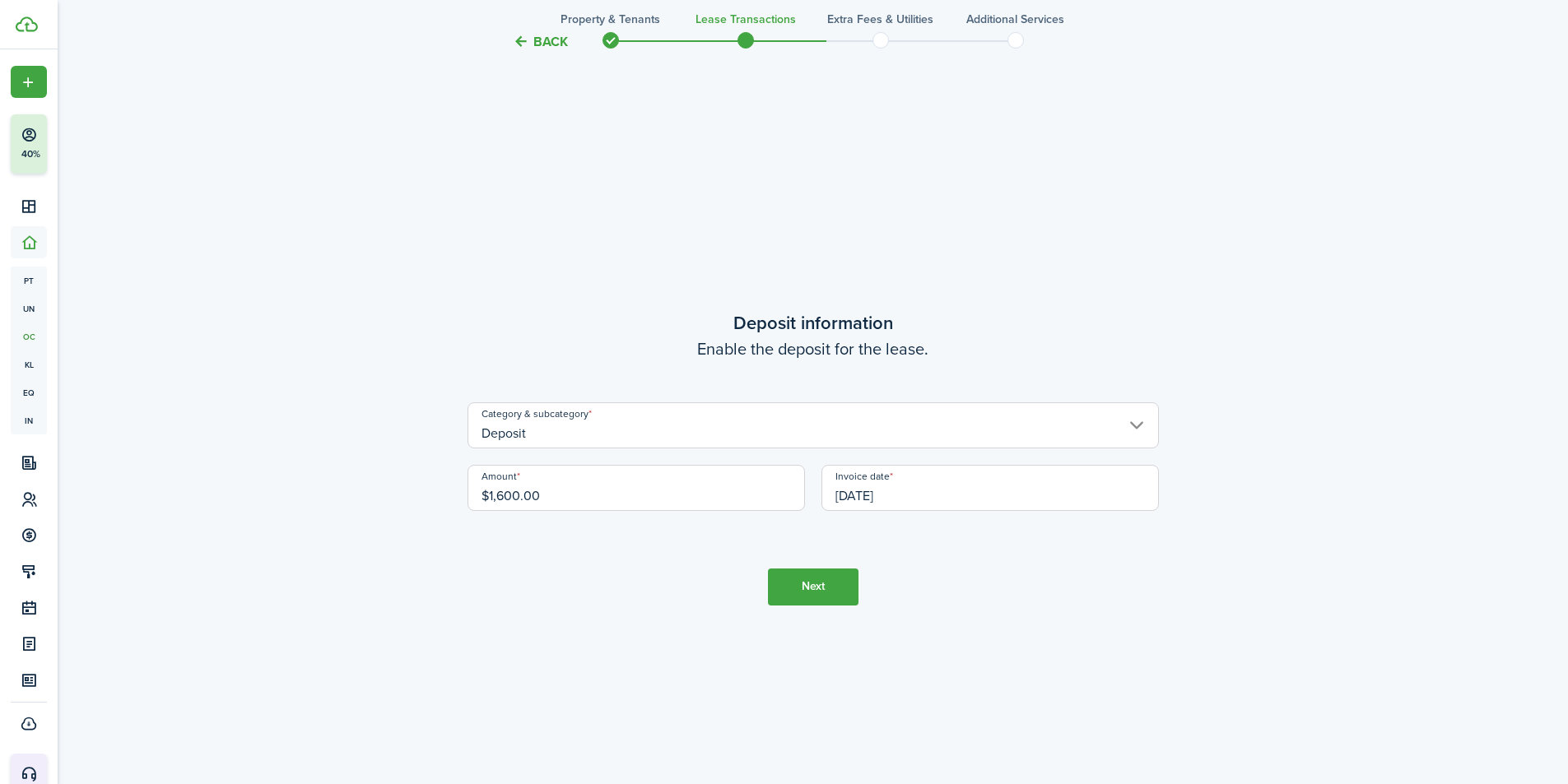
click at [820, 590] on button "Next" at bounding box center [813, 587] width 90 height 37
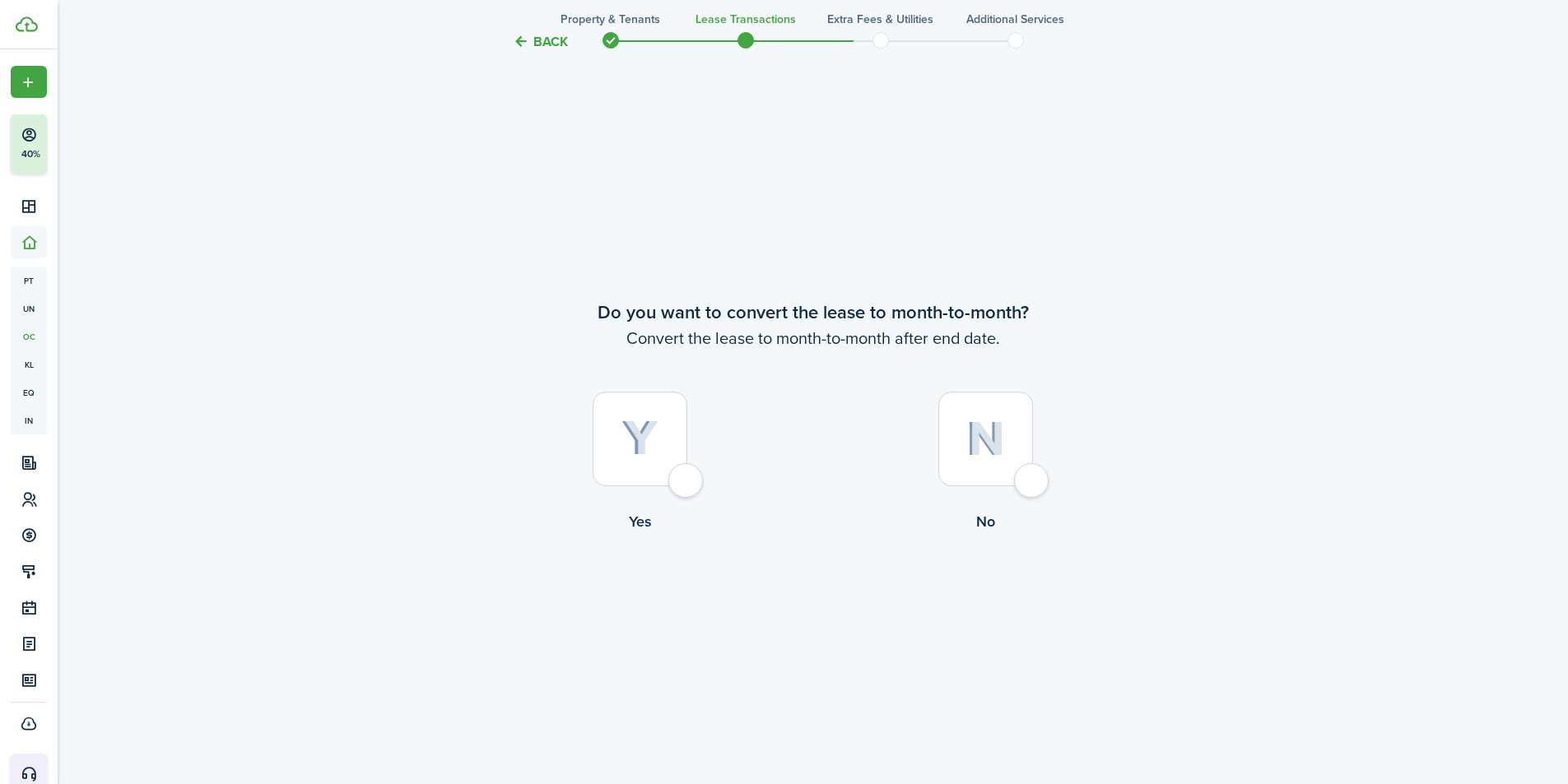
scroll to position [3027, 0]
click at [671, 445] on div at bounding box center [640, 438] width 95 height 95
radio input "true"
click at [801, 590] on button "Continue" at bounding box center [813, 599] width 90 height 37
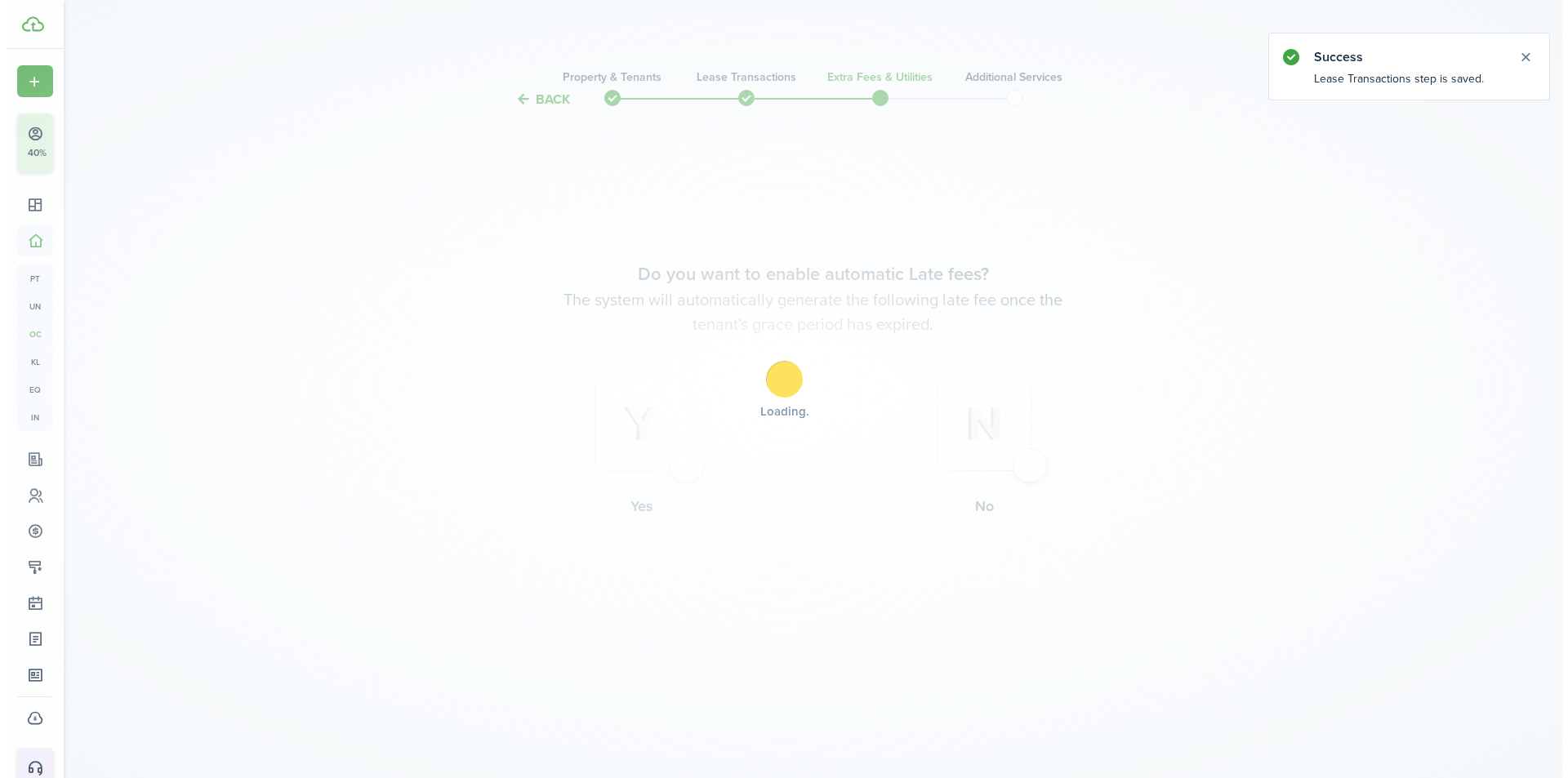
scroll to position [0, 0]
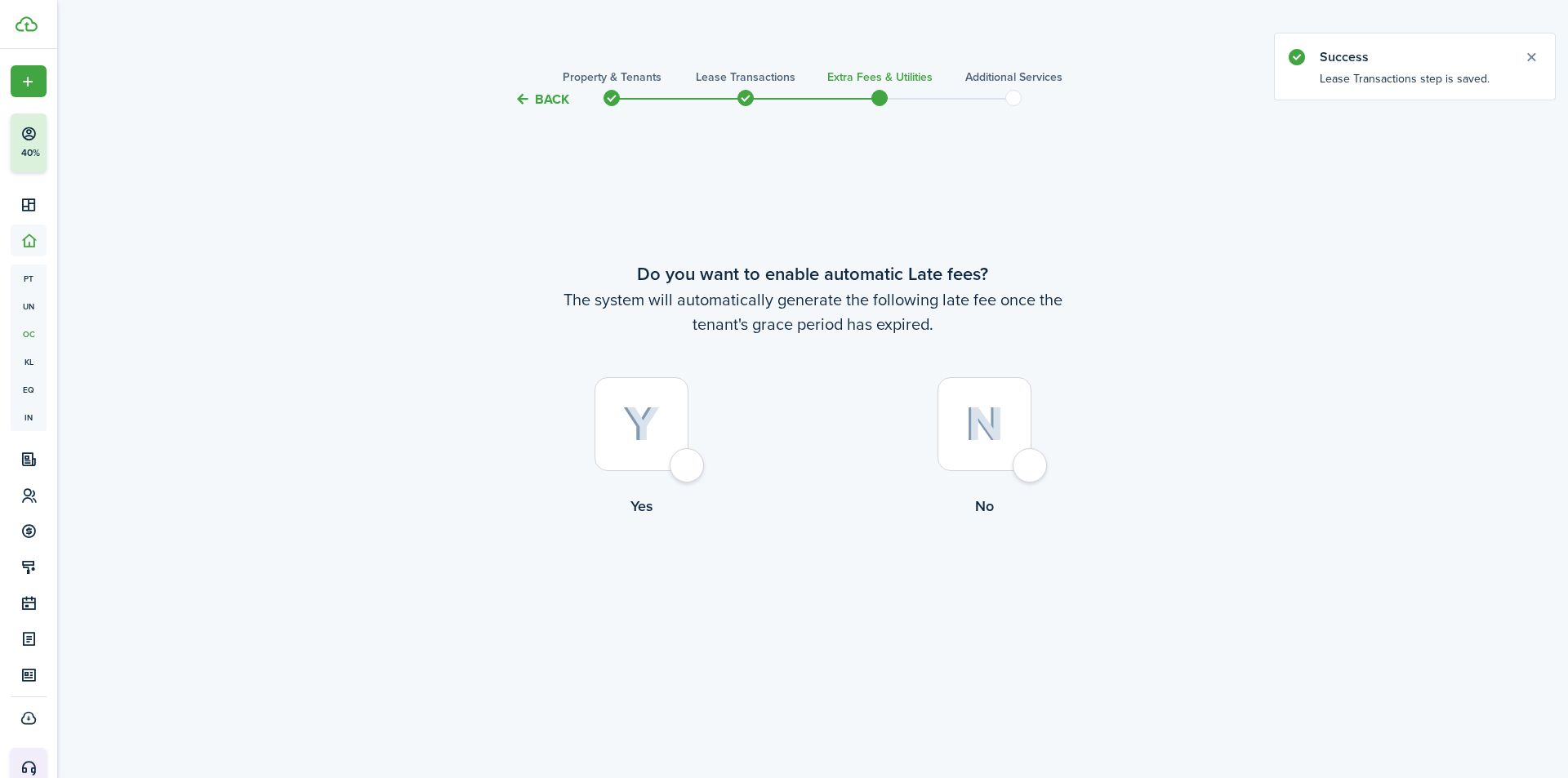
click at [658, 443] on div at bounding box center [641, 424] width 94 height 94
radio input "true"
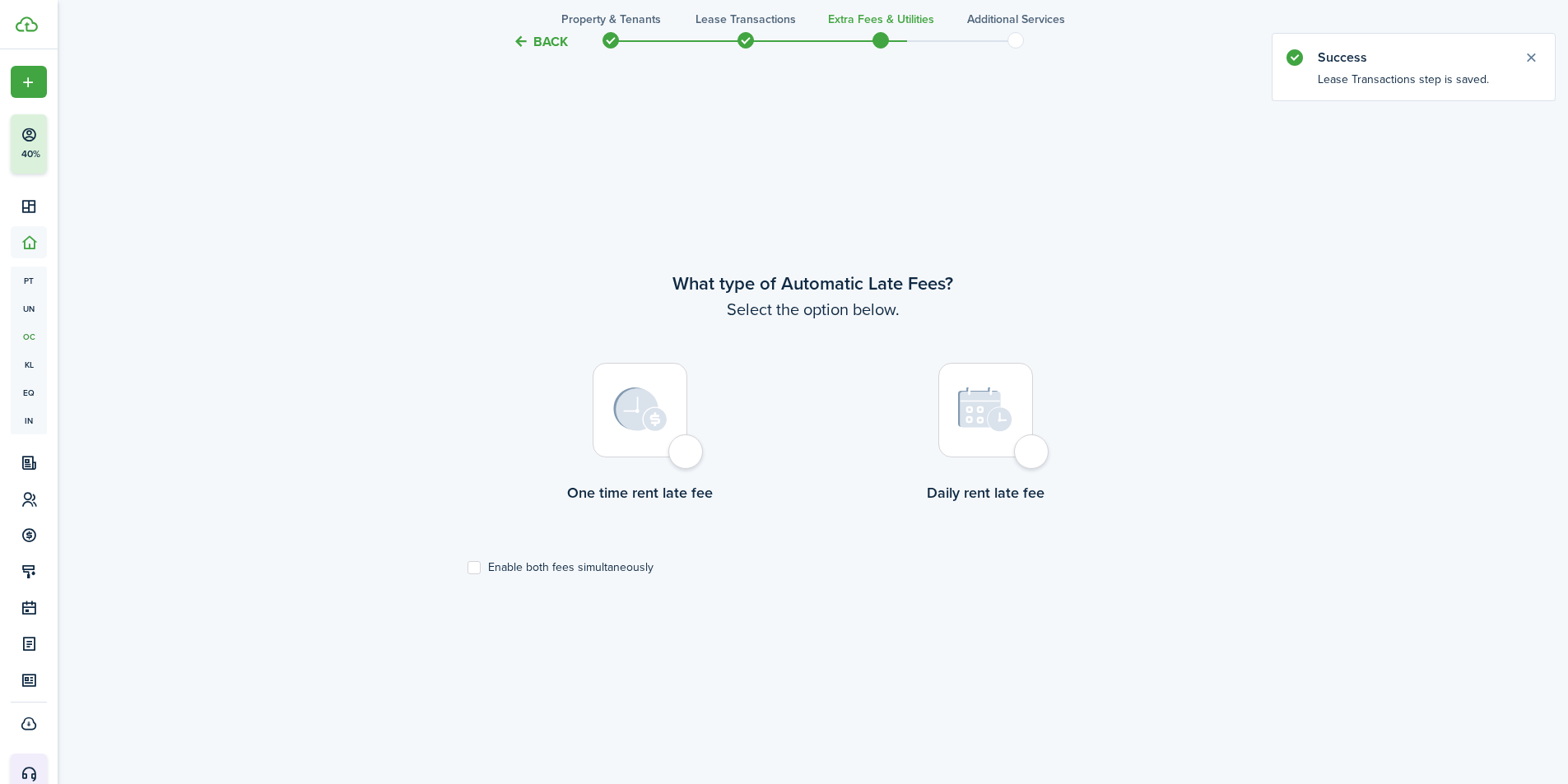
scroll to position [674, 0]
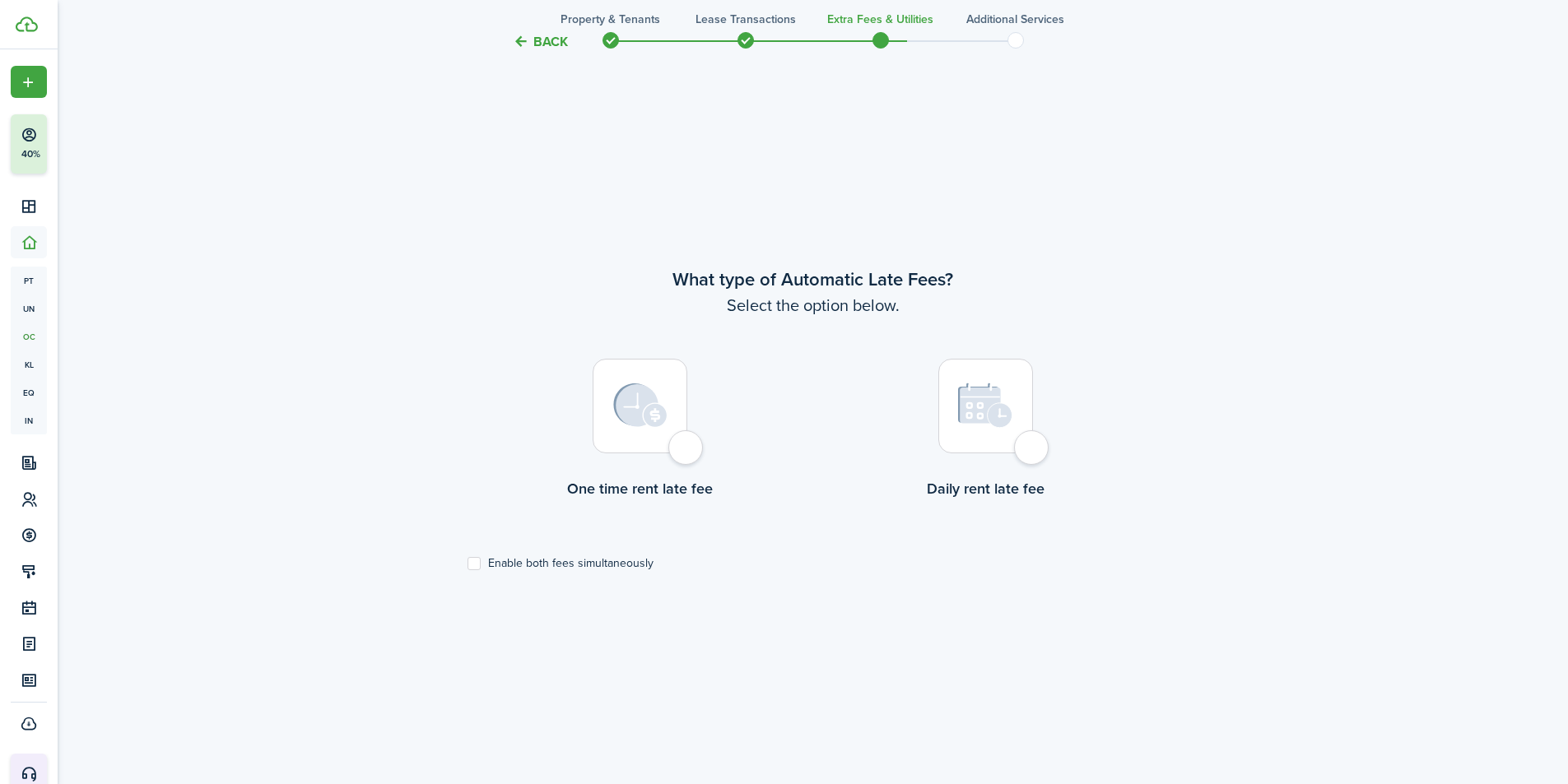
click at [661, 429] on div at bounding box center [640, 406] width 95 height 95
radio input "true"
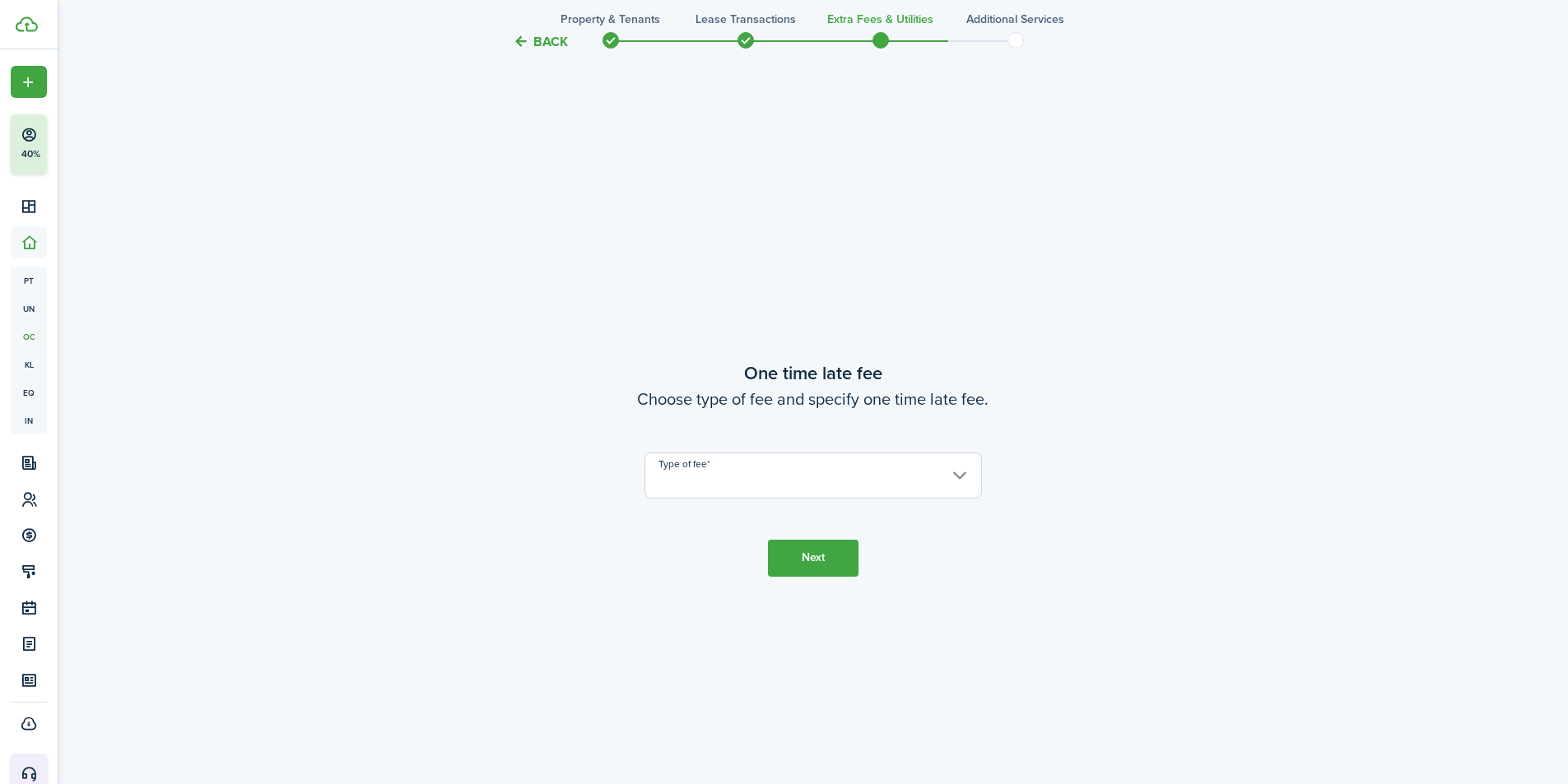
scroll to position [1458, 0]
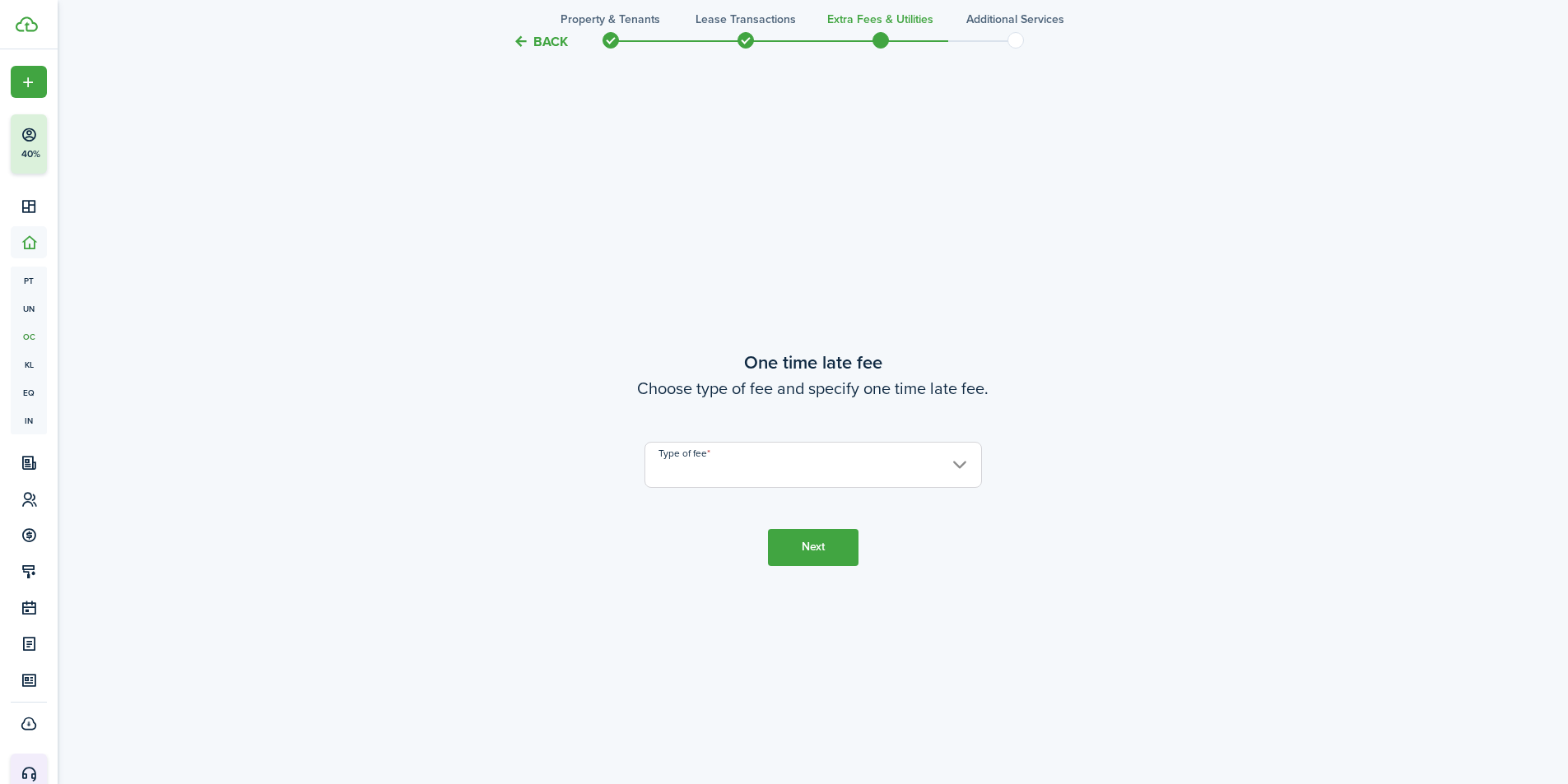
click at [790, 473] on input "Type of fee" at bounding box center [813, 465] width 337 height 46
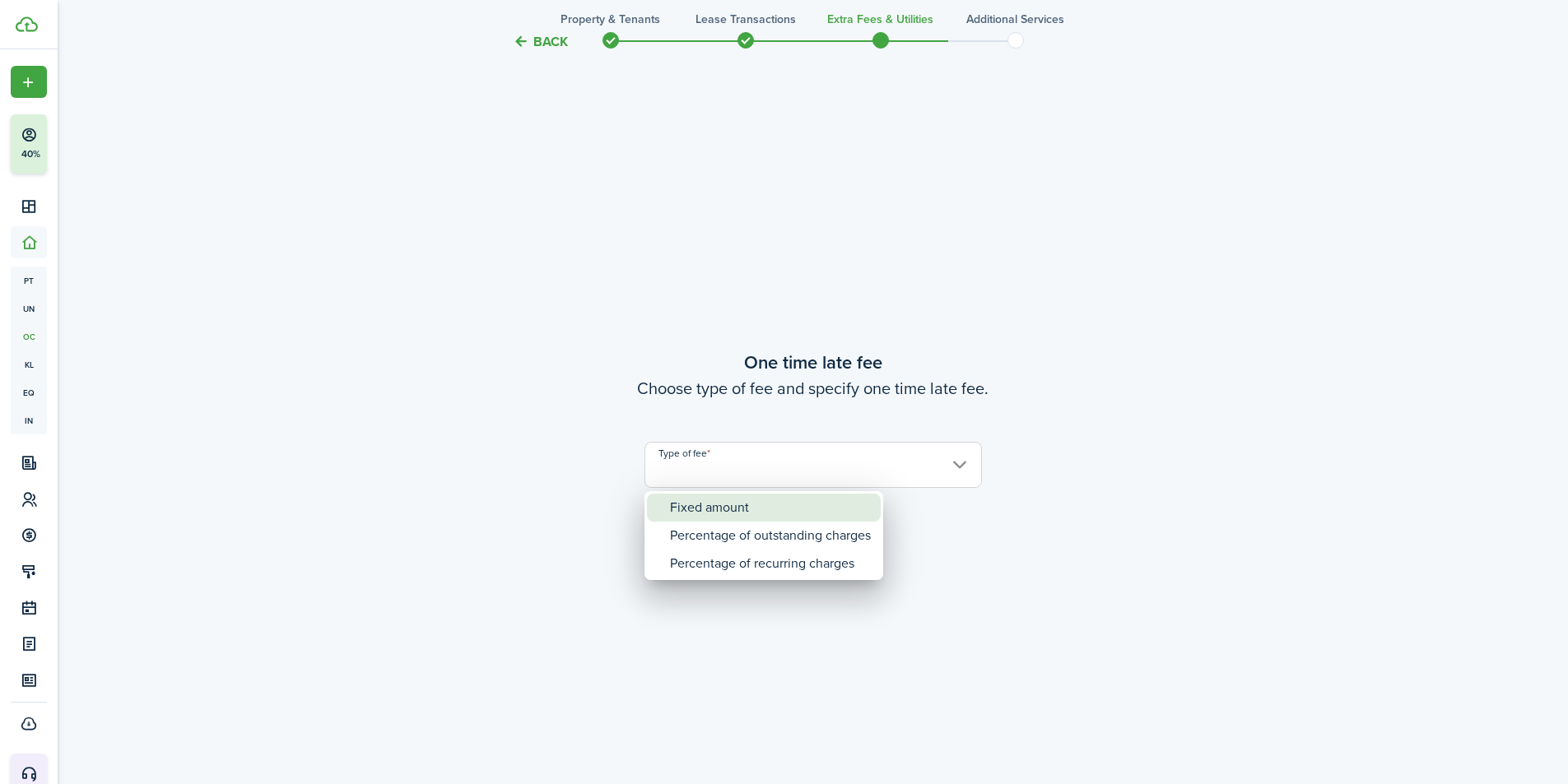
click at [748, 509] on div "Fixed amount" at bounding box center [770, 508] width 201 height 28
type input "Fixed amount"
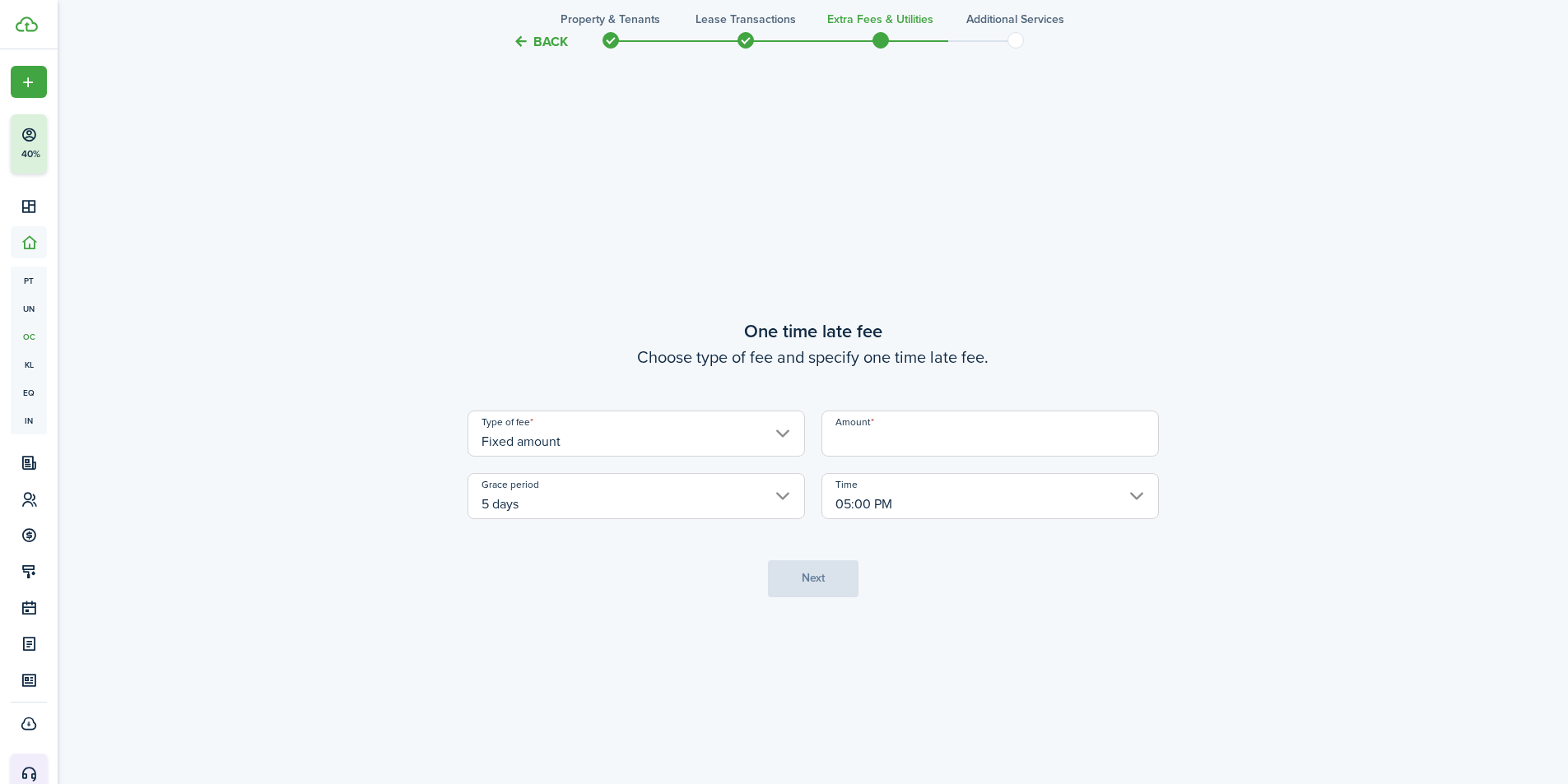
click at [945, 445] on input "Amount" at bounding box center [989, 433] width 337 height 46
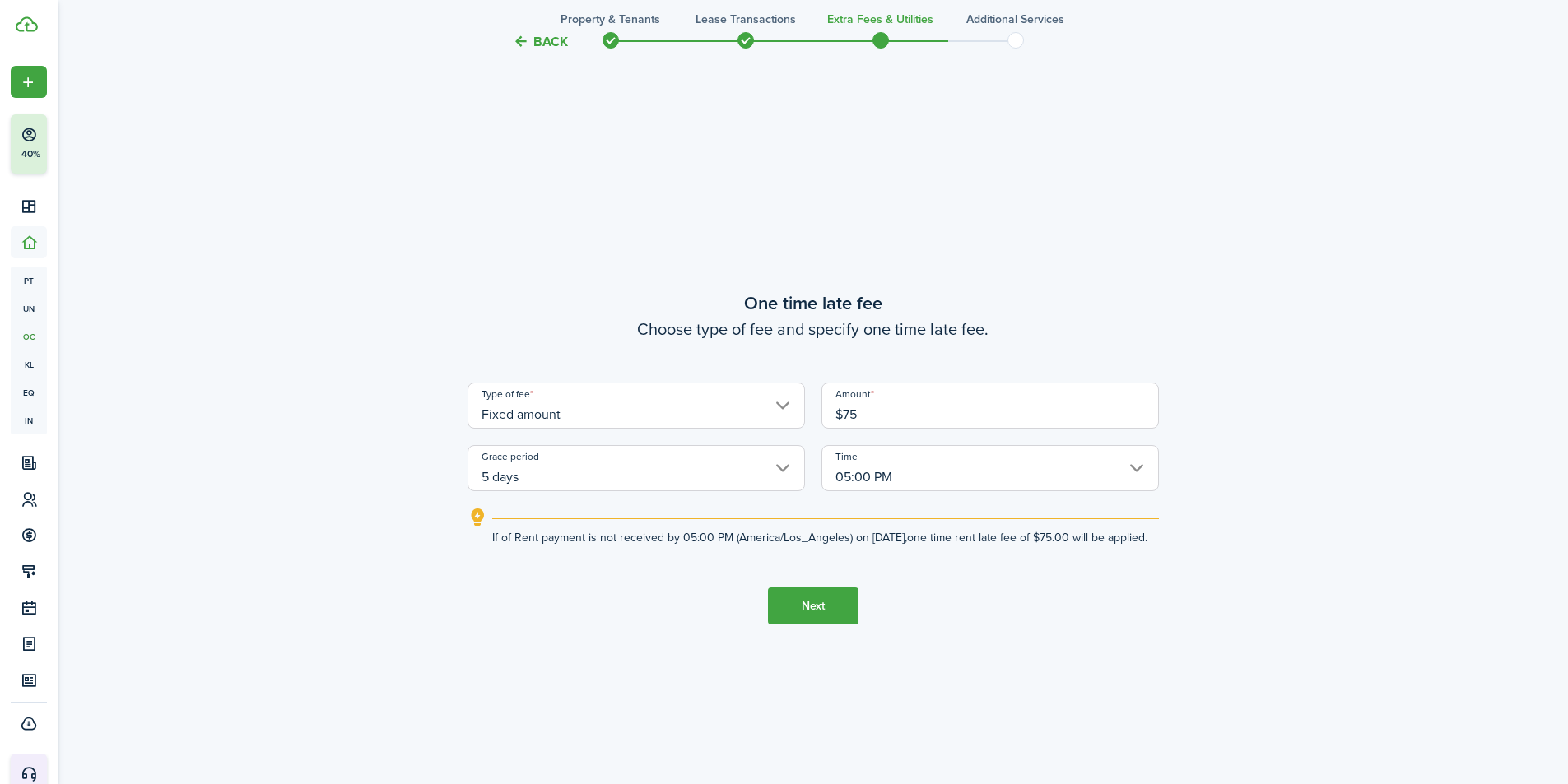
click at [704, 466] on input "5 days" at bounding box center [635, 468] width 337 height 46
type input "$75.00"
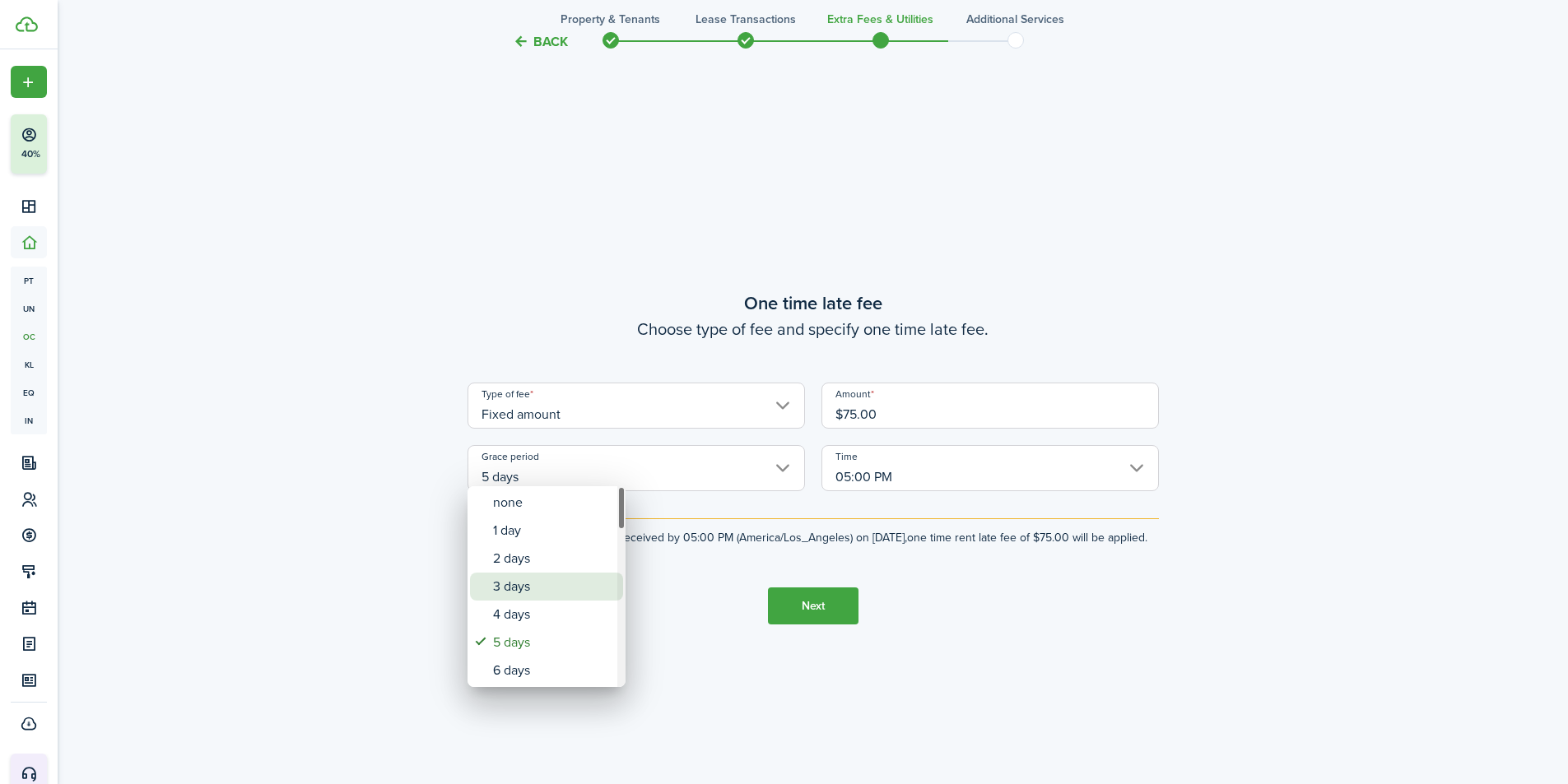
click at [517, 586] on div "3 days" at bounding box center [553, 586] width 120 height 28
type input "3 days"
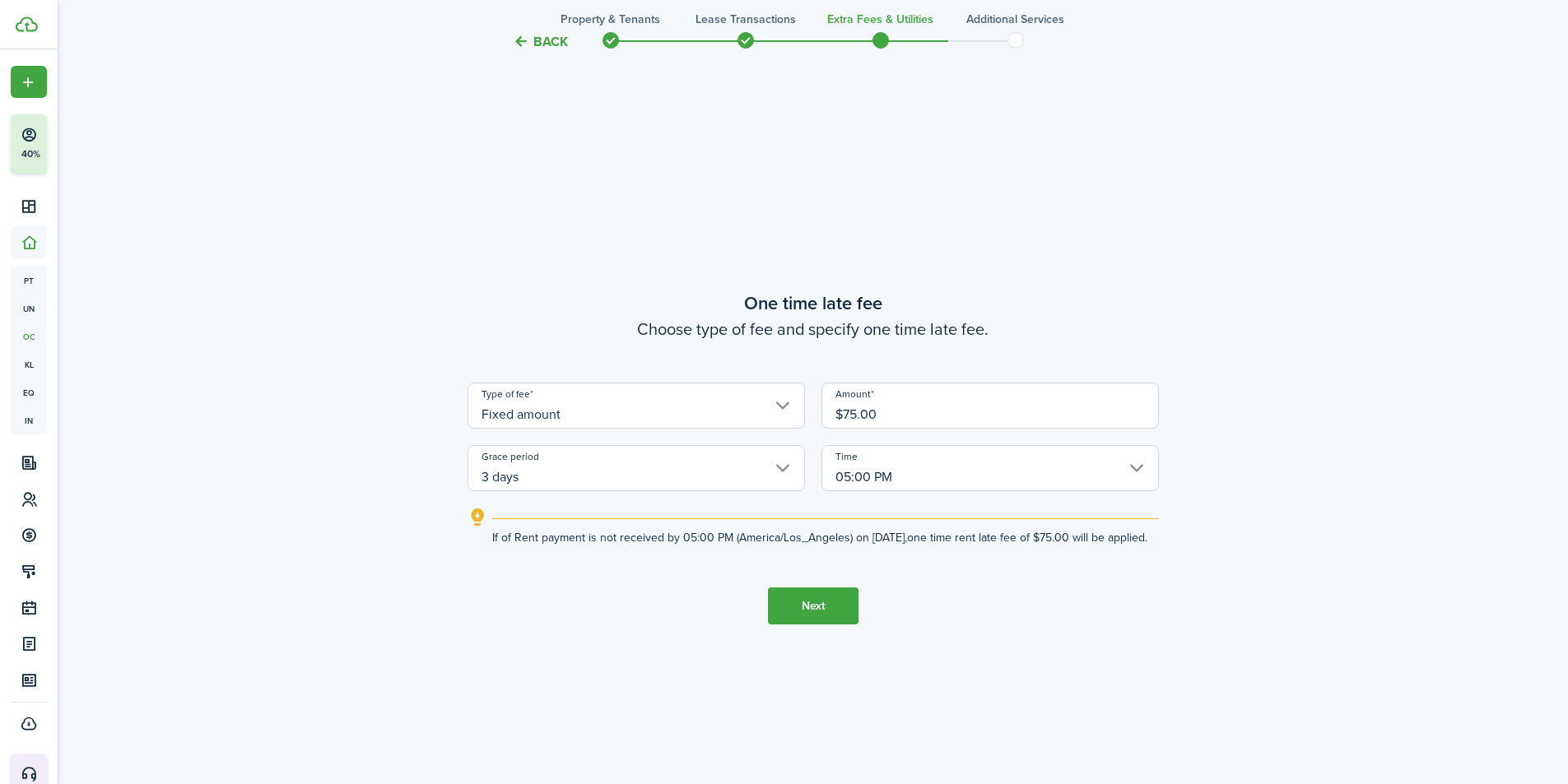
click at [929, 470] on input "05:00 PM" at bounding box center [989, 468] width 337 height 46
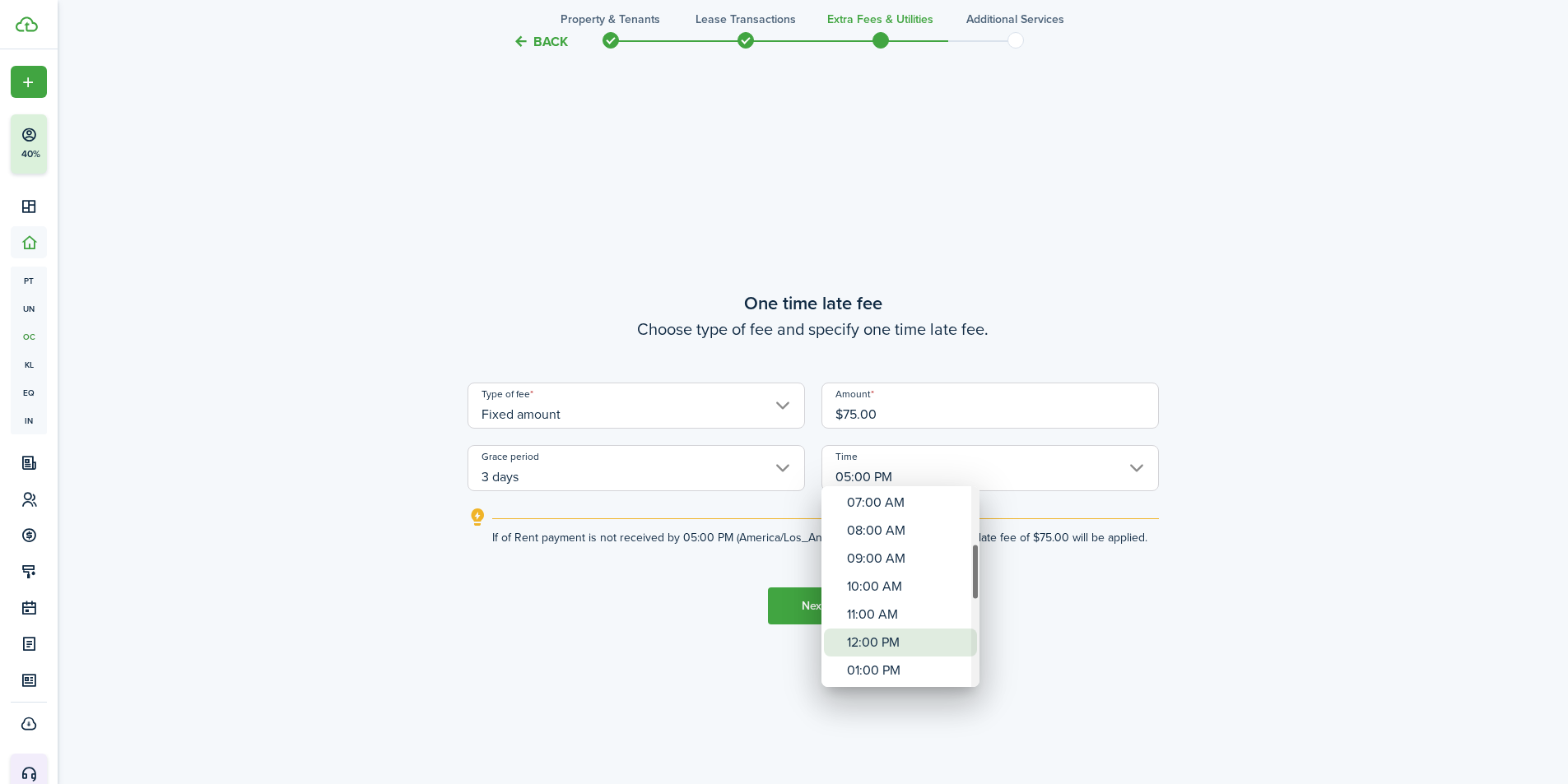
click at [904, 642] on div "12:00 PM" at bounding box center [906, 642] width 120 height 28
type input "12:00 PM"
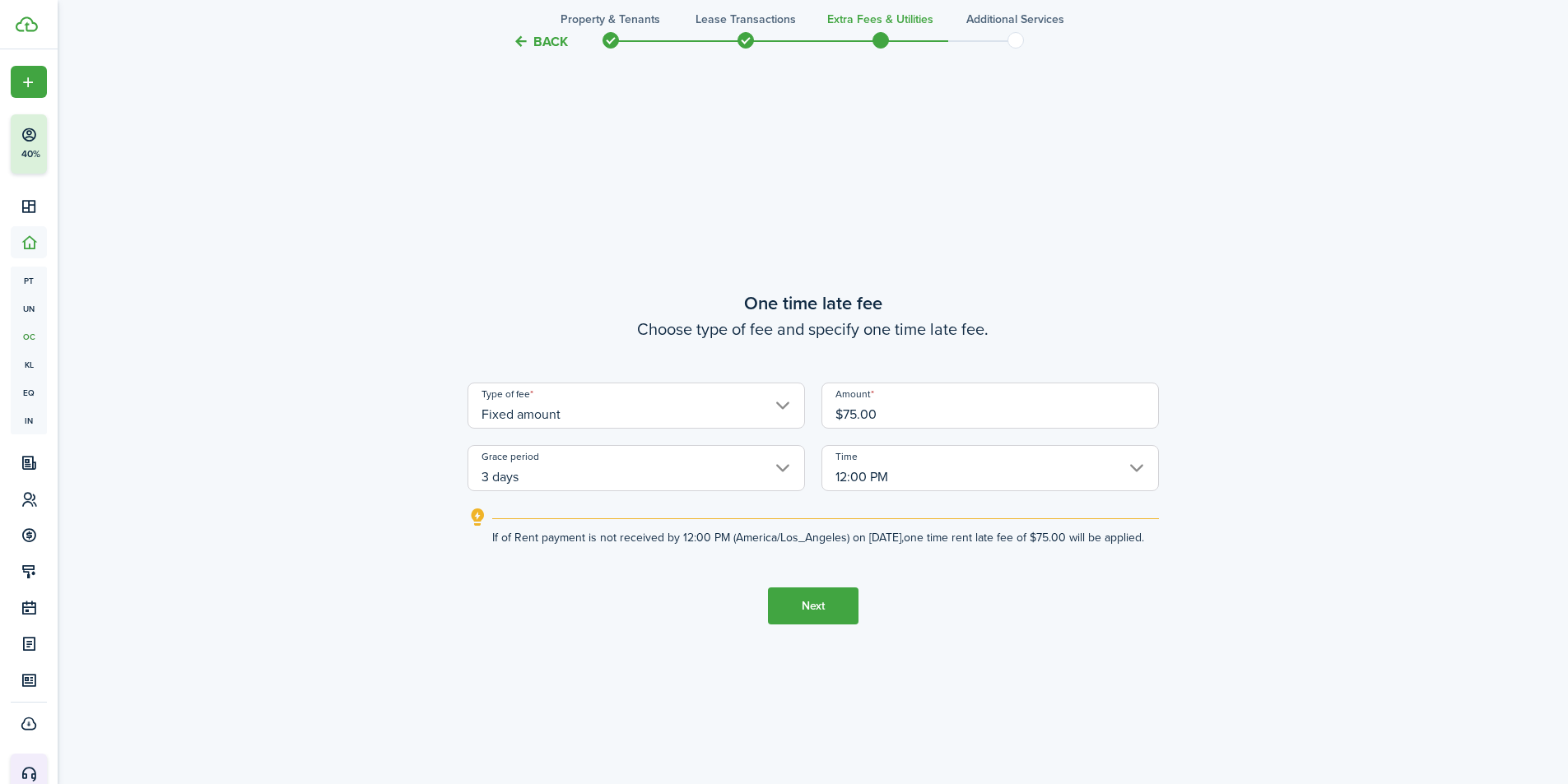
click at [843, 607] on button "Next" at bounding box center [813, 607] width 90 height 37
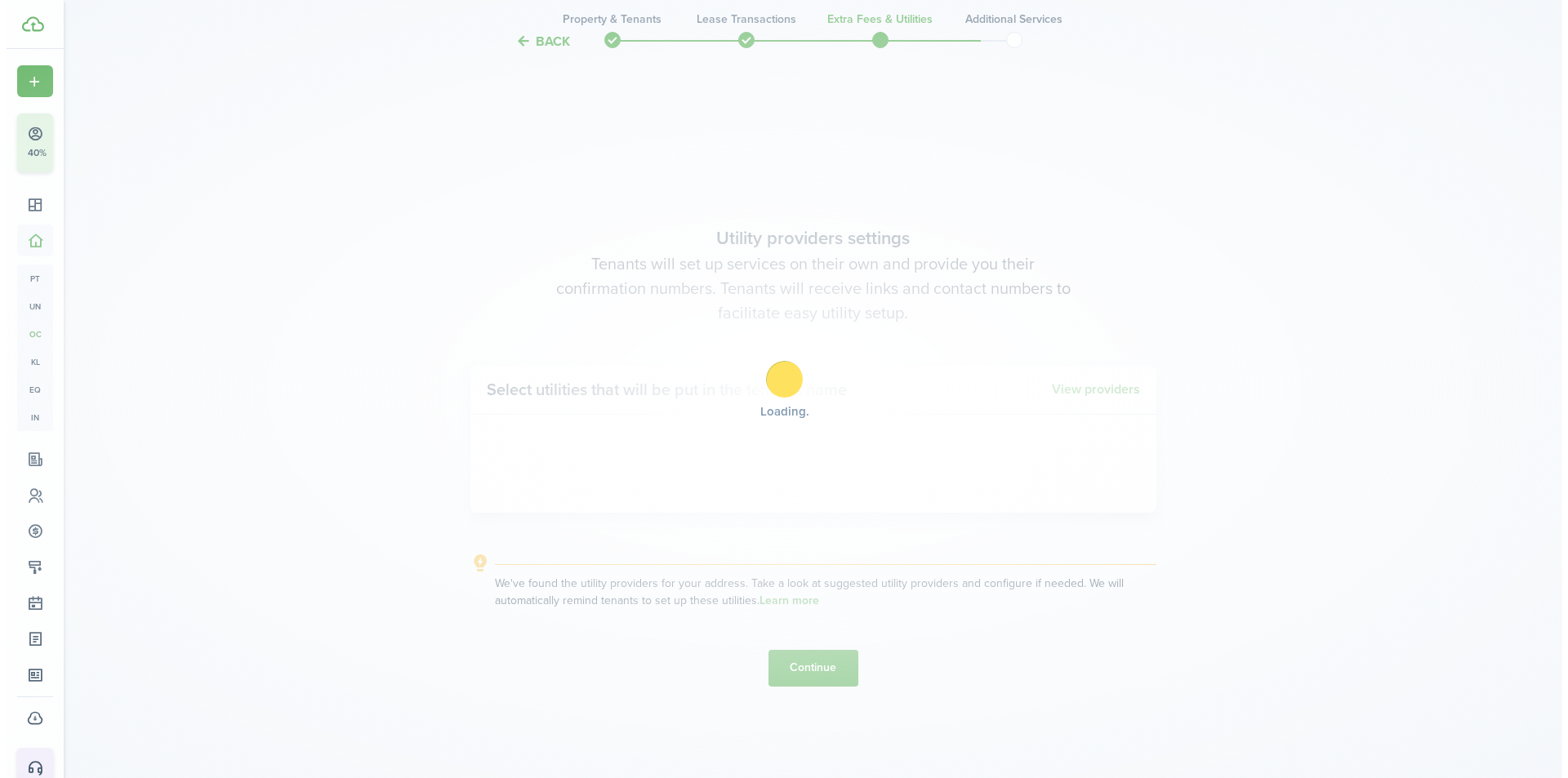
scroll to position [2226, 0]
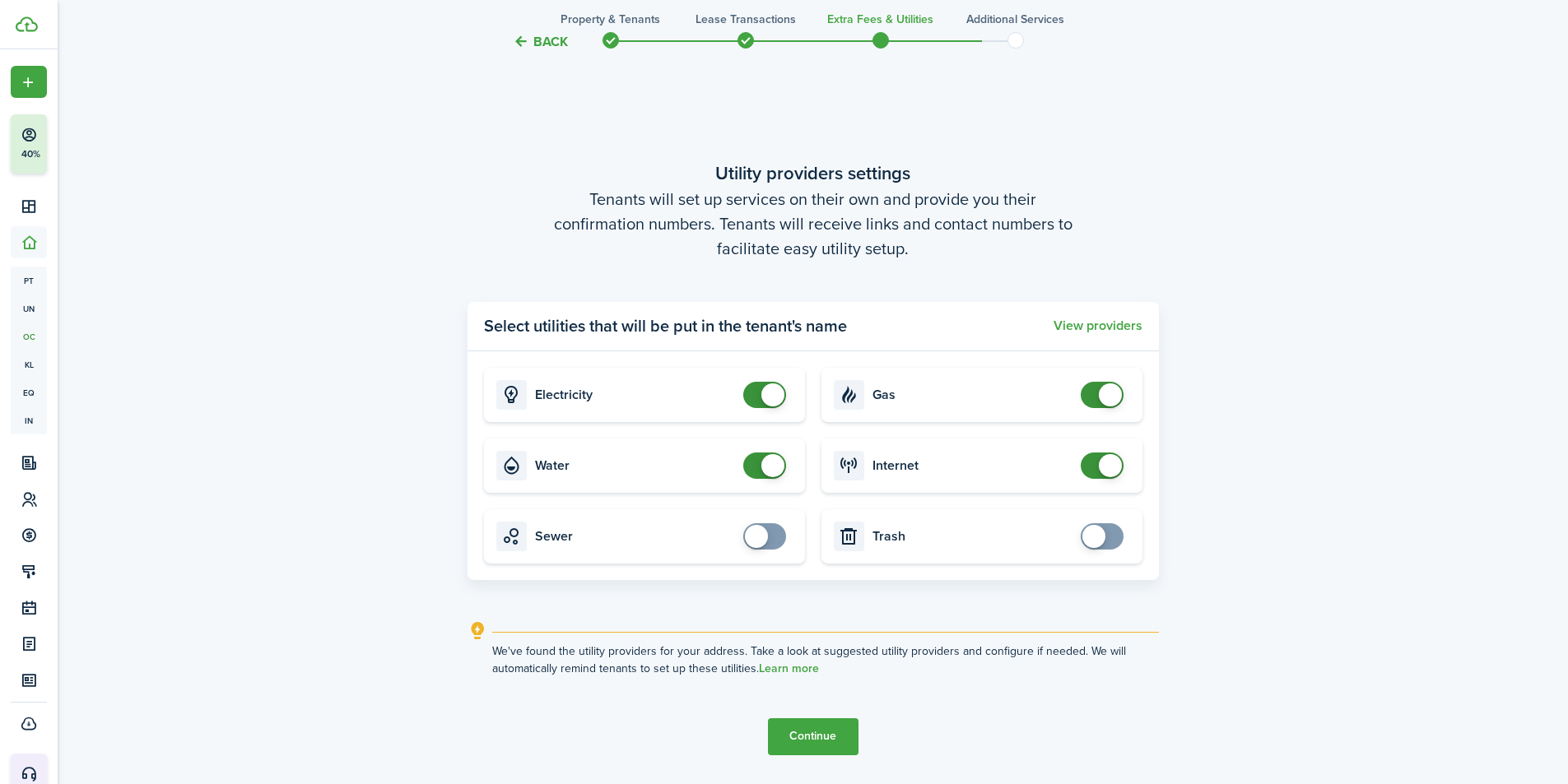
checkbox input "false"
click at [762, 465] on span at bounding box center [772, 466] width 23 height 23
click at [1090, 535] on span at bounding box center [1093, 536] width 23 height 23
checkbox input "false"
click at [1105, 536] on span at bounding box center [1110, 536] width 23 height 23
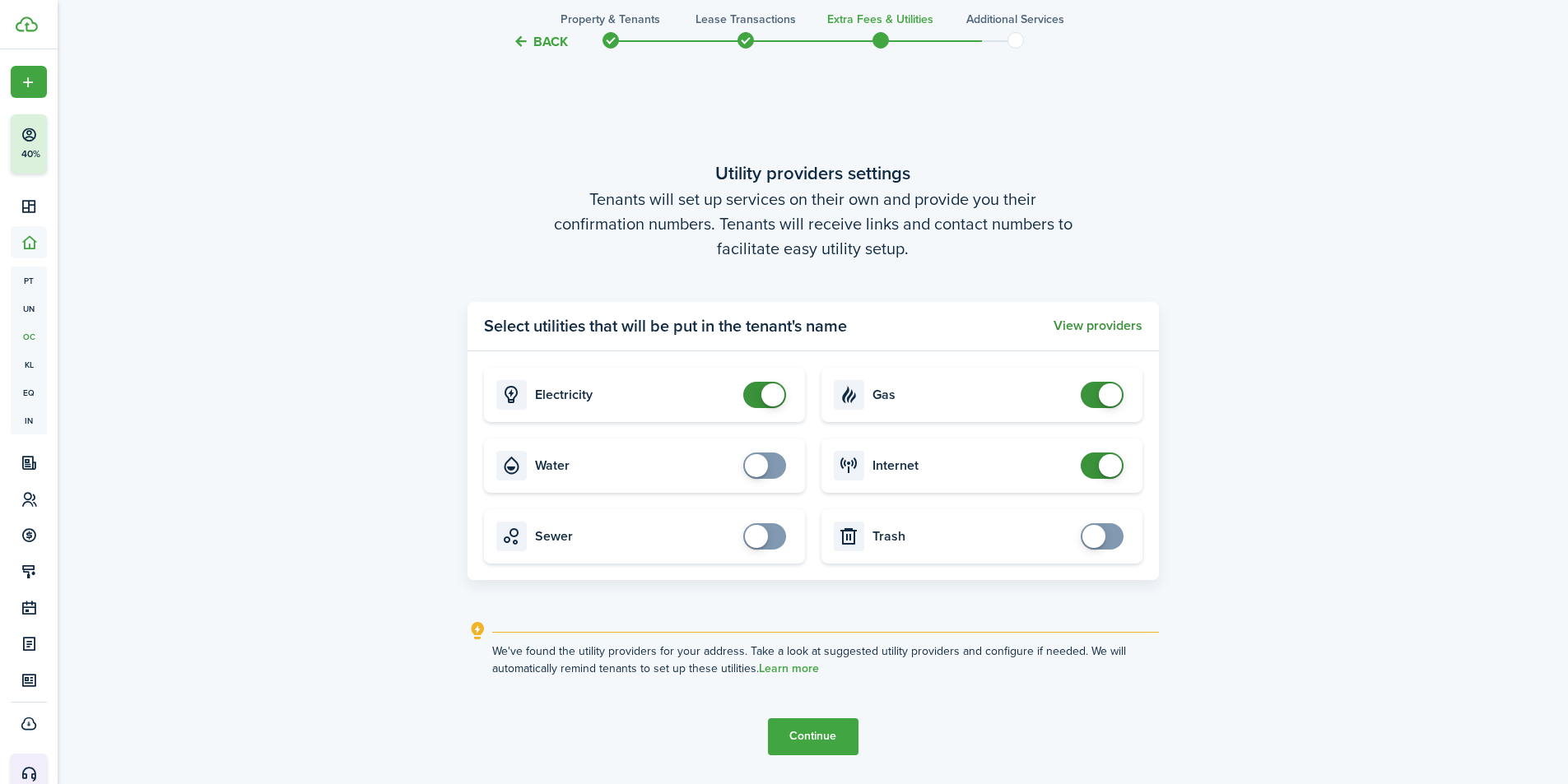
click at [1103, 328] on button "View providers" at bounding box center [1097, 326] width 89 height 15
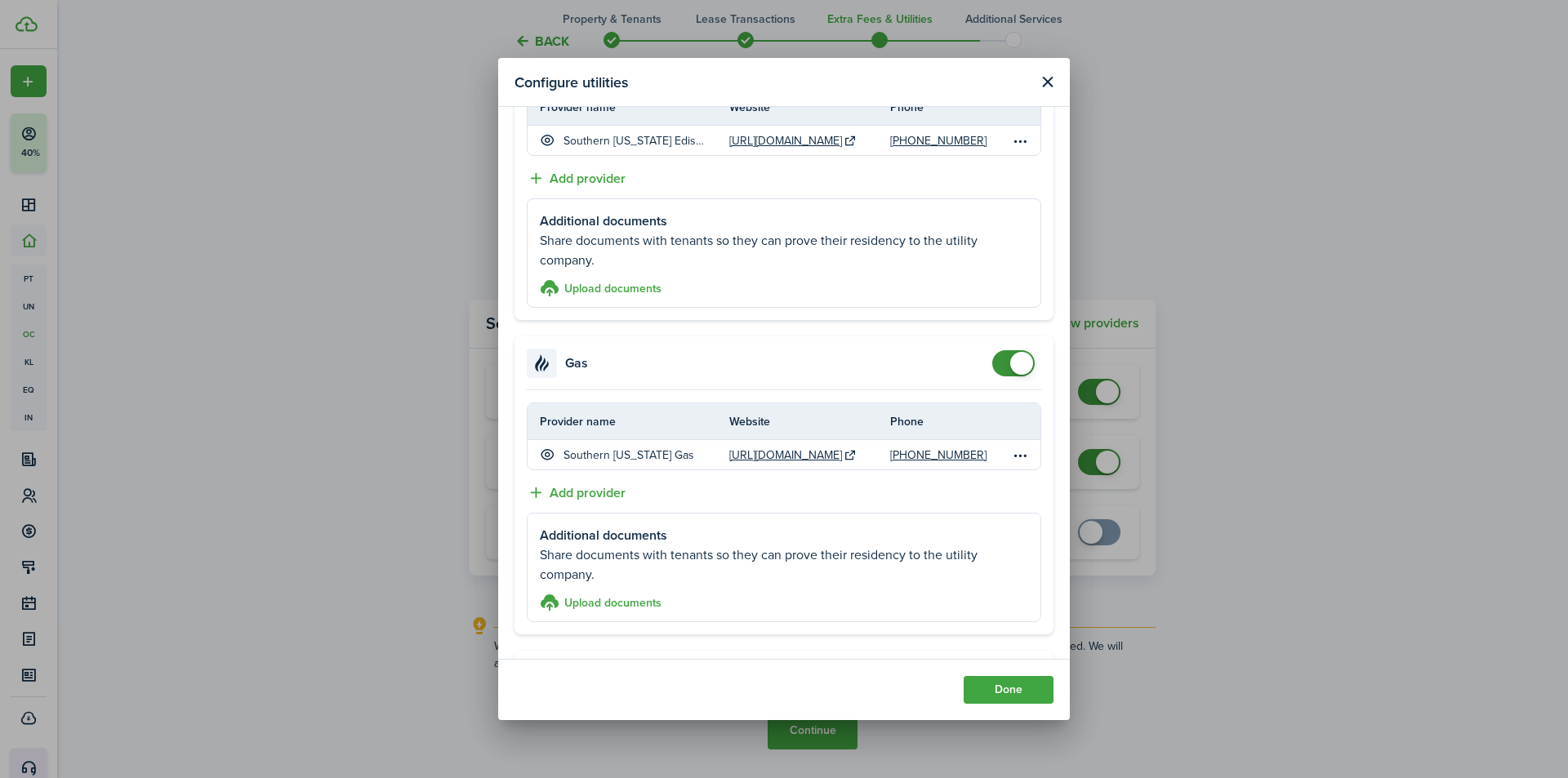
scroll to position [118, 0]
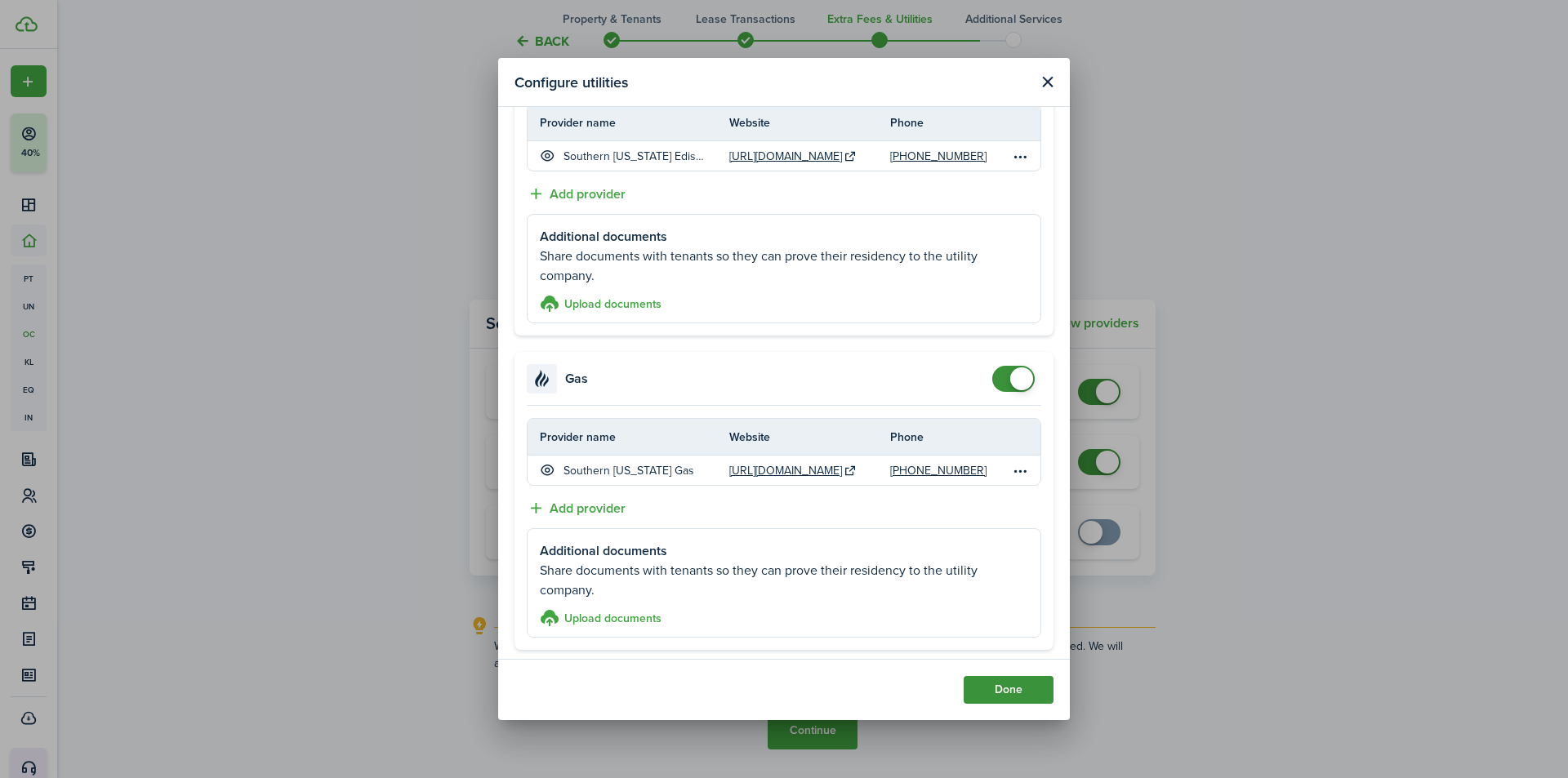
click at [1011, 689] on button "Done" at bounding box center [1009, 690] width 90 height 28
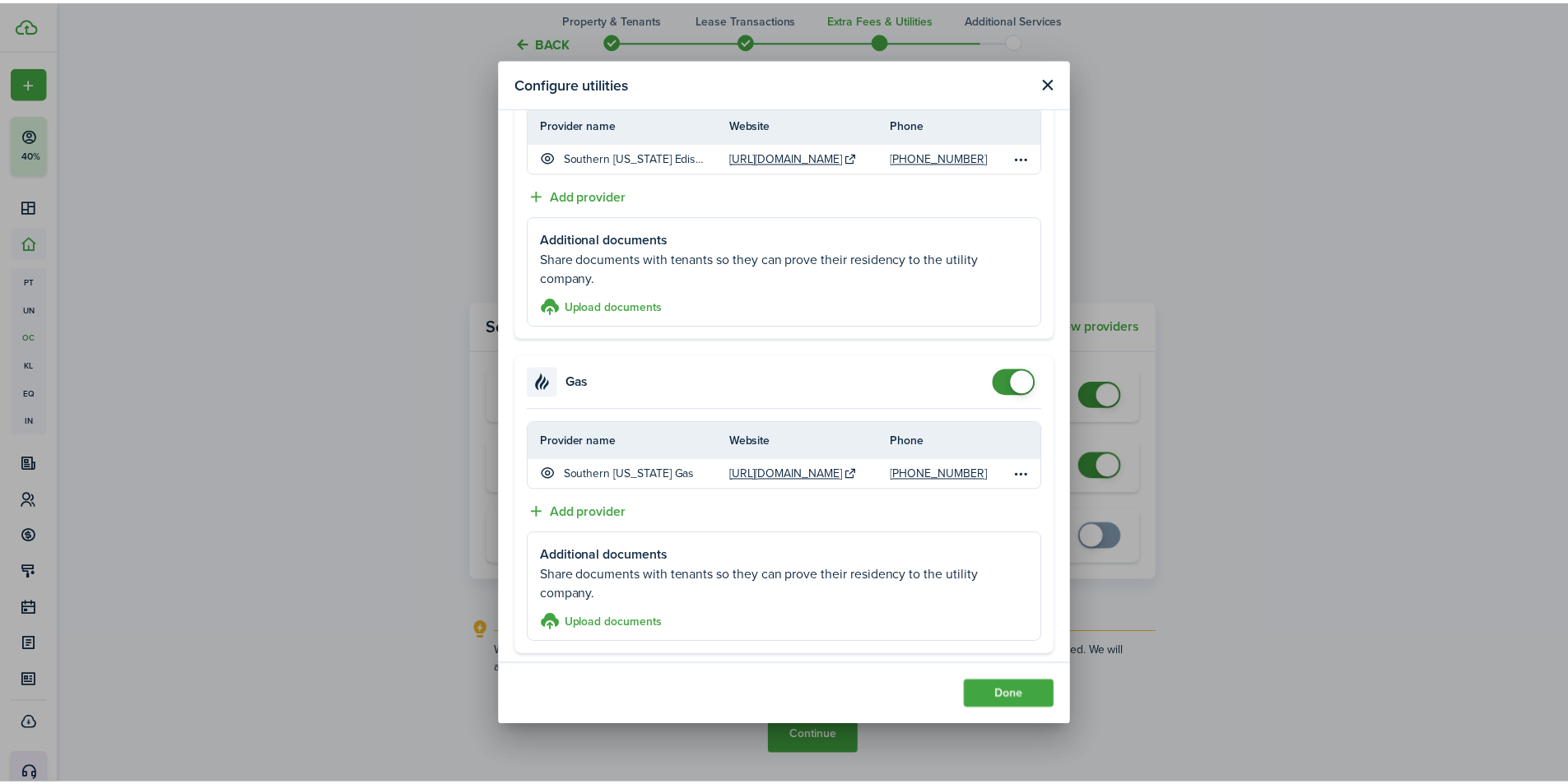
scroll to position [0, 0]
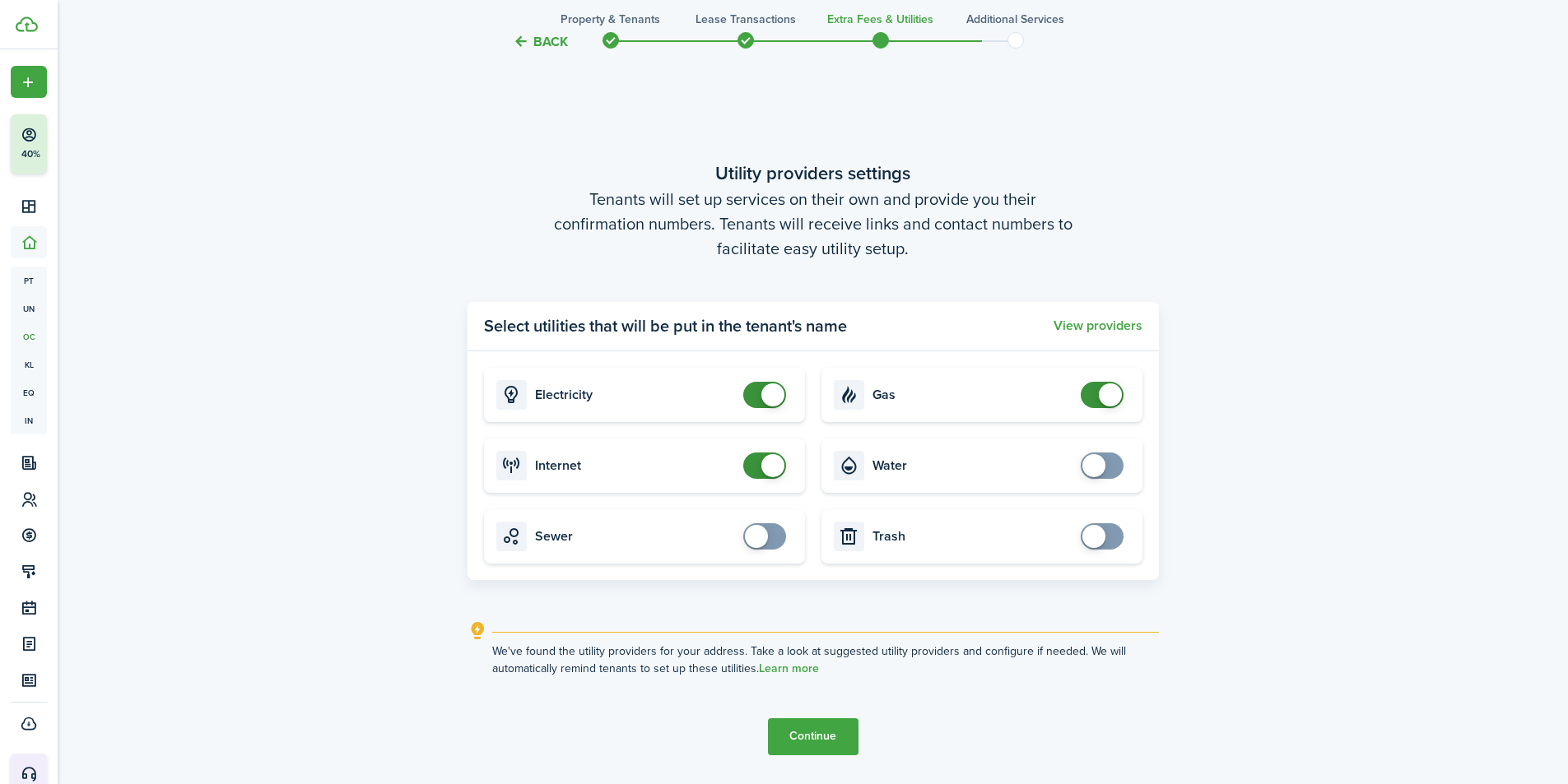
click at [831, 727] on button "Continue" at bounding box center [813, 737] width 90 height 37
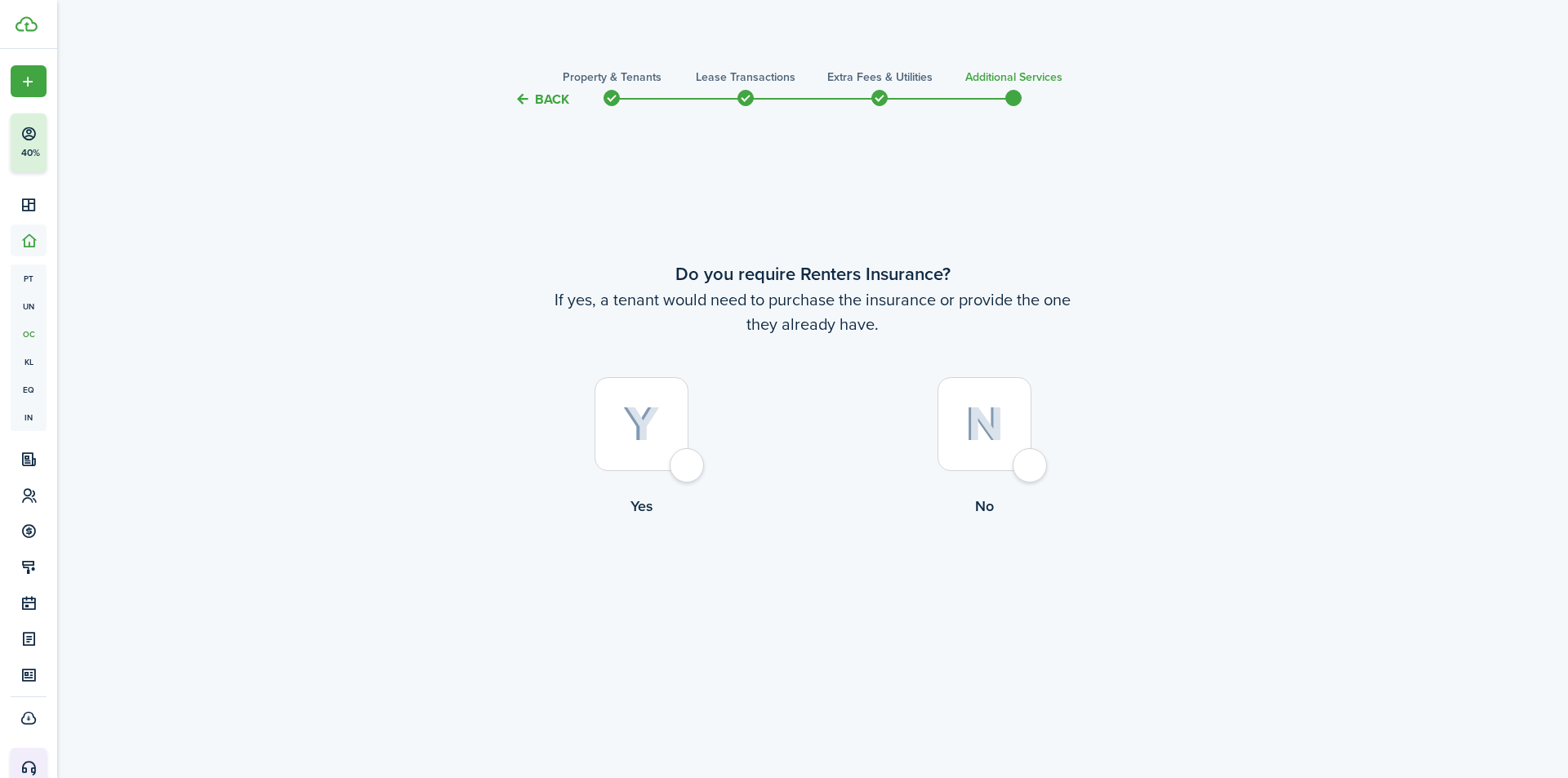
click at [622, 449] on div at bounding box center [641, 424] width 94 height 94
radio input "true"
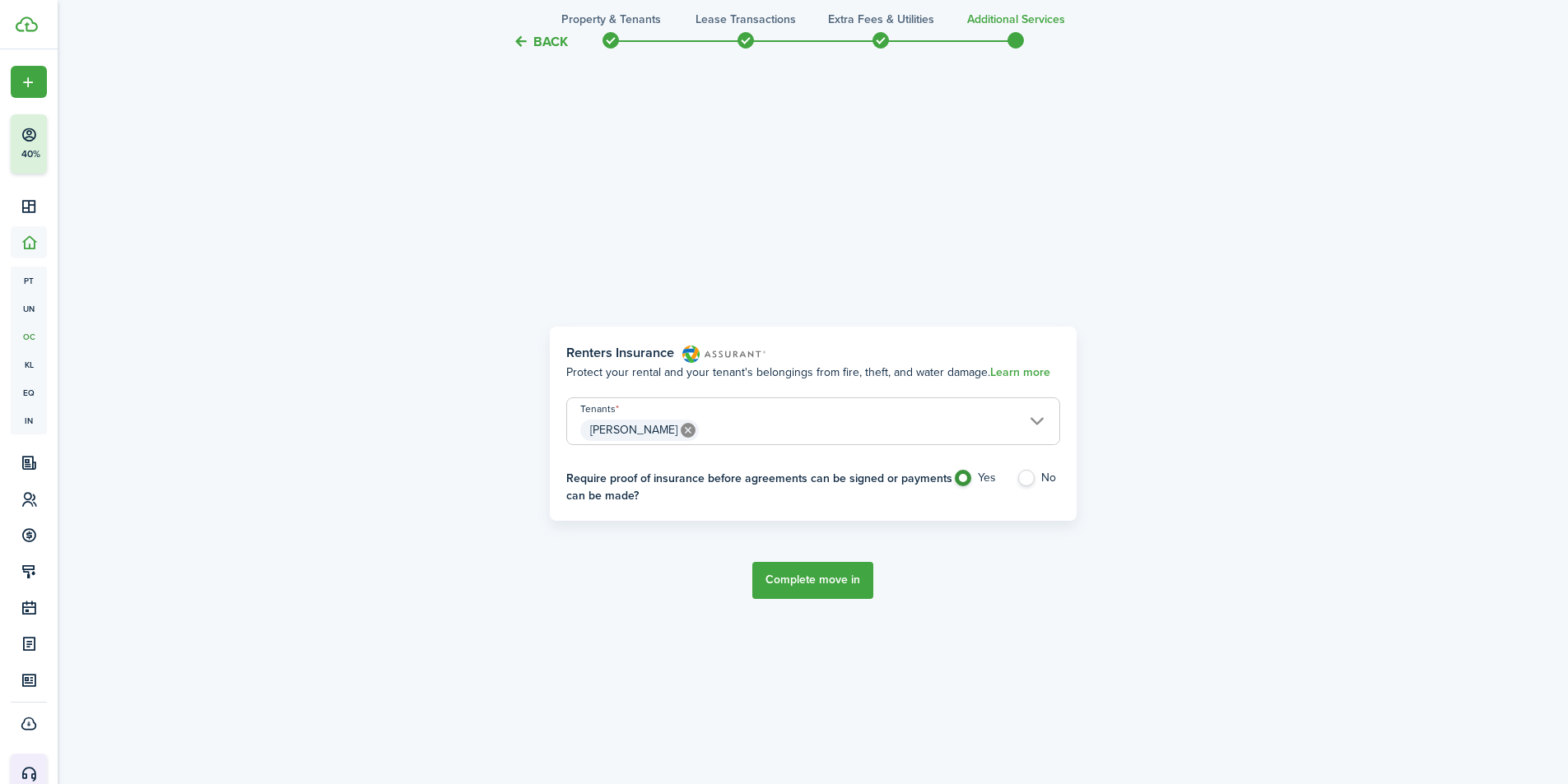
scroll to position [674, 0]
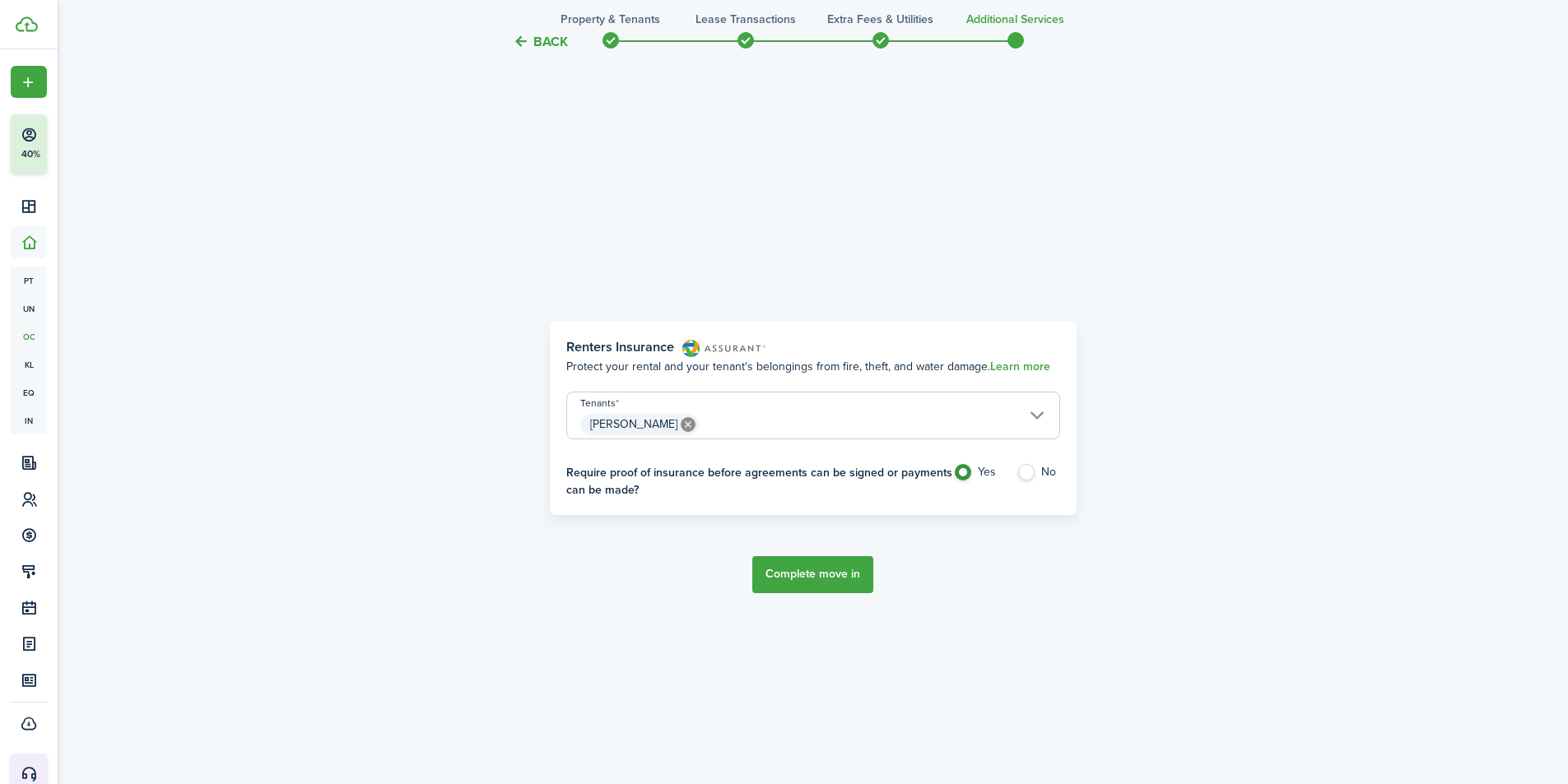
click at [1032, 478] on label "No" at bounding box center [1038, 476] width 44 height 24
radio input "false"
radio input "true"
click at [812, 580] on button "Complete move in" at bounding box center [812, 575] width 121 height 37
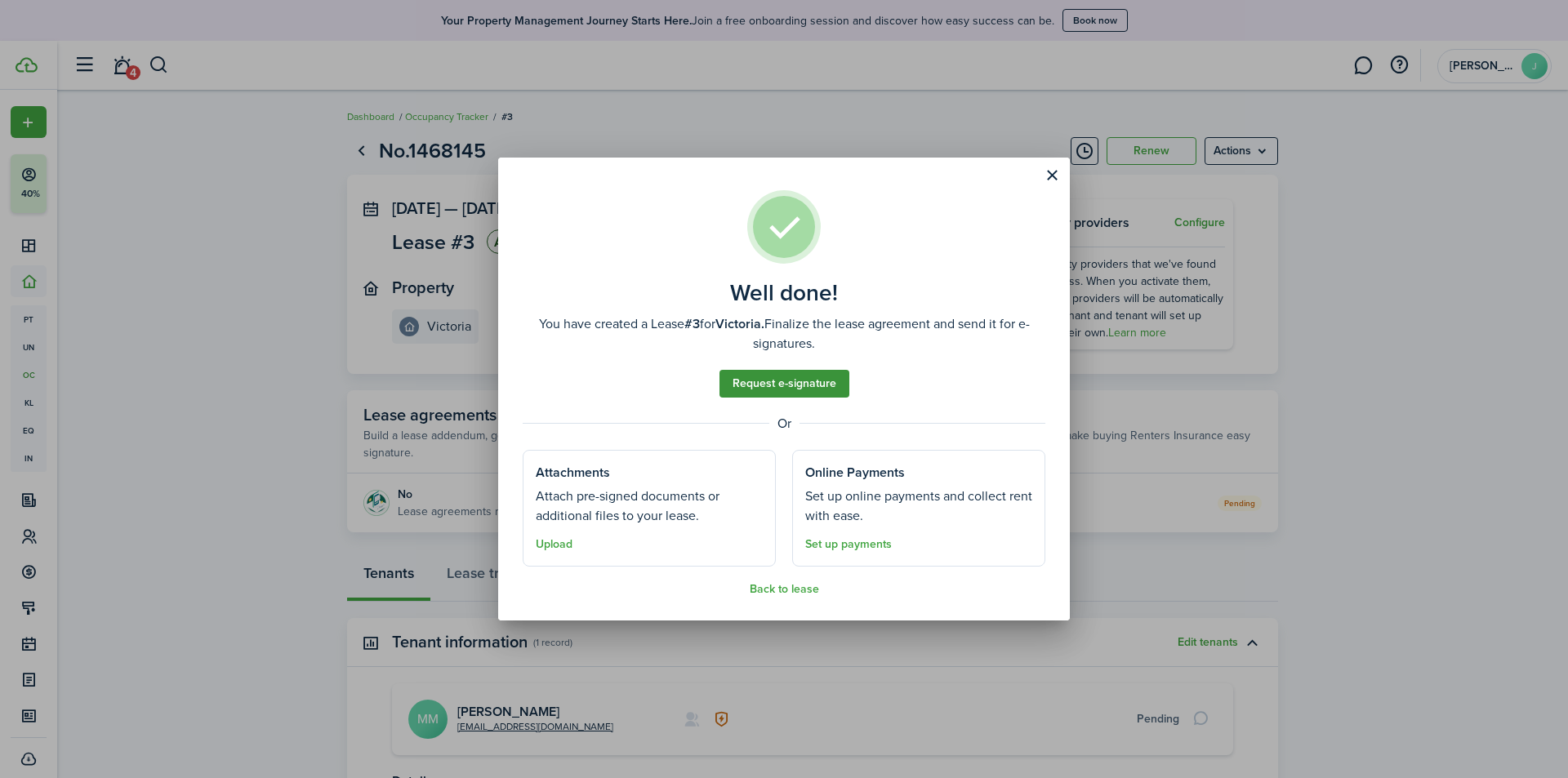
click at [831, 383] on link "Request e-signature" at bounding box center [784, 383] width 130 height 28
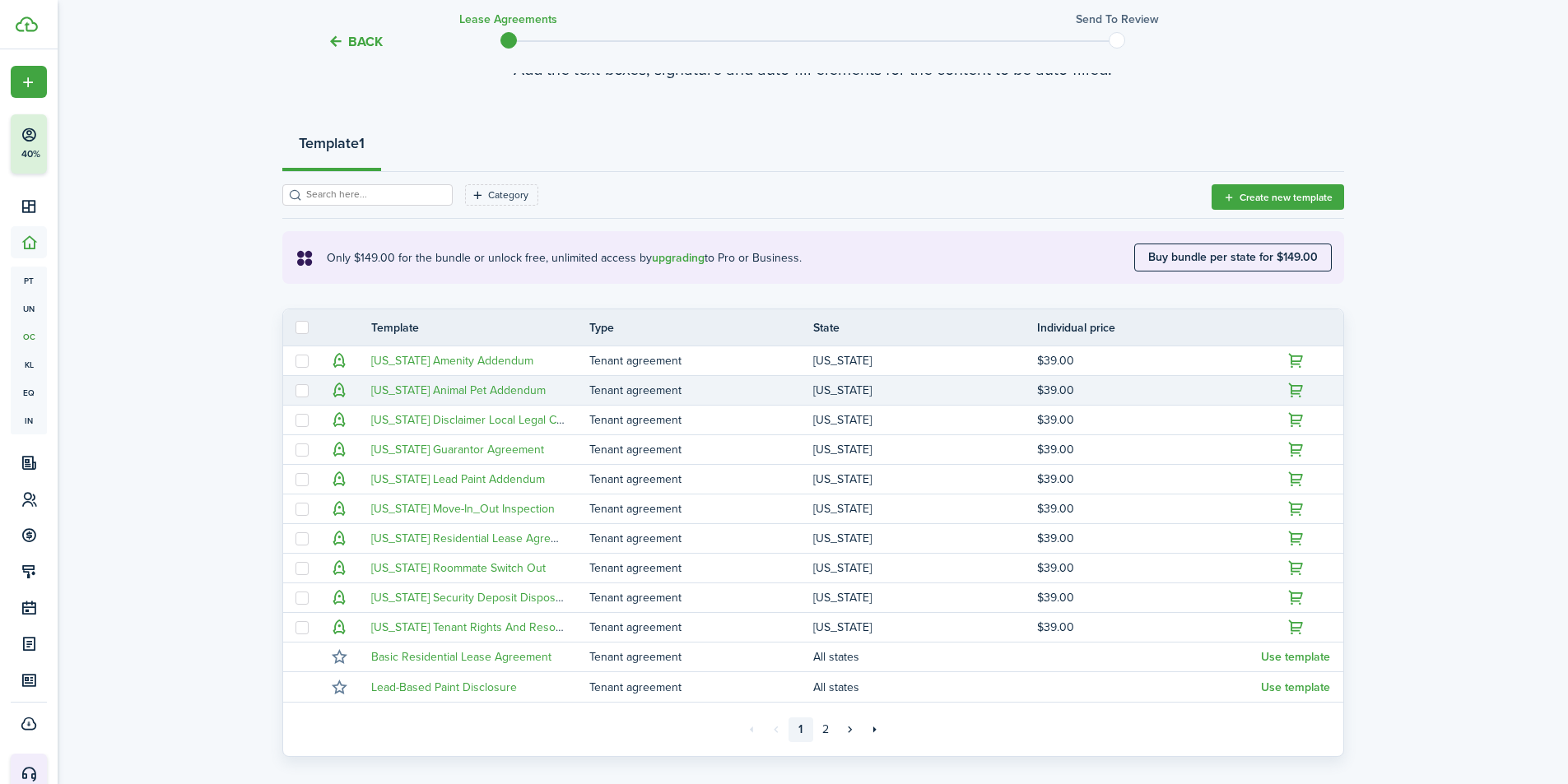
scroll to position [247, 0]
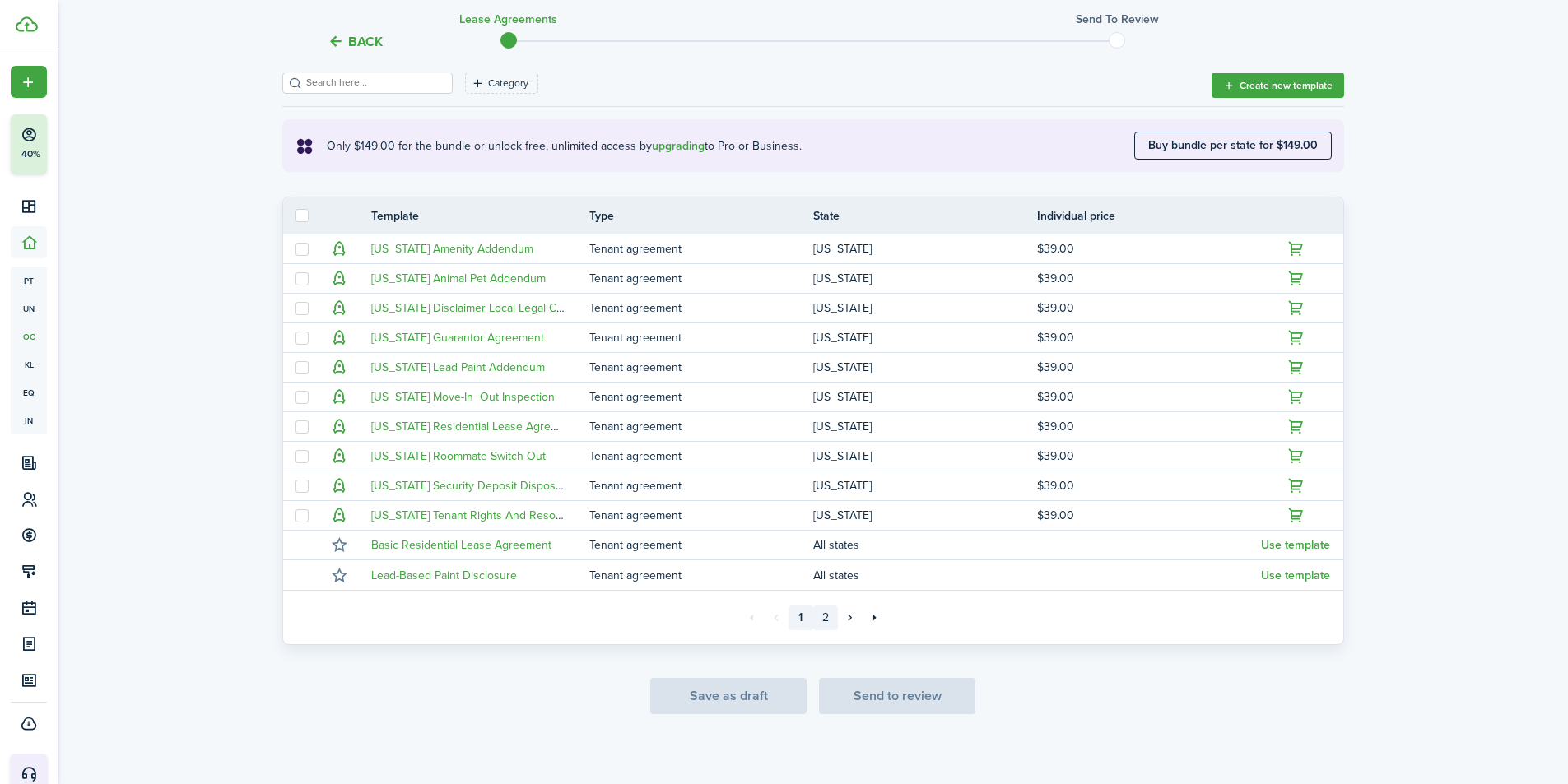
click at [823, 614] on link "2" at bounding box center [825, 618] width 24 height 24
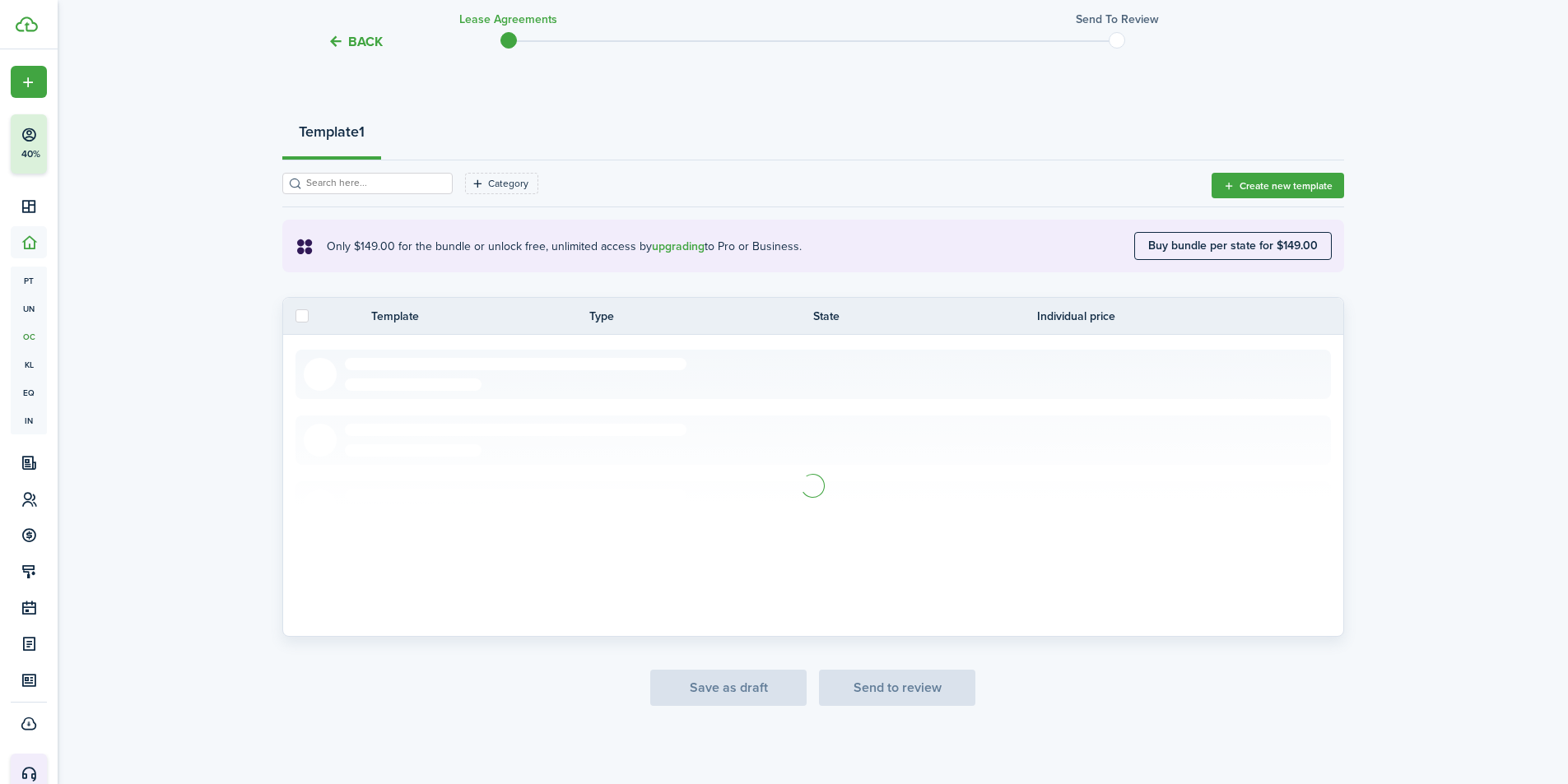
scroll to position [18, 0]
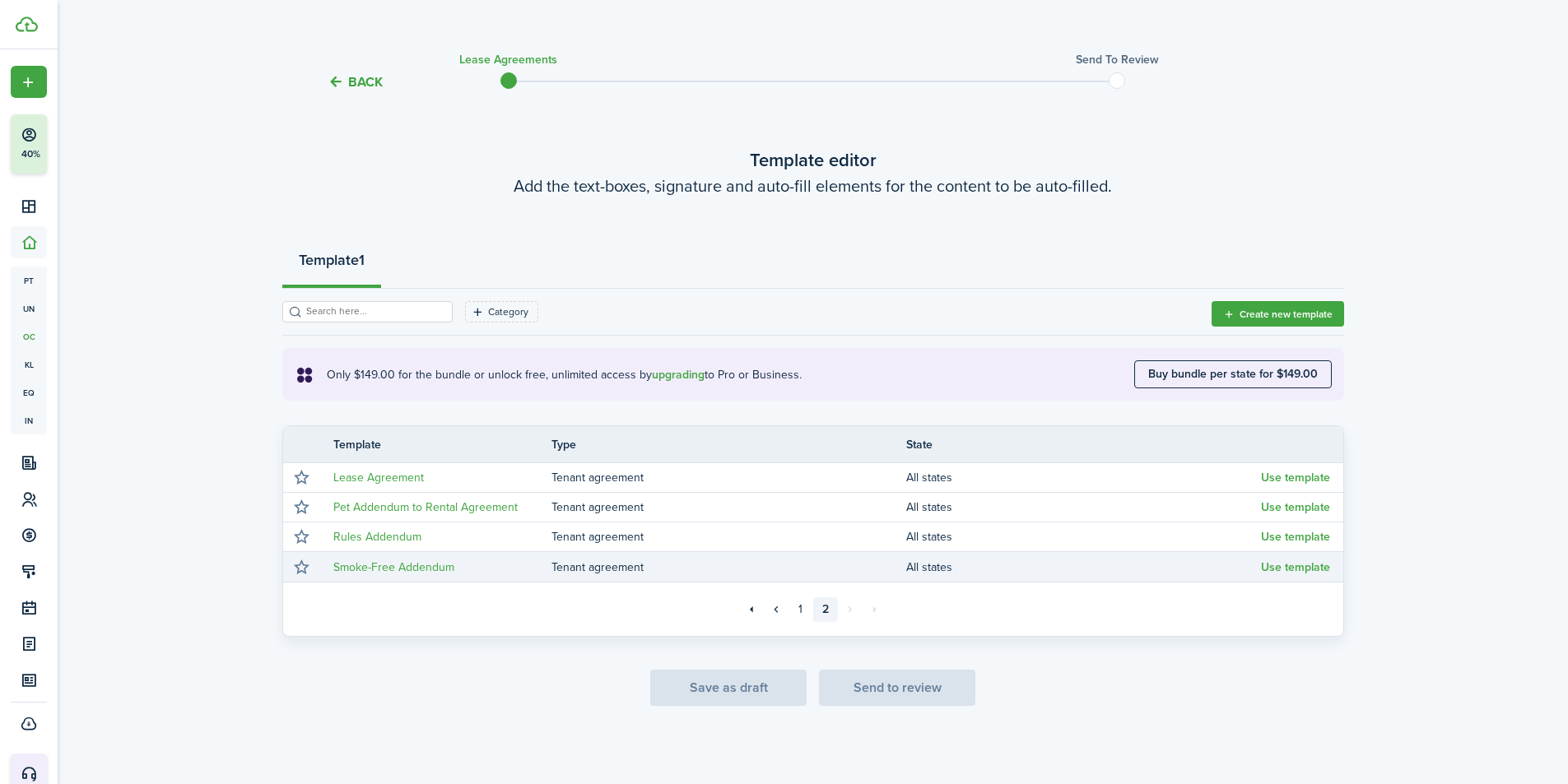
click at [485, 566] on td "Smoke-Free Addendum" at bounding box center [436, 568] width 231 height 22
click at [390, 566] on link "Smoke-Free Addendum" at bounding box center [394, 567] width 121 height 17
